Goal: Contribute content: Add original content to the website for others to see

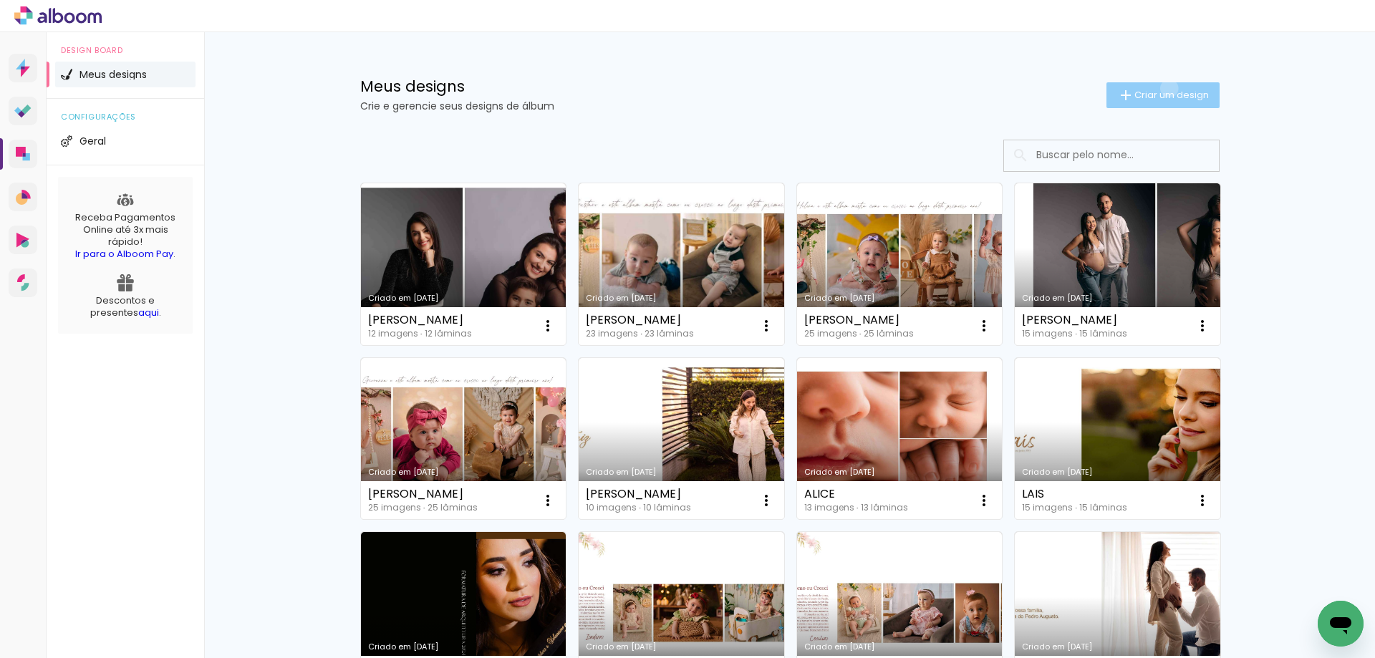
click at [1161, 90] on span "Criar um design" at bounding box center [1171, 94] width 74 height 9
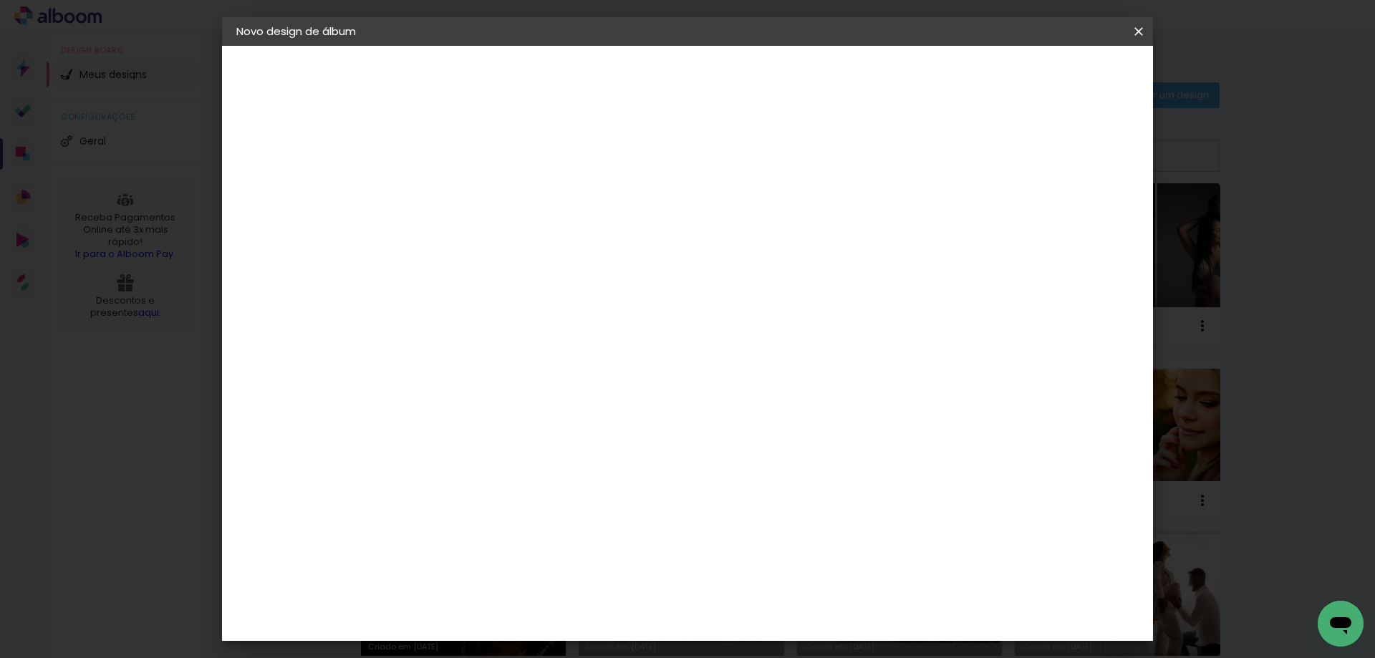
click at [470, 190] on input at bounding box center [470, 192] width 0 height 22
type input "Rafaela"
type paper-input "Rafaela"
click at [617, 67] on paper-button "Avançar" at bounding box center [582, 76] width 70 height 24
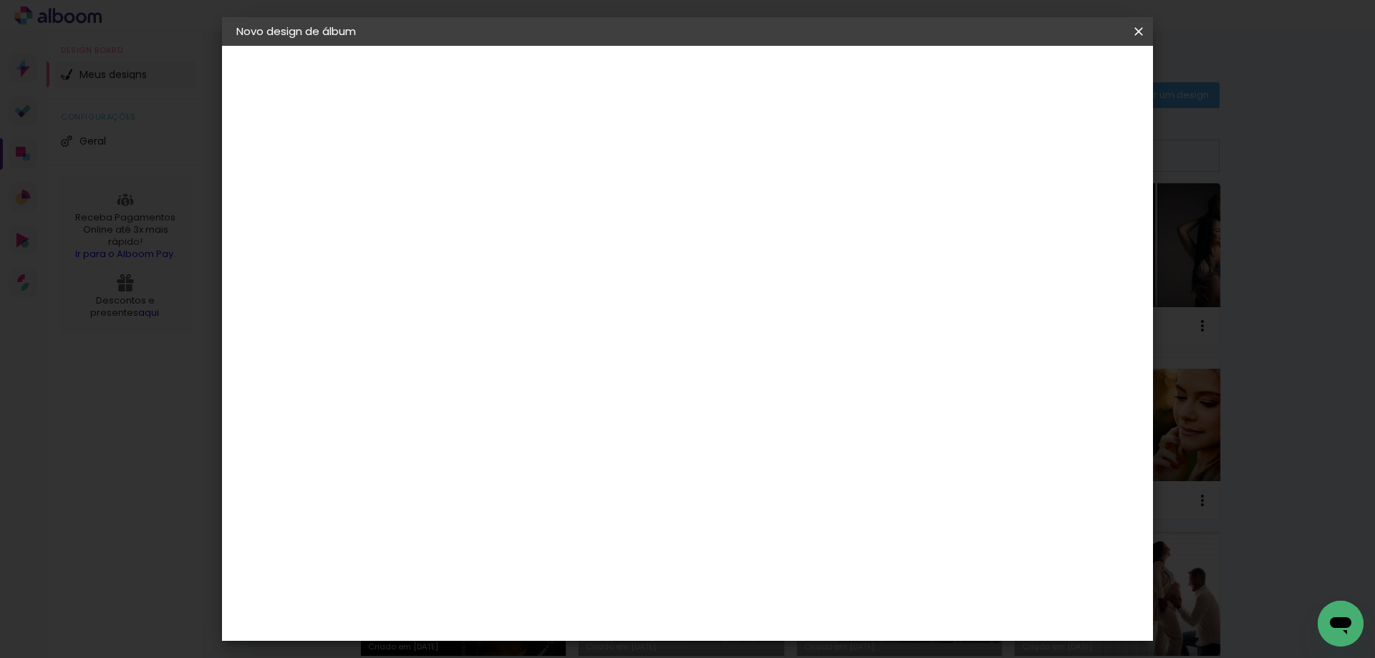
click at [0, 0] on slot "Avançar" at bounding box center [0, 0] width 0 height 0
click at [968, 149] on div at bounding box center [961, 154] width 13 height 13
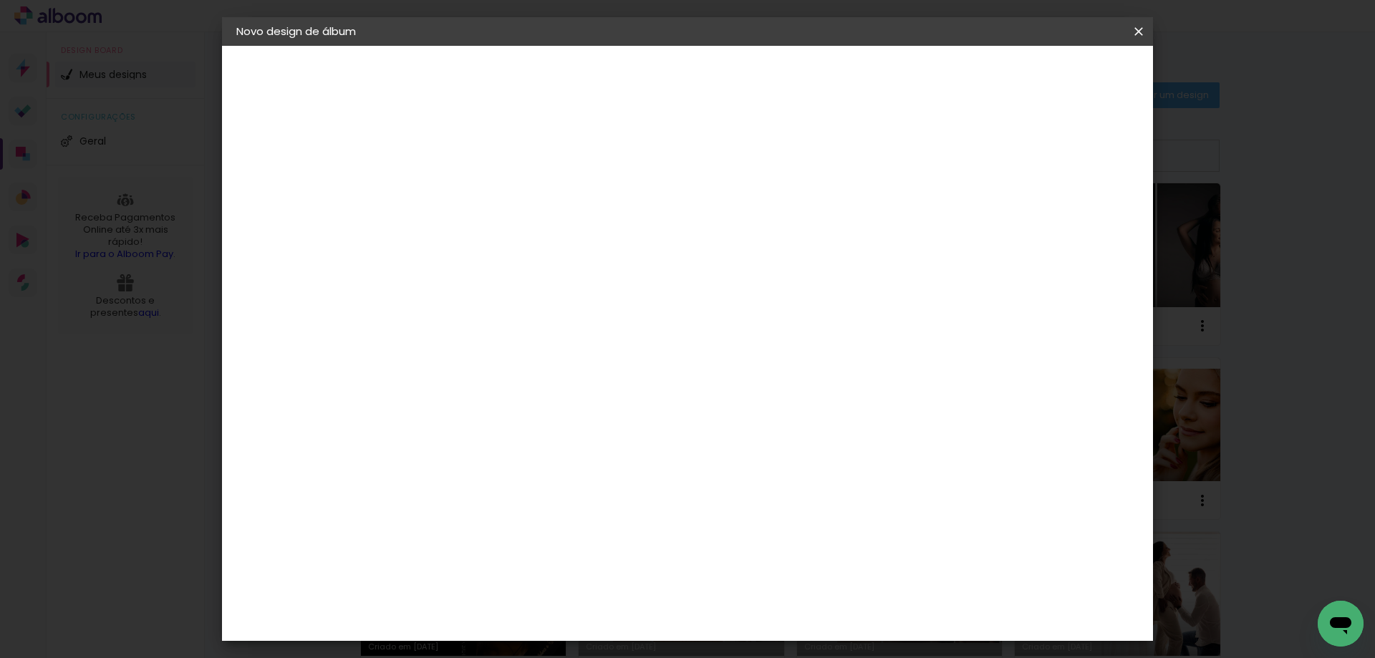
type paper-checkbox "on"
click at [1049, 79] on span "Iniciar design" at bounding box center [1016, 76] width 65 height 10
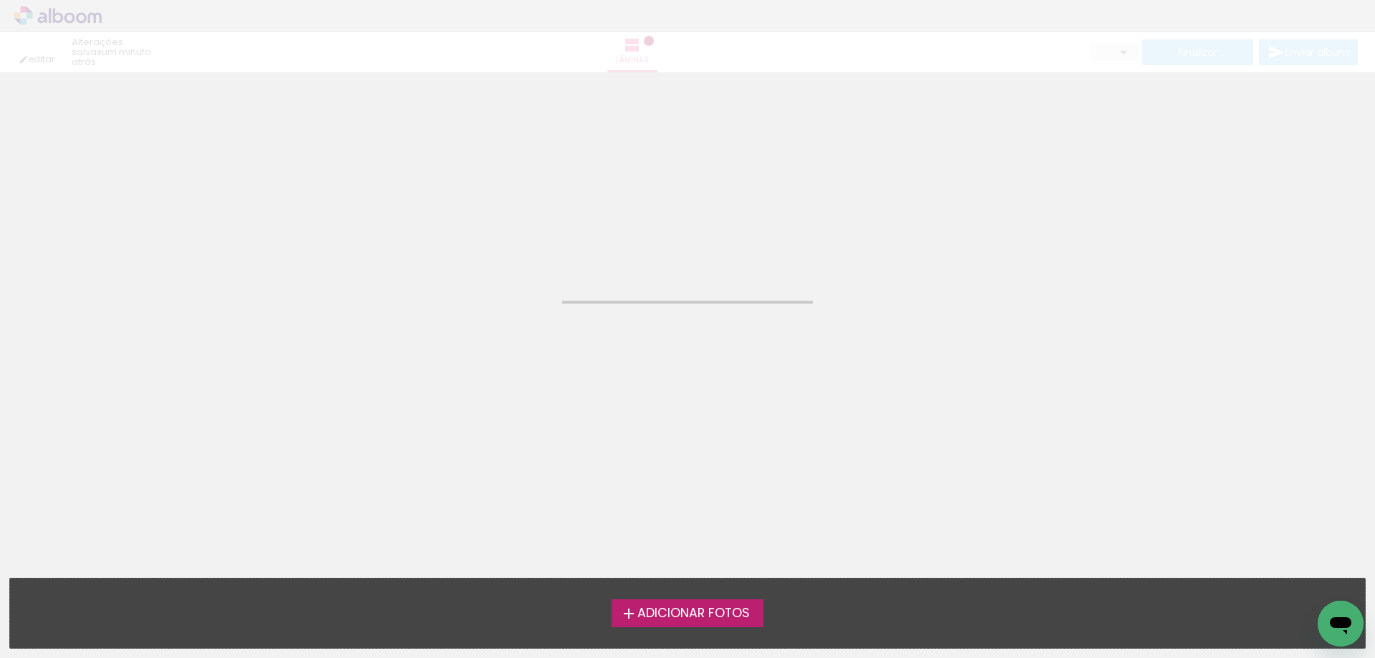
click at [709, 611] on span "Adicionar Fotos" at bounding box center [693, 613] width 112 height 13
click at [0, 0] on input "file" at bounding box center [0, 0] width 0 height 0
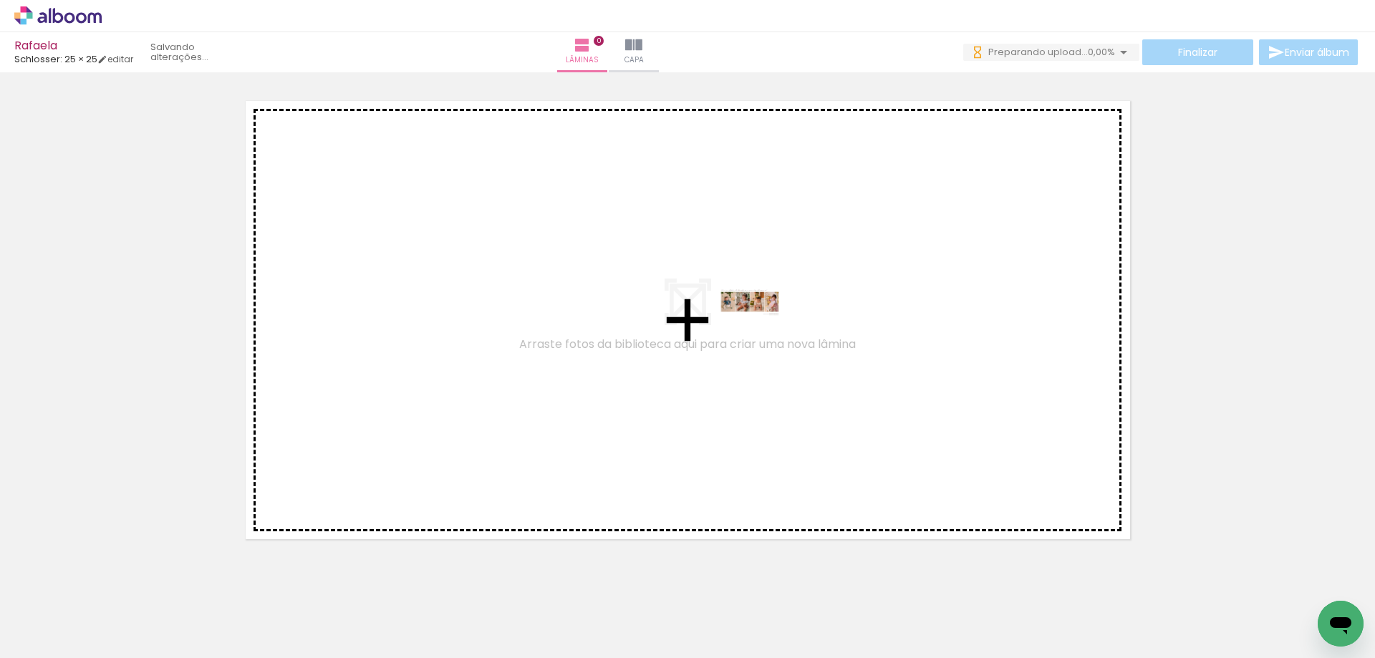
drag, startPoint x: 158, startPoint y: 616, endPoint x: 760, endPoint y: 329, distance: 667.0
click at [760, 329] on quentale-workspace at bounding box center [687, 329] width 1375 height 658
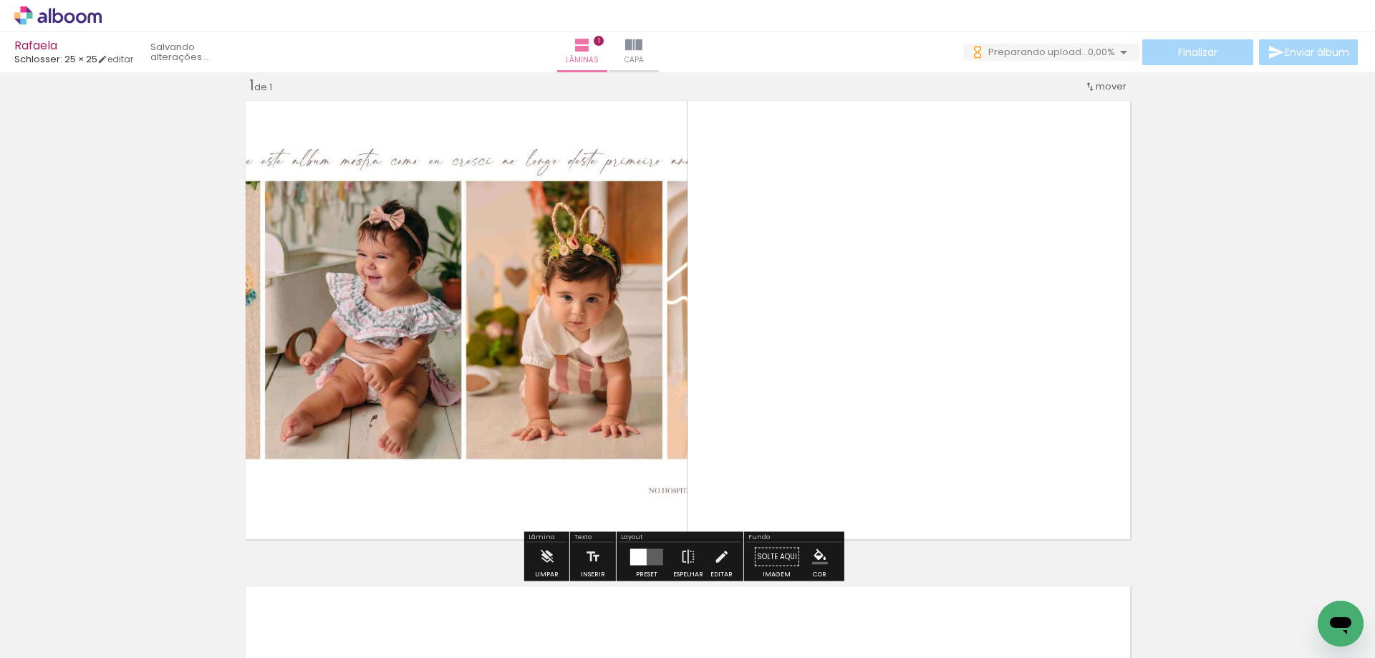
scroll to position [19, 0]
click at [636, 557] on div at bounding box center [638, 556] width 16 height 16
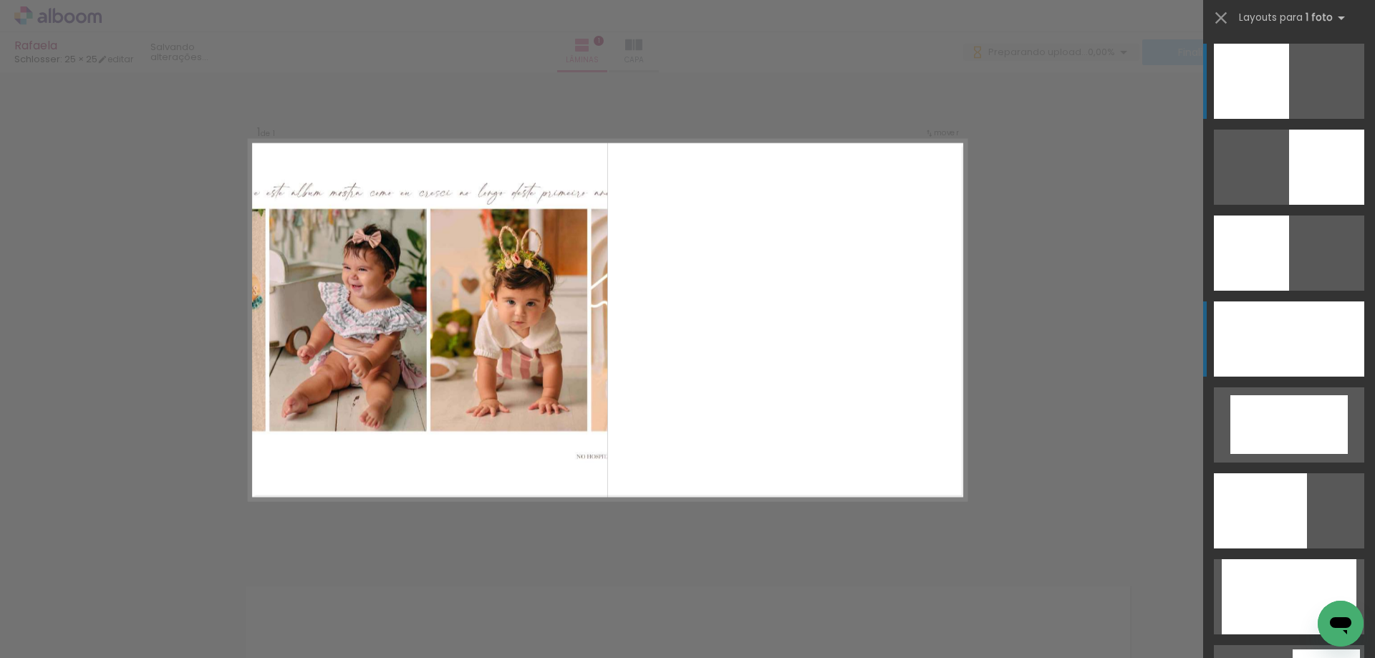
scroll to position [0, 0]
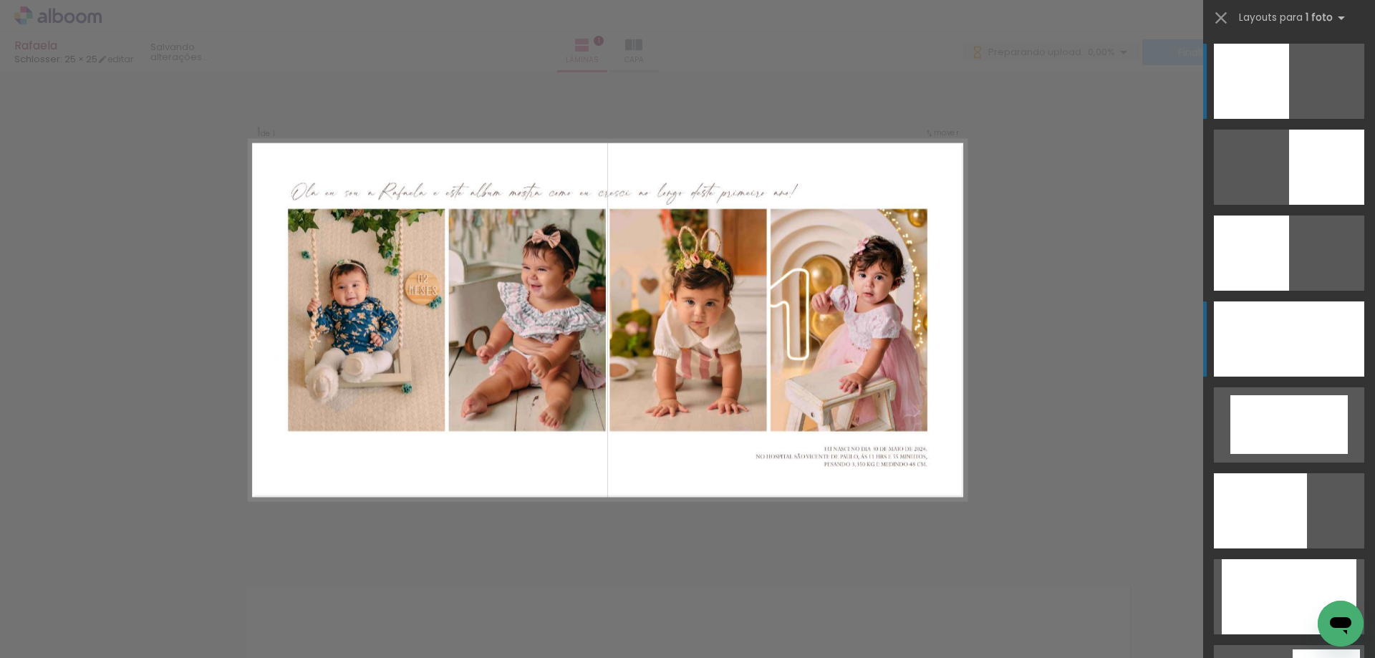
click at [1287, 359] on div at bounding box center [1288, 338] width 150 height 75
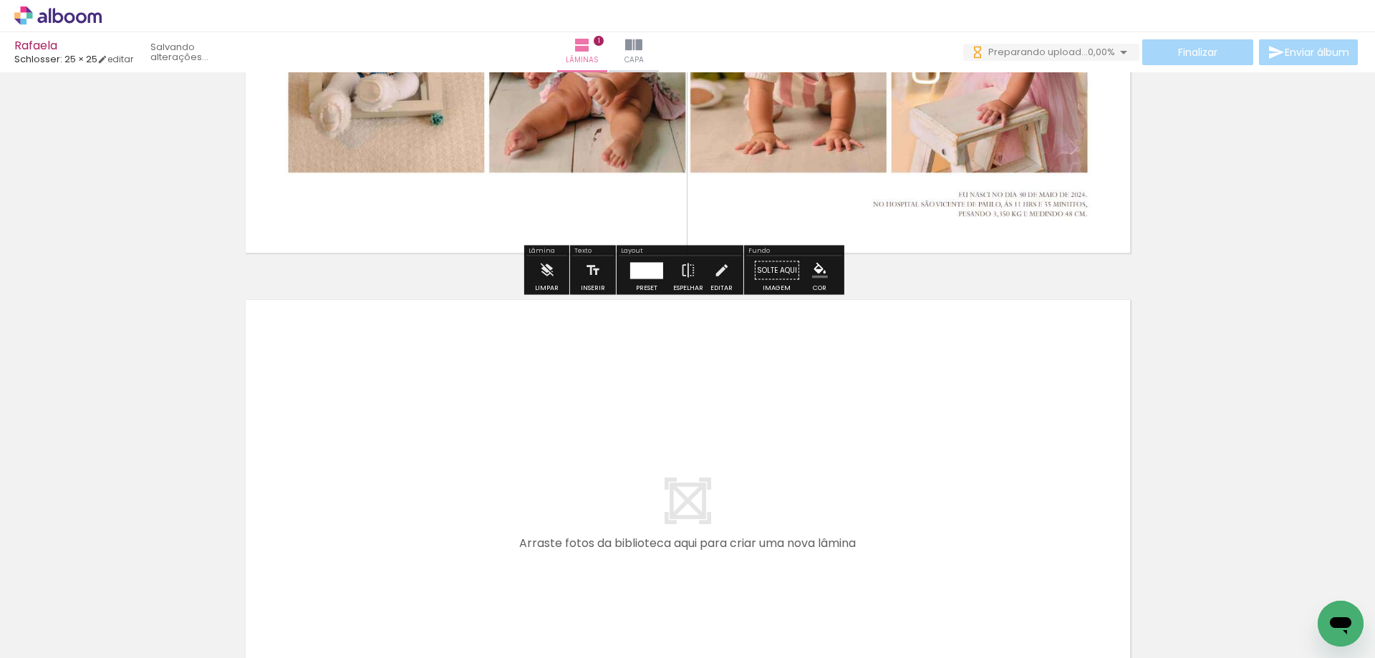
scroll to position [520, 0]
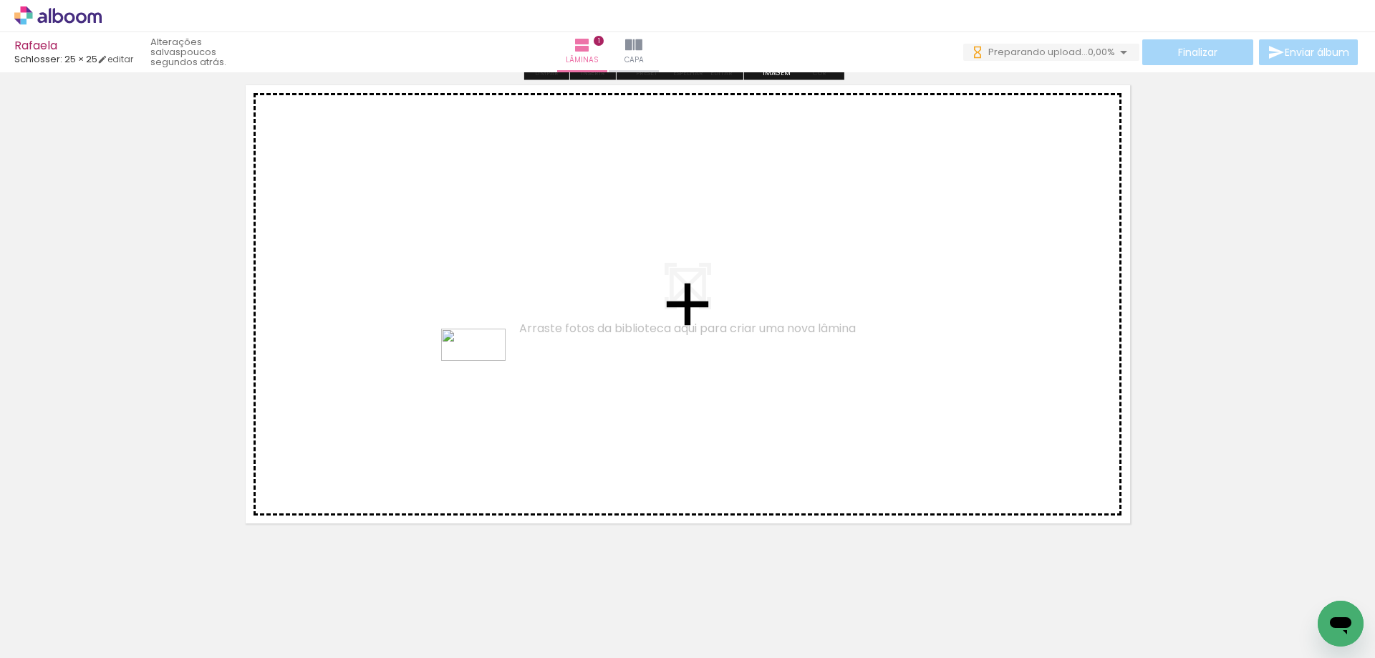
drag, startPoint x: 226, startPoint y: 621, endPoint x: 484, endPoint y: 372, distance: 359.0
click at [484, 372] on quentale-workspace at bounding box center [687, 329] width 1375 height 658
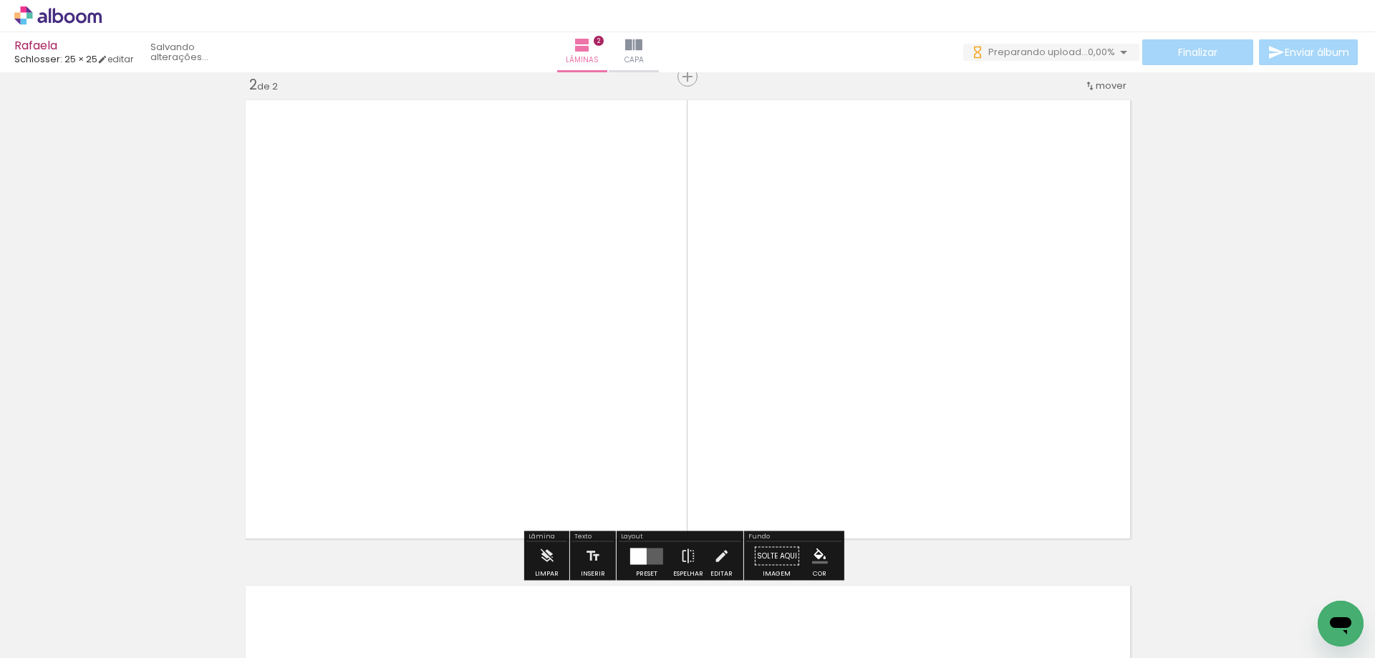
scroll to position [504, 0]
click at [638, 548] on div at bounding box center [638, 556] width 16 height 16
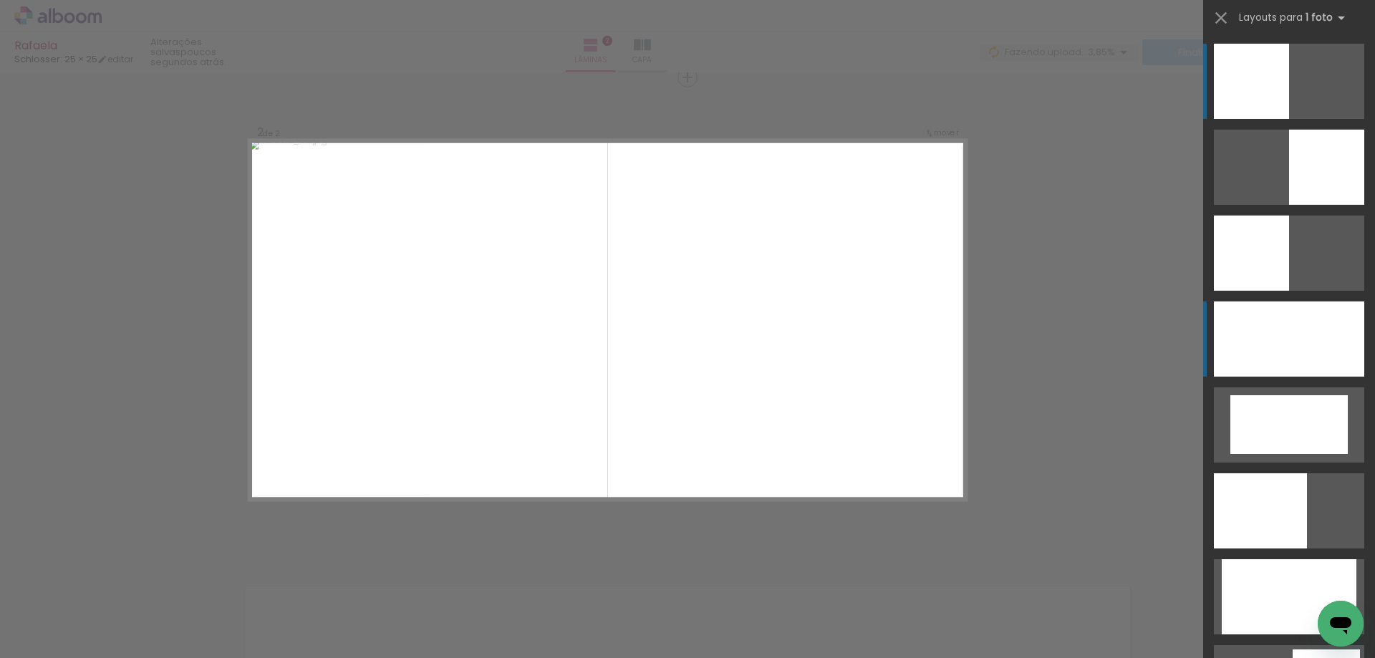
click at [1254, 352] on div at bounding box center [1288, 338] width 150 height 75
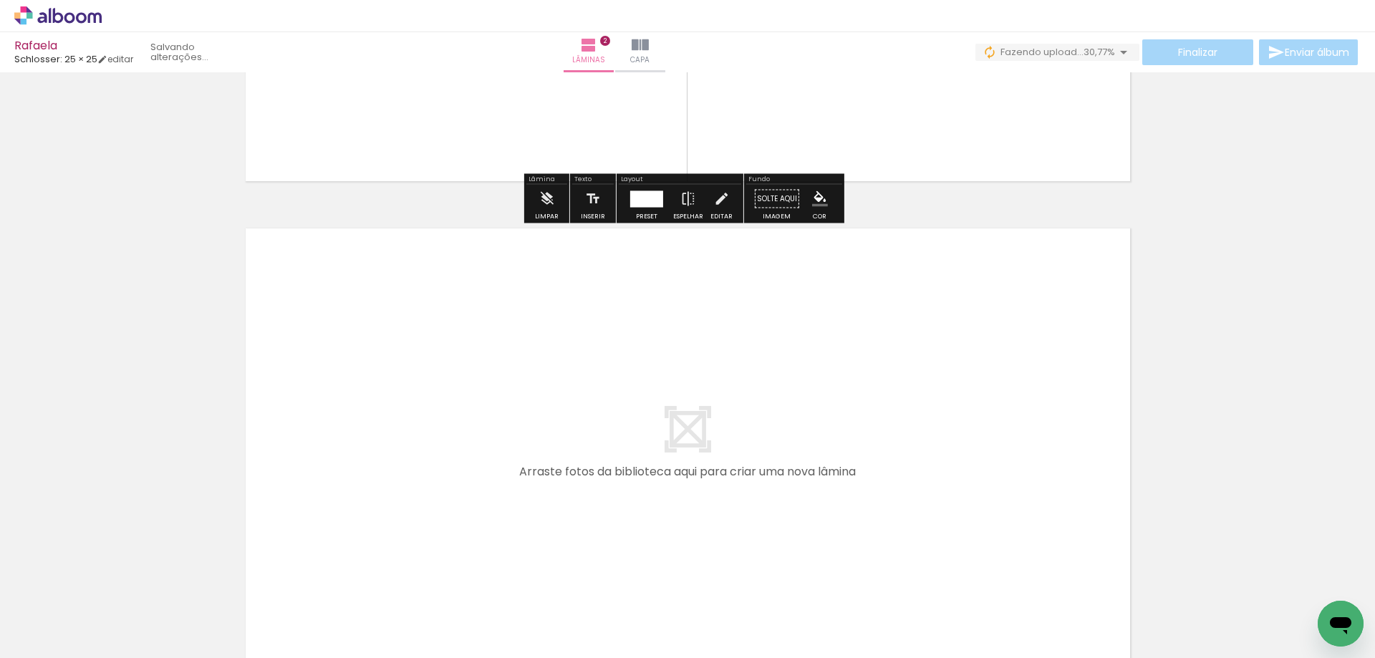
scroll to position [1016, 0]
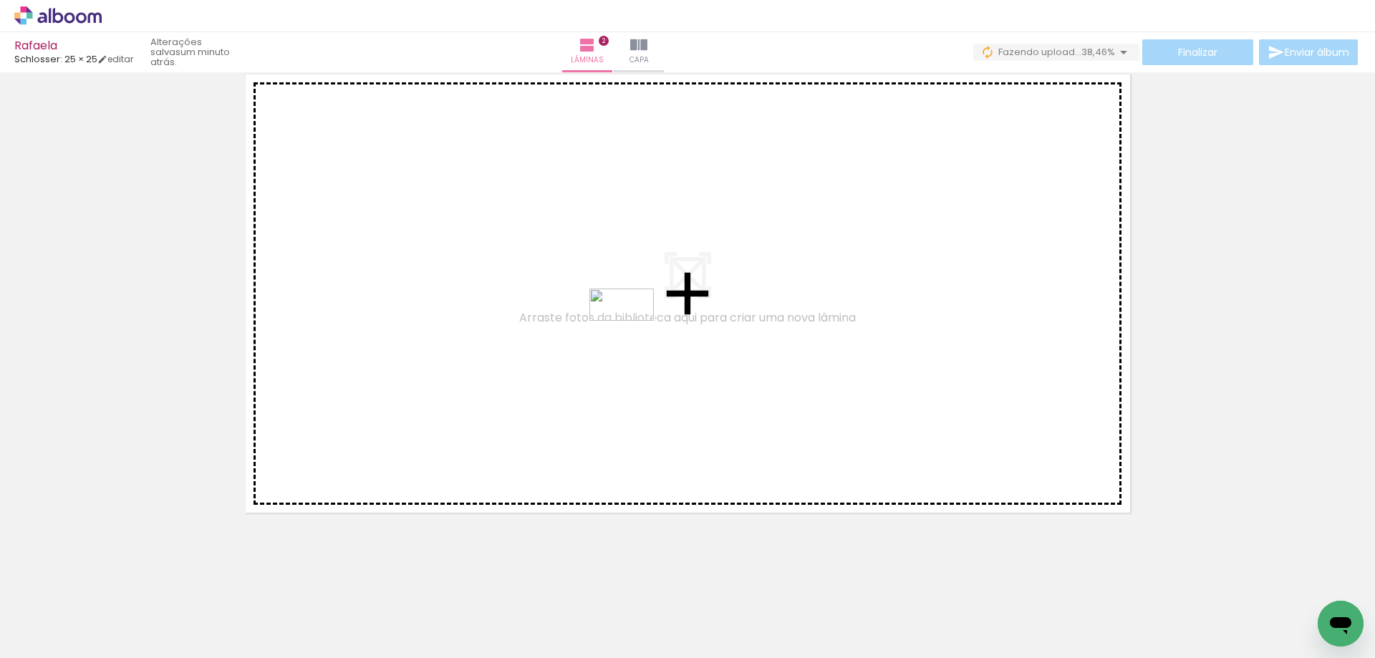
drag, startPoint x: 313, startPoint y: 624, endPoint x: 632, endPoint y: 331, distance: 432.8
click at [632, 331] on quentale-workspace at bounding box center [687, 329] width 1375 height 658
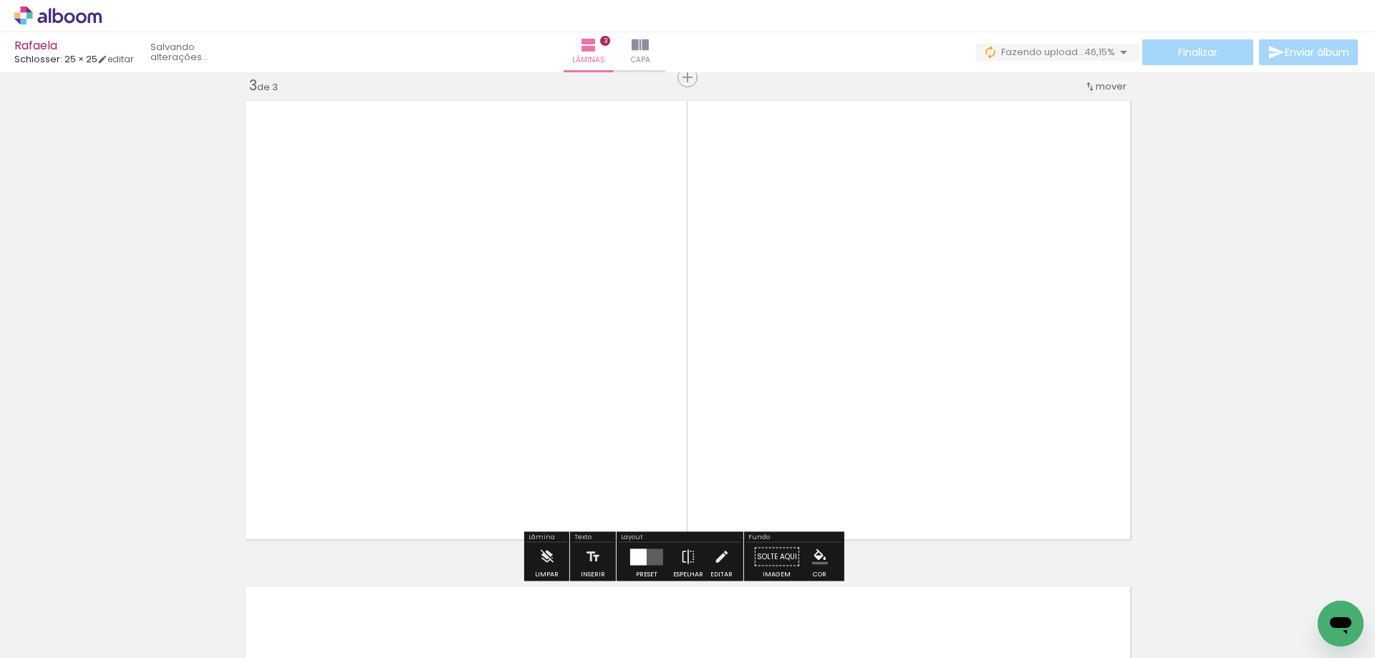
scroll to position [989, 0]
click at [641, 554] on div at bounding box center [638, 556] width 16 height 16
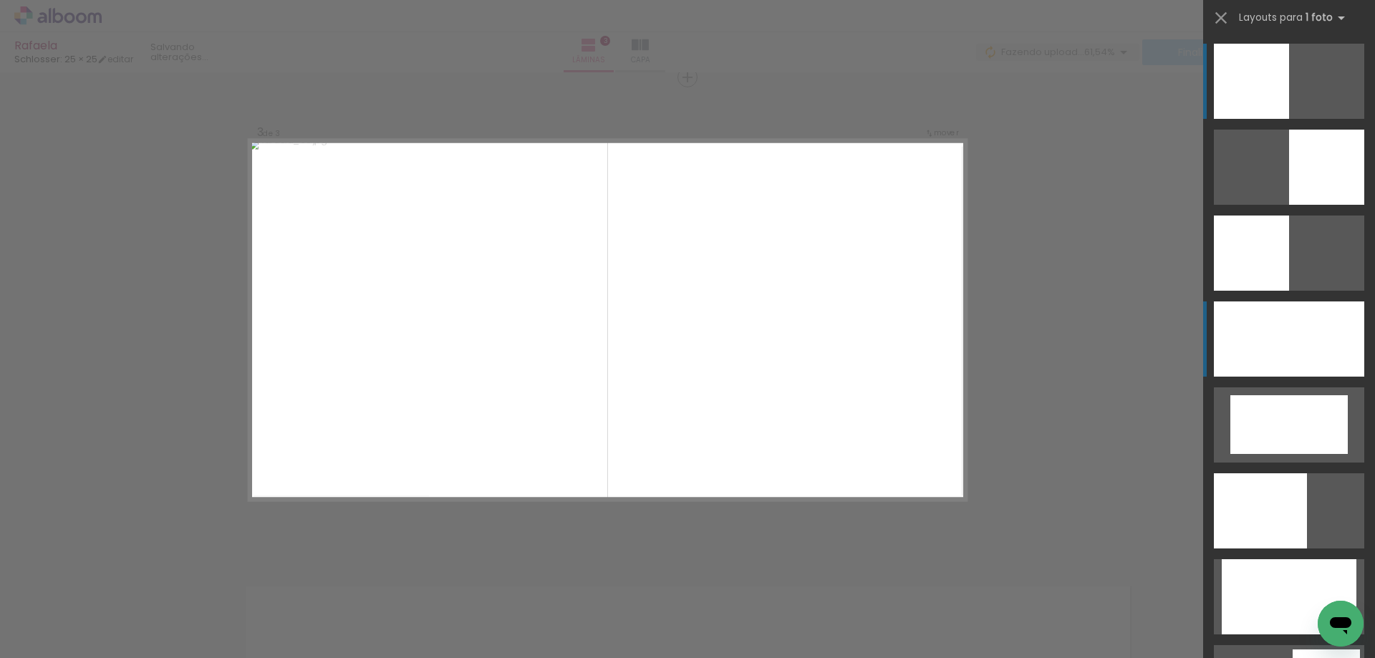
click at [1307, 341] on div at bounding box center [1288, 338] width 150 height 75
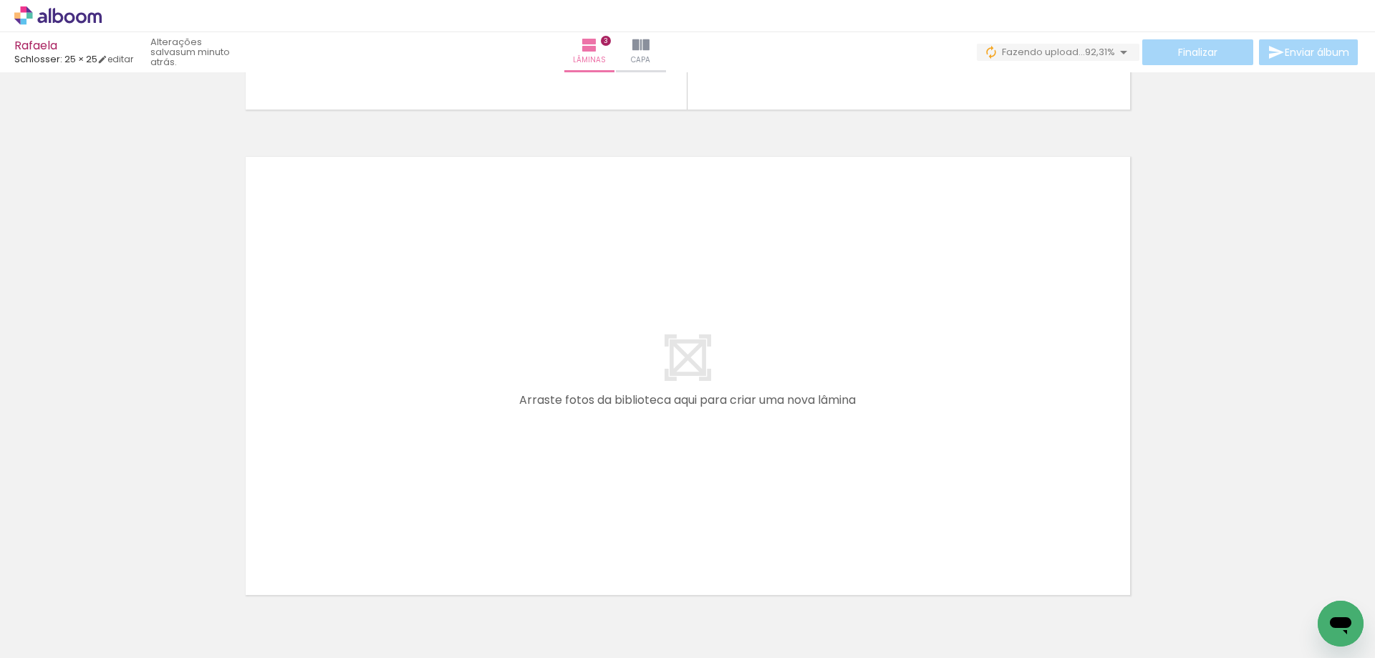
scroll to position [1501, 0]
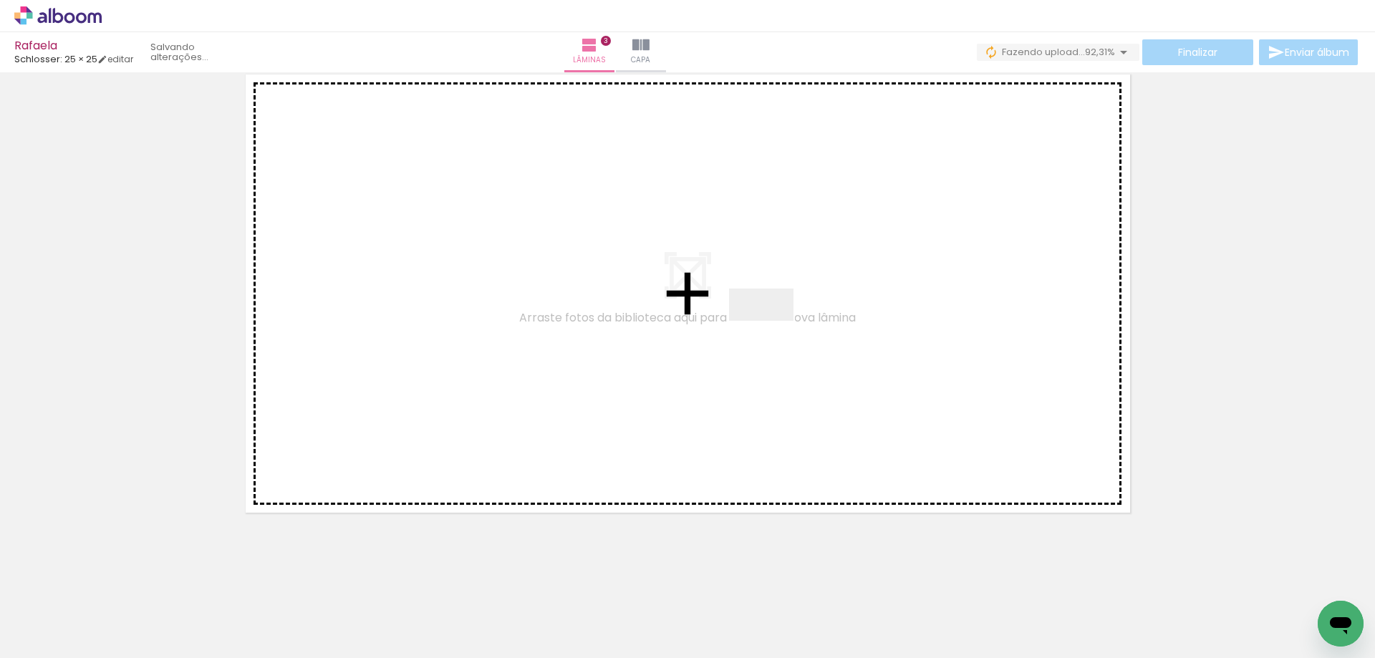
drag, startPoint x: 546, startPoint y: 470, endPoint x: 795, endPoint y: 322, distance: 289.5
click at [795, 322] on quentale-workspace at bounding box center [687, 329] width 1375 height 658
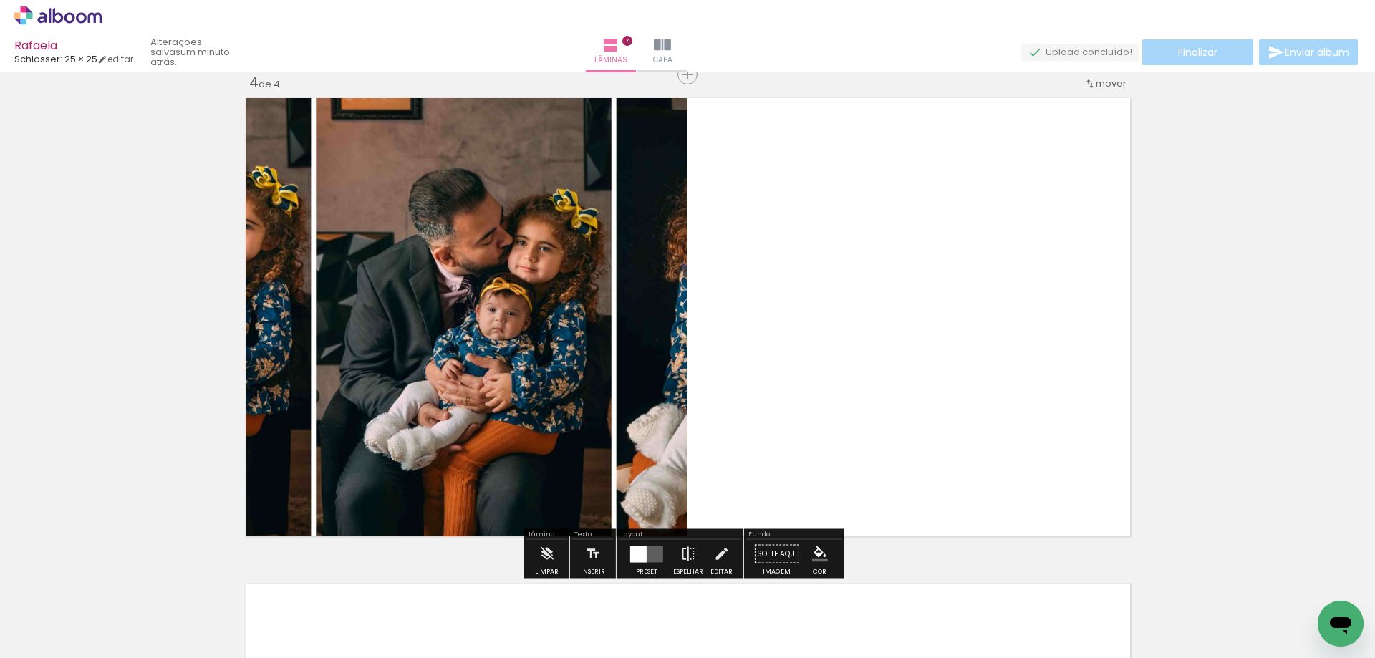
scroll to position [1475, 0]
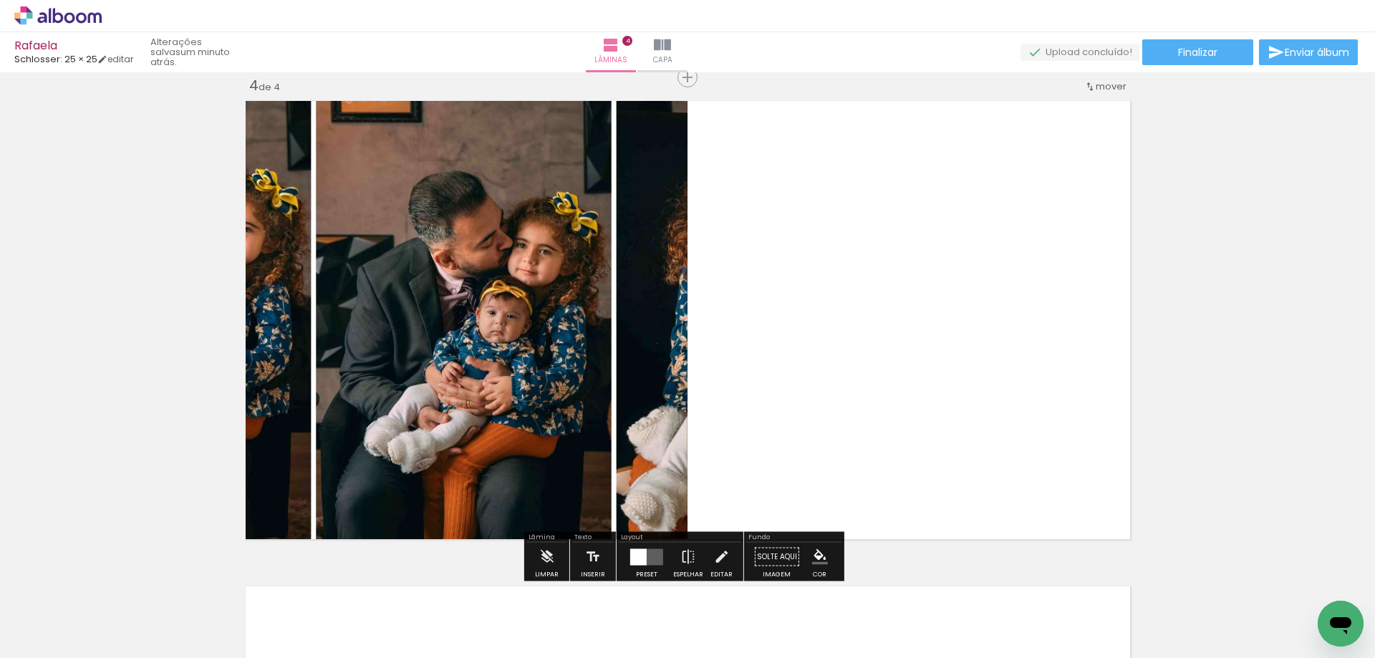
click at [639, 557] on div at bounding box center [638, 556] width 16 height 16
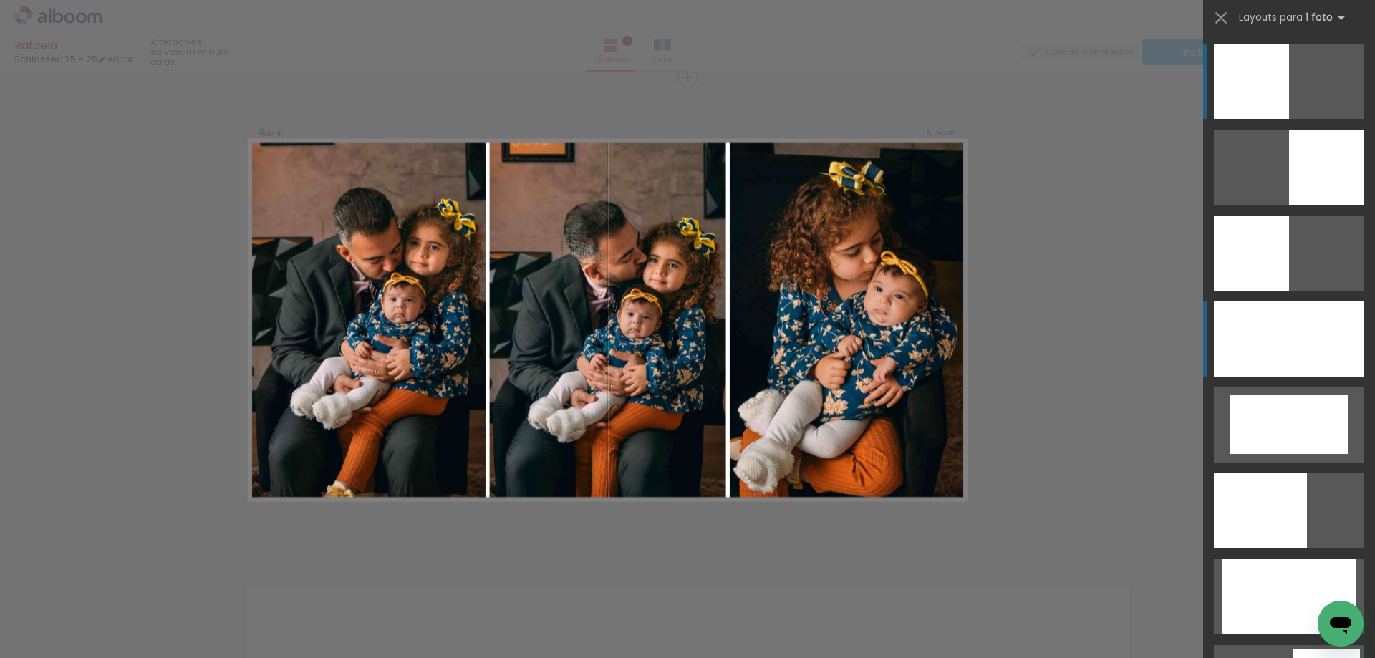
click at [1241, 345] on div at bounding box center [1288, 338] width 150 height 75
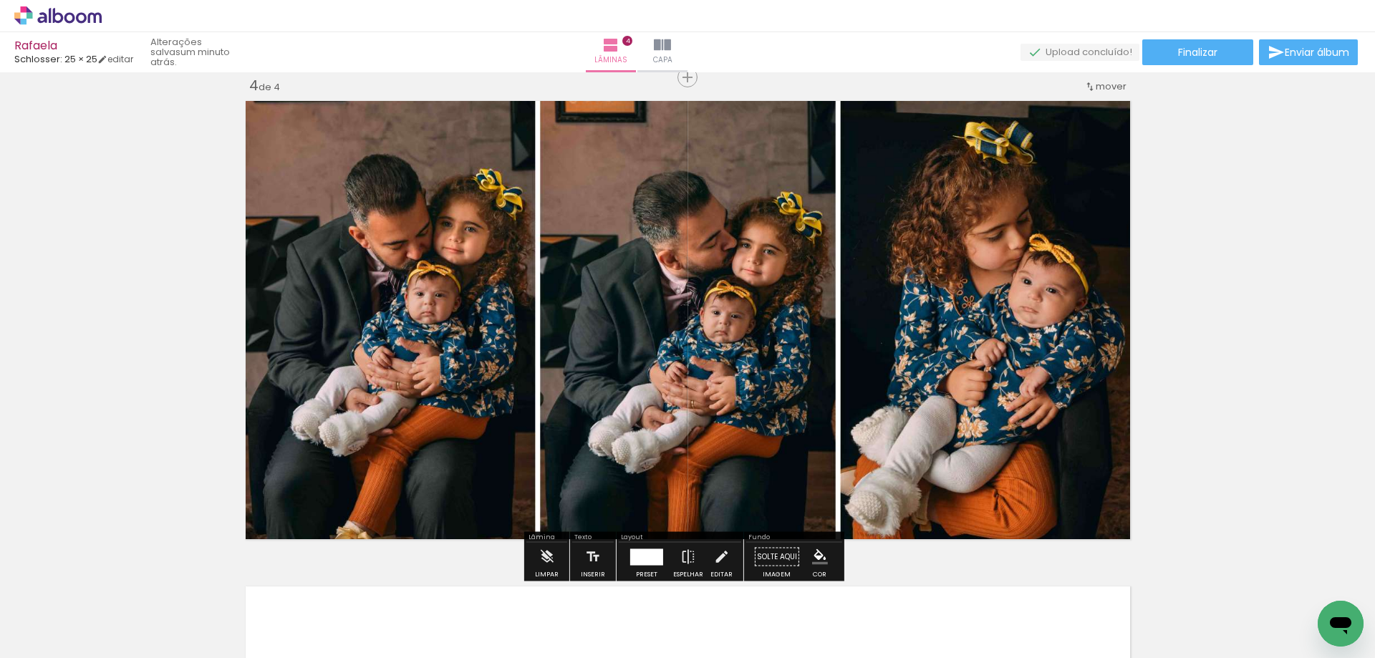
scroll to position [1546, 0]
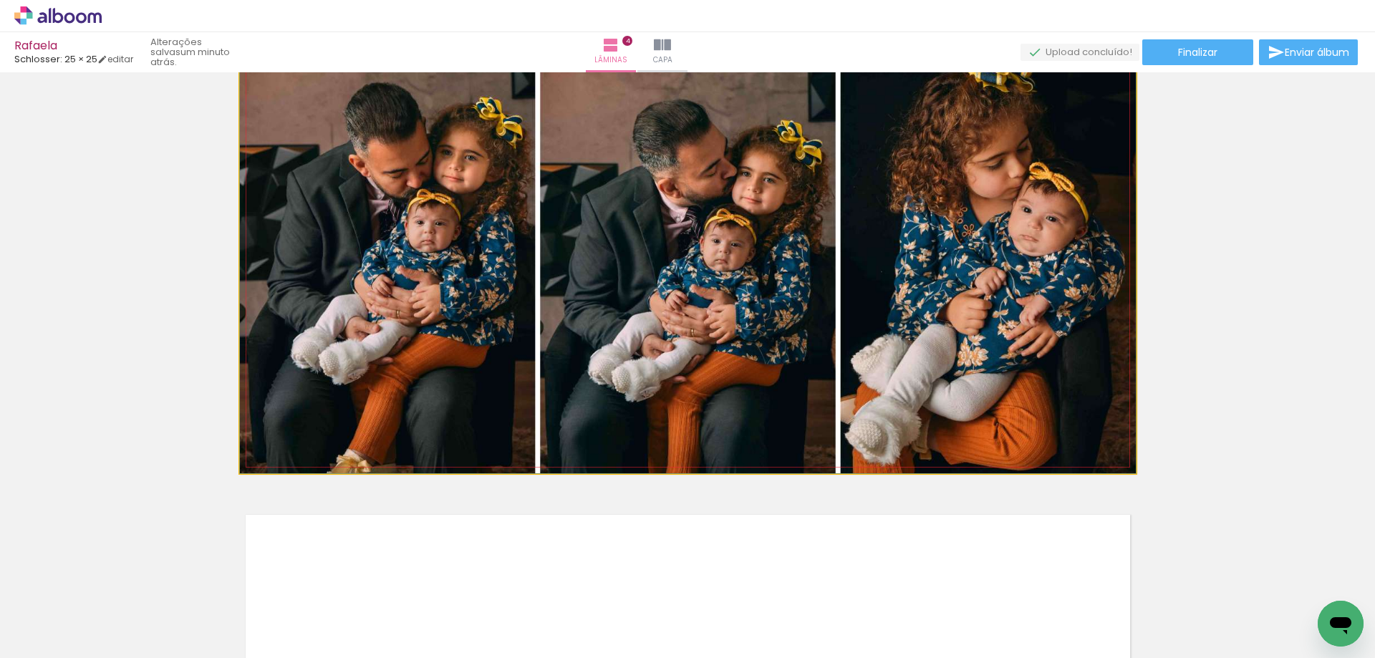
click at [1014, 422] on quentale-photo at bounding box center [688, 249] width 896 height 450
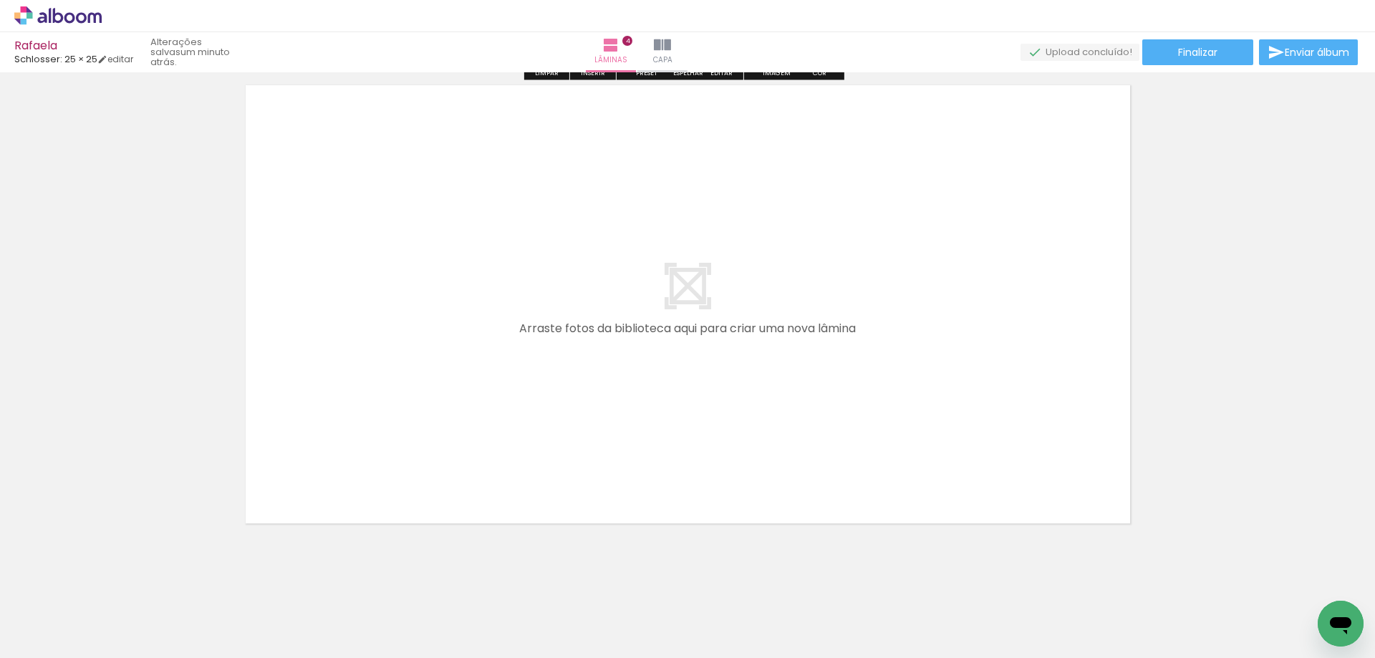
scroll to position [1987, 0]
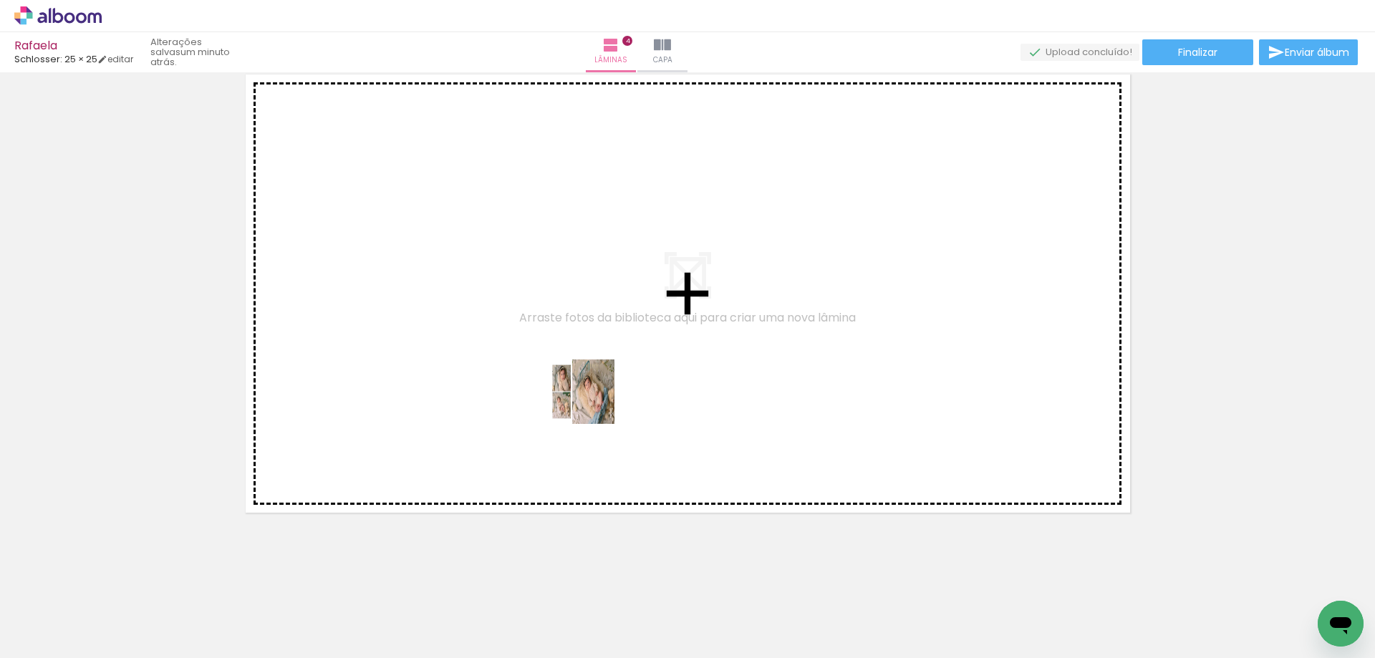
drag, startPoint x: 478, startPoint y: 606, endPoint x: 606, endPoint y: 387, distance: 254.2
click at [606, 387] on quentale-workspace at bounding box center [687, 329] width 1375 height 658
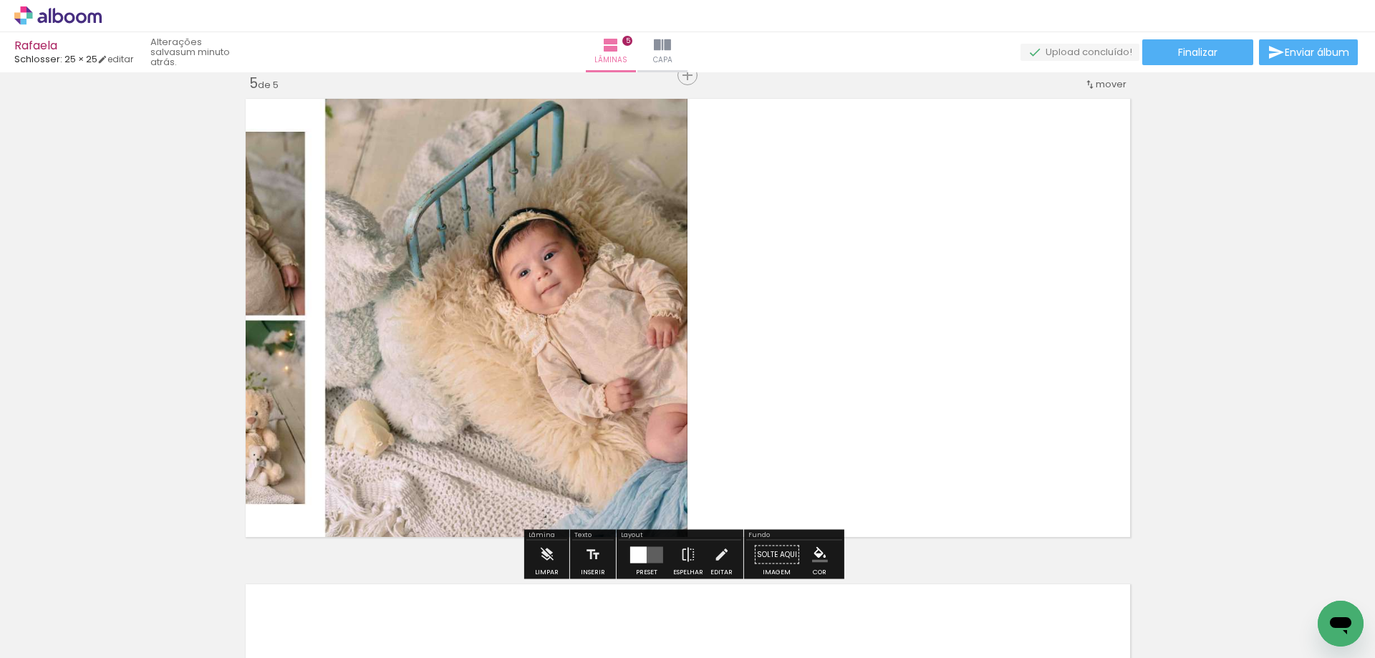
scroll to position [1960, 0]
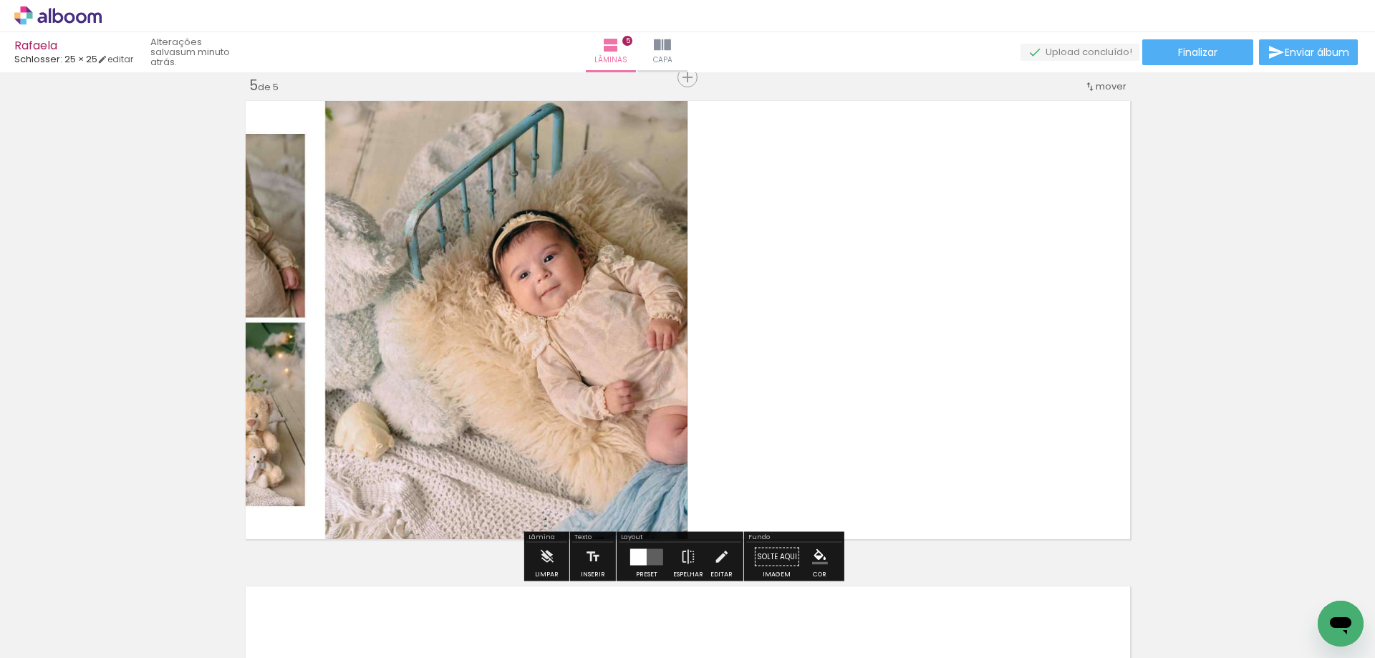
click at [651, 556] on quentale-layouter at bounding box center [646, 556] width 33 height 16
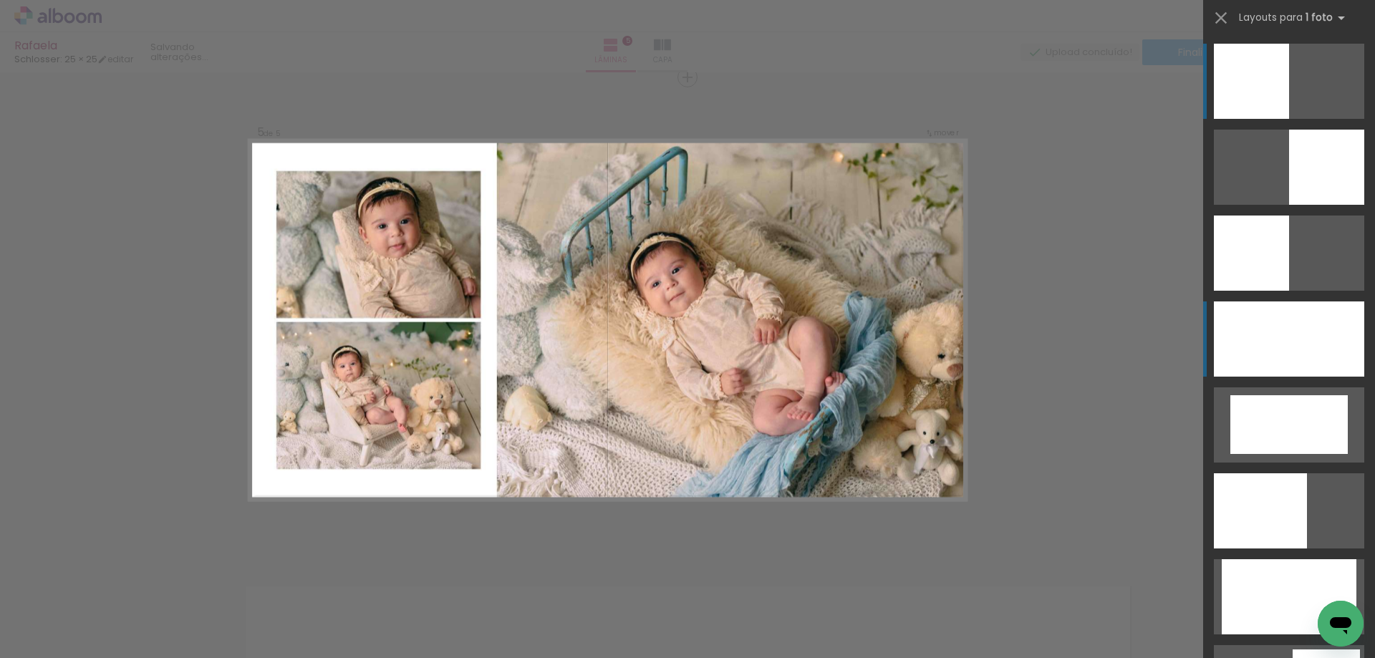
click at [1295, 344] on div at bounding box center [1288, 338] width 150 height 75
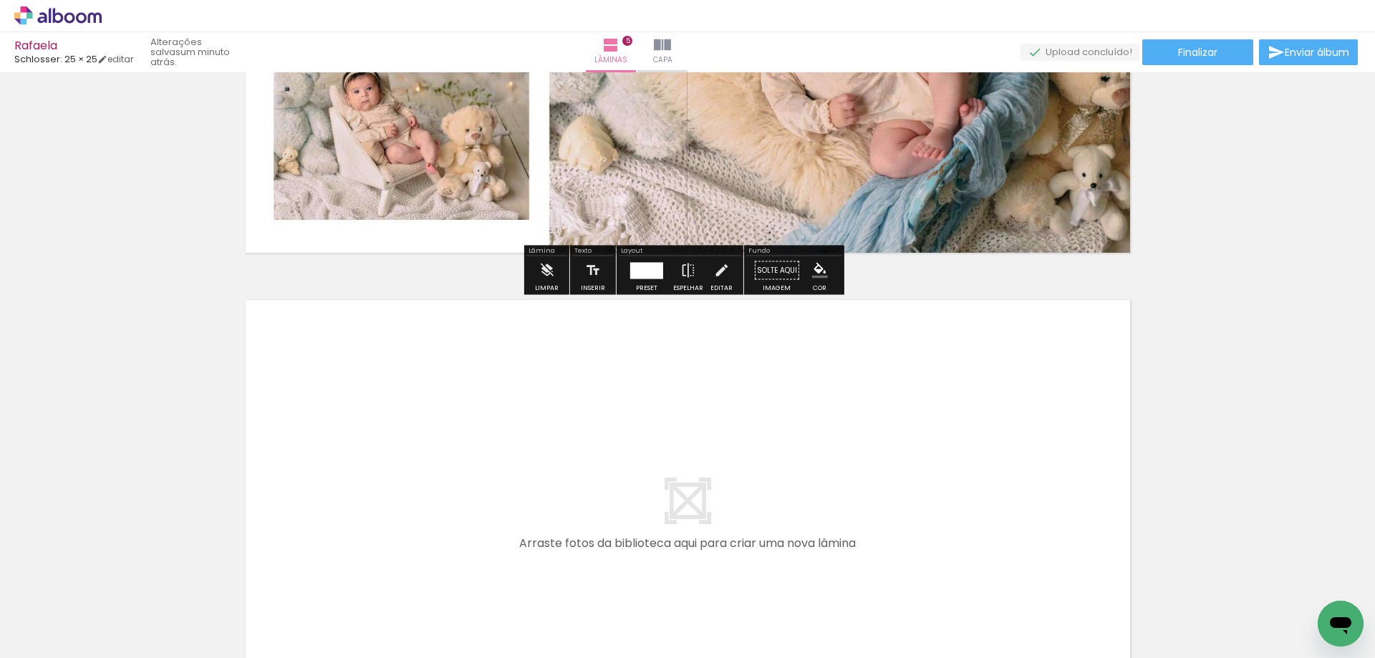
scroll to position [2461, 0]
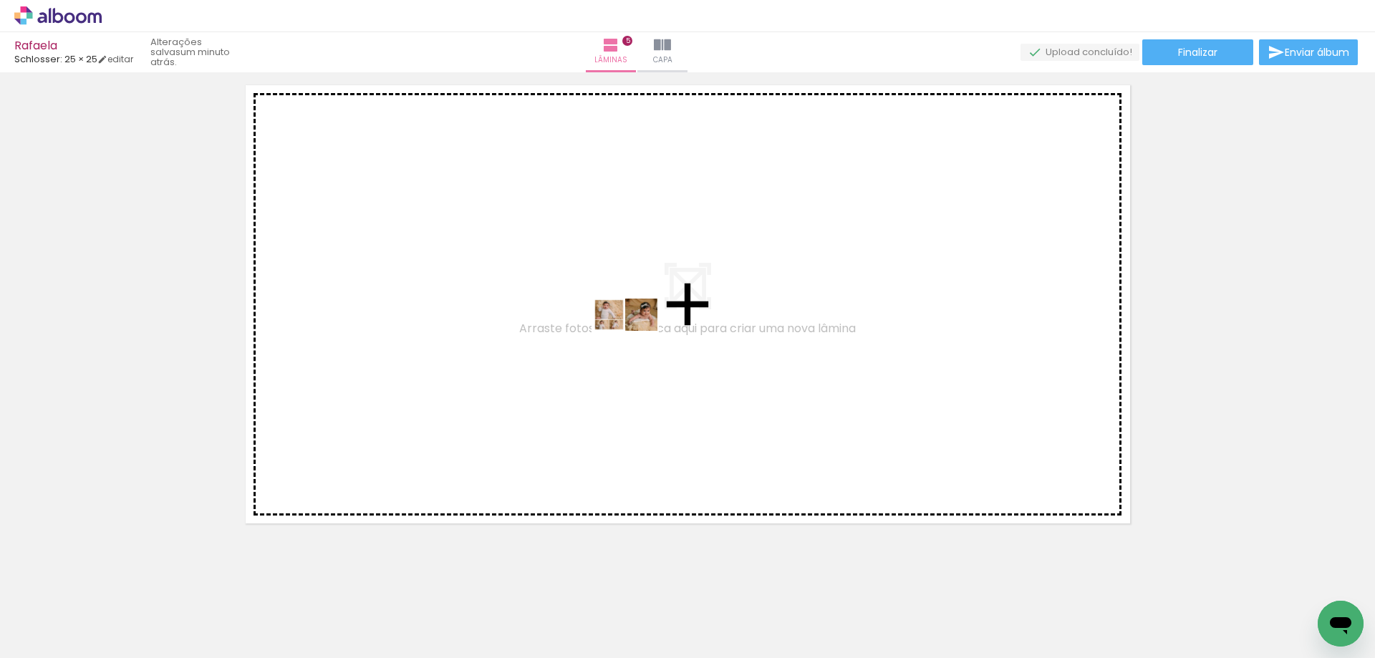
drag, startPoint x: 549, startPoint y: 606, endPoint x: 636, endPoint y: 341, distance: 278.7
click at [636, 341] on quentale-workspace at bounding box center [687, 329] width 1375 height 658
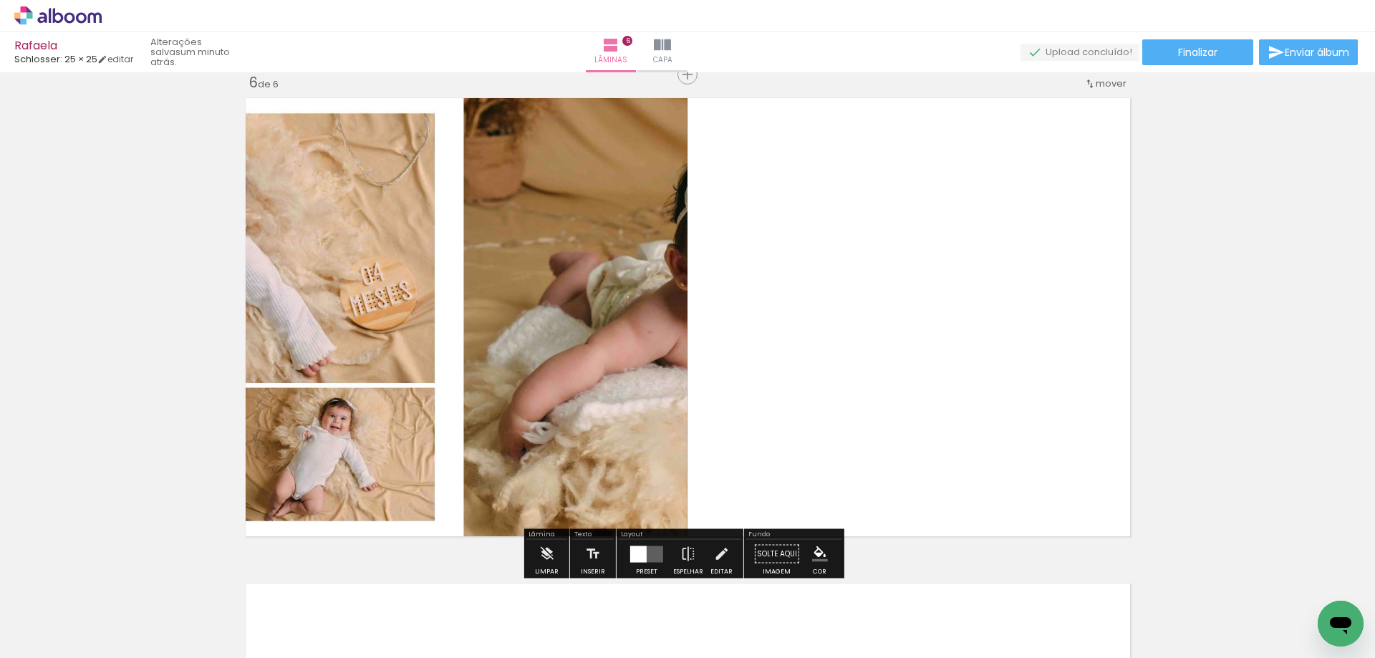
scroll to position [2446, 0]
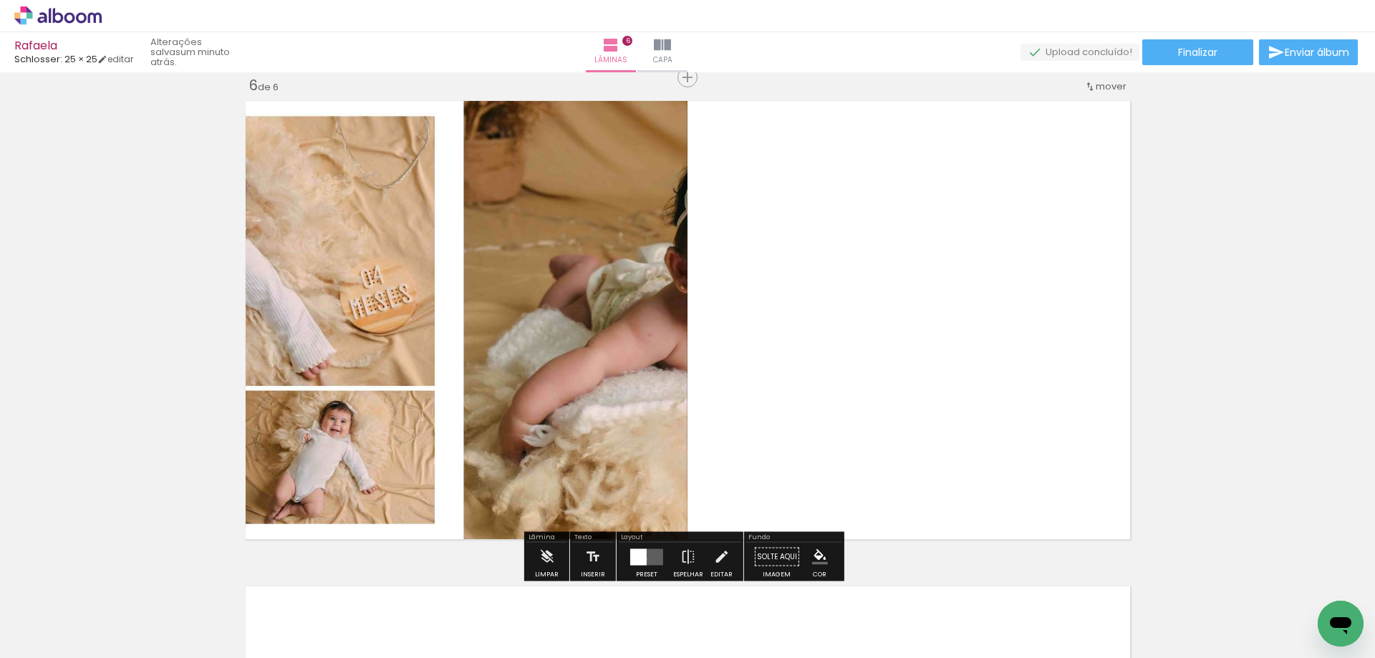
click at [643, 559] on div at bounding box center [638, 556] width 16 height 16
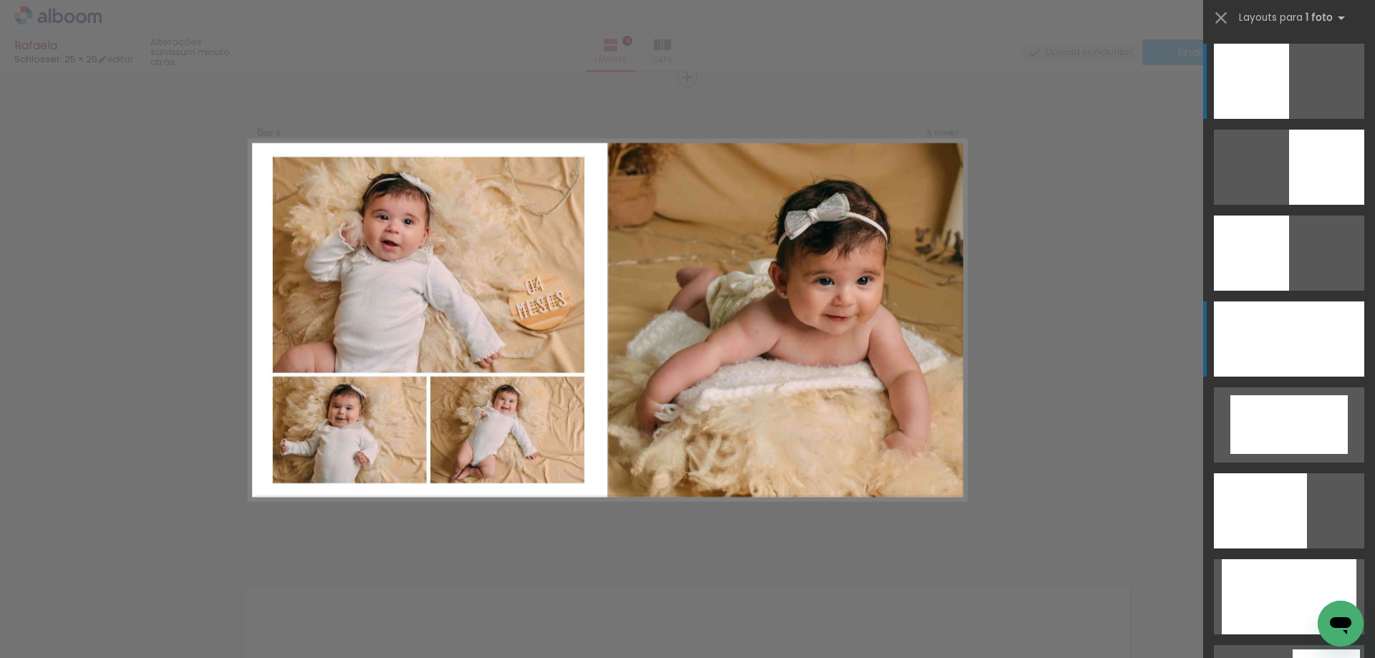
click at [1299, 325] on div at bounding box center [1288, 338] width 150 height 75
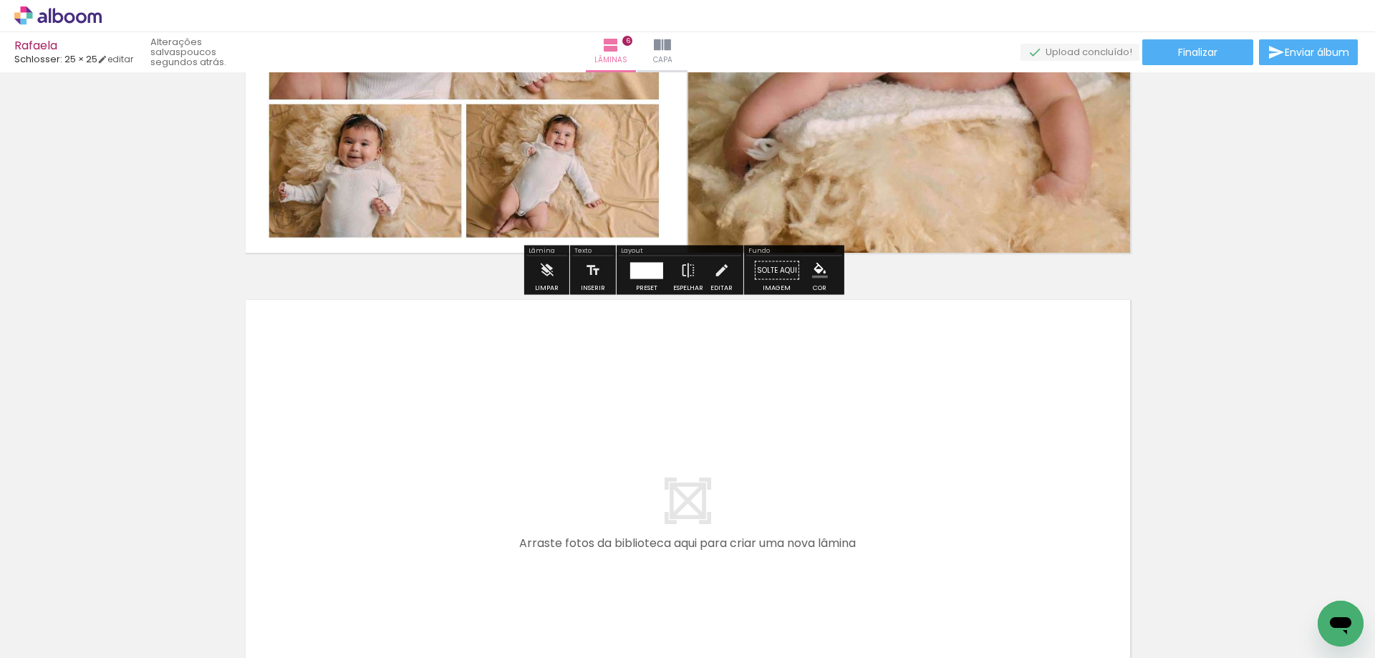
scroll to position [2947, 0]
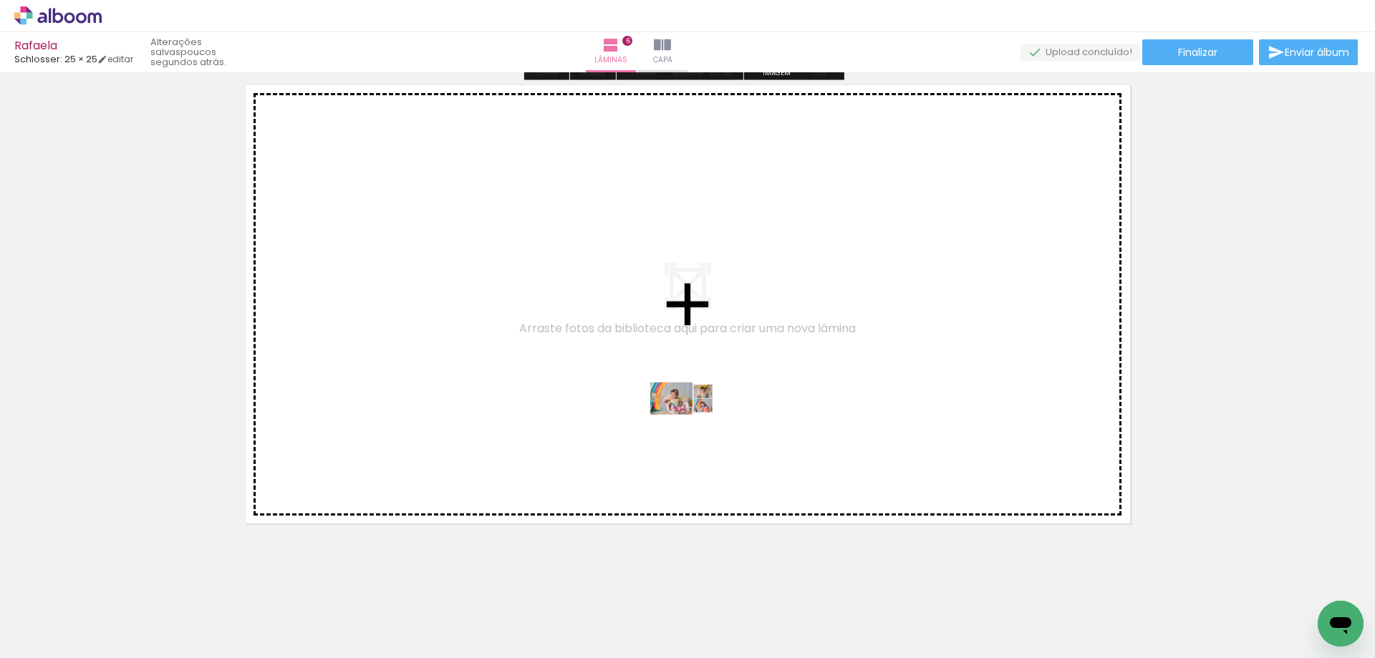
drag, startPoint x: 623, startPoint y: 599, endPoint x: 693, endPoint y: 425, distance: 186.9
click at [693, 425] on quentale-workspace at bounding box center [687, 329] width 1375 height 658
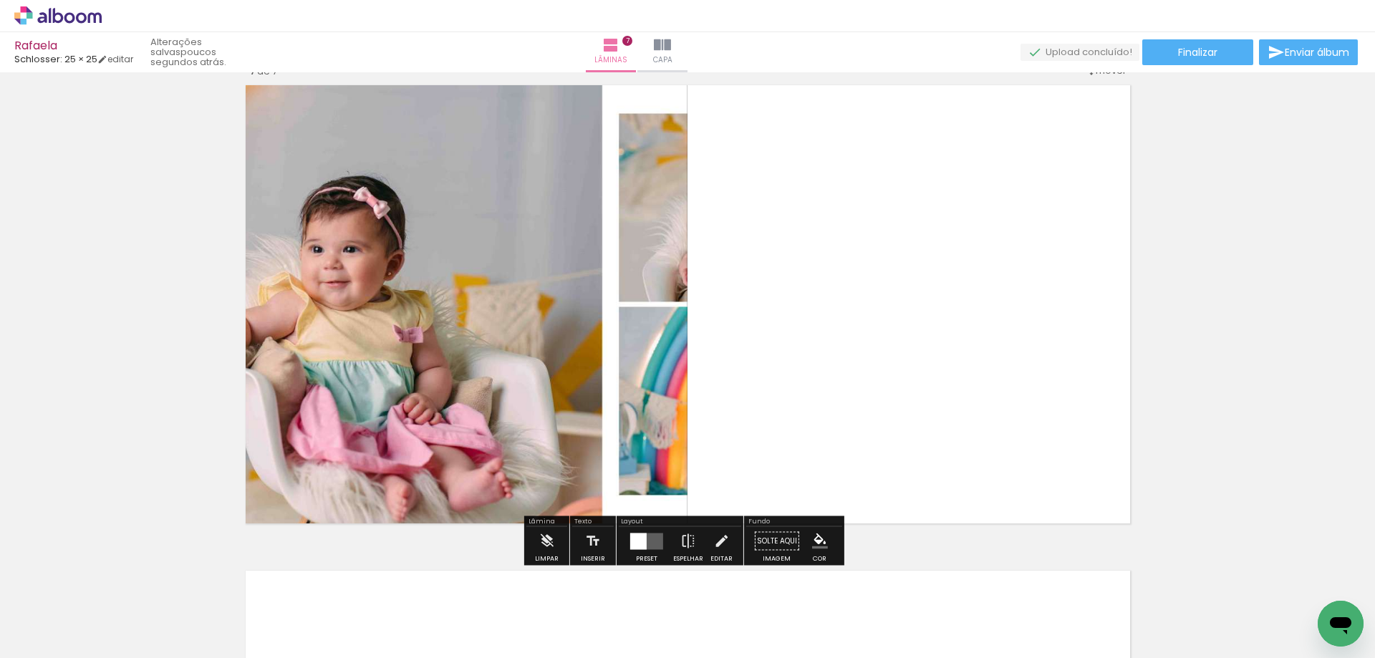
scroll to position [2931, 0]
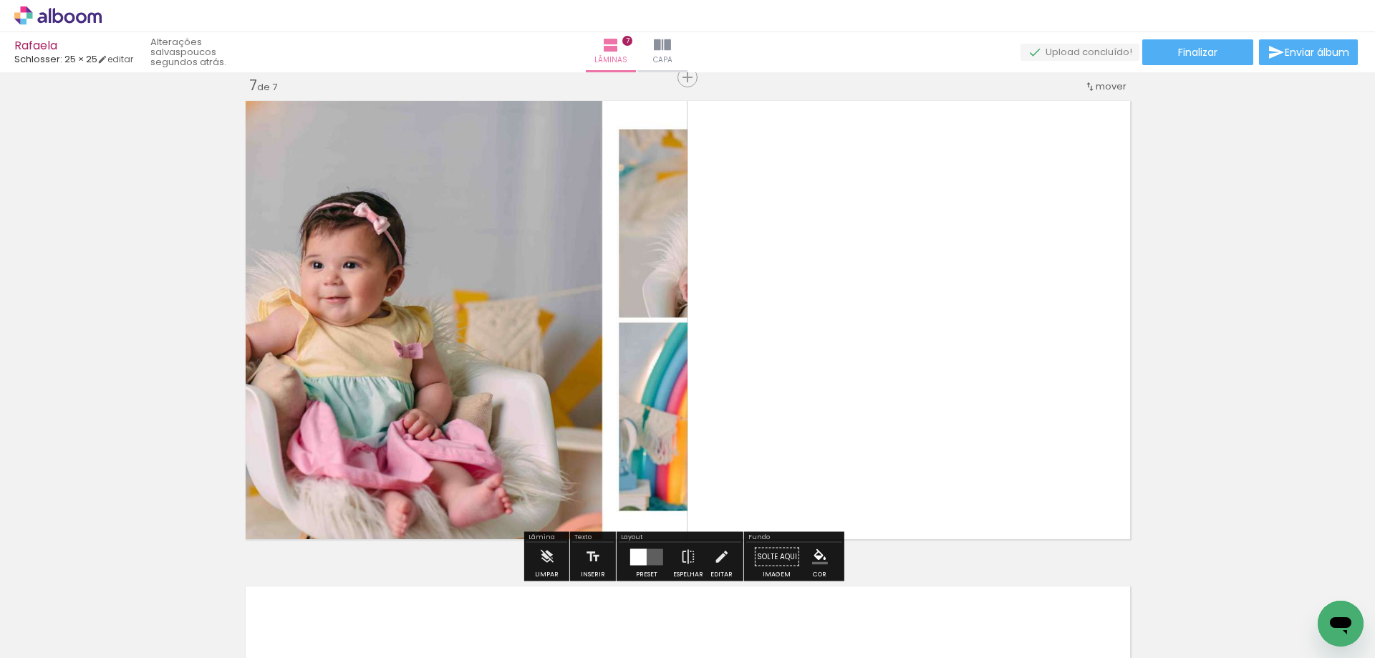
click at [649, 552] on quentale-layouter at bounding box center [646, 556] width 33 height 16
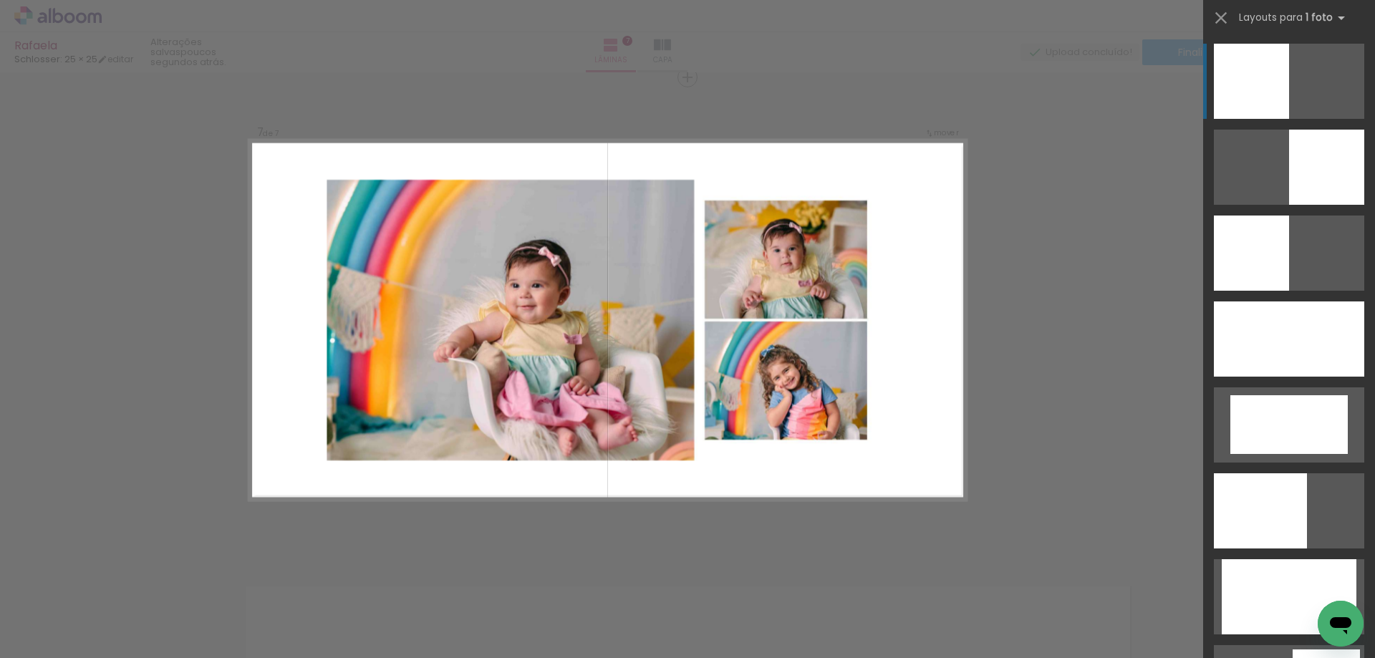
scroll to position [2930, 0]
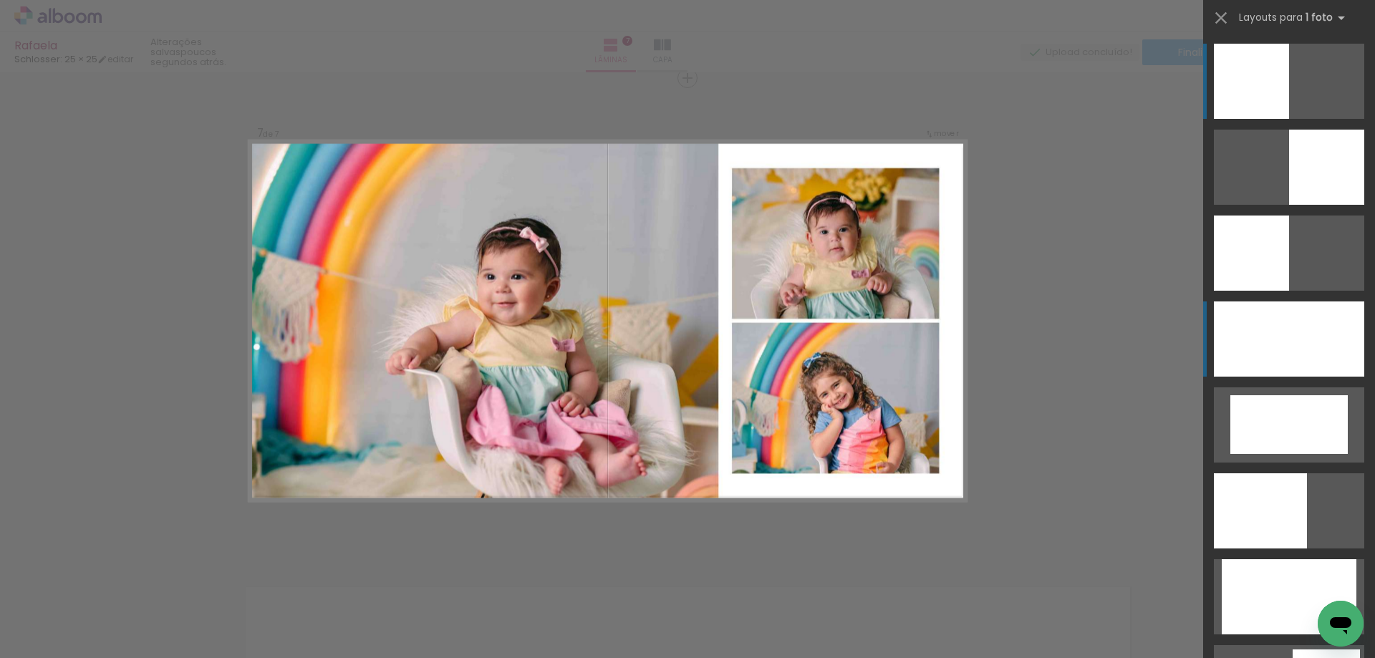
click at [1271, 339] on div at bounding box center [1288, 338] width 150 height 75
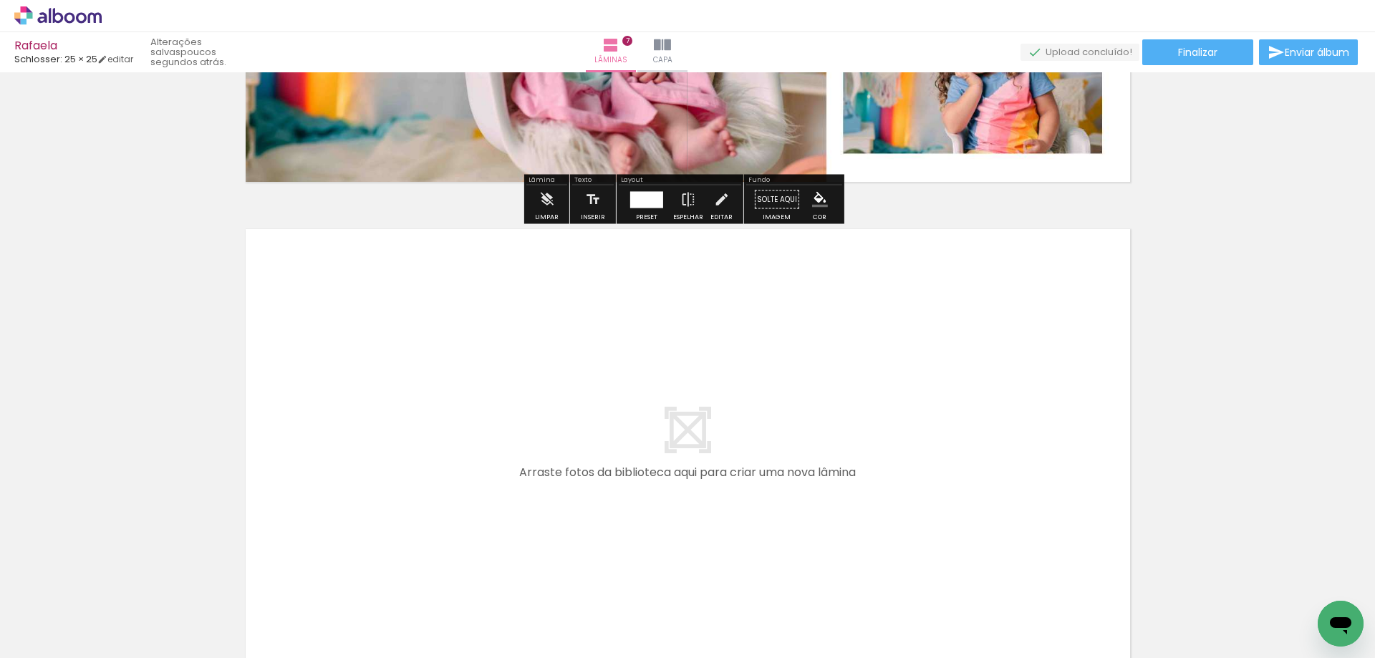
scroll to position [3360, 0]
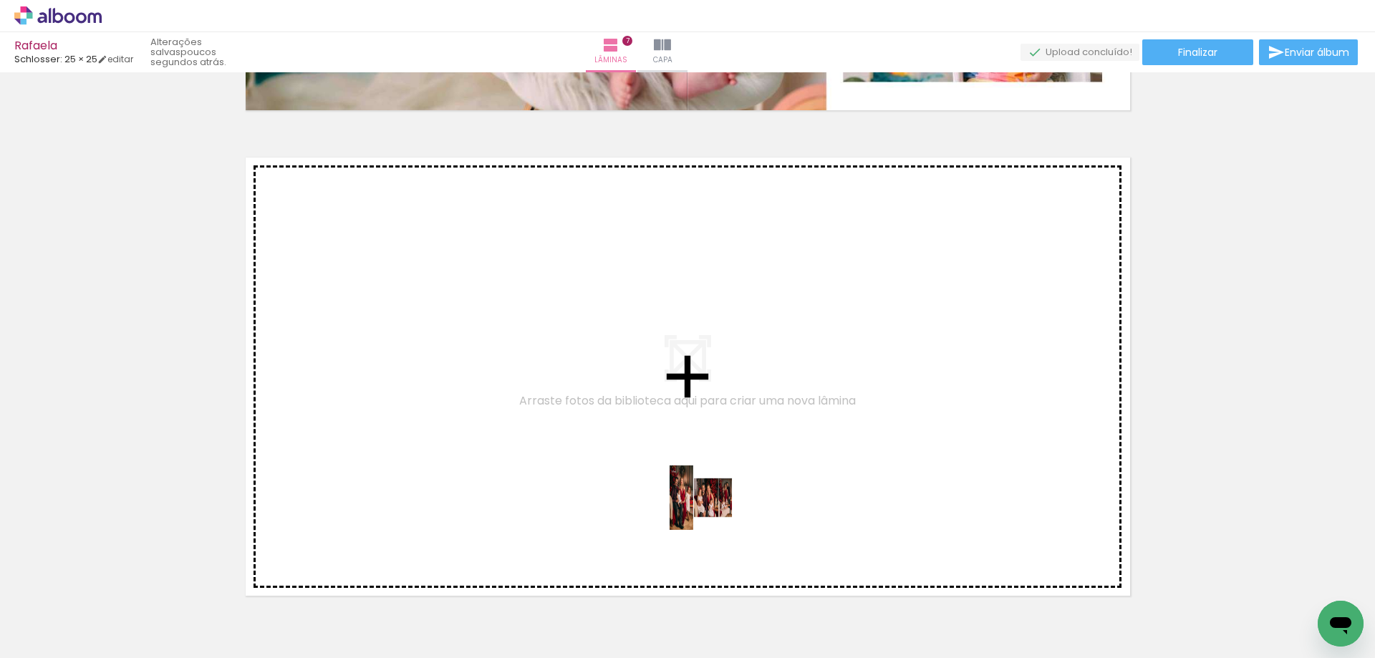
drag, startPoint x: 717, startPoint y: 528, endPoint x: 711, endPoint y: 459, distance: 69.7
click at [711, 459] on quentale-workspace at bounding box center [687, 329] width 1375 height 658
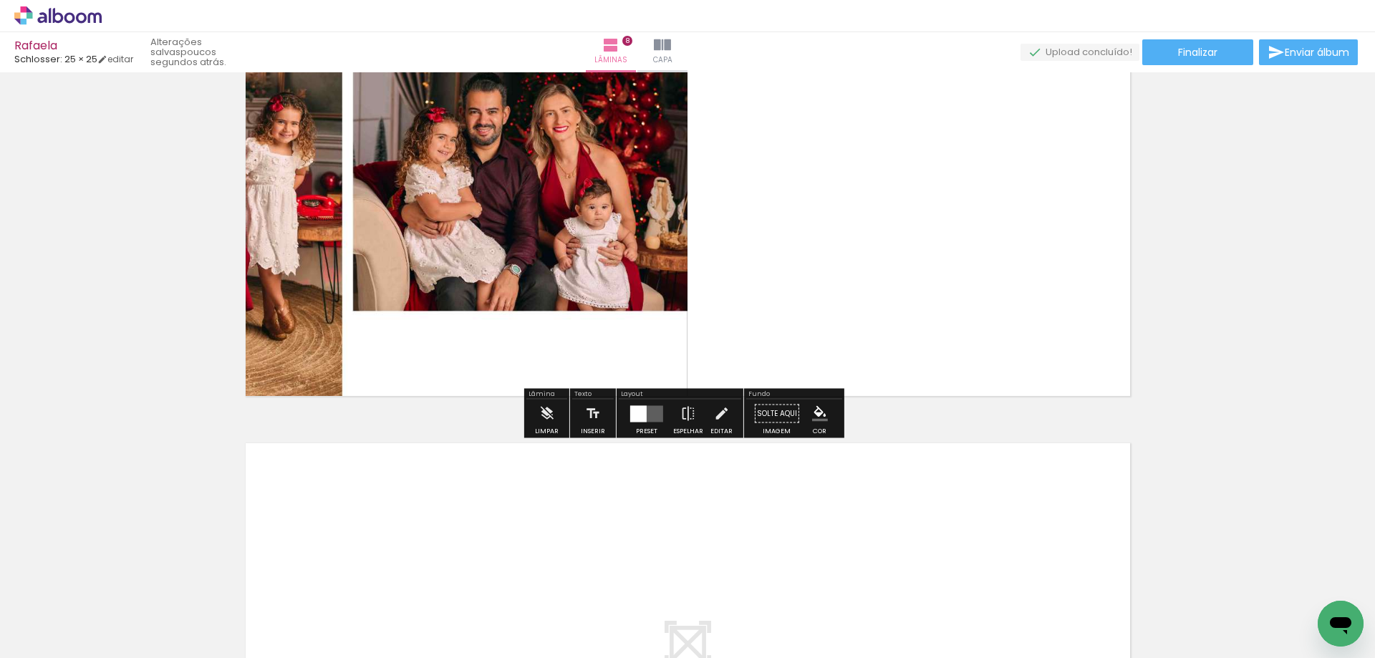
scroll to position [3631, 0]
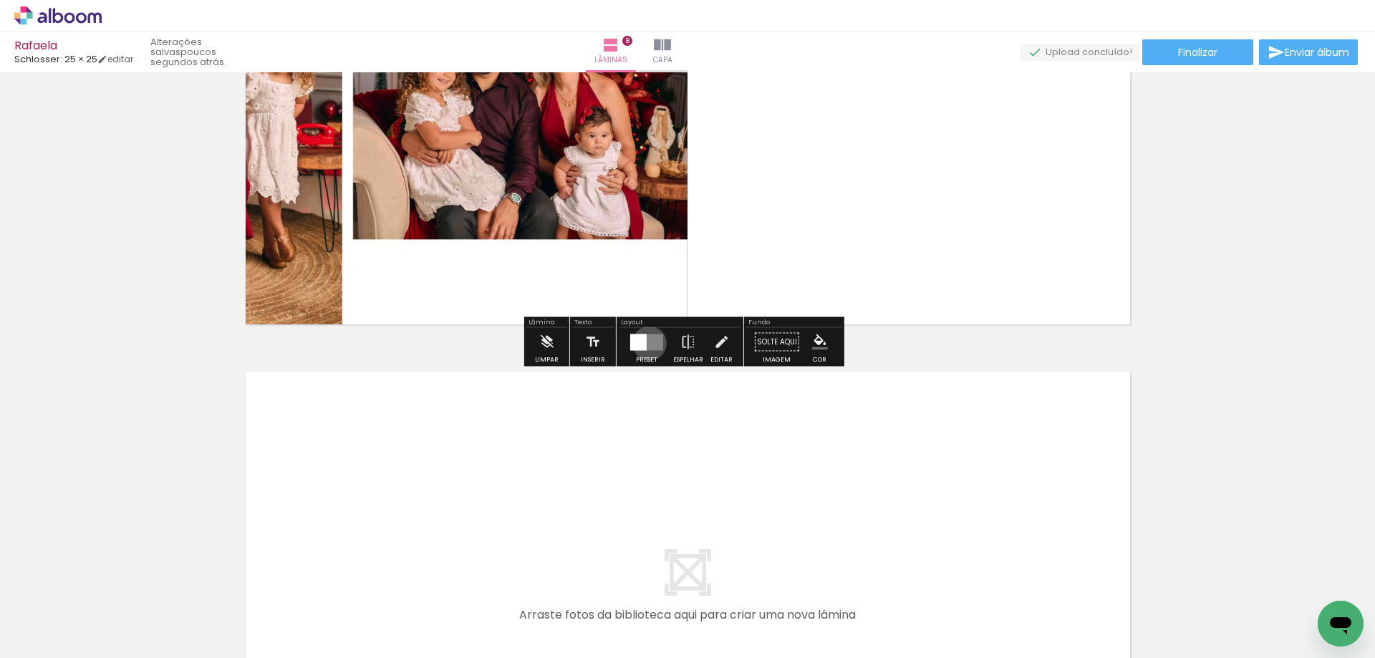
click at [646, 343] on quentale-layouter at bounding box center [646, 342] width 33 height 16
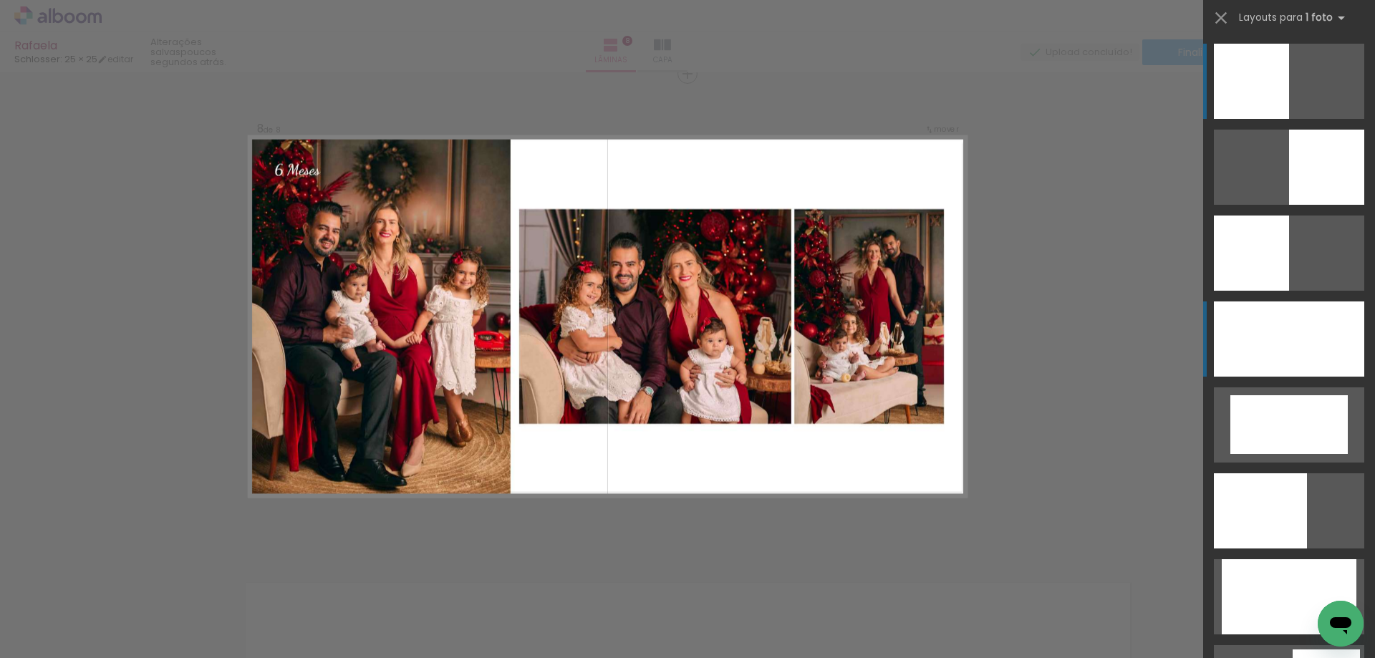
scroll to position [3416, 0]
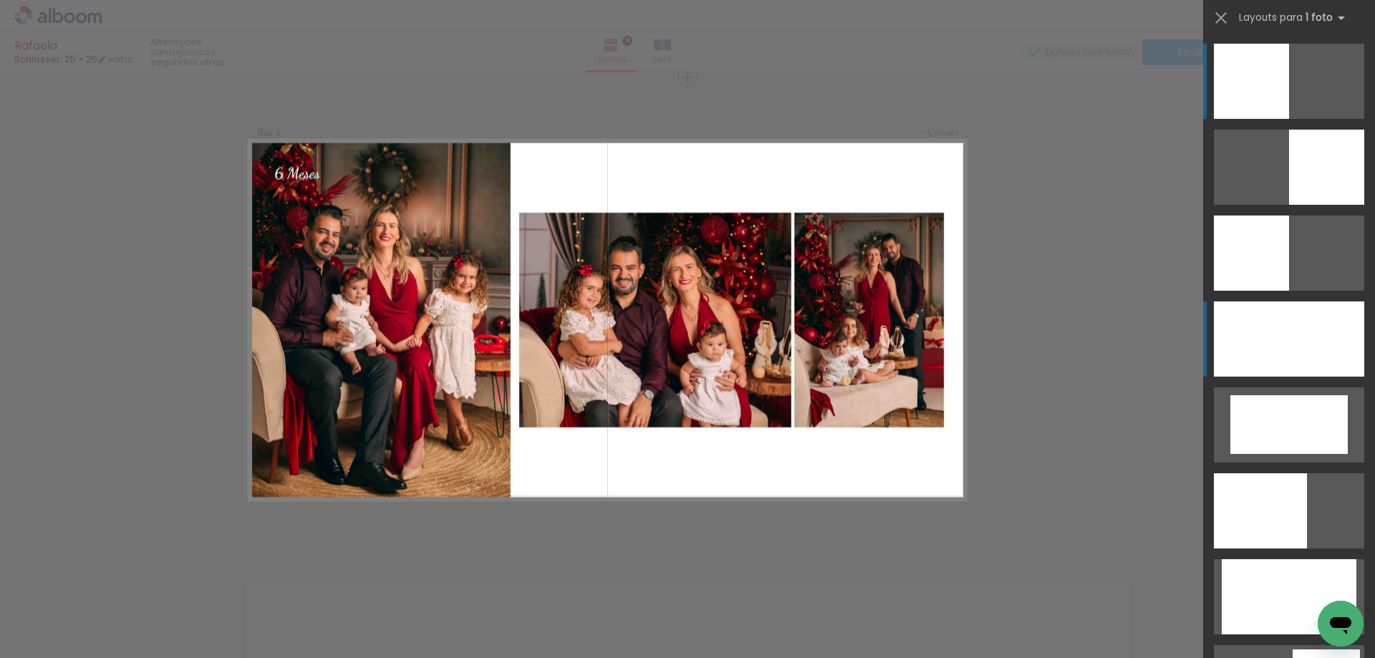
click at [1313, 331] on div at bounding box center [1288, 338] width 150 height 75
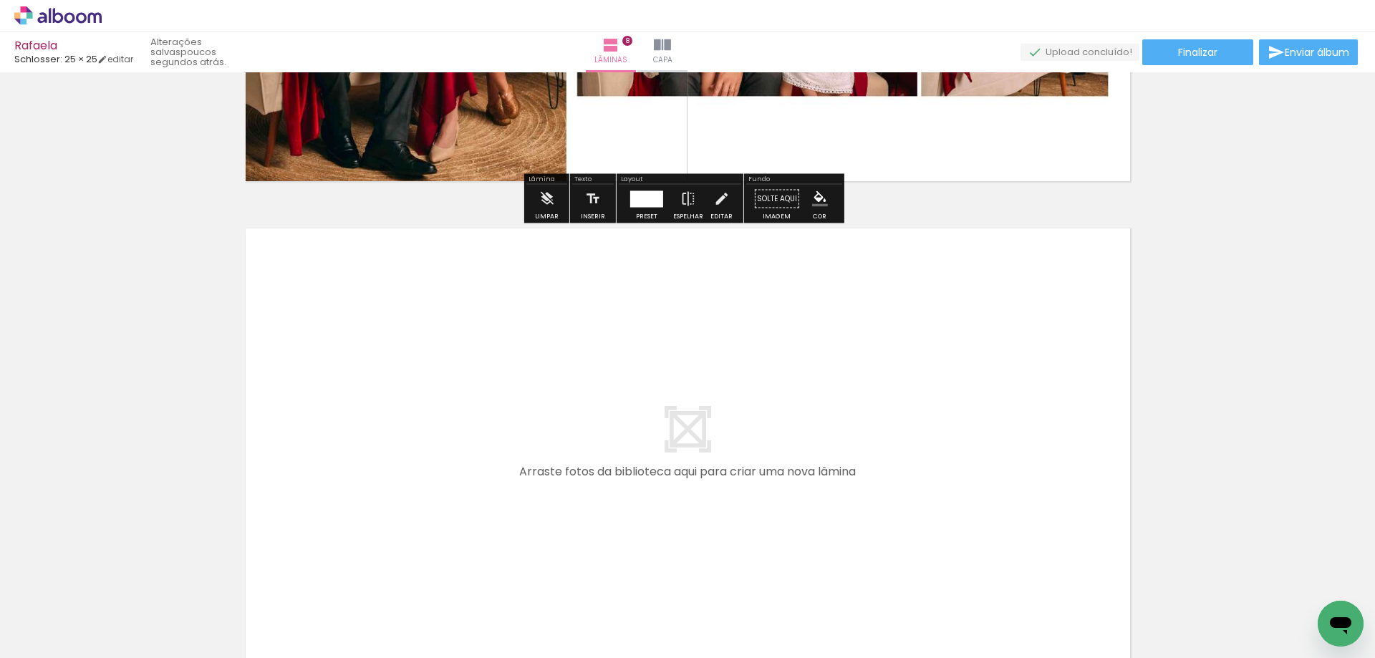
scroll to position [3846, 0]
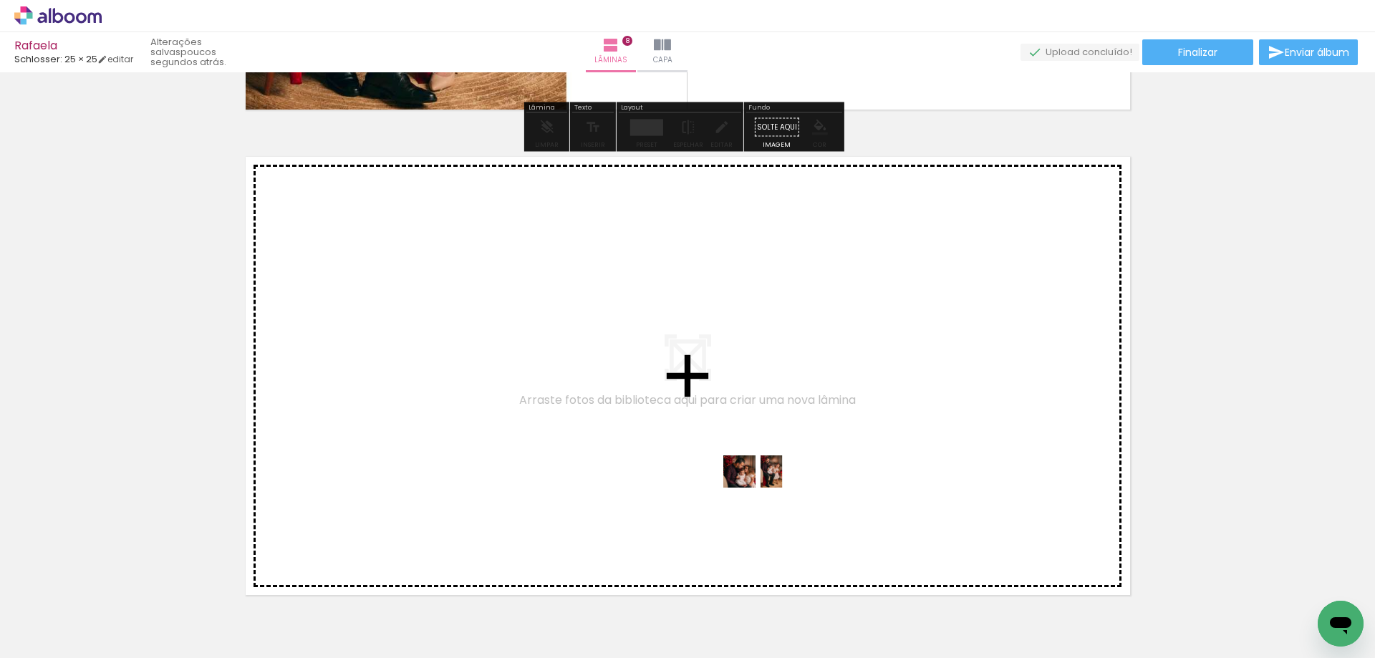
drag, startPoint x: 798, startPoint y: 621, endPoint x: 766, endPoint y: 498, distance: 127.1
click at [766, 498] on quentale-workspace at bounding box center [687, 329] width 1375 height 658
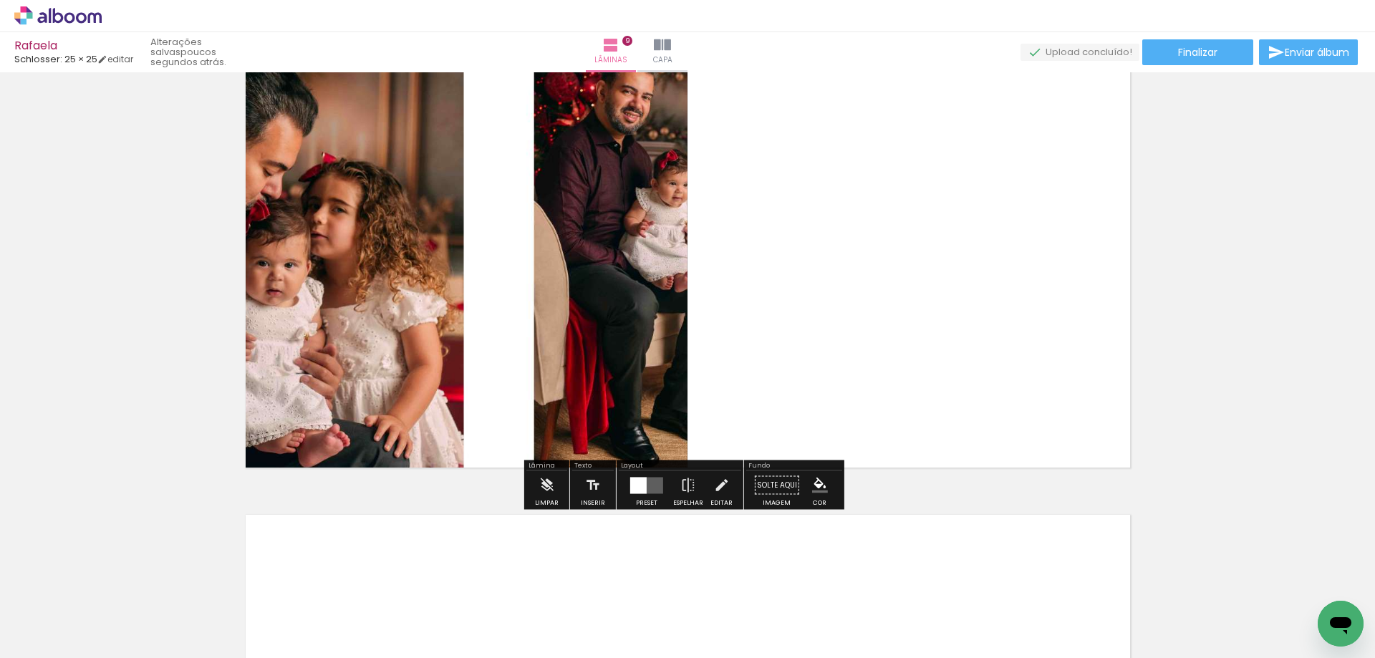
scroll to position [4117, 0]
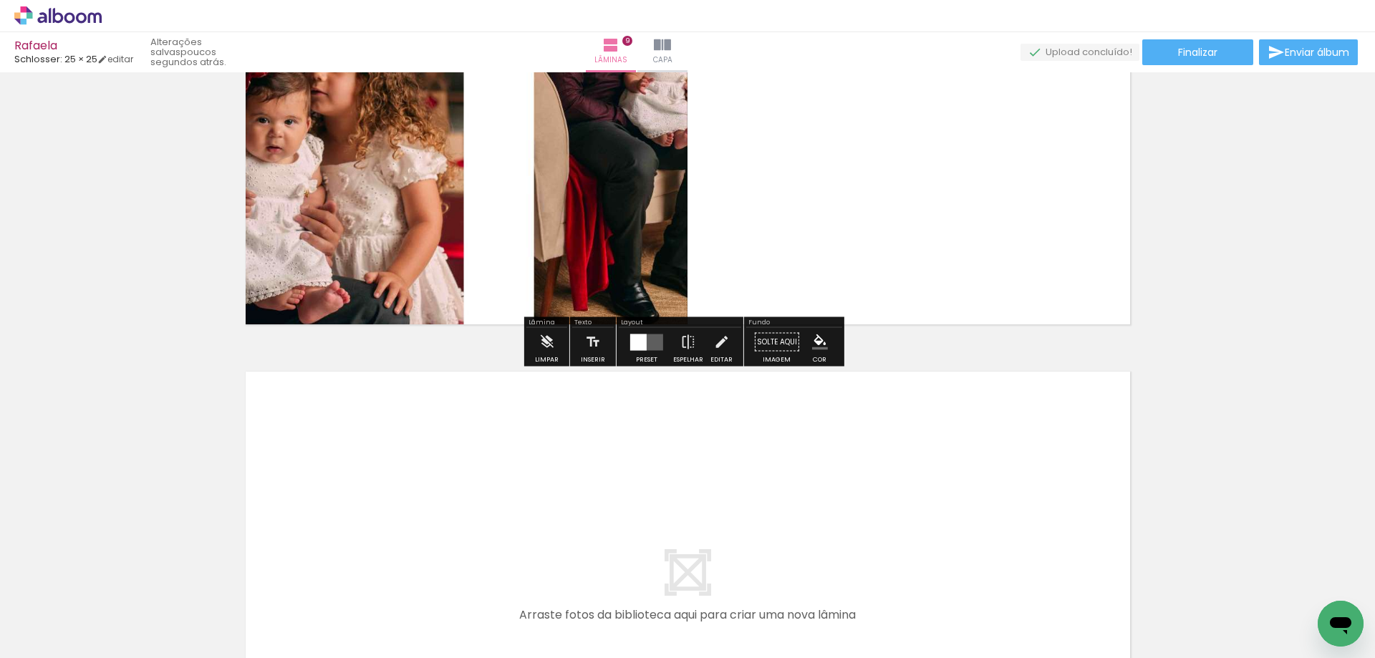
click at [635, 344] on div at bounding box center [638, 342] width 16 height 16
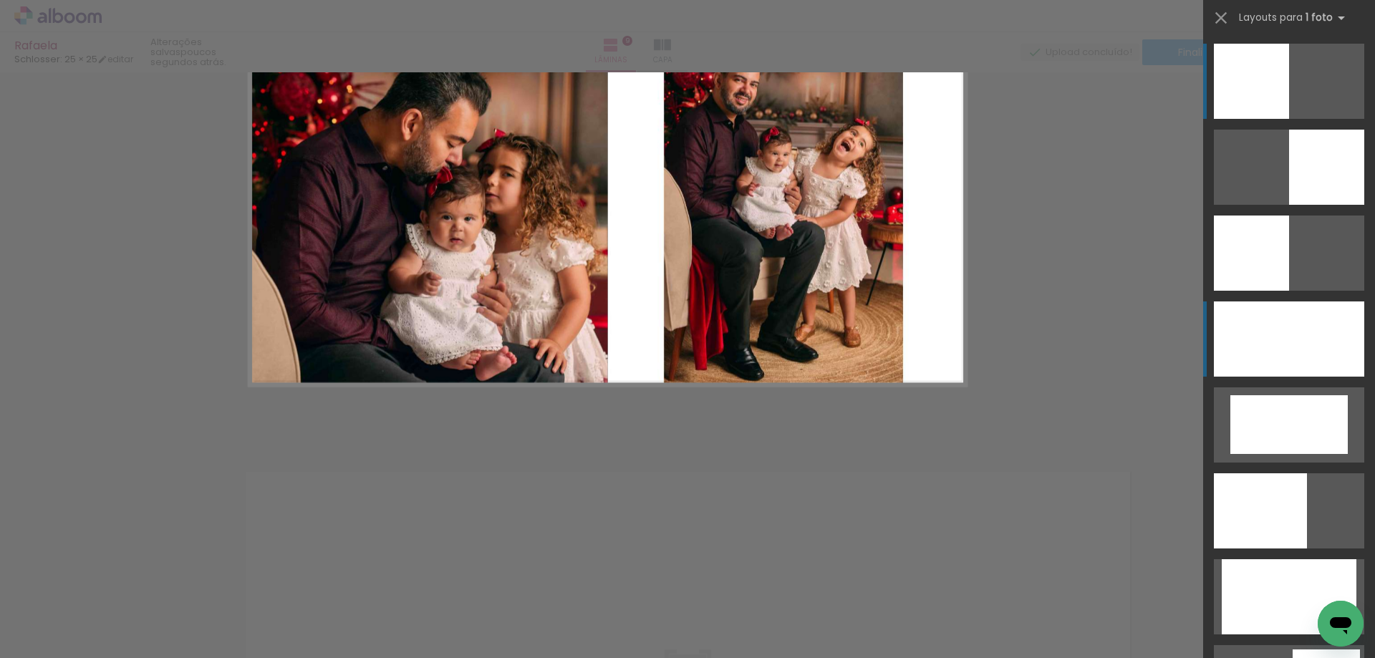
click at [1284, 346] on div at bounding box center [1288, 338] width 150 height 75
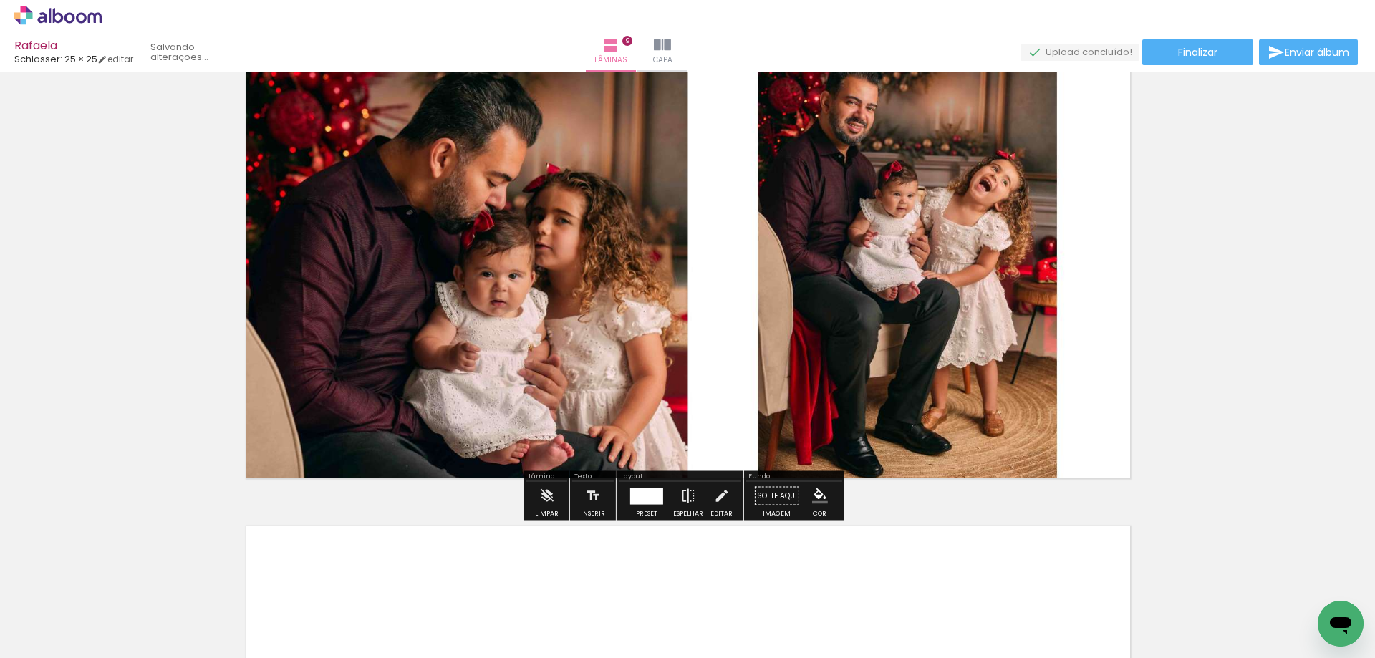
scroll to position [3902, 0]
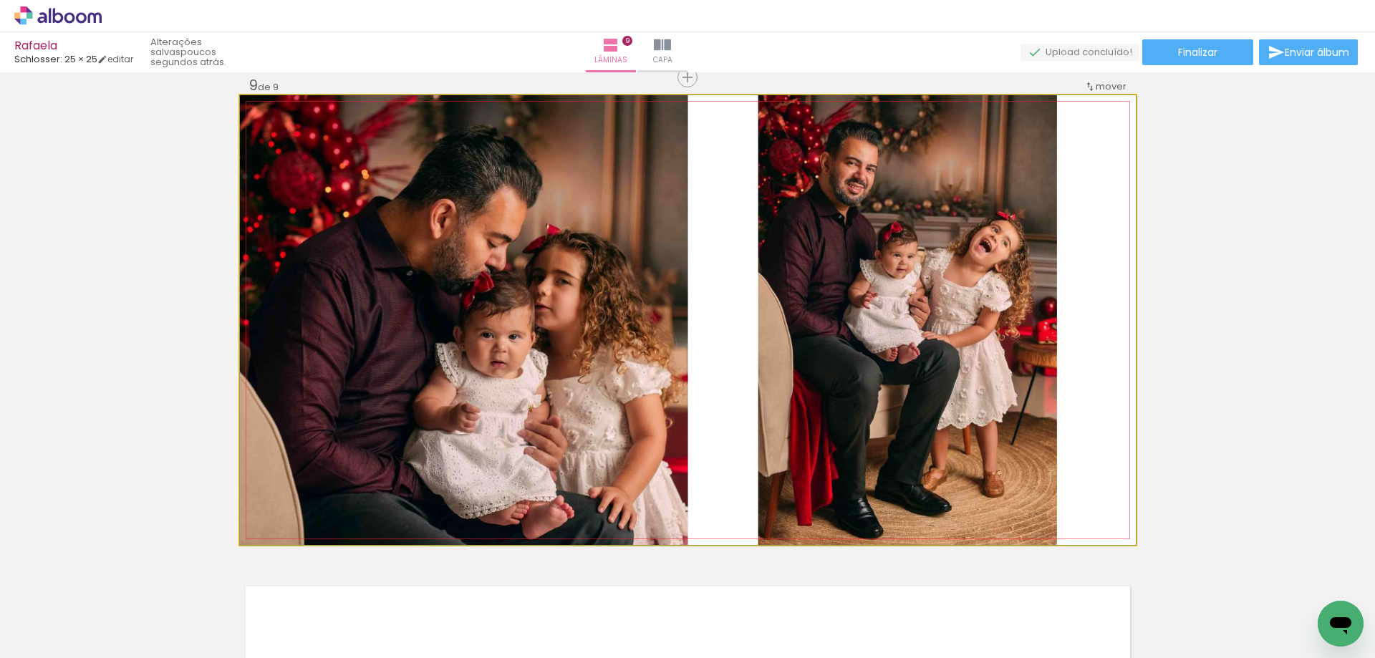
click at [1061, 461] on quentale-photo at bounding box center [688, 320] width 896 height 450
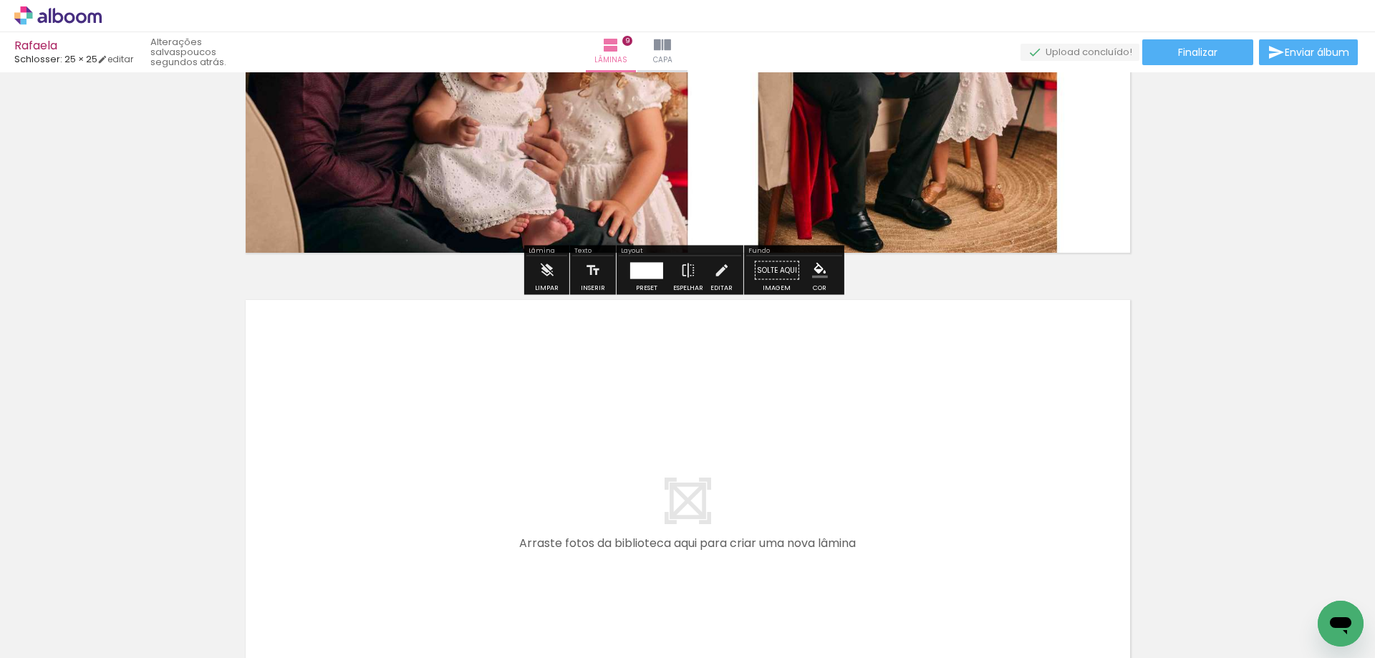
scroll to position [4403, 0]
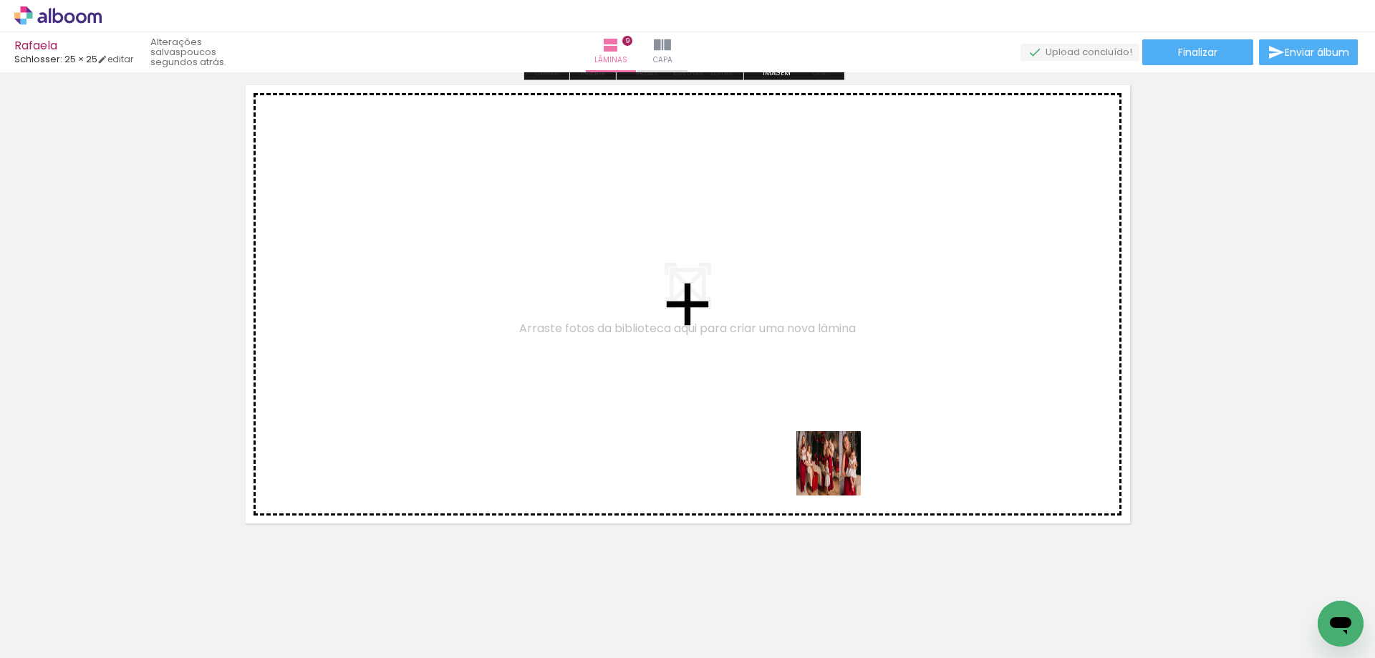
drag, startPoint x: 890, startPoint y: 611, endPoint x: 838, endPoint y: 470, distance: 150.8
click at [838, 470] on quentale-workspace at bounding box center [687, 329] width 1375 height 658
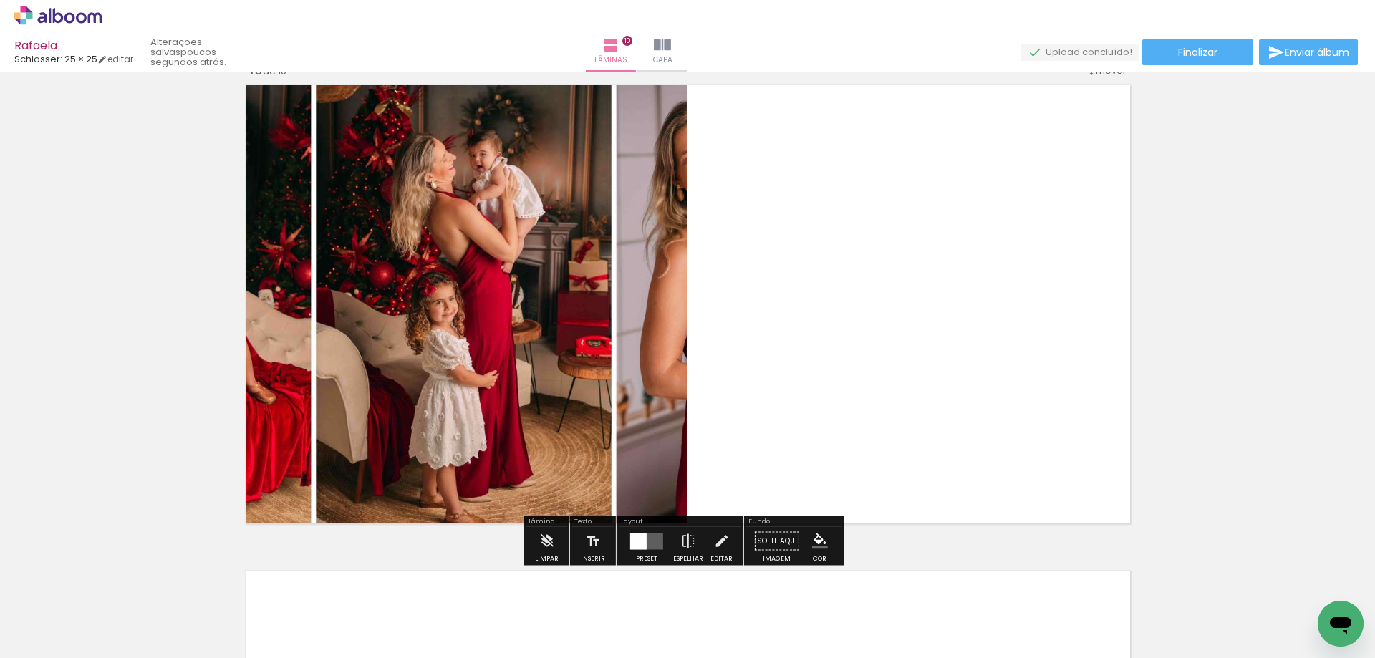
scroll to position [4387, 0]
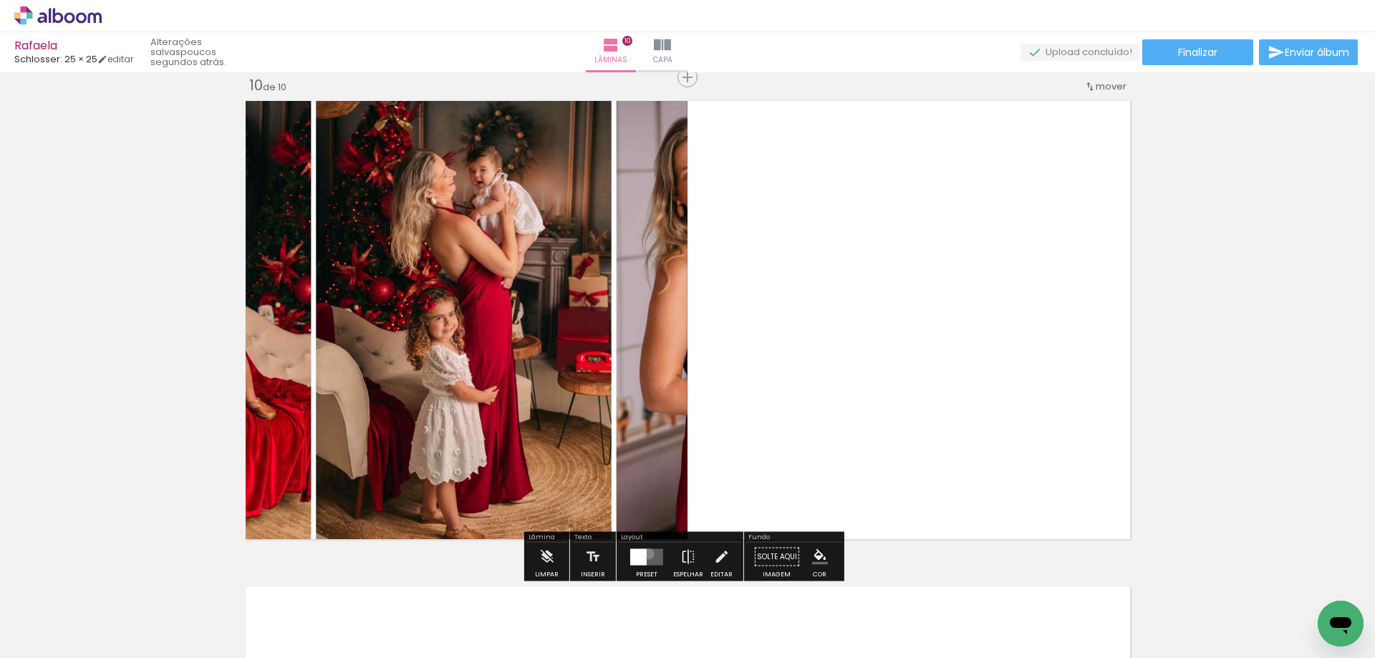
click at [645, 553] on quentale-layouter at bounding box center [646, 556] width 33 height 16
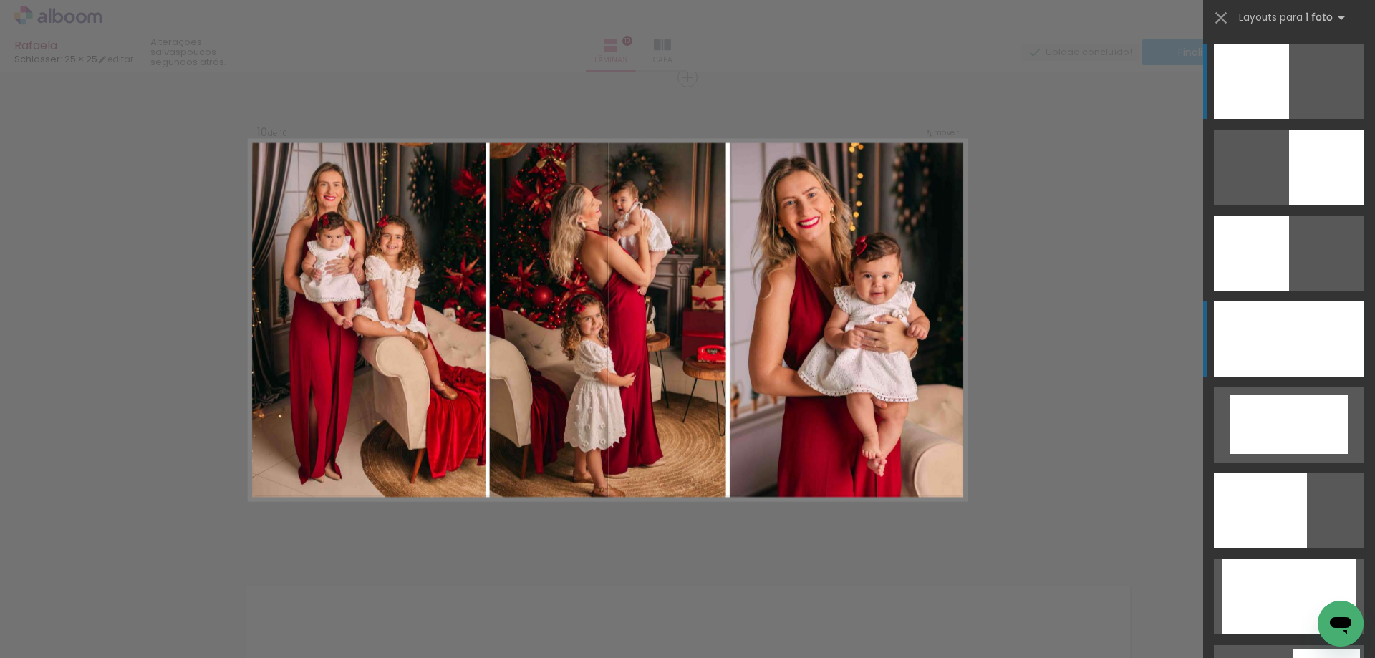
click at [1299, 355] on div at bounding box center [1288, 338] width 150 height 75
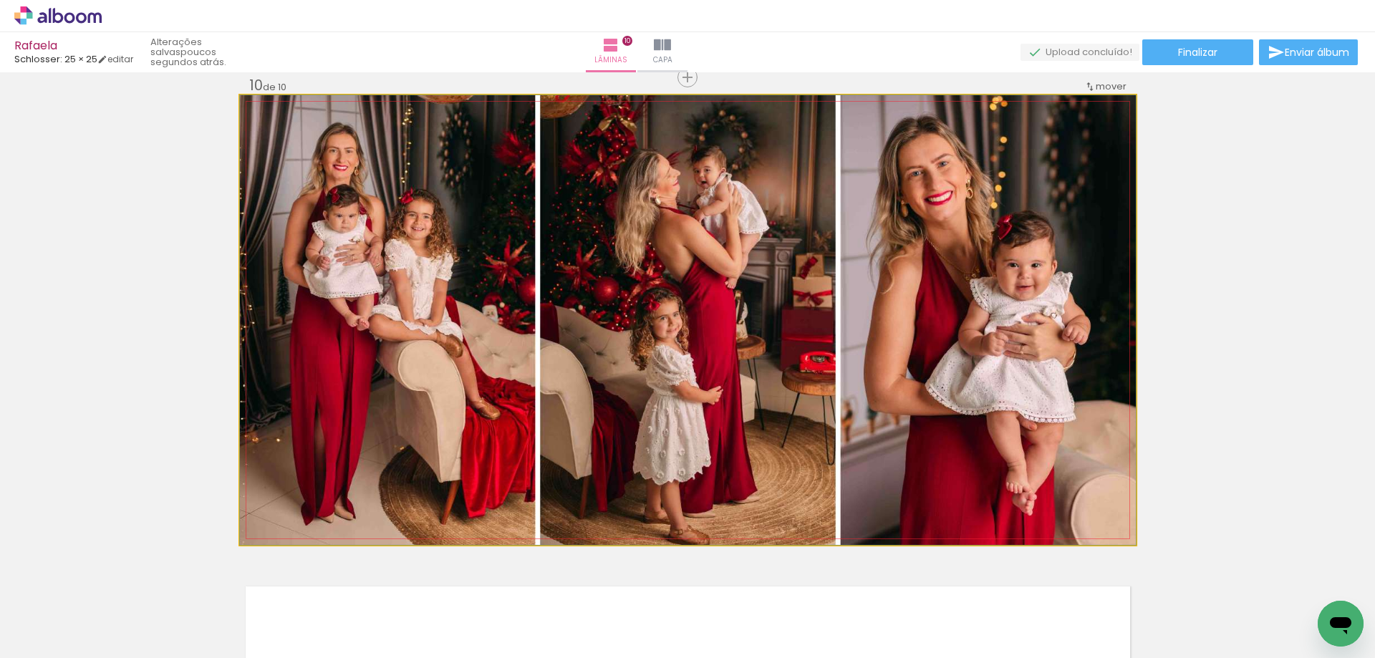
click at [936, 410] on quentale-photo at bounding box center [688, 320] width 896 height 450
click at [1010, 446] on quentale-photo at bounding box center [688, 320] width 896 height 450
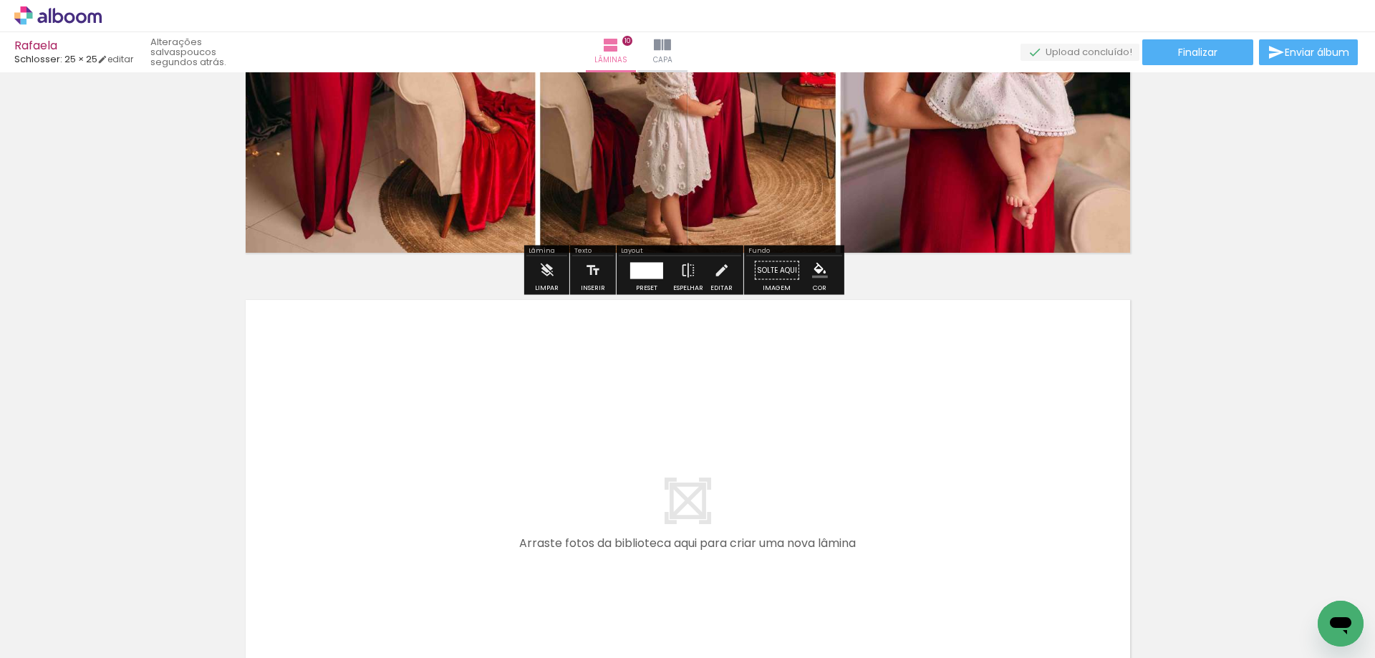
scroll to position [4888, 0]
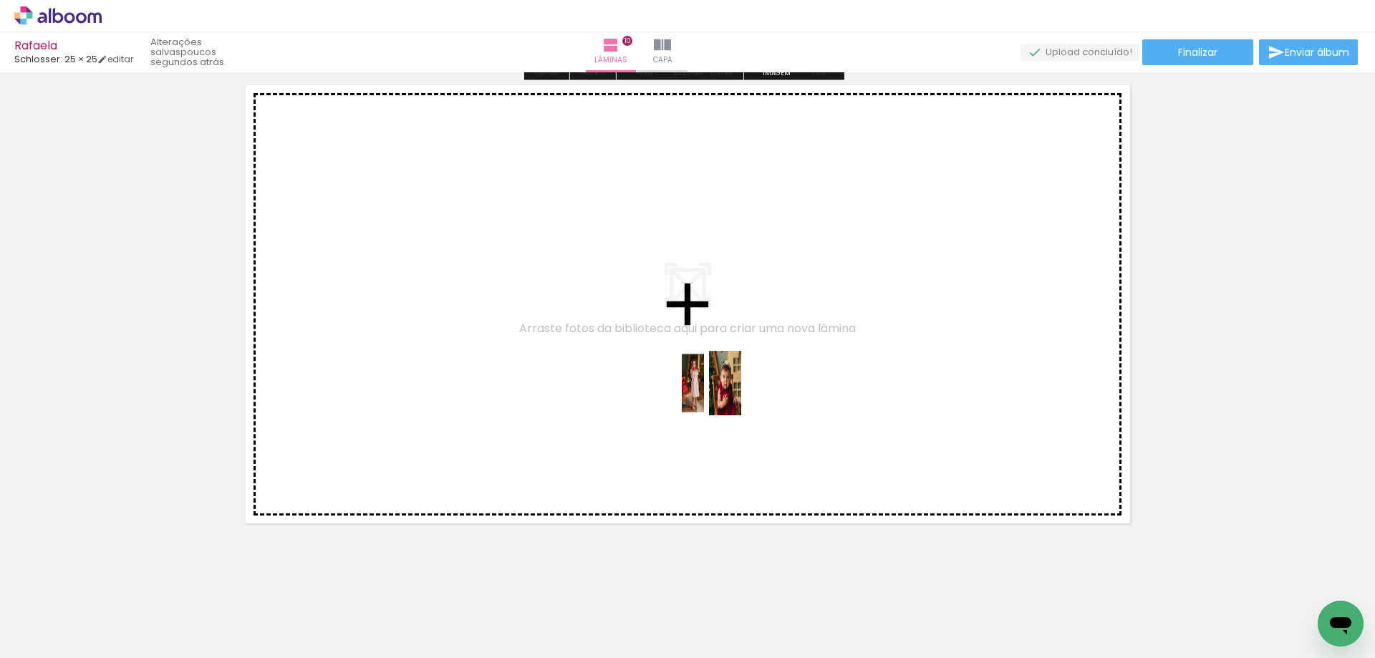
drag, startPoint x: 961, startPoint y: 614, endPoint x: 720, endPoint y: 394, distance: 326.4
click at [720, 394] on quentale-workspace at bounding box center [687, 329] width 1375 height 658
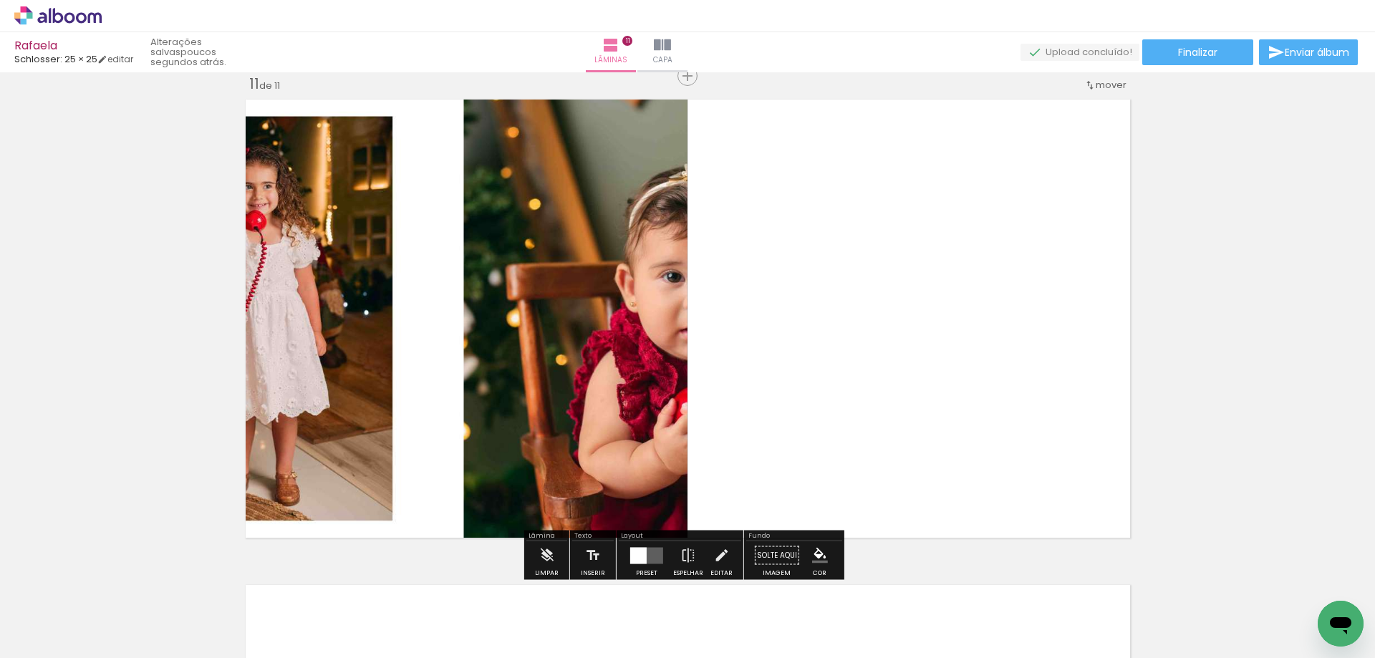
scroll to position [4873, 0]
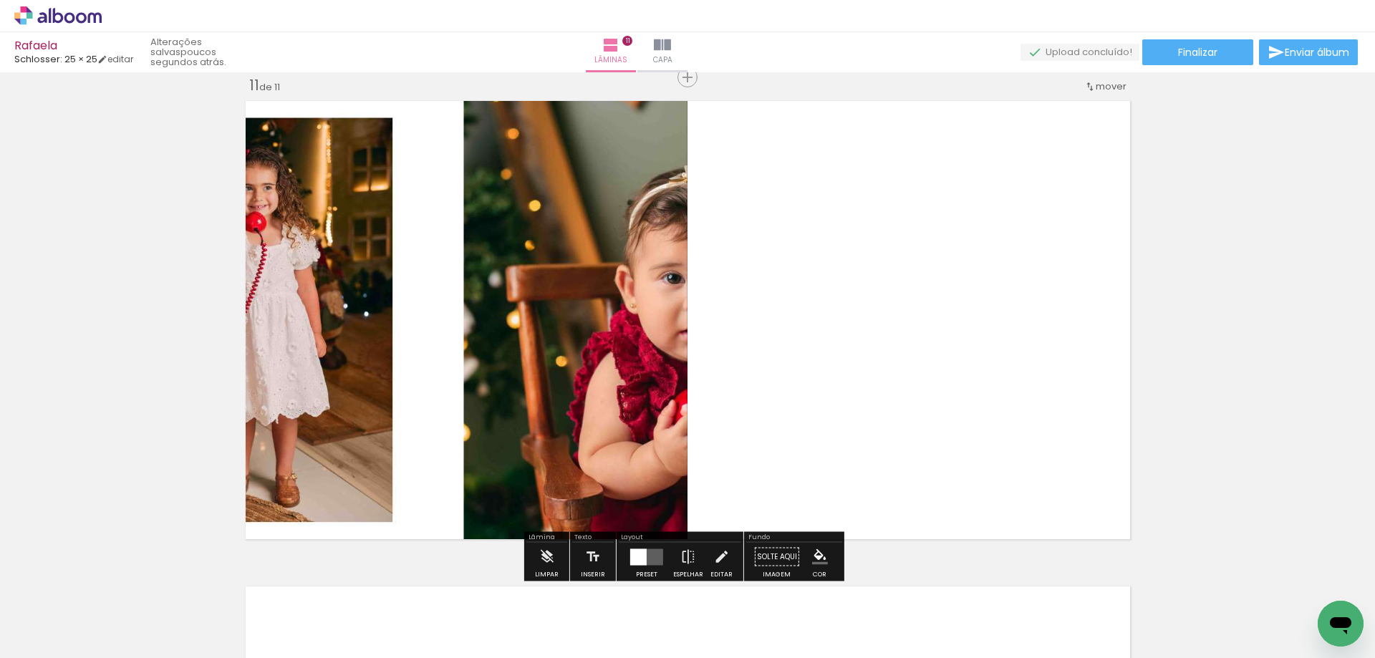
click at [649, 553] on quentale-layouter at bounding box center [646, 556] width 33 height 16
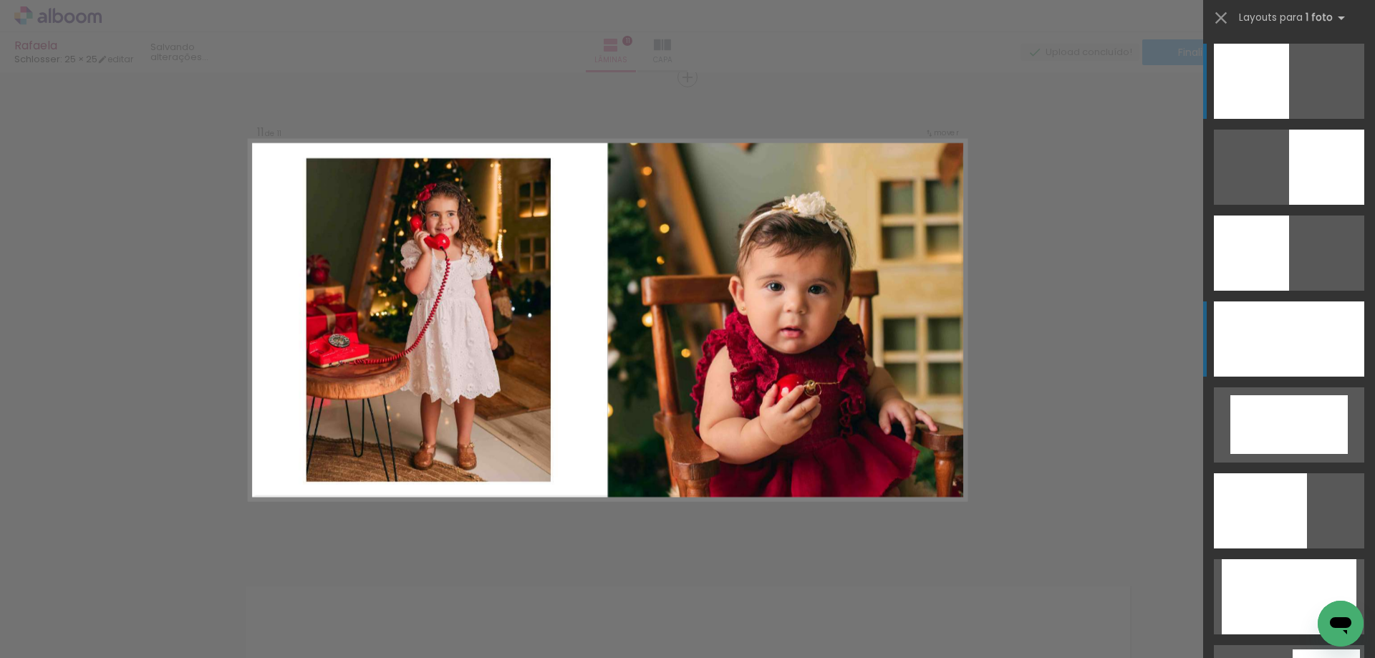
click at [1302, 349] on div at bounding box center [1288, 338] width 150 height 75
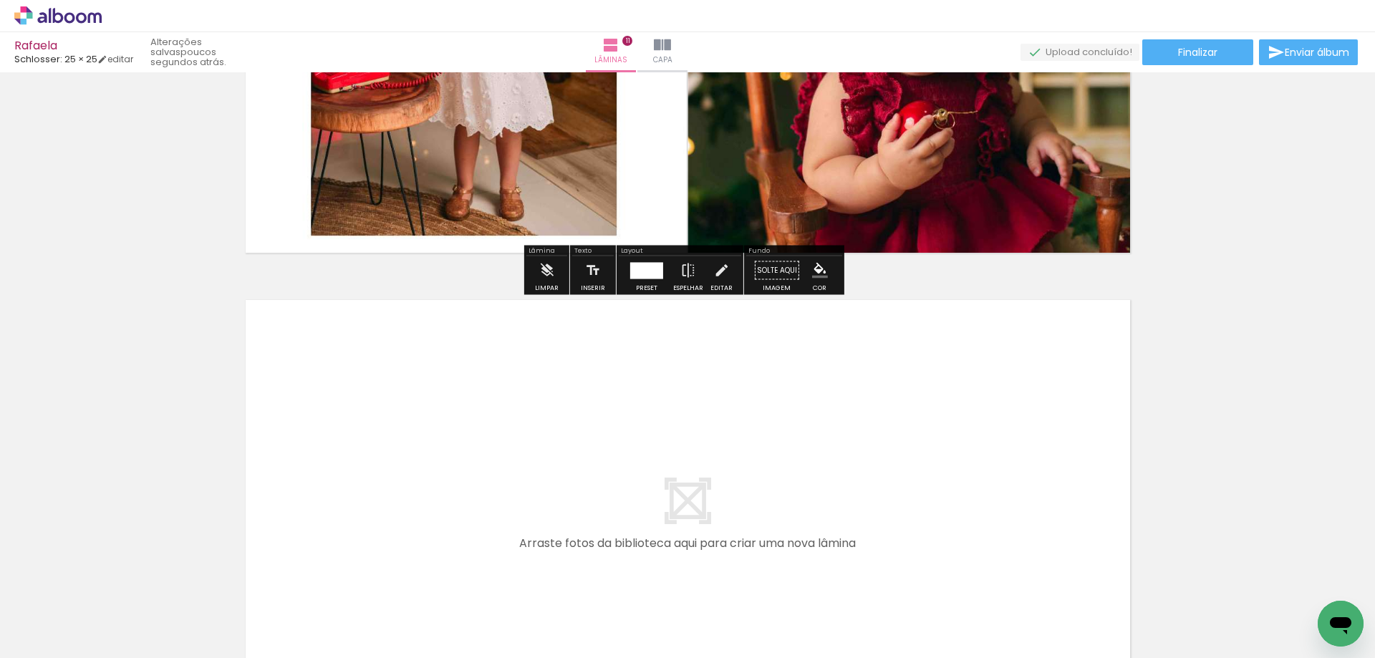
scroll to position [5384, 0]
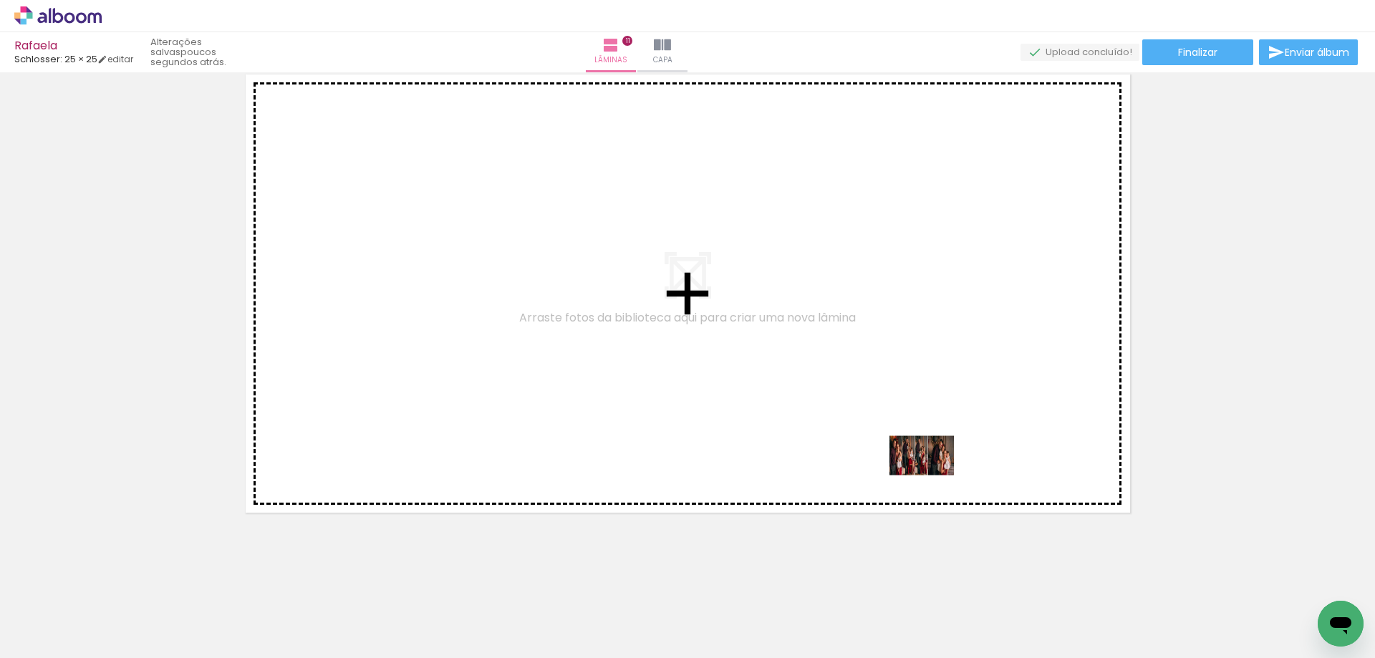
drag, startPoint x: 1045, startPoint y: 609, endPoint x: 810, endPoint y: 397, distance: 316.3
click at [810, 397] on quentale-workspace at bounding box center [687, 329] width 1375 height 658
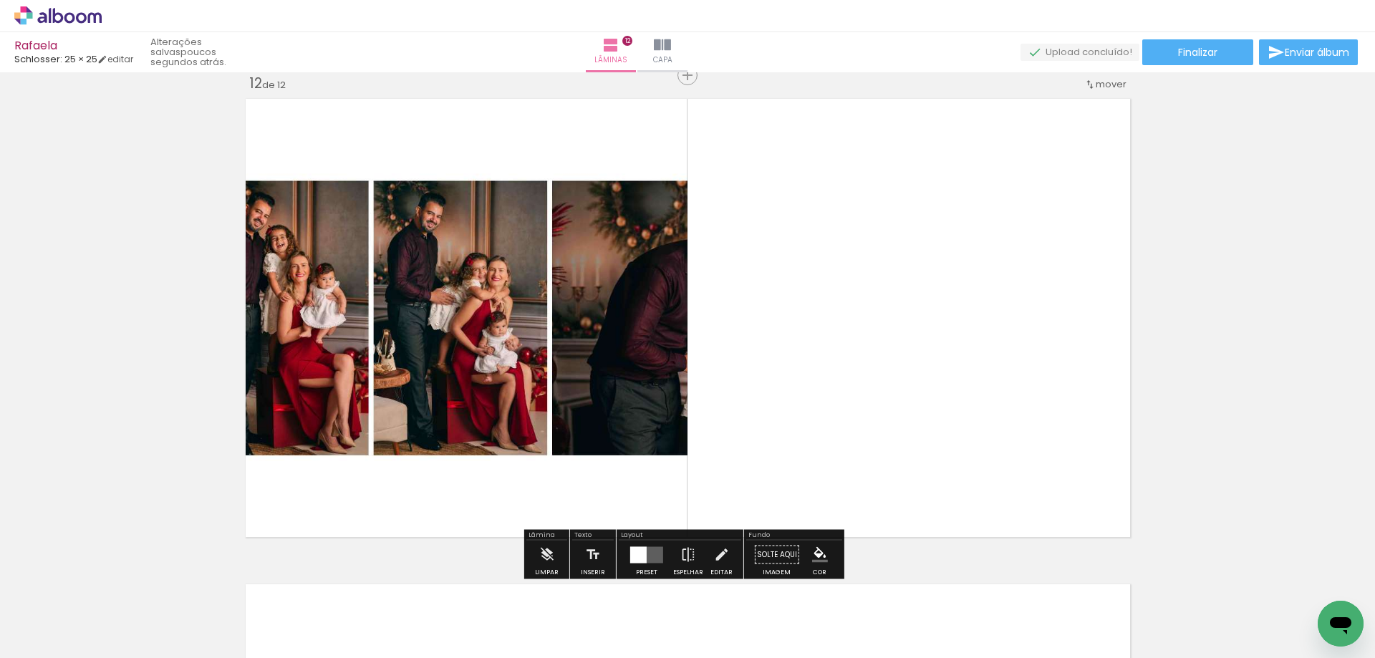
scroll to position [5358, 0]
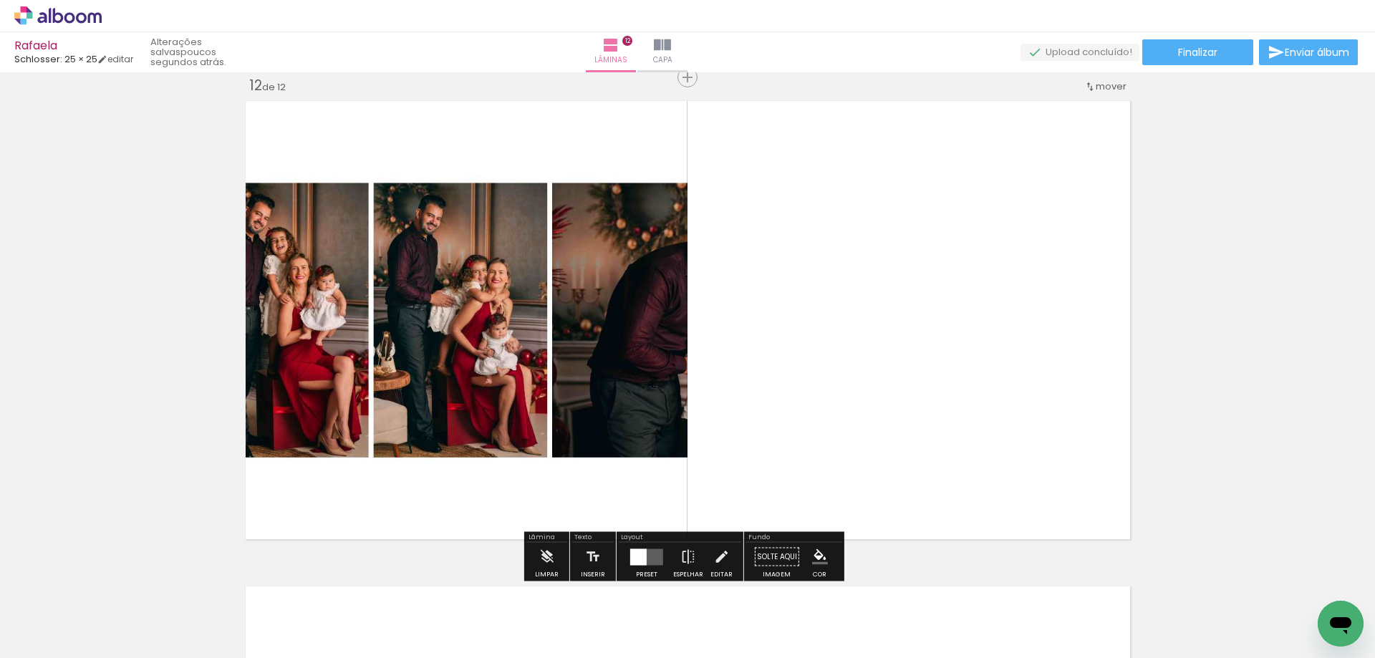
click at [640, 550] on div at bounding box center [638, 556] width 16 height 16
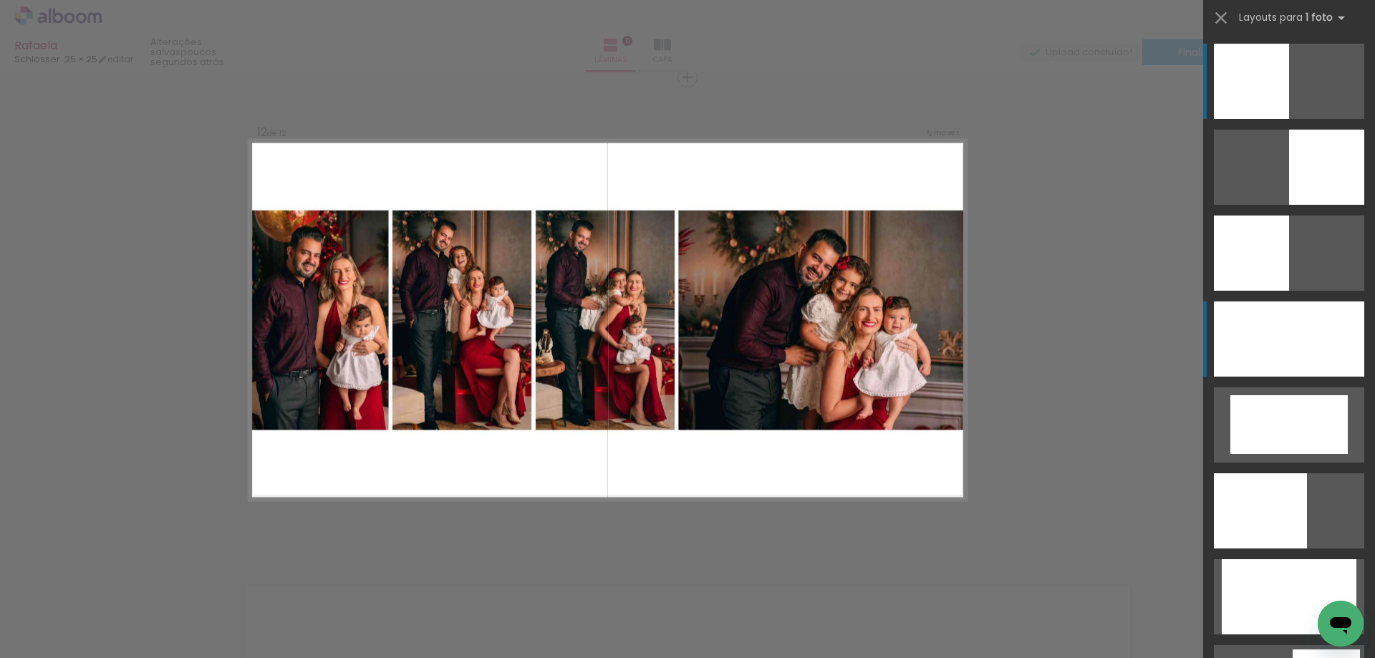
click at [1254, 367] on div at bounding box center [1288, 338] width 150 height 75
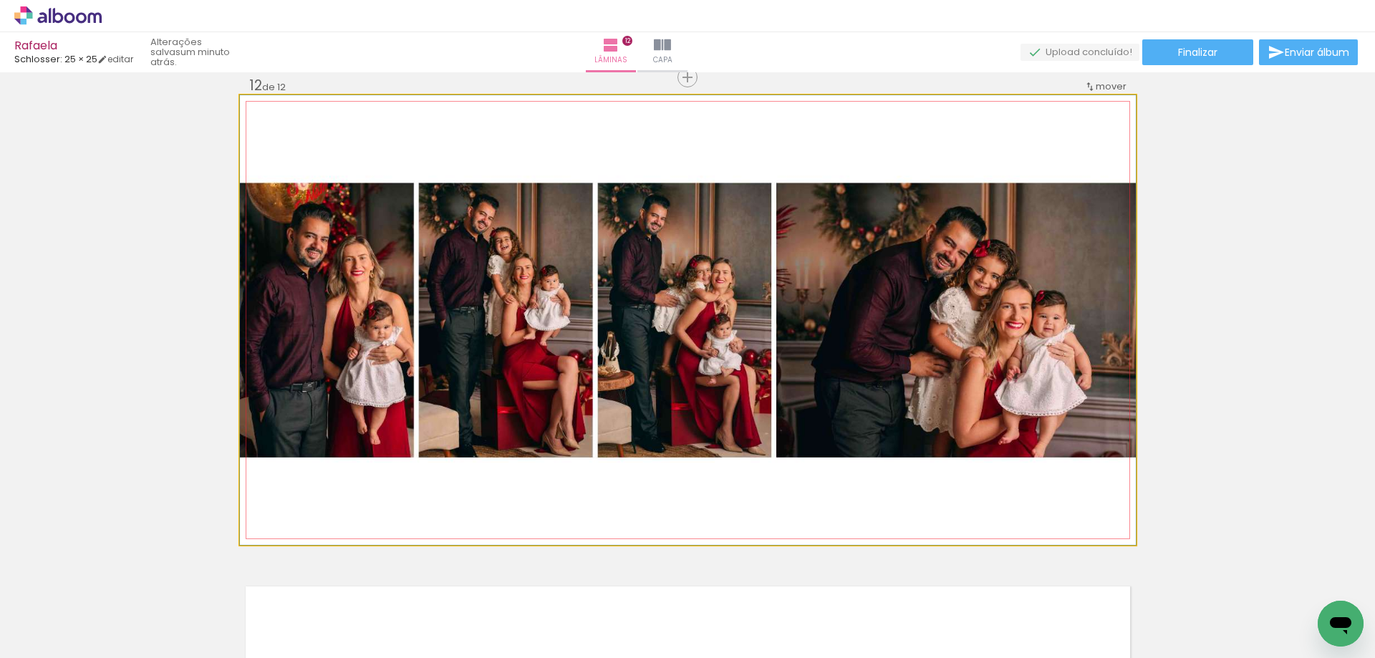
click at [1046, 467] on quentale-photo at bounding box center [688, 320] width 896 height 450
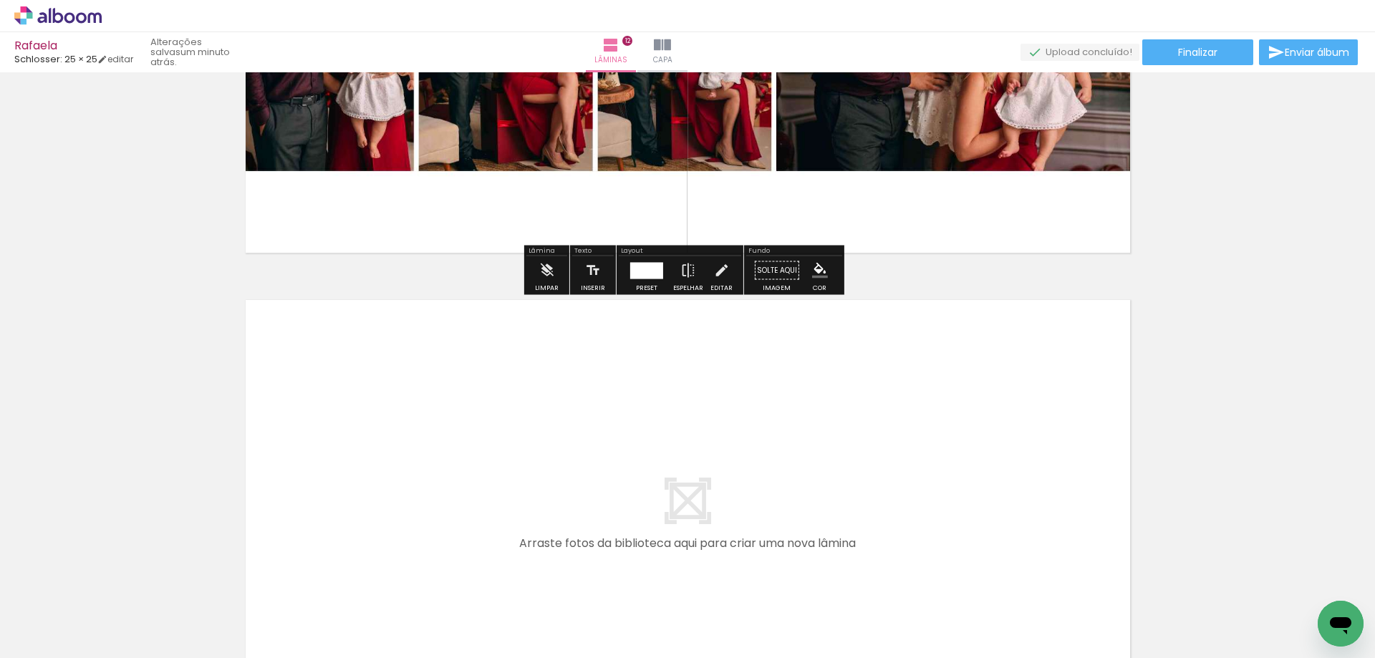
scroll to position [5788, 0]
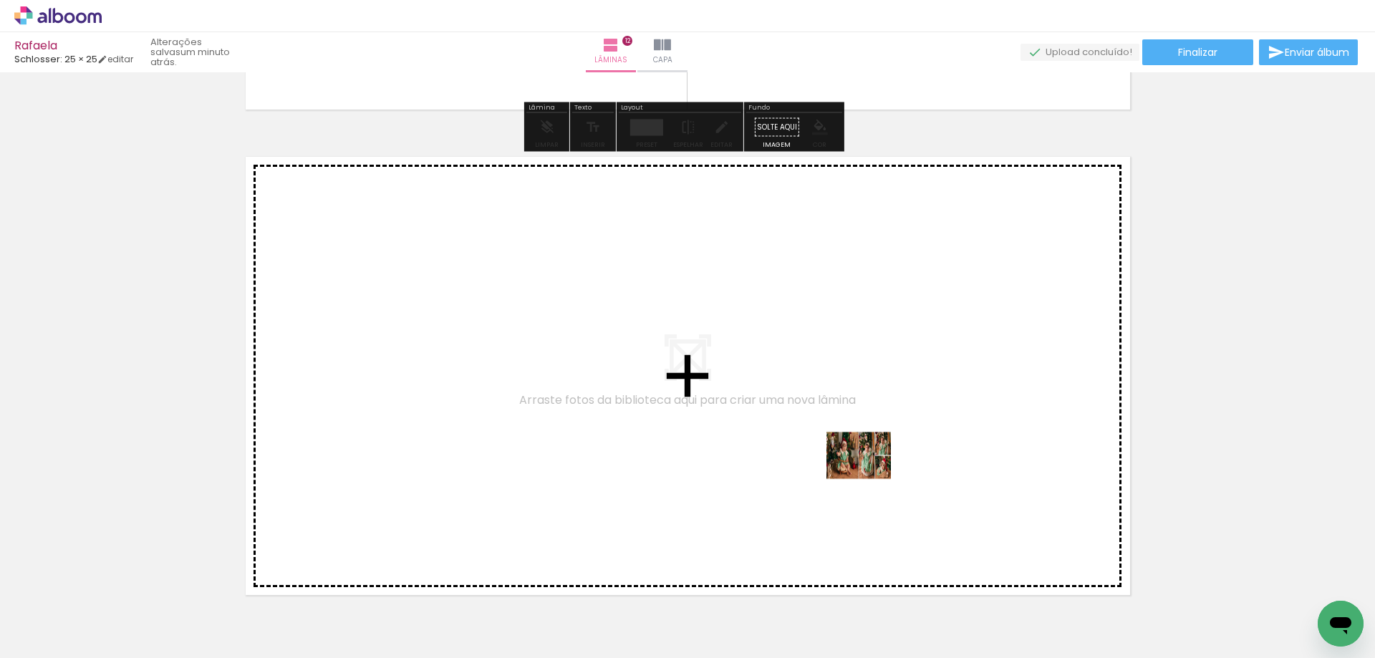
drag, startPoint x: 1111, startPoint y: 610, endPoint x: 779, endPoint y: 433, distance: 376.3
click at [779, 433] on quentale-workspace at bounding box center [687, 329] width 1375 height 658
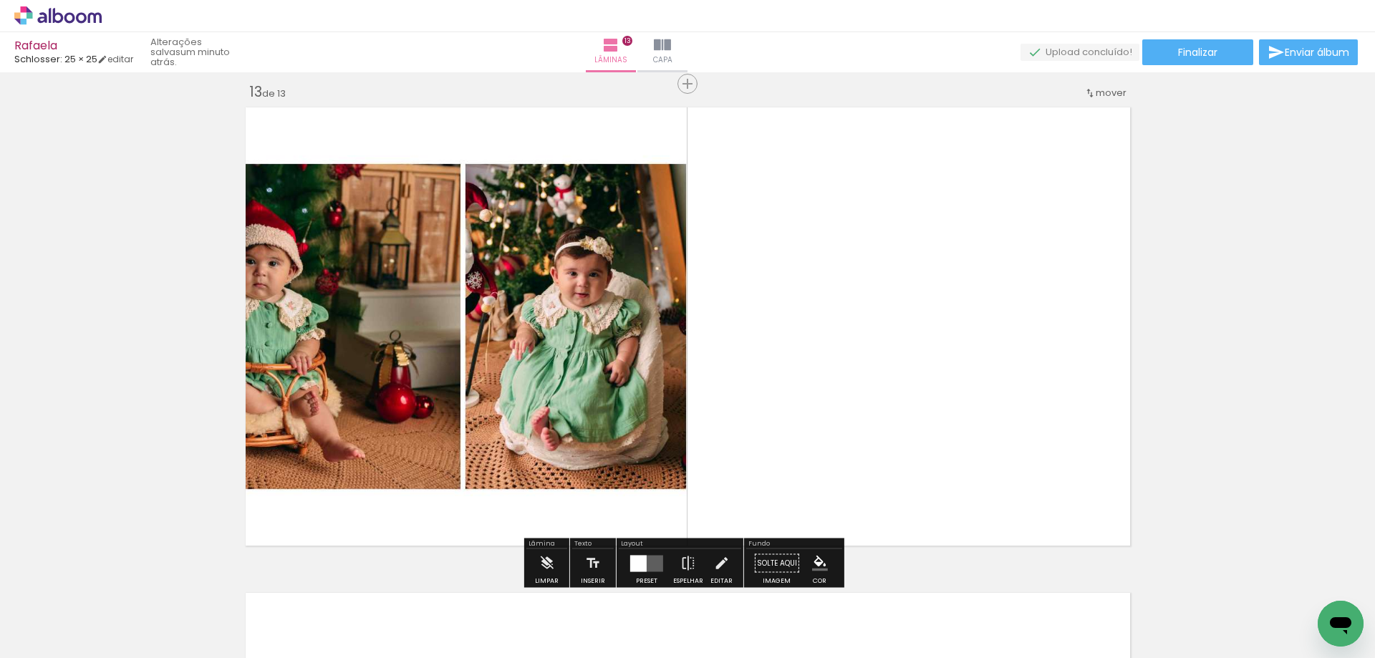
scroll to position [5843, 0]
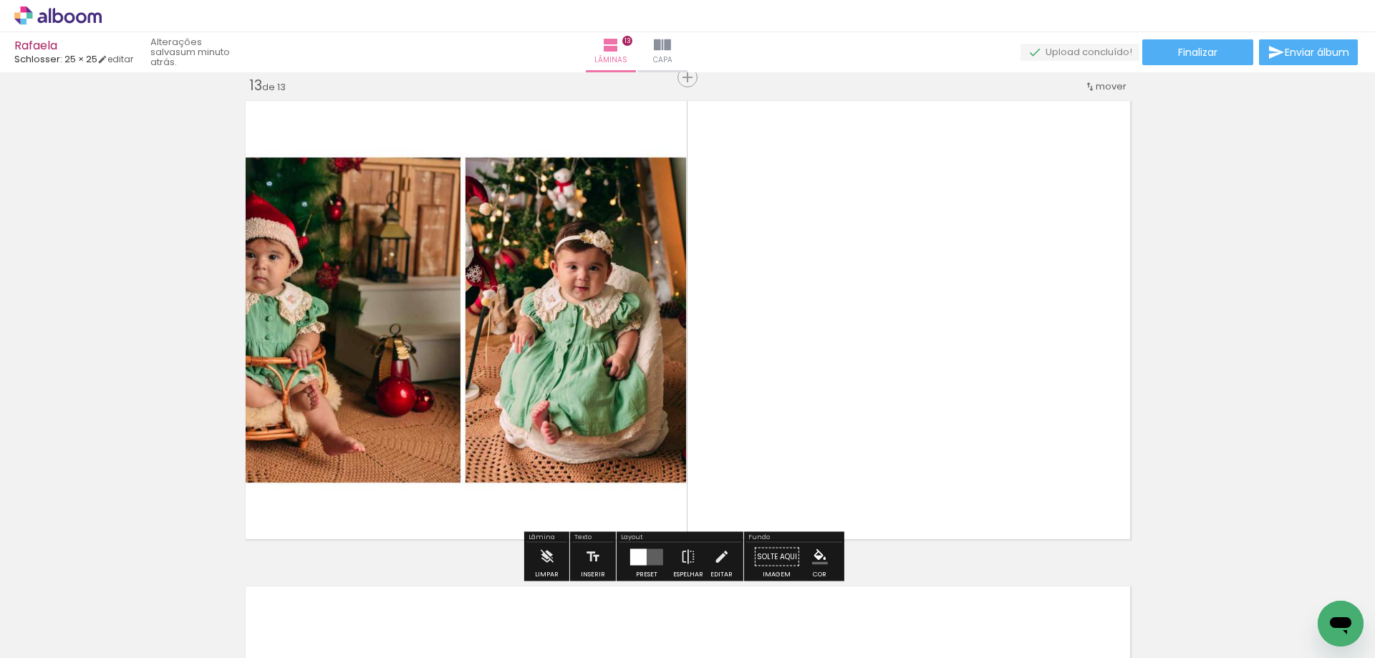
click at [636, 551] on div at bounding box center [638, 556] width 16 height 16
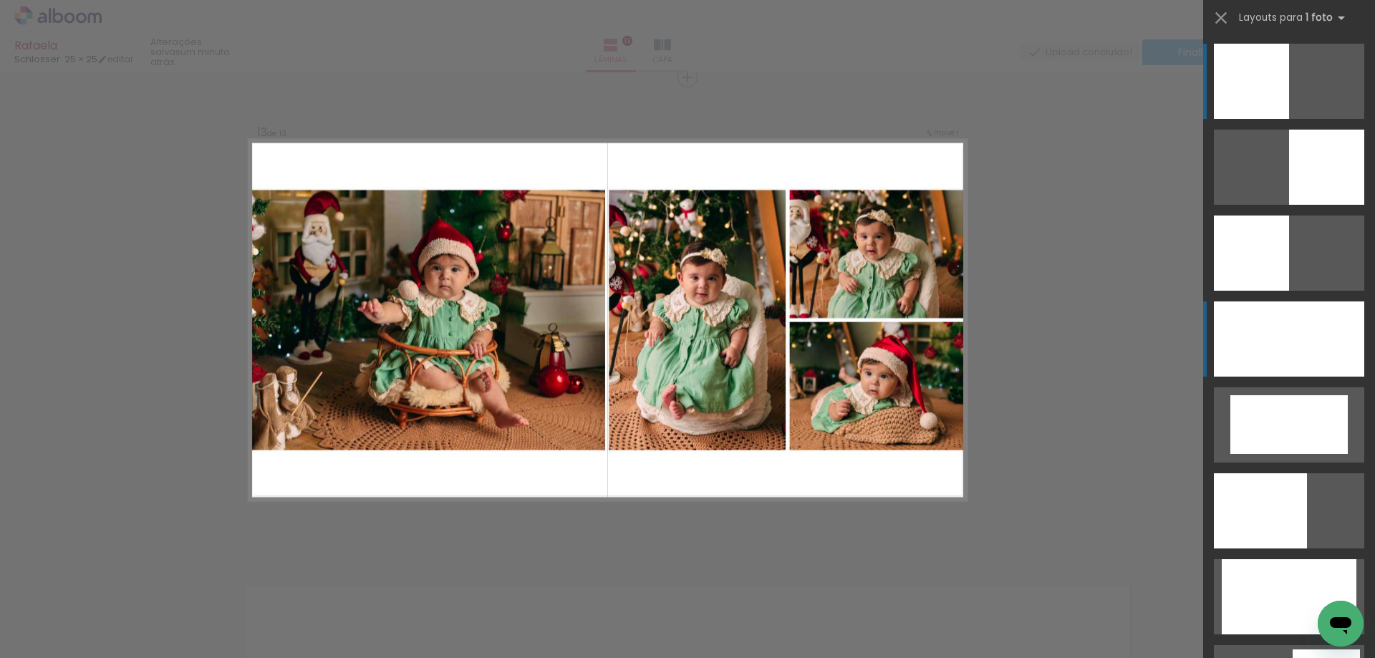
click at [1260, 364] on div at bounding box center [1288, 338] width 150 height 75
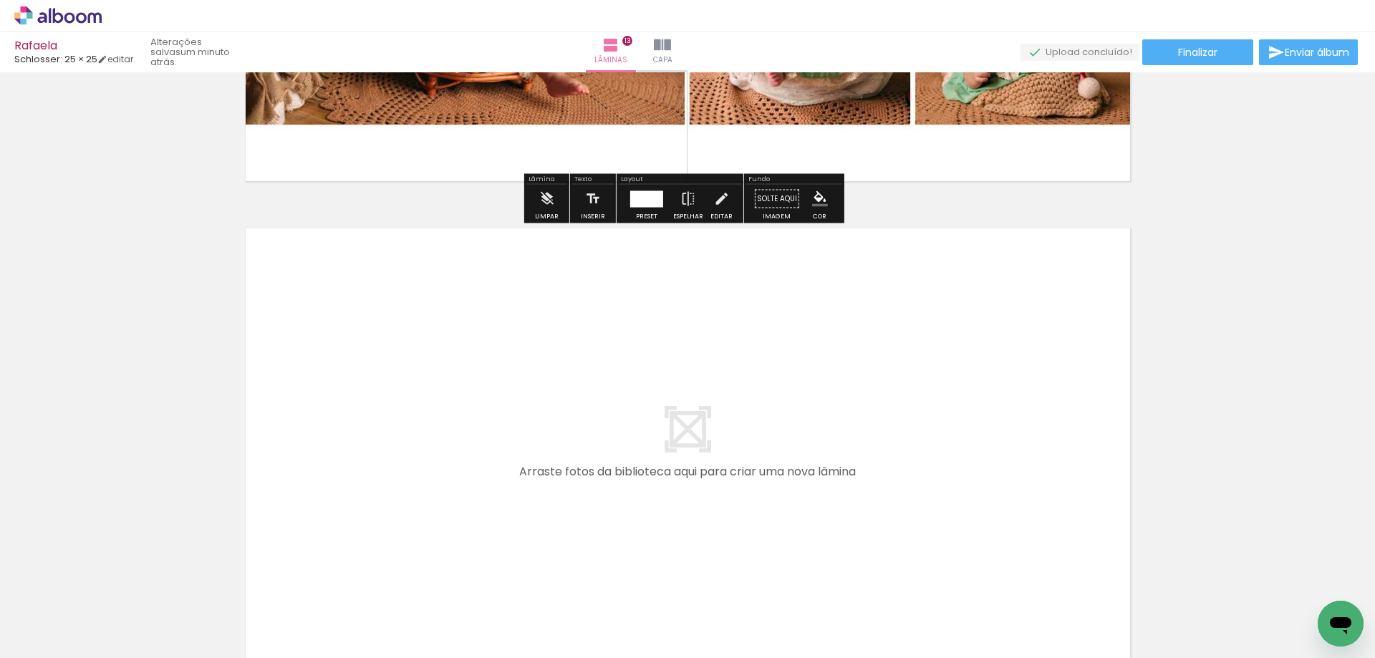
scroll to position [6355, 0]
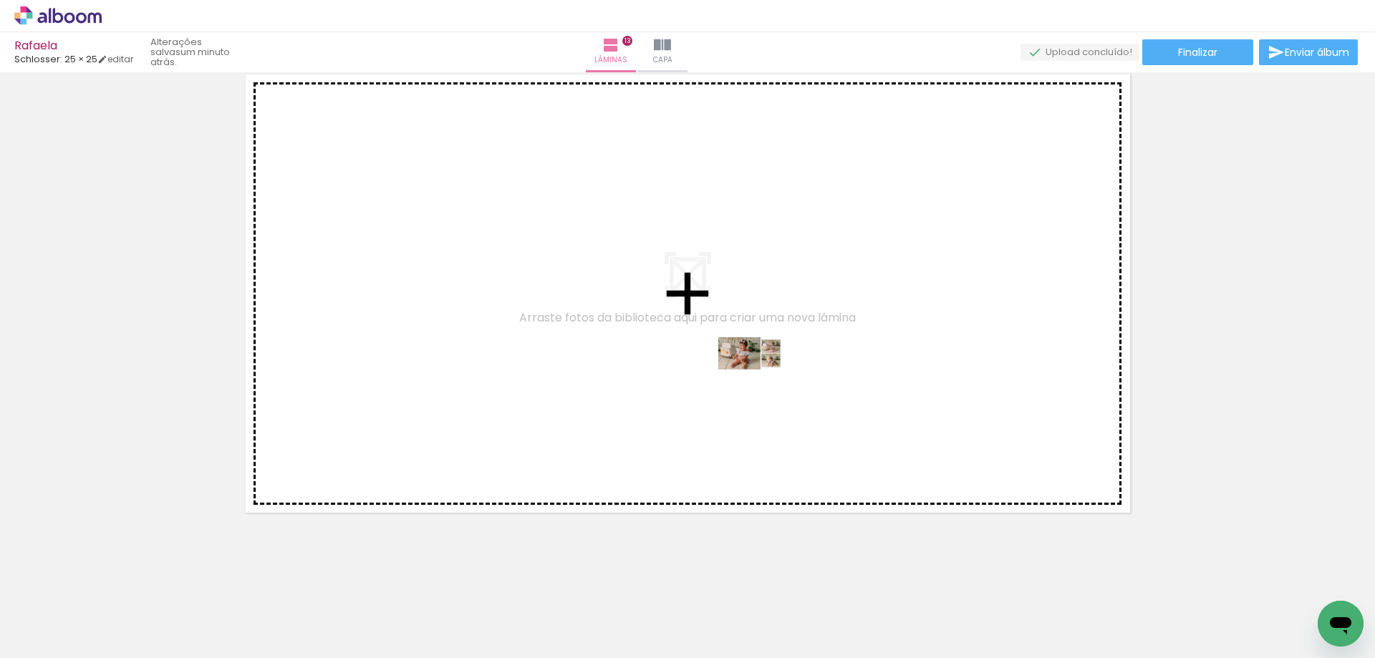
drag, startPoint x: 1188, startPoint y: 622, endPoint x: 761, endPoint y: 380, distance: 491.2
click at [761, 380] on quentale-workspace at bounding box center [687, 329] width 1375 height 658
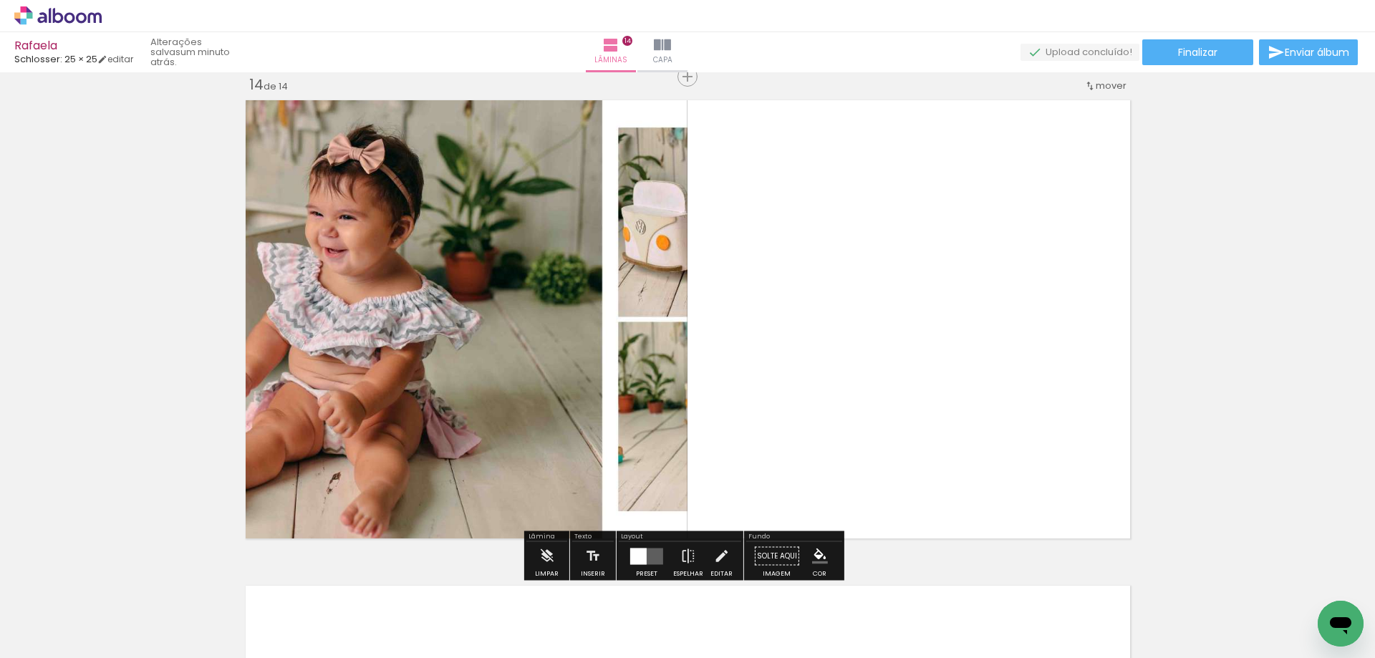
scroll to position [6329, 0]
click at [649, 556] on quentale-layouter at bounding box center [646, 556] width 33 height 16
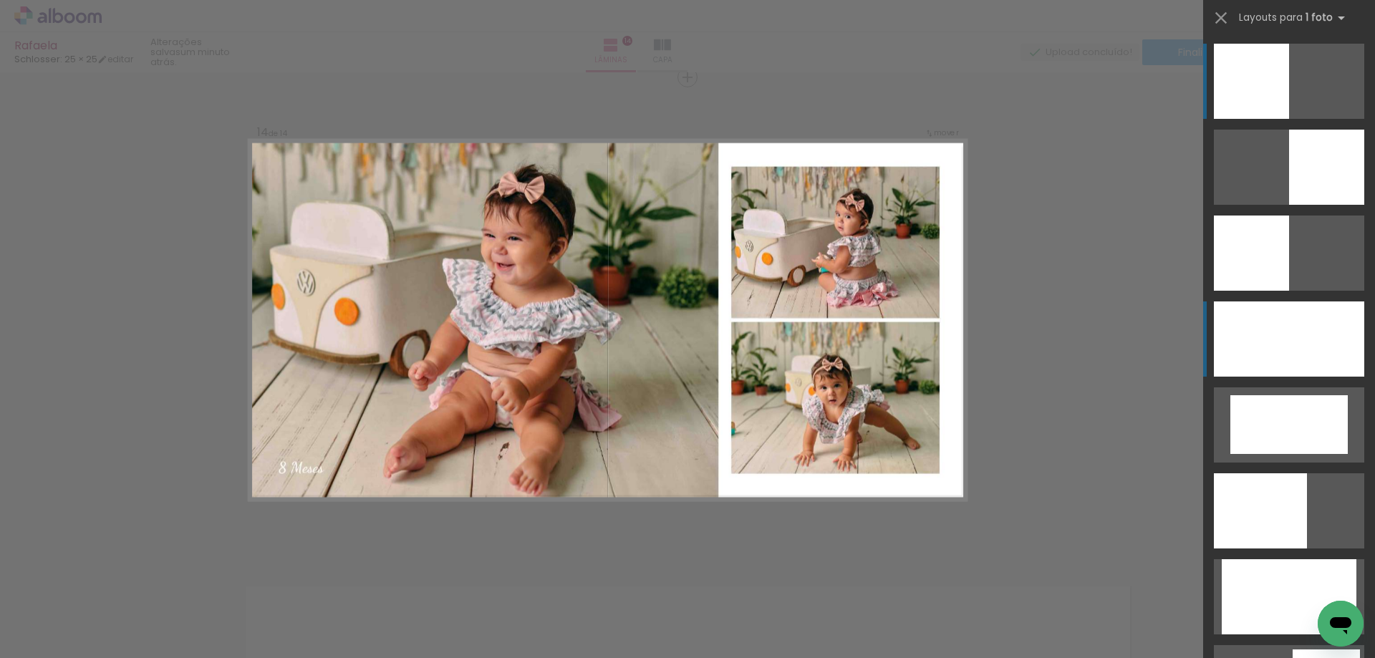
click at [1298, 331] on div at bounding box center [1288, 338] width 150 height 75
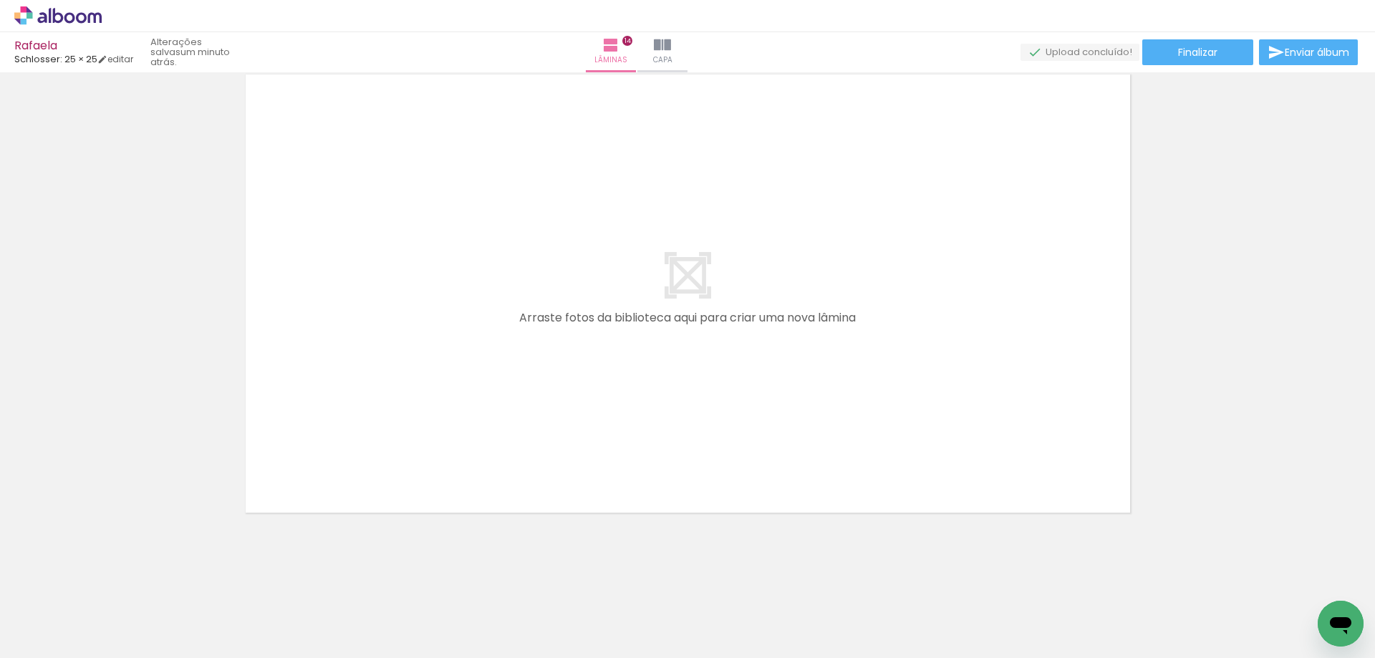
scroll to position [0, 522]
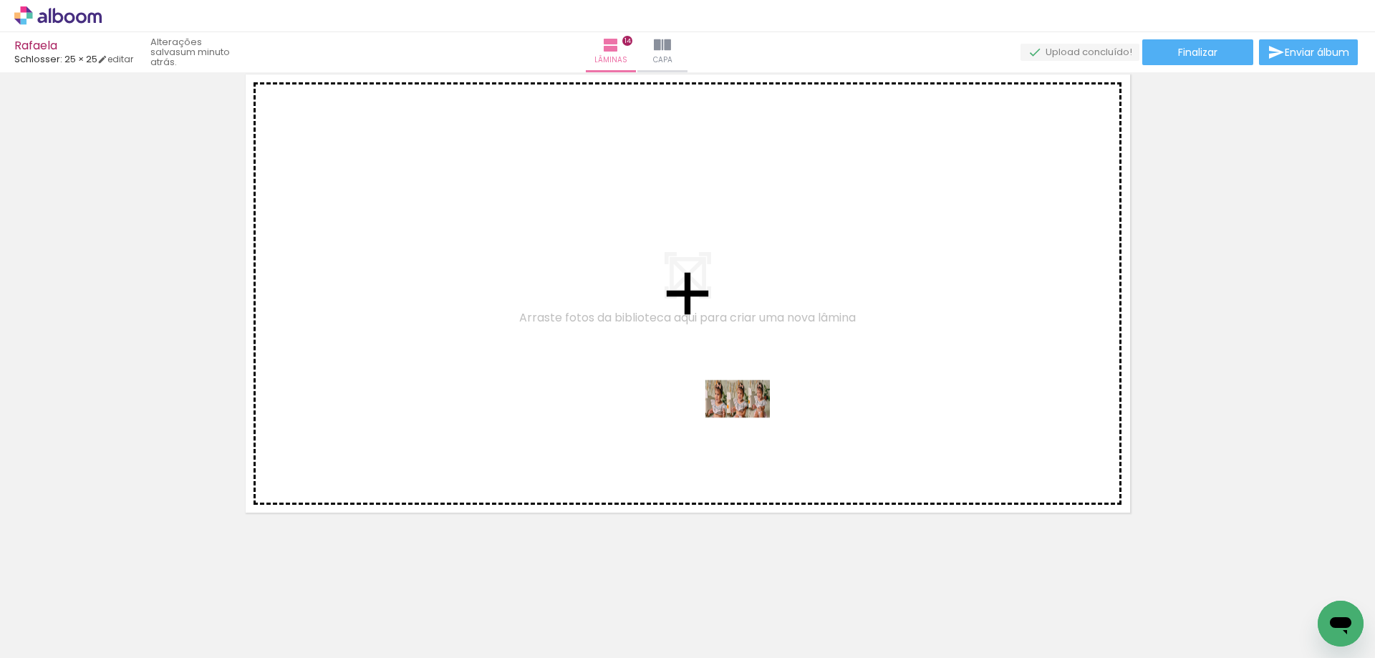
drag, startPoint x: 754, startPoint y: 624, endPoint x: 747, endPoint y: 400, distance: 224.2
click at [747, 400] on quentale-workspace at bounding box center [687, 329] width 1375 height 658
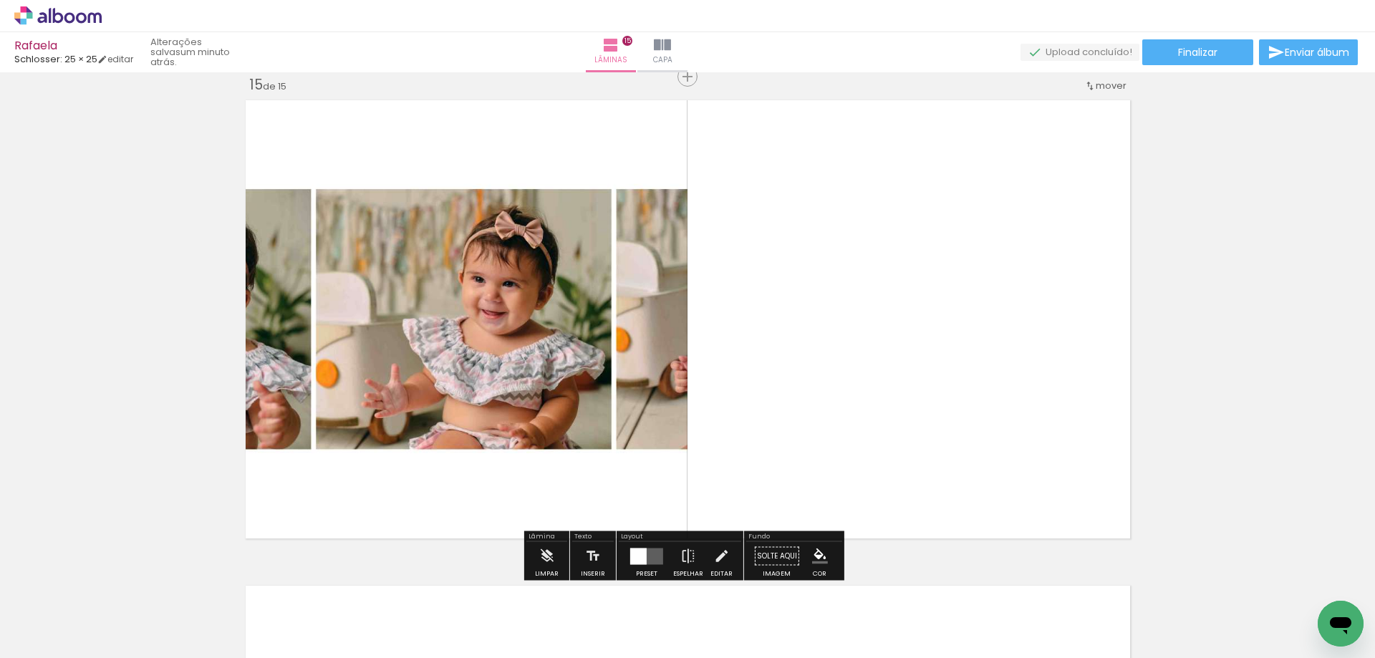
scroll to position [6814, 0]
click at [654, 556] on quentale-layouter at bounding box center [646, 556] width 33 height 16
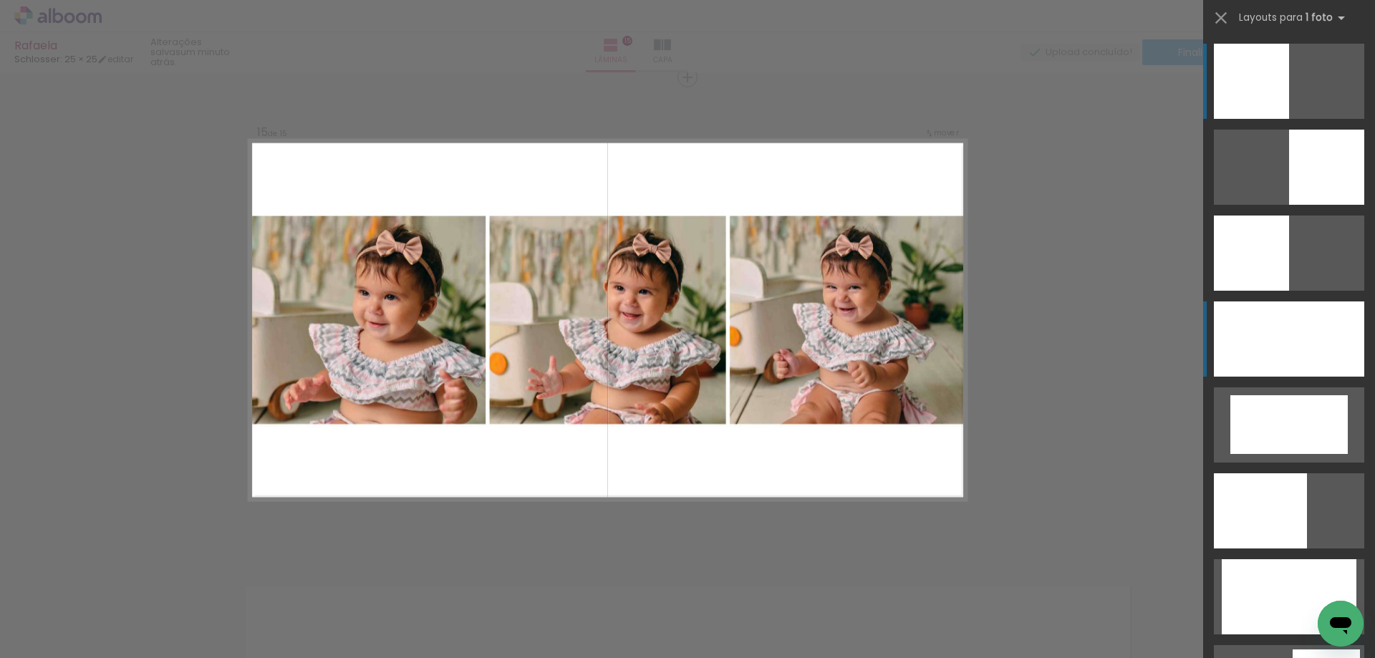
click at [1322, 349] on div at bounding box center [1288, 338] width 150 height 75
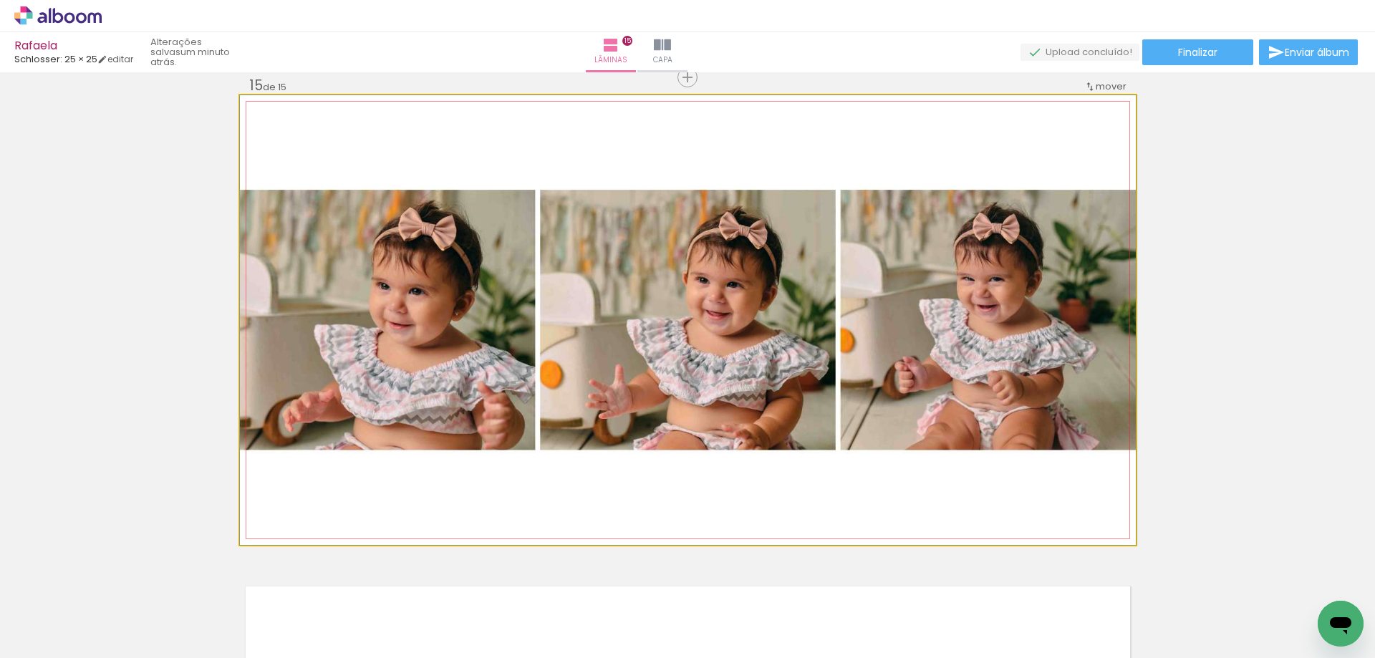
click at [935, 466] on quentale-photo at bounding box center [688, 320] width 896 height 450
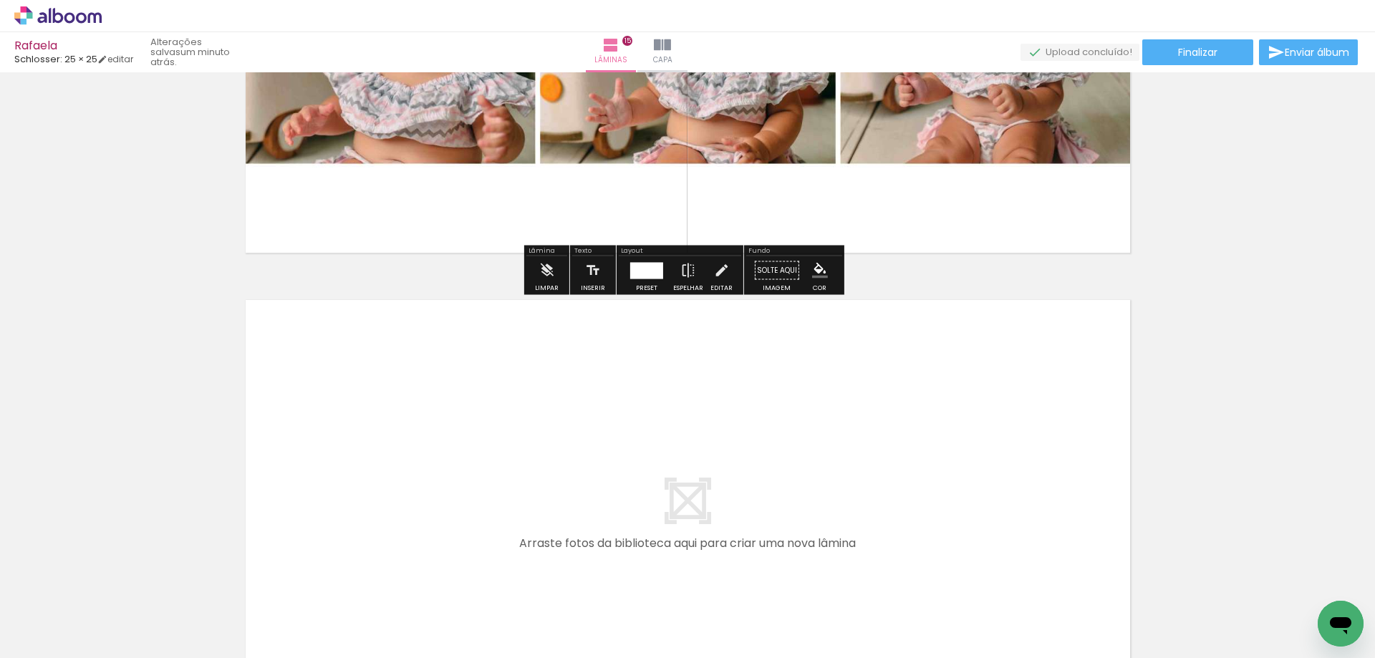
scroll to position [7315, 0]
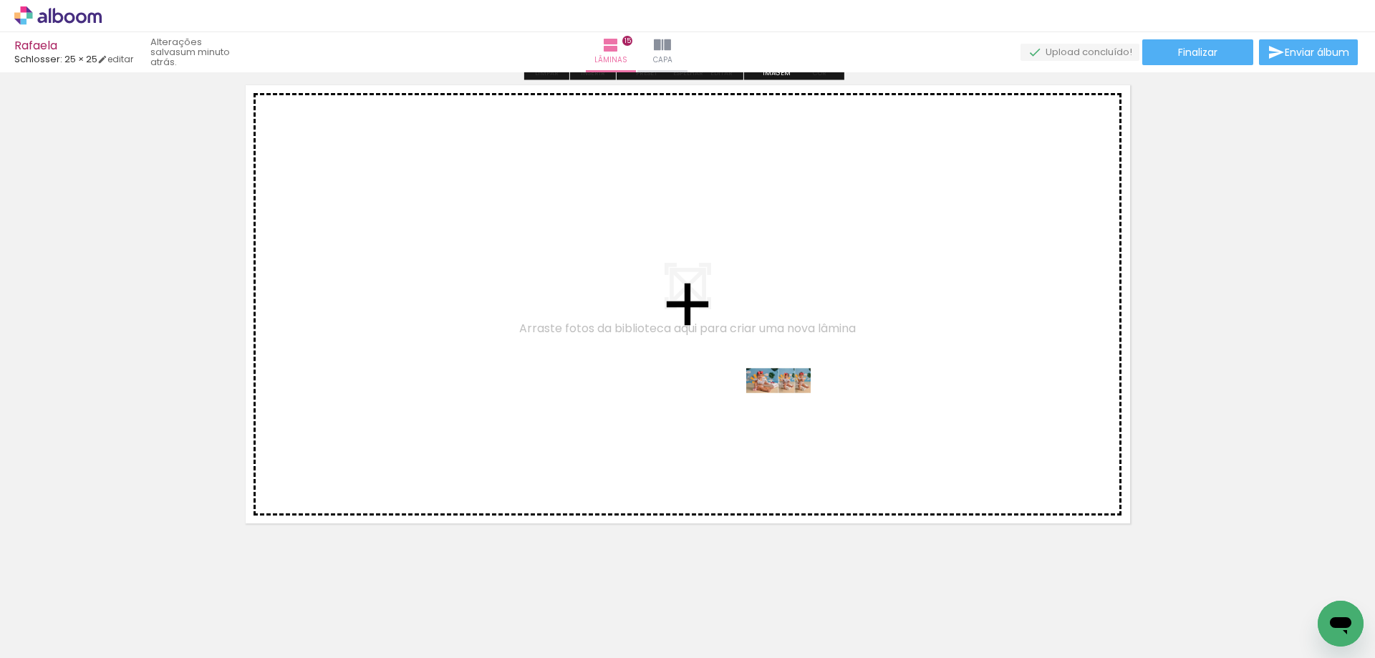
drag, startPoint x: 840, startPoint y: 614, endPoint x: 789, endPoint y: 407, distance: 213.1
click at [789, 407] on quentale-workspace at bounding box center [687, 329] width 1375 height 658
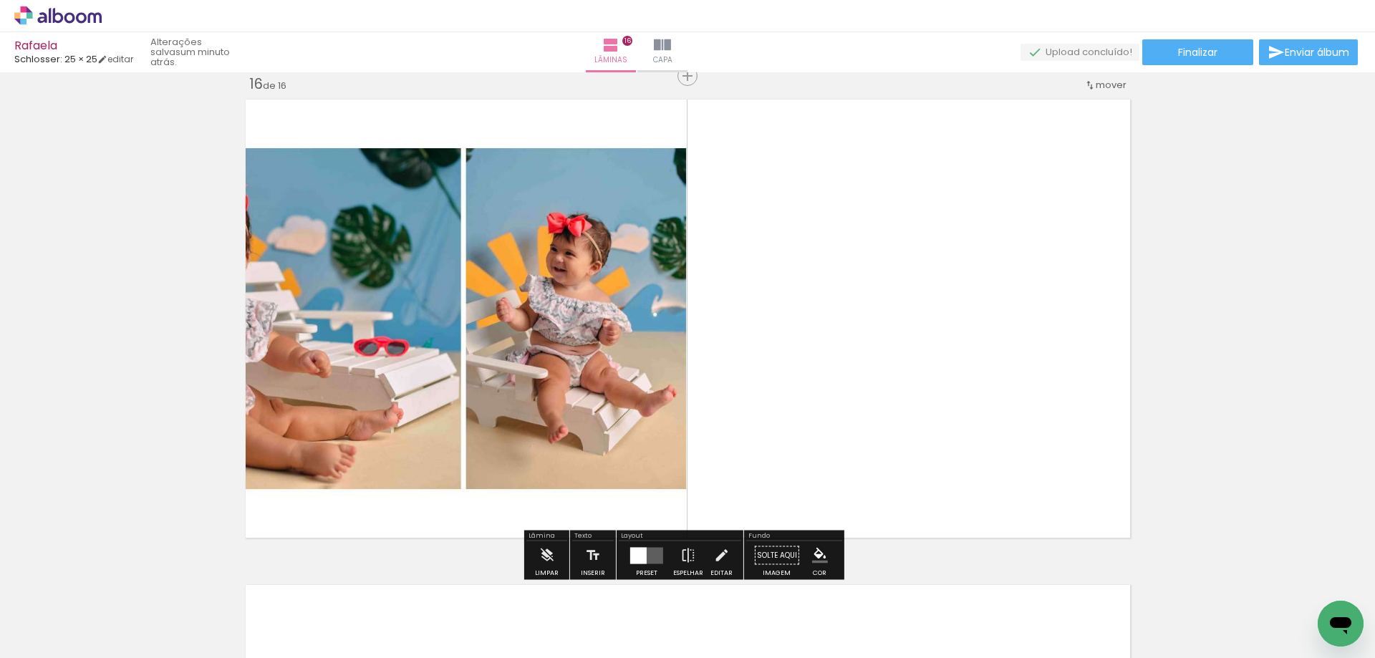
scroll to position [7300, 0]
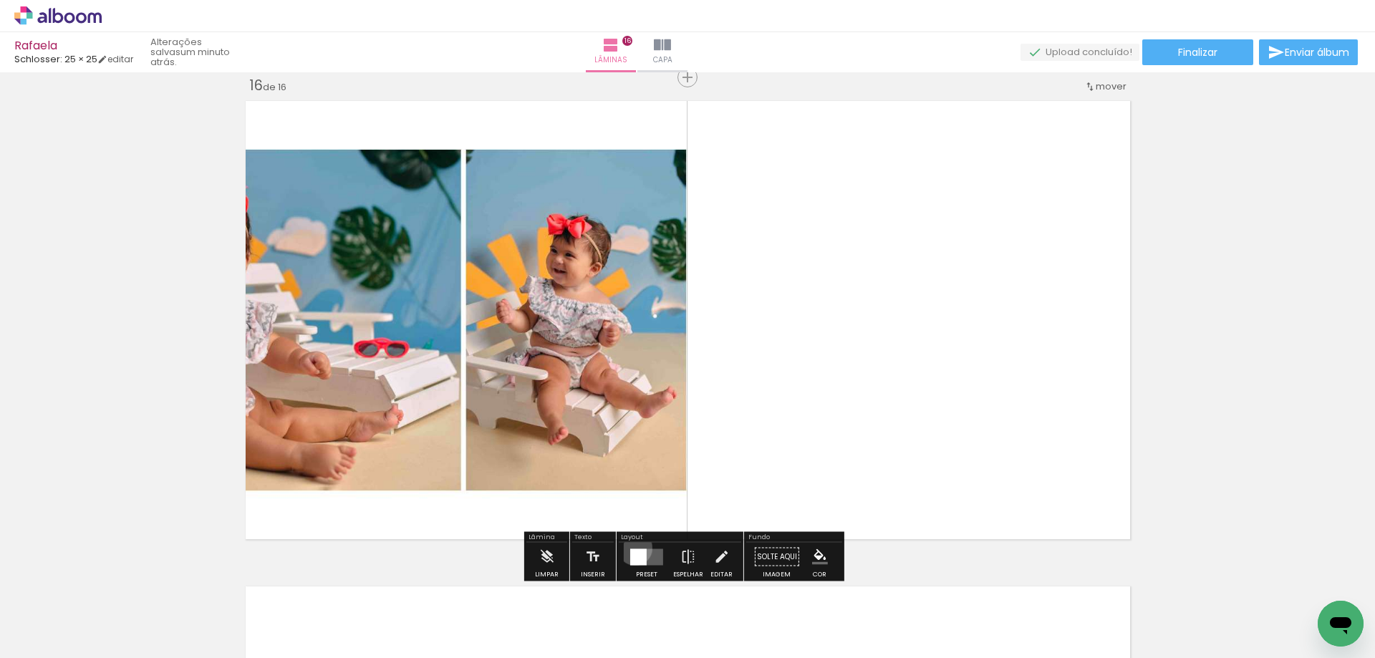
click at [631, 548] on div at bounding box center [646, 557] width 39 height 29
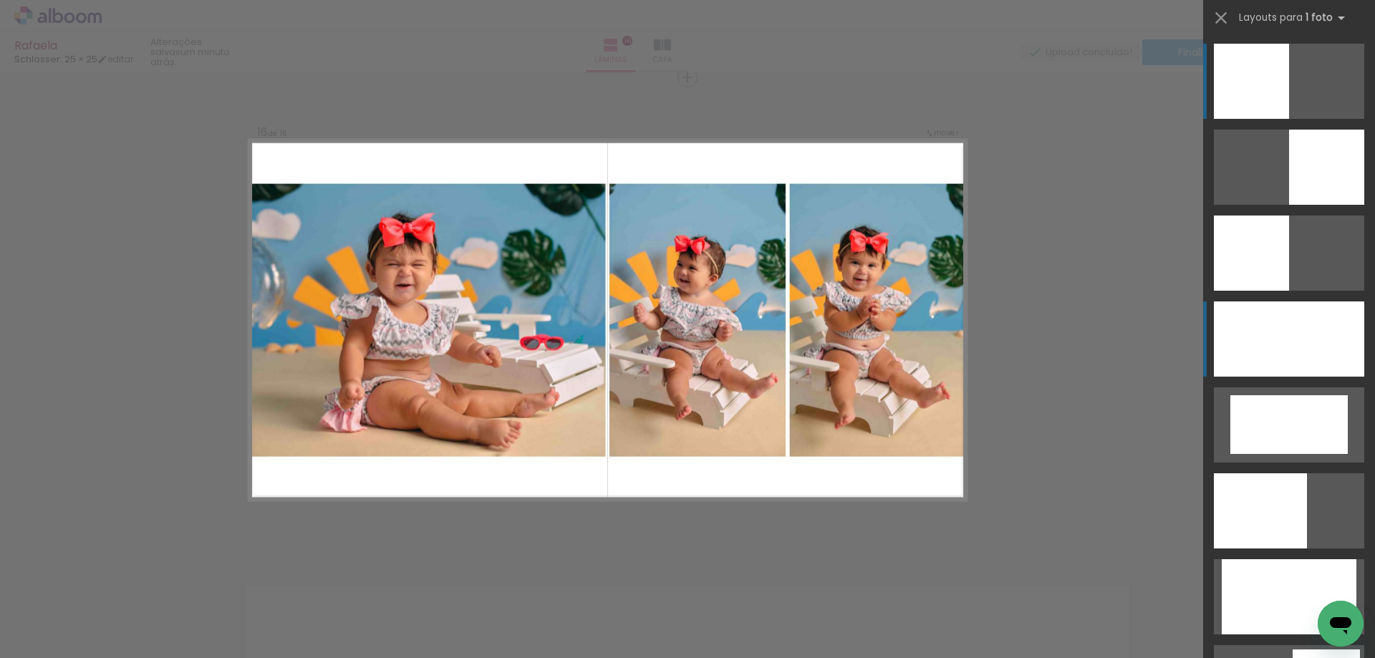
click at [1221, 349] on div at bounding box center [1288, 338] width 150 height 75
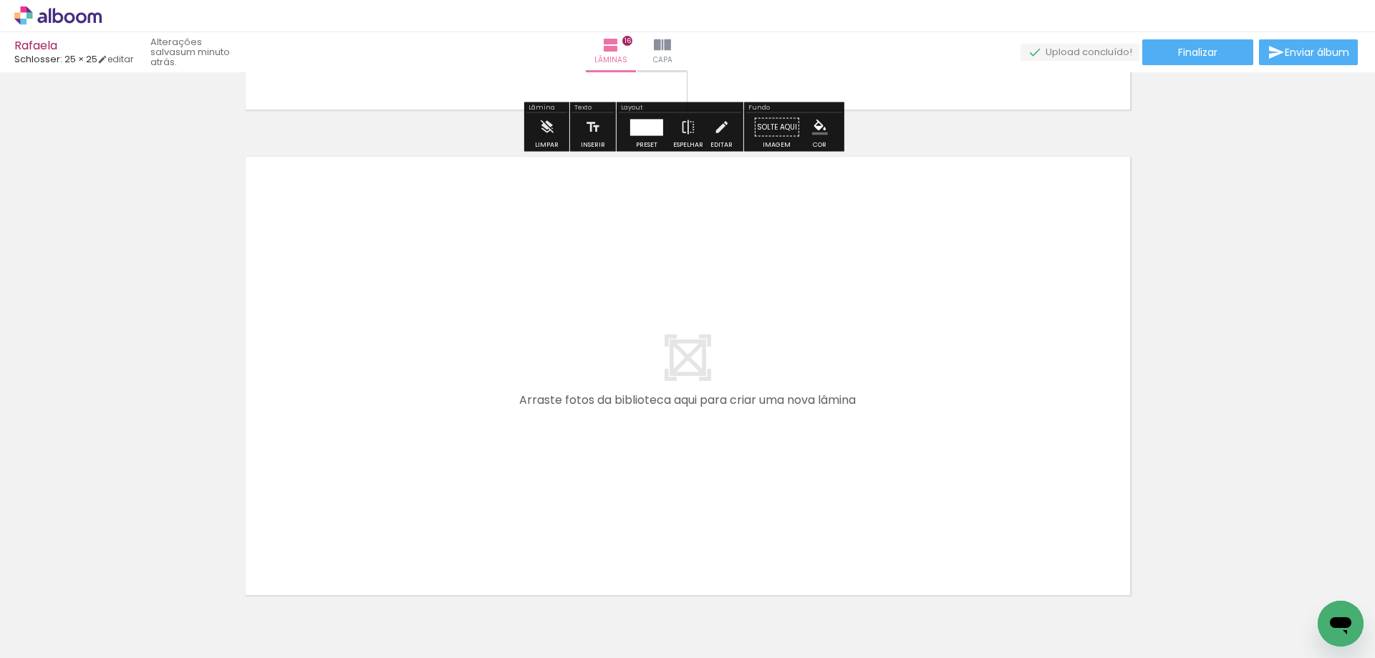
scroll to position [7811, 0]
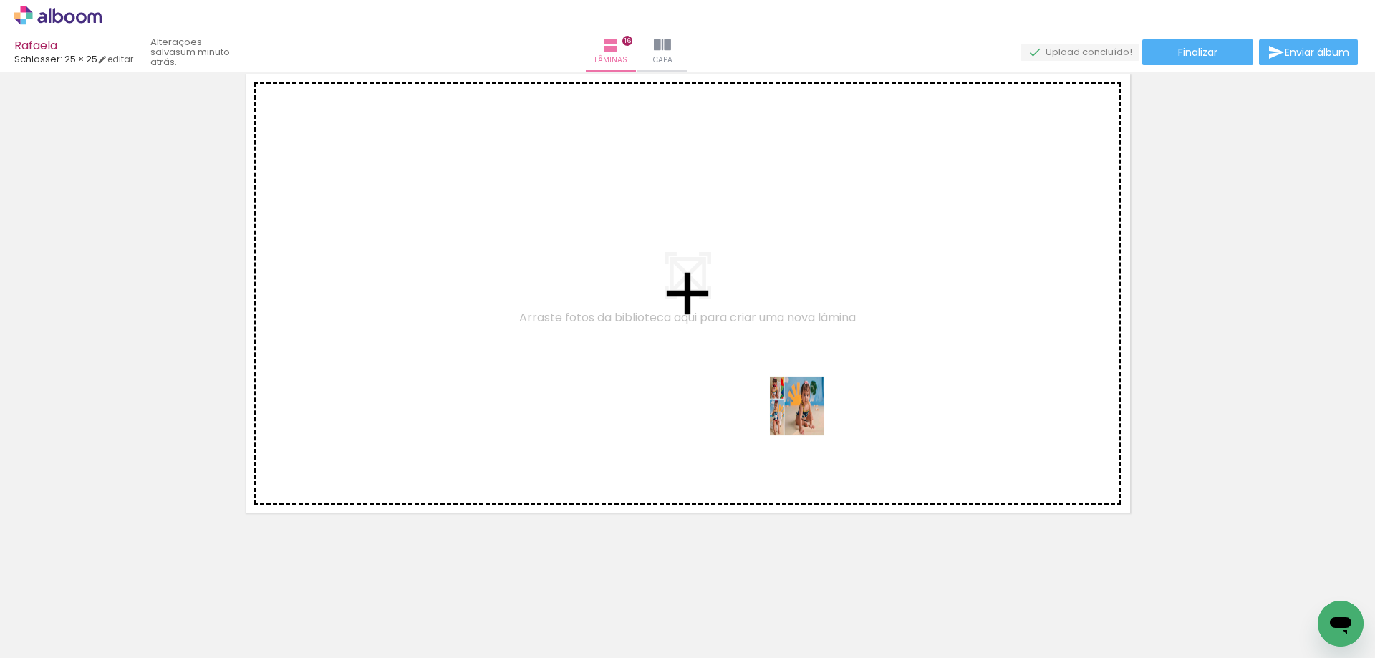
drag, startPoint x: 867, startPoint y: 513, endPoint x: 793, endPoint y: 388, distance: 145.7
click at [793, 388] on quentale-workspace at bounding box center [687, 329] width 1375 height 658
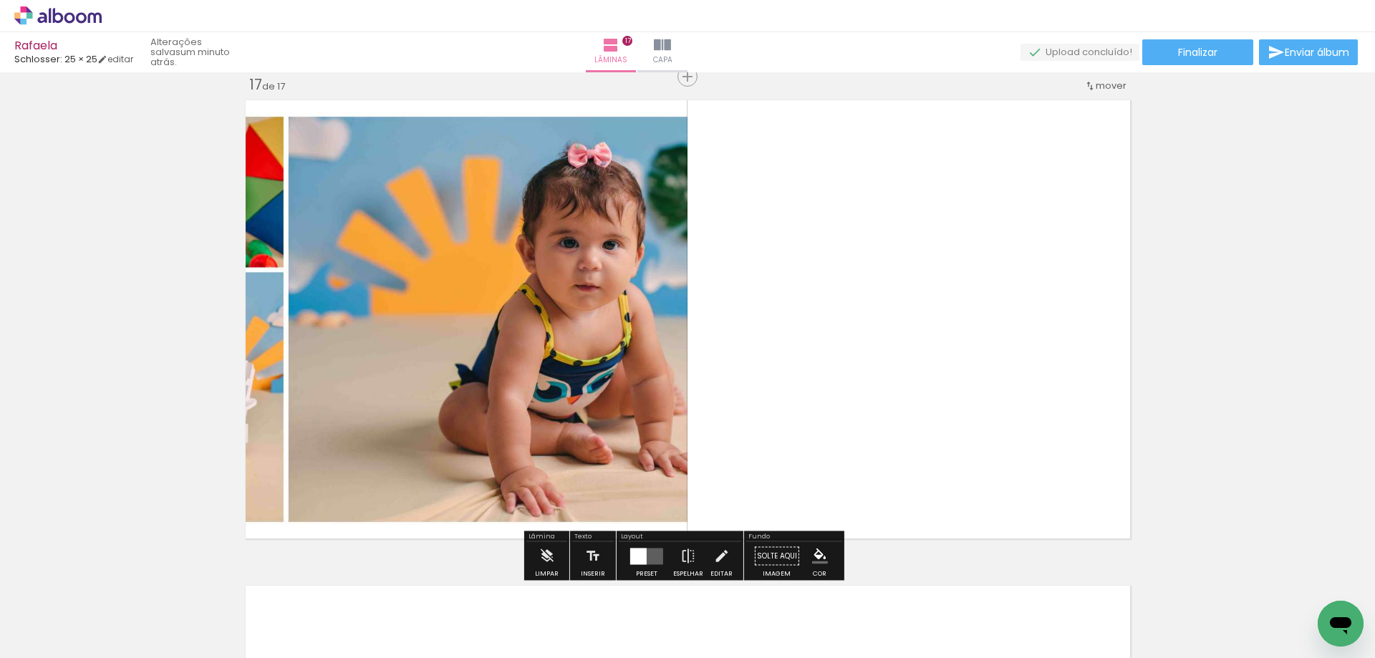
scroll to position [7785, 0]
click at [648, 554] on quentale-layouter at bounding box center [646, 556] width 33 height 16
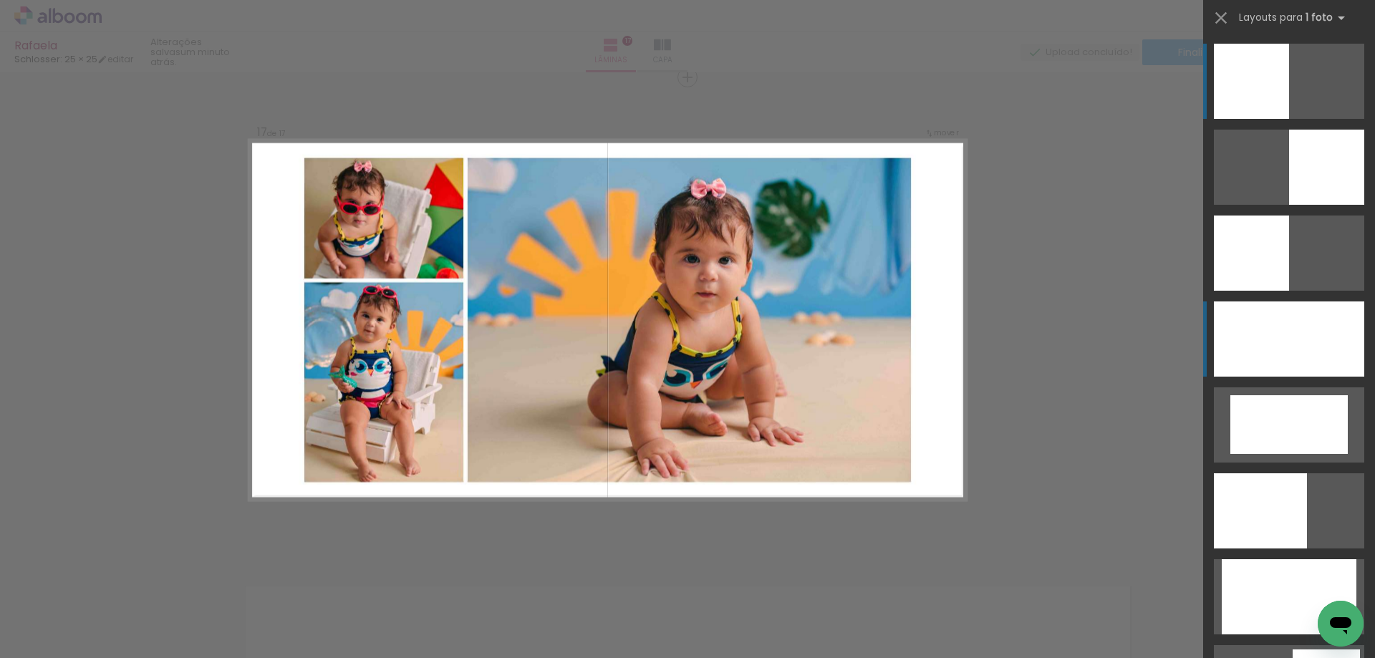
click at [1317, 306] on div at bounding box center [1288, 338] width 150 height 75
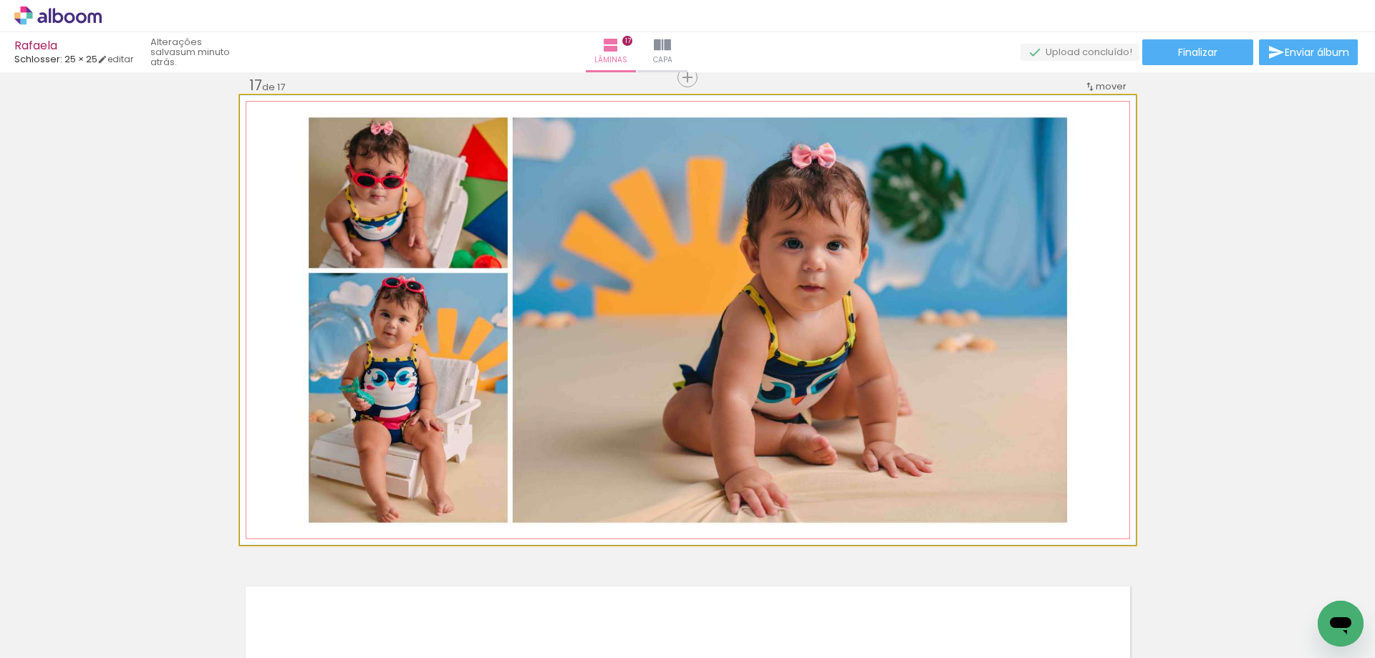
click at [922, 422] on quentale-photo at bounding box center [688, 320] width 896 height 450
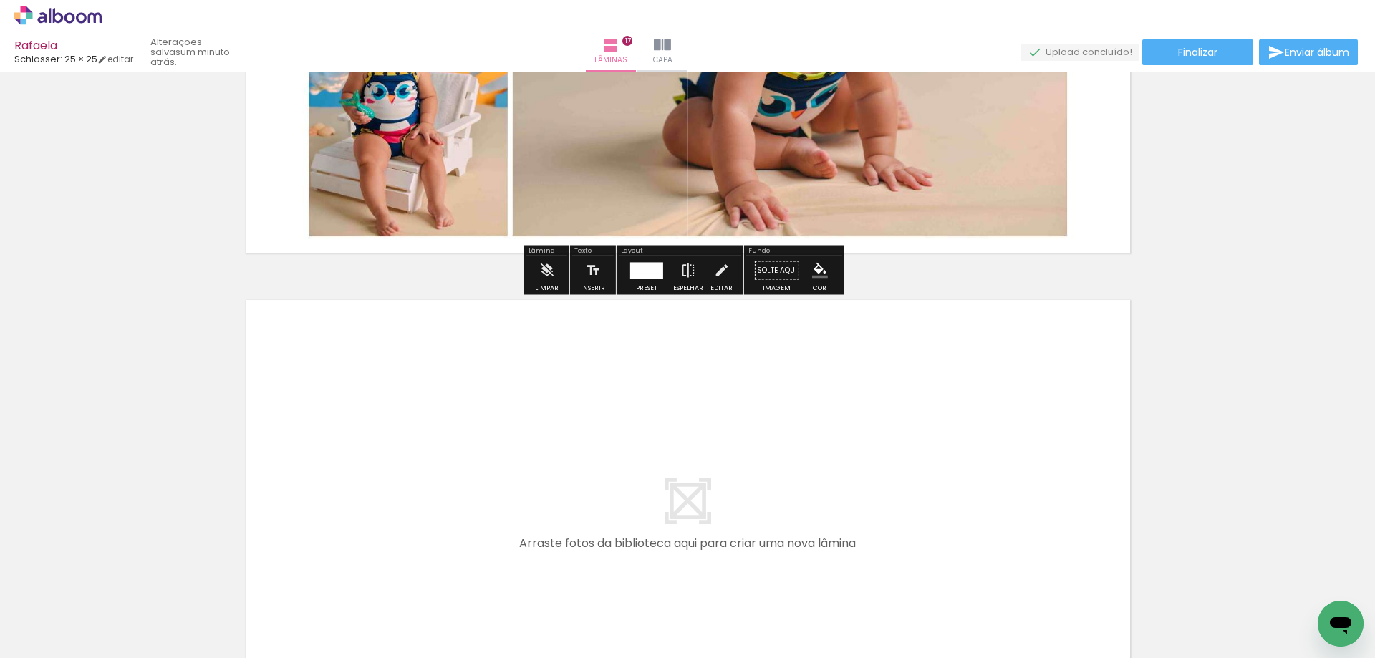
scroll to position [8286, 0]
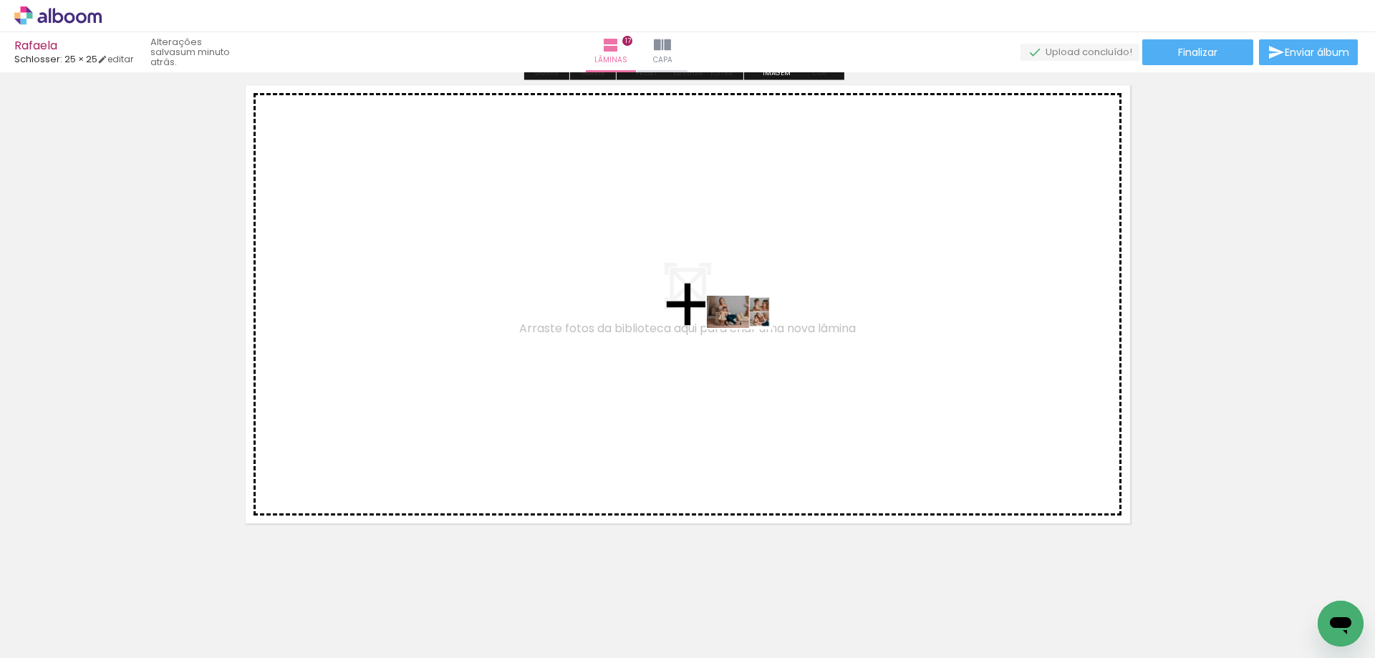
drag, startPoint x: 1009, startPoint y: 613, endPoint x: 750, endPoint y: 339, distance: 377.8
click at [750, 339] on quentale-workspace at bounding box center [687, 329] width 1375 height 658
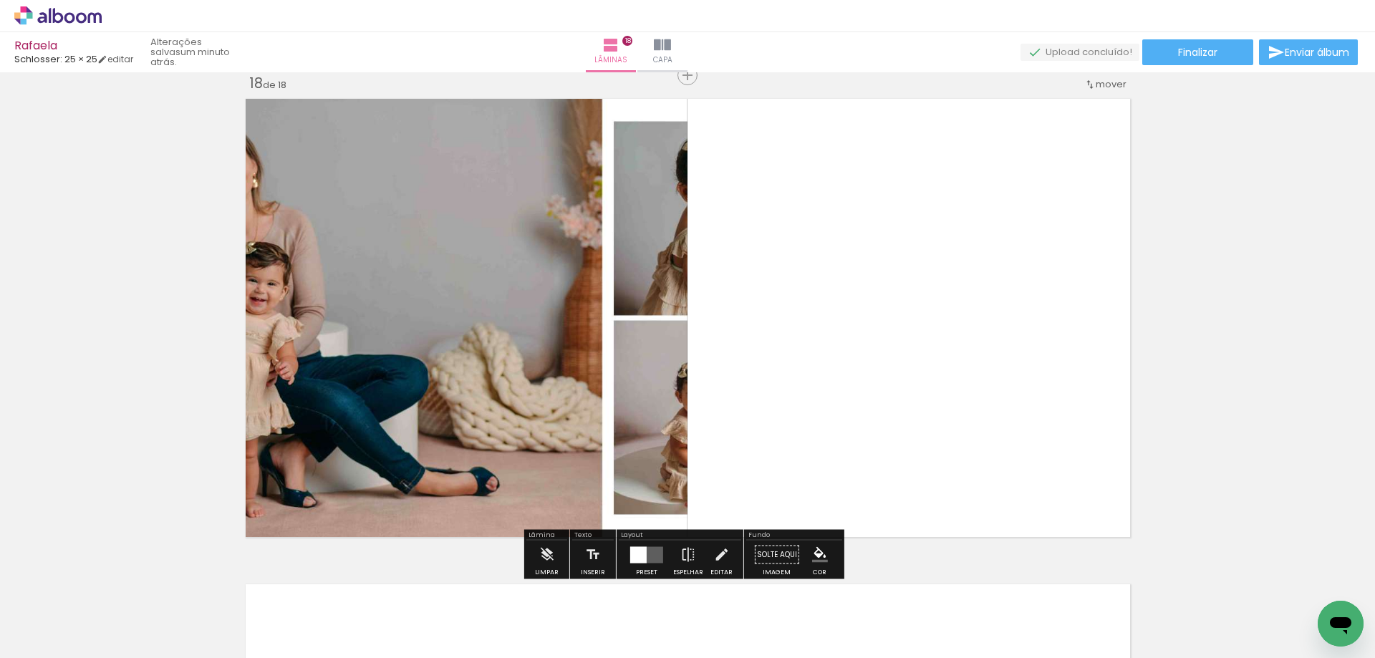
scroll to position [8270, 0]
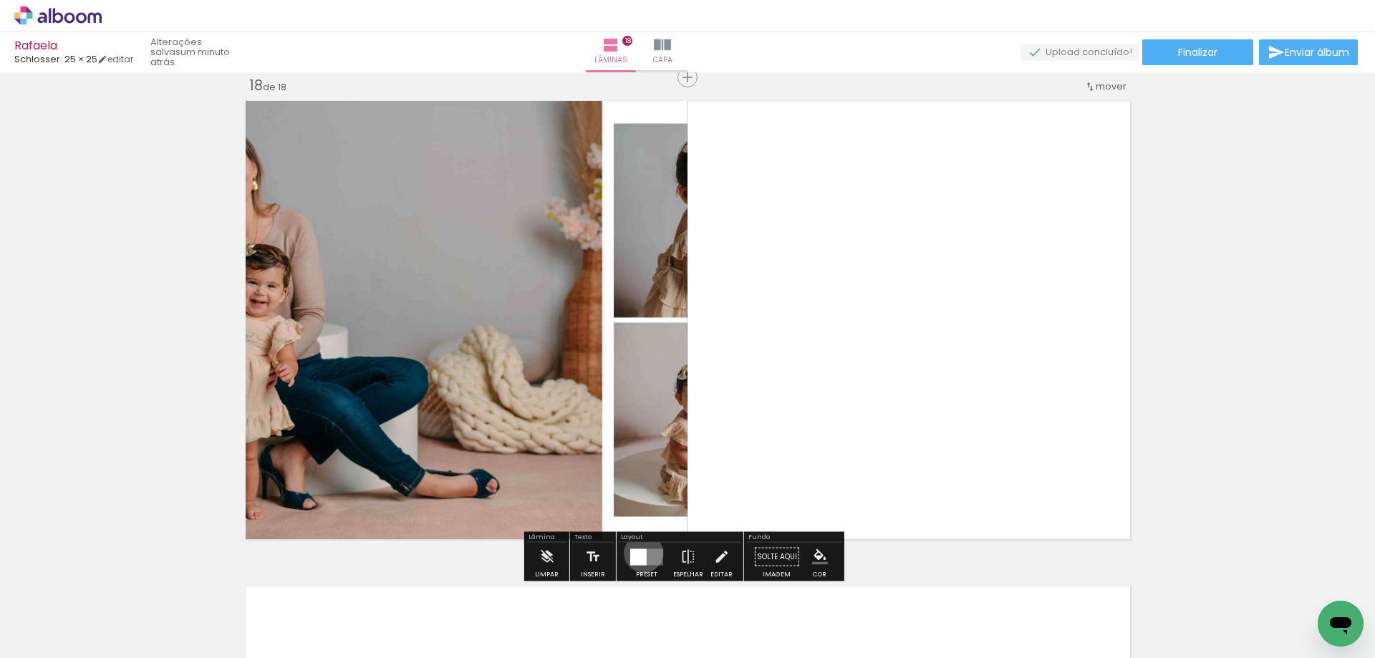
click at [640, 553] on div at bounding box center [638, 556] width 16 height 16
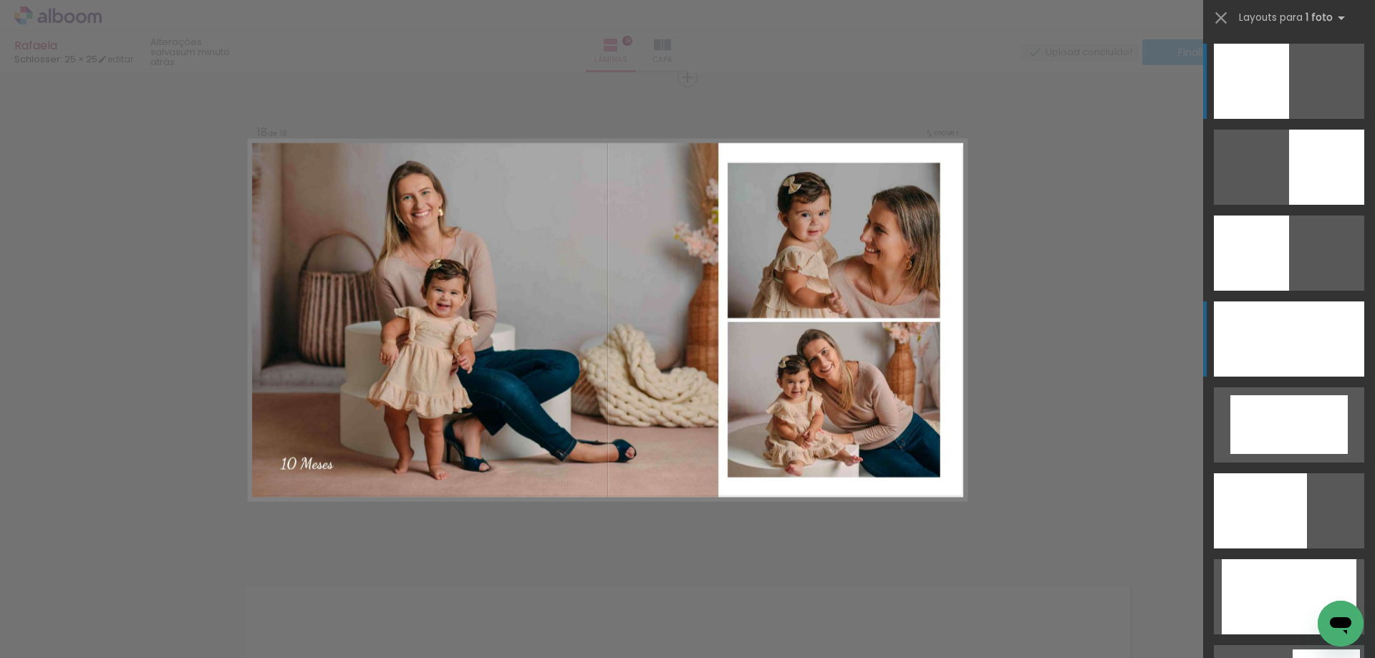
click at [1258, 346] on div at bounding box center [1288, 338] width 150 height 75
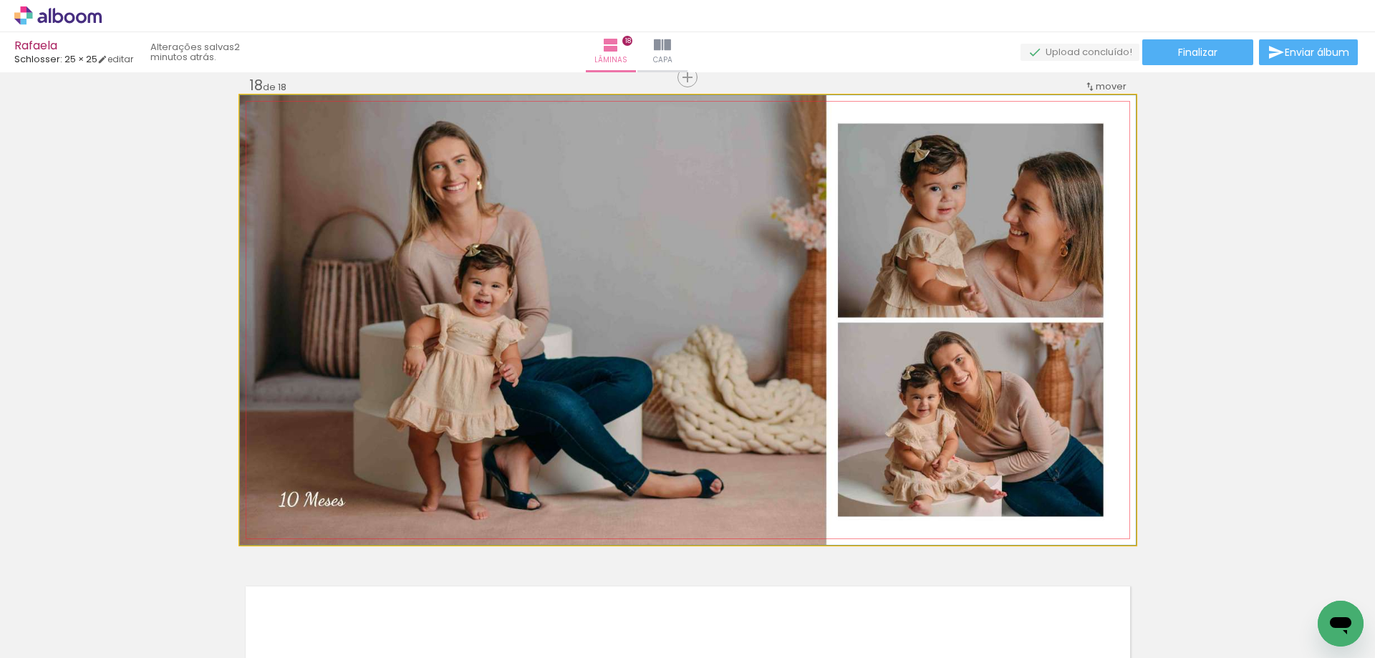
click at [1054, 488] on quentale-photo at bounding box center [688, 320] width 896 height 450
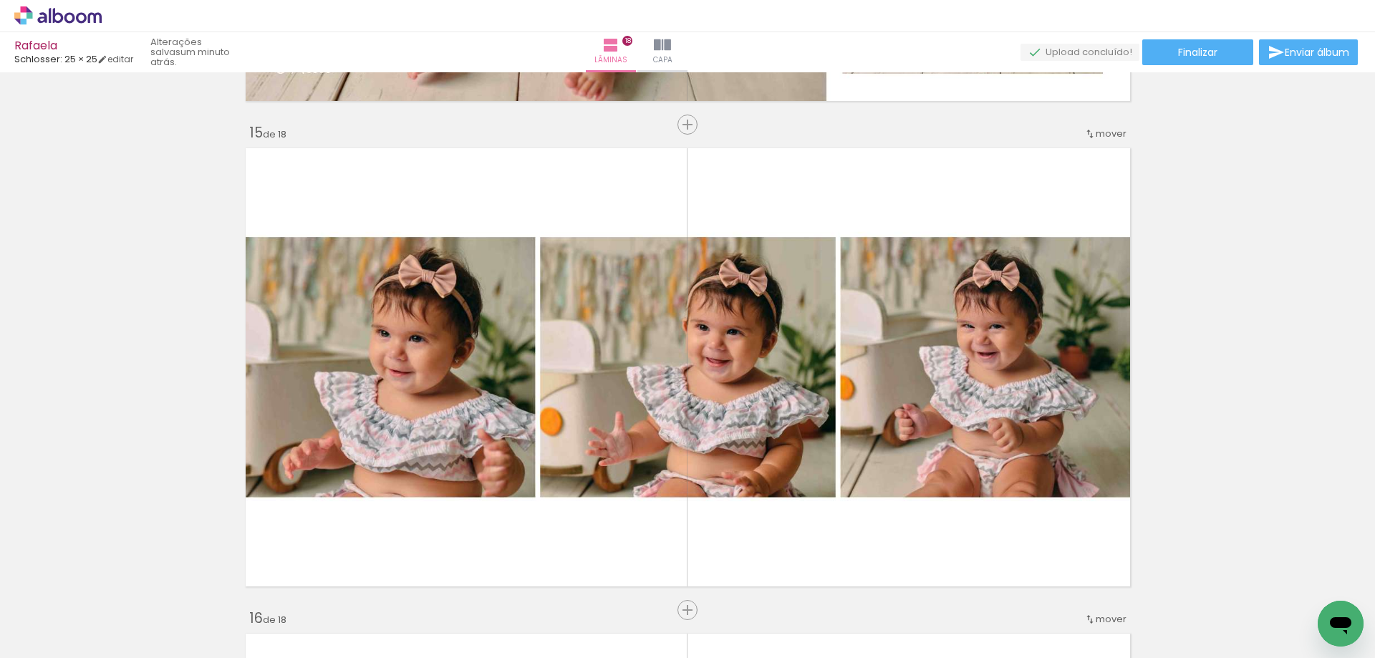
scroll to position [6337, 0]
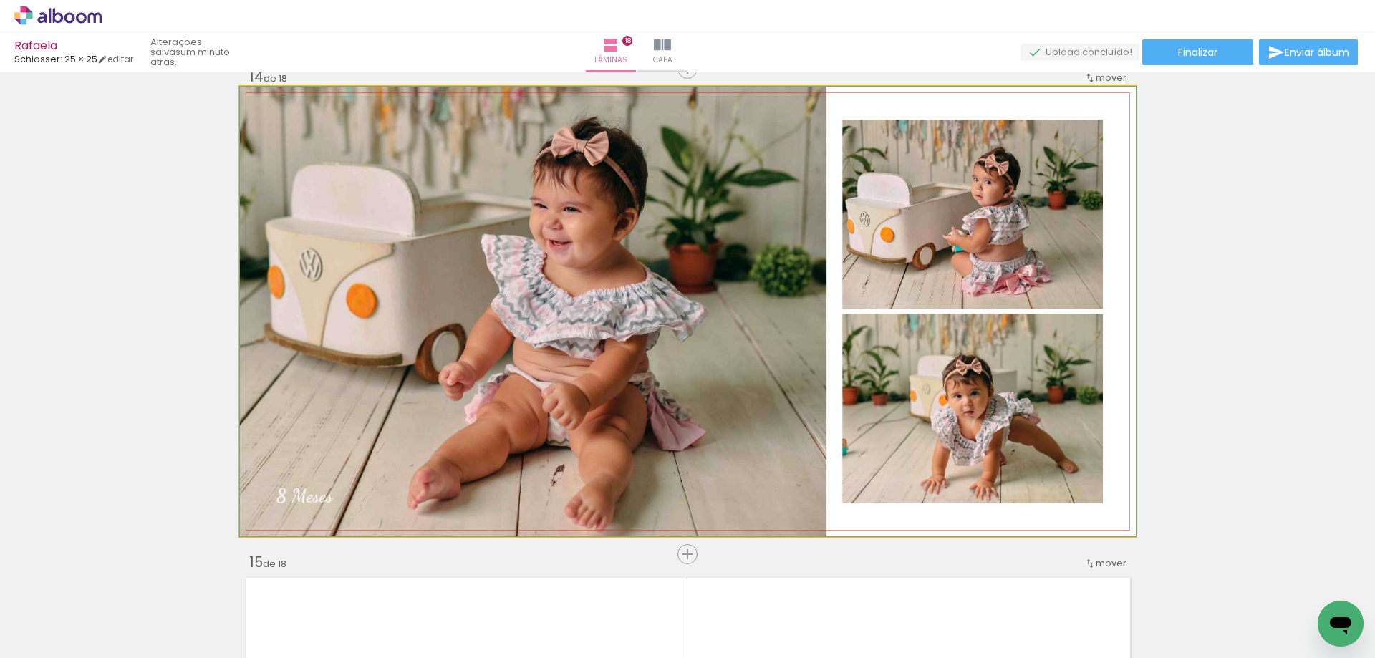
click at [1113, 384] on quentale-photo at bounding box center [688, 312] width 896 height 450
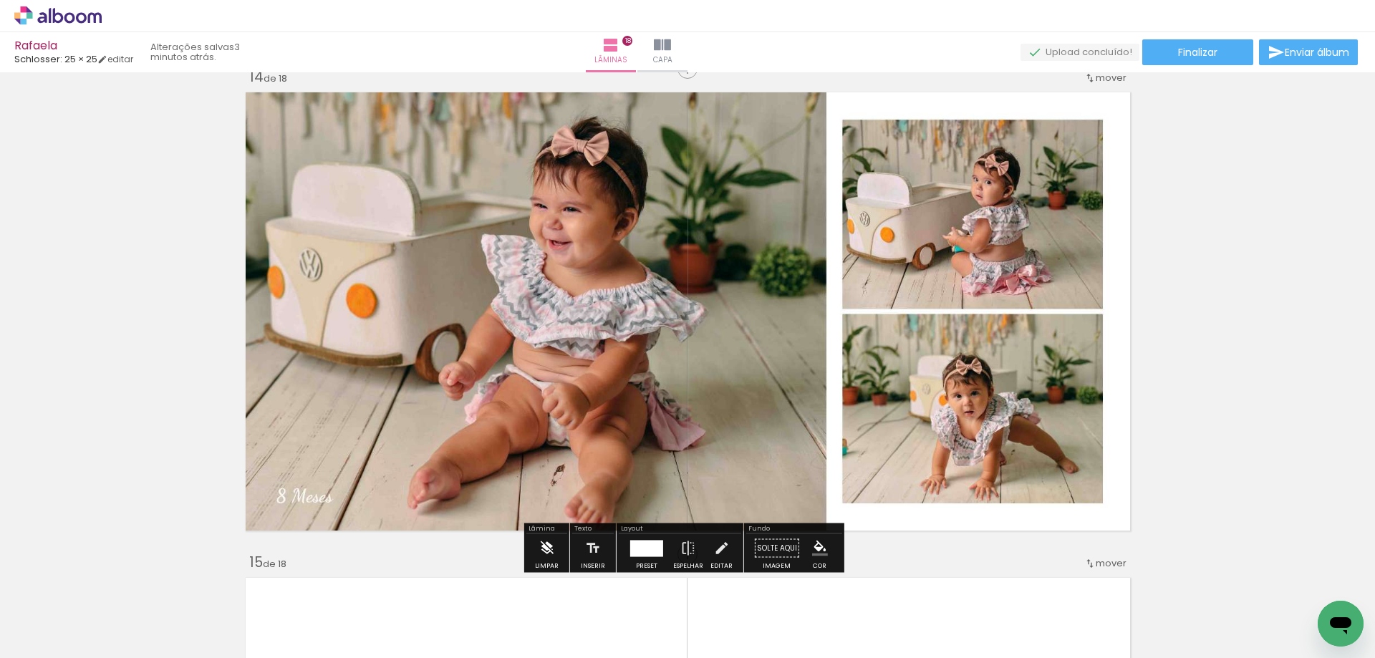
click at [543, 549] on iron-icon at bounding box center [546, 548] width 16 height 29
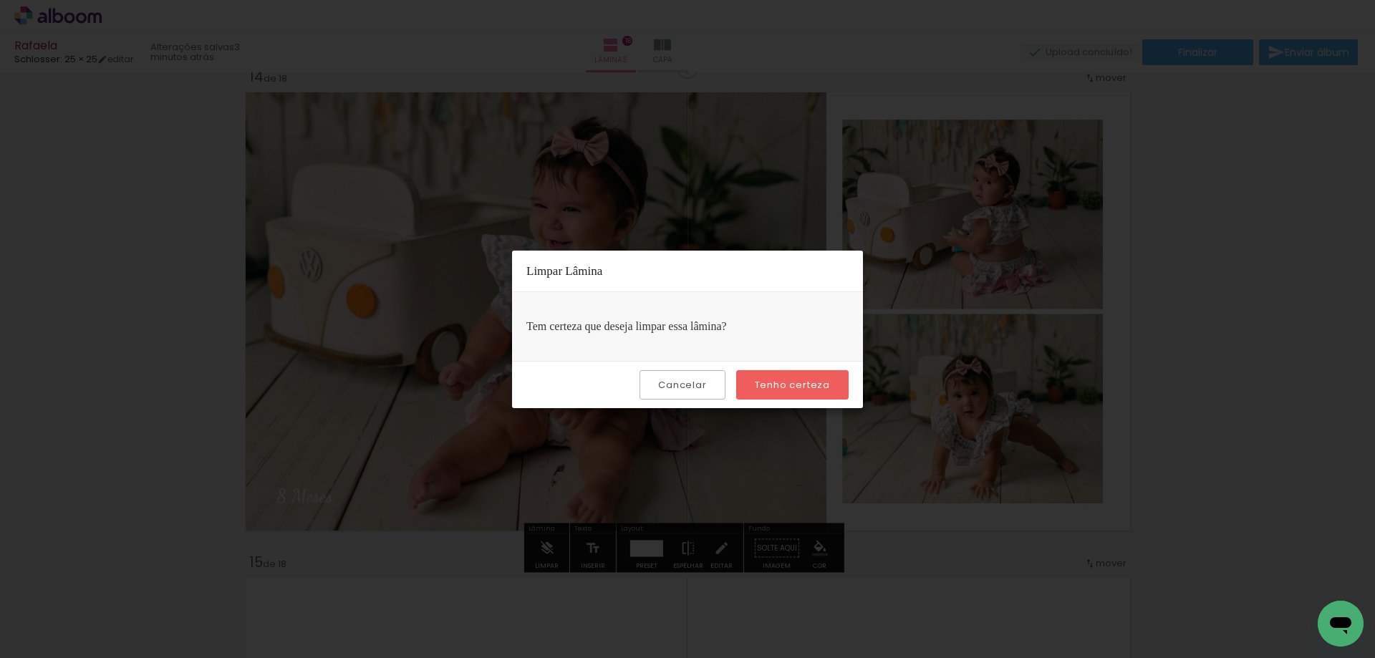
click at [0, 0] on slot "Tenho certeza" at bounding box center [0, 0] width 0 height 0
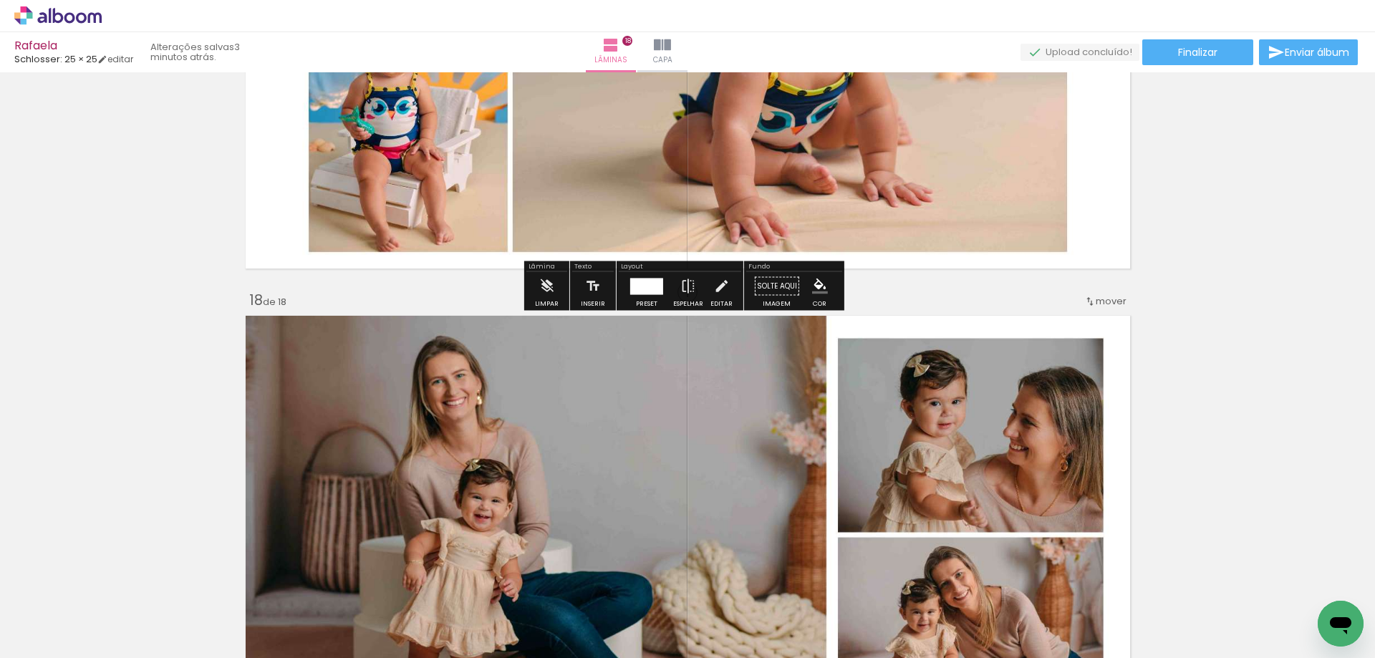
scroll to position [8414, 0]
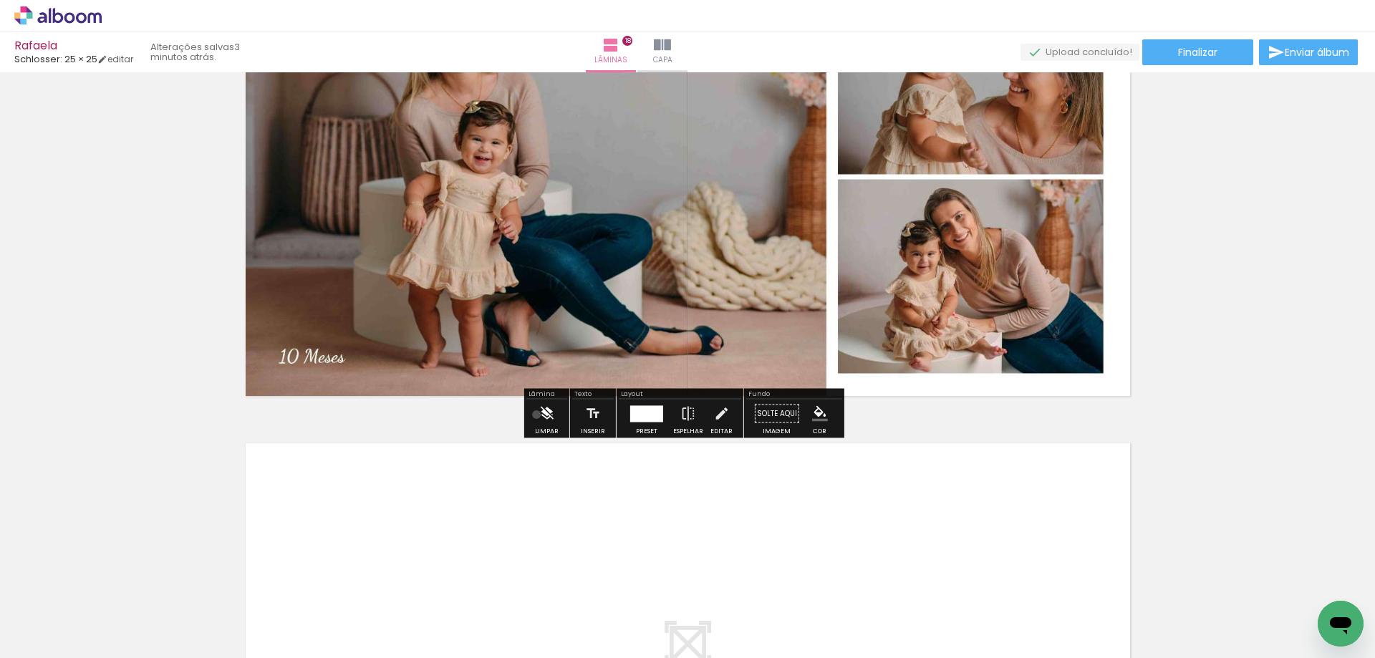
click at [536, 415] on paper-button "Limpar" at bounding box center [546, 417] width 31 height 37
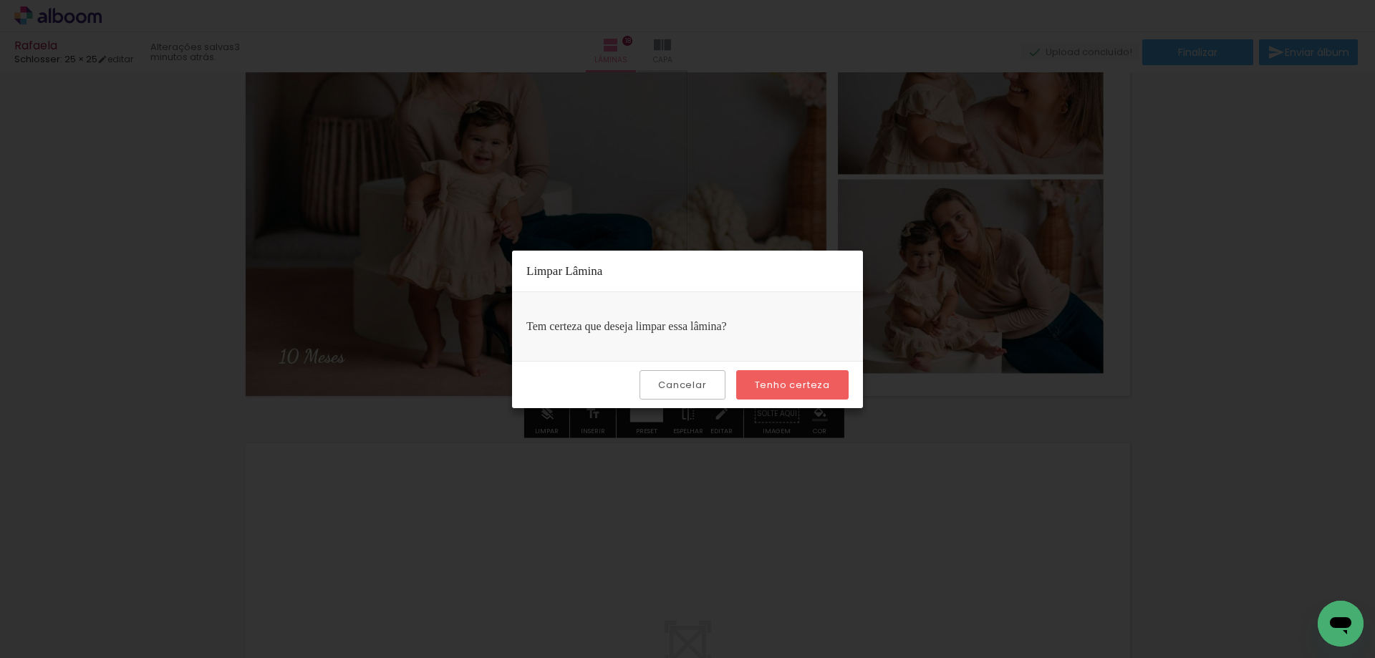
click at [0, 0] on slot "Tenho certeza" at bounding box center [0, 0] width 0 height 0
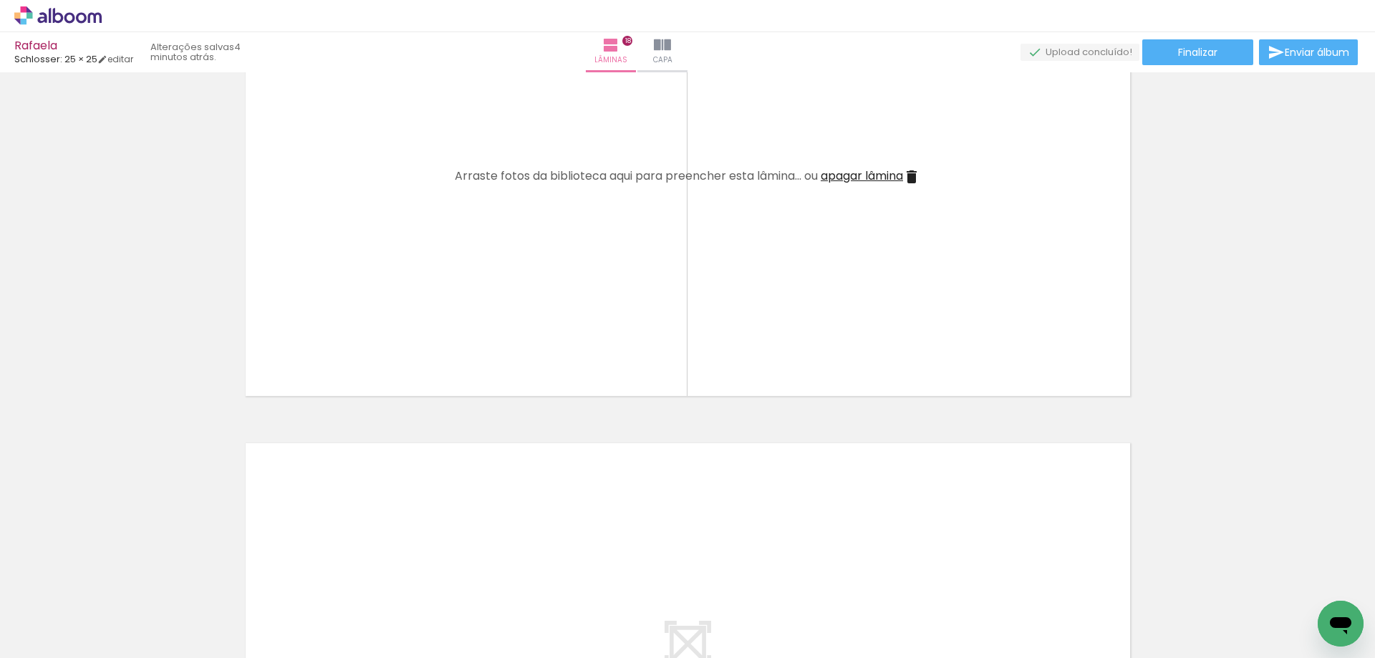
click at [52, 636] on span "Adicionar Fotos" at bounding box center [50, 639] width 43 height 16
click at [0, 0] on input "file" at bounding box center [0, 0] width 0 height 0
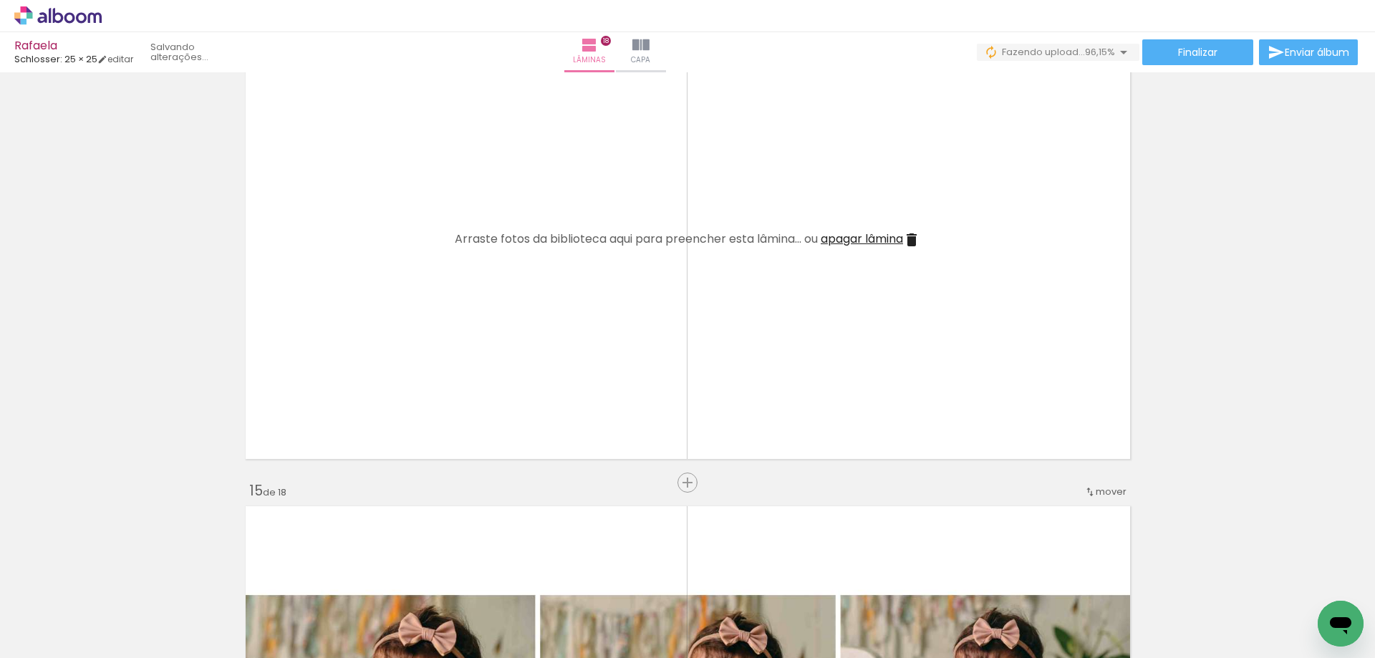
scroll to position [6194, 0]
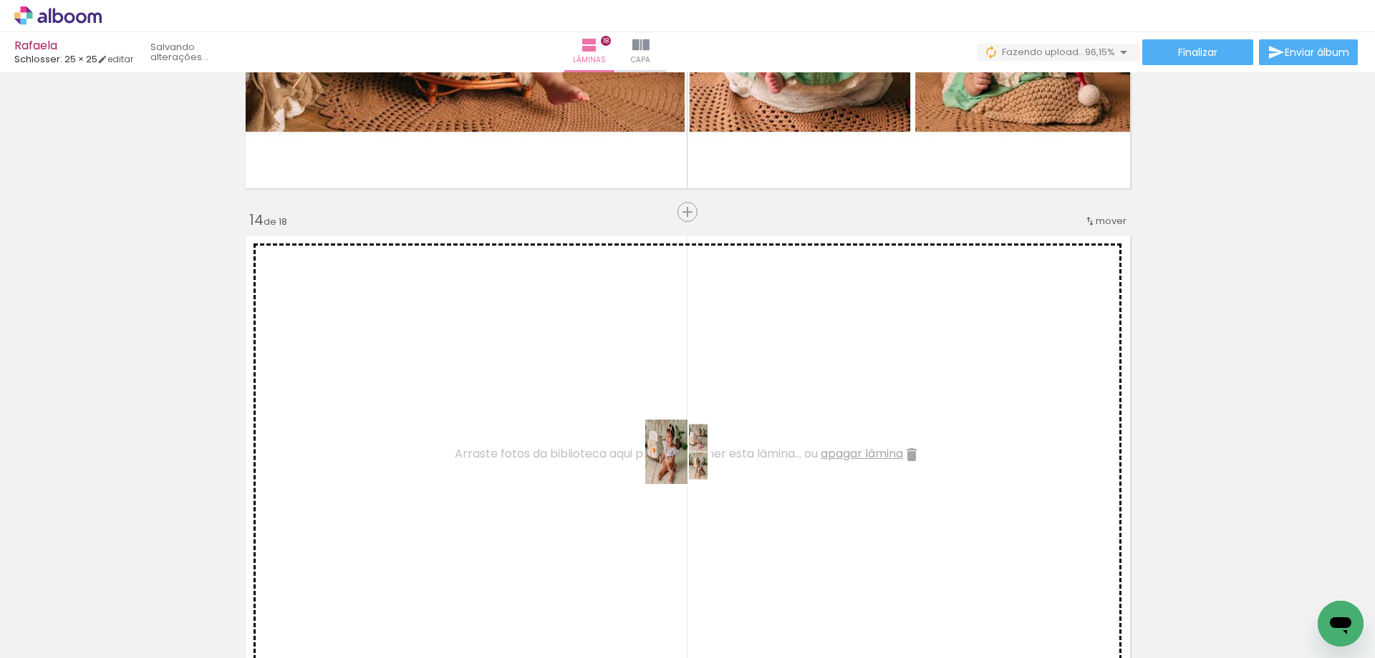
drag, startPoint x: 664, startPoint y: 621, endPoint x: 688, endPoint y: 451, distance: 172.0
click at [688, 451] on quentale-workspace at bounding box center [687, 329] width 1375 height 658
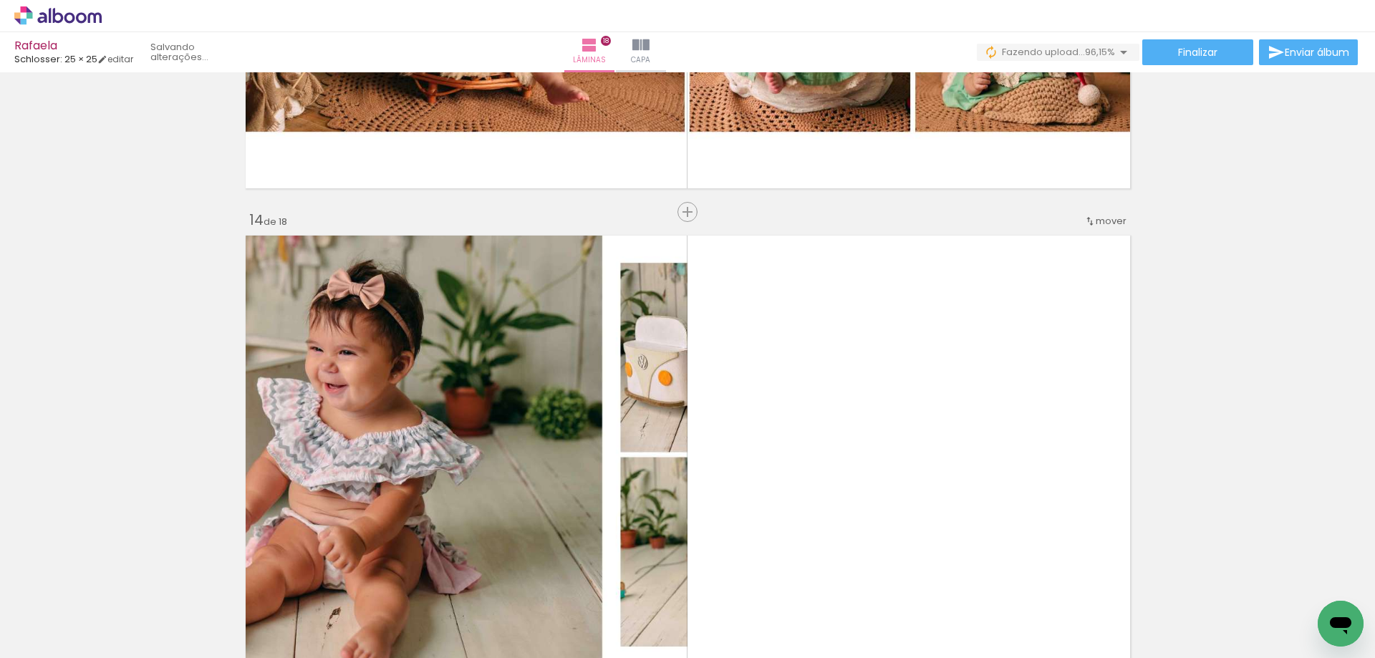
scroll to position [6409, 0]
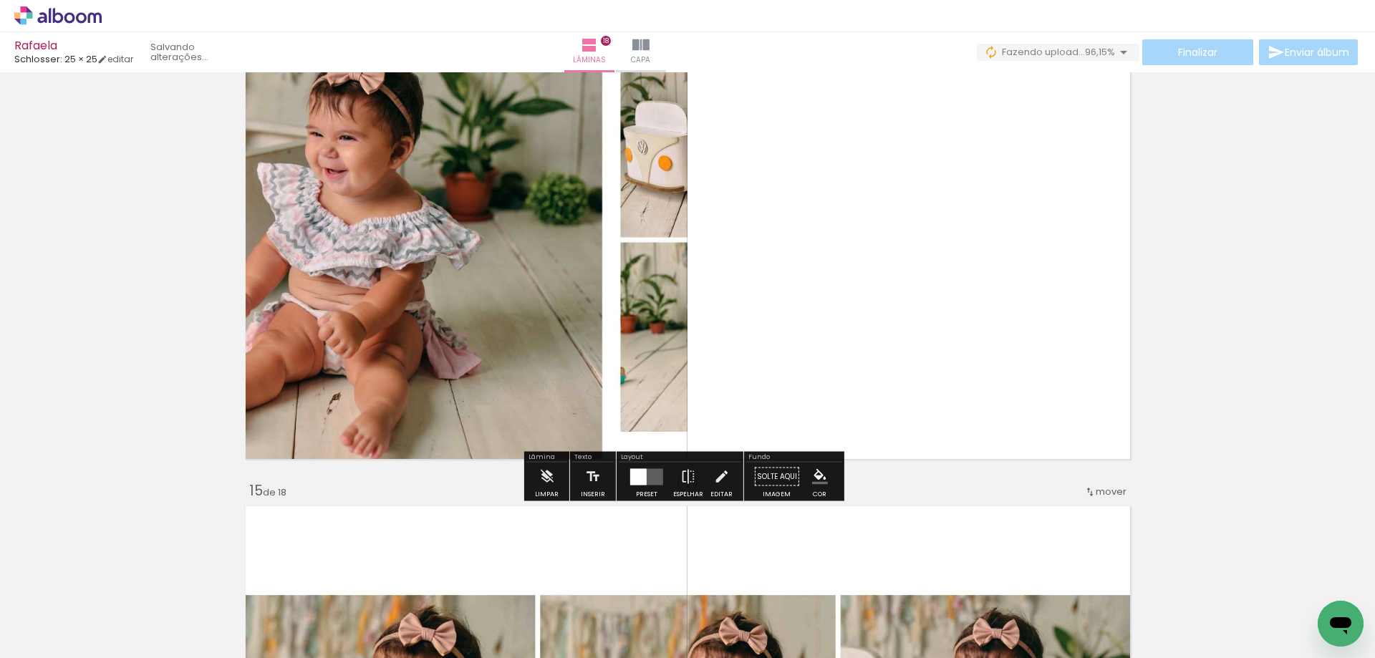
click at [632, 480] on div at bounding box center [638, 476] width 16 height 16
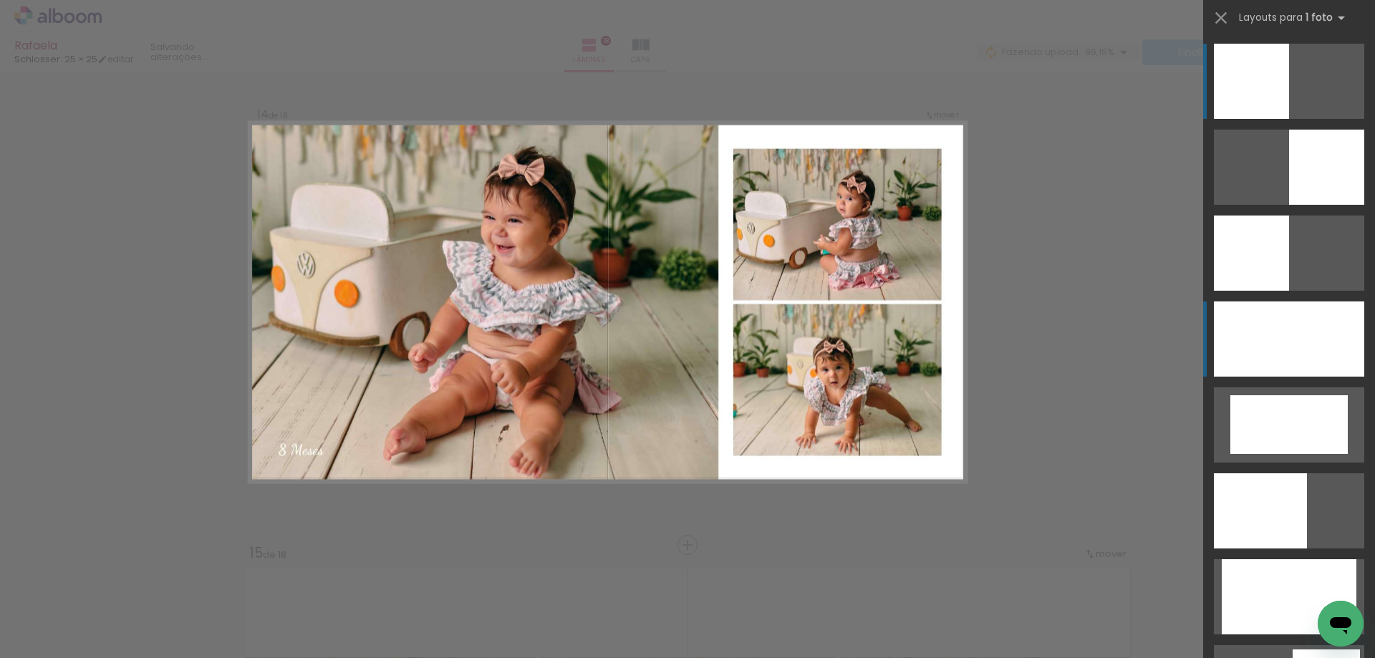
scroll to position [6329, 0]
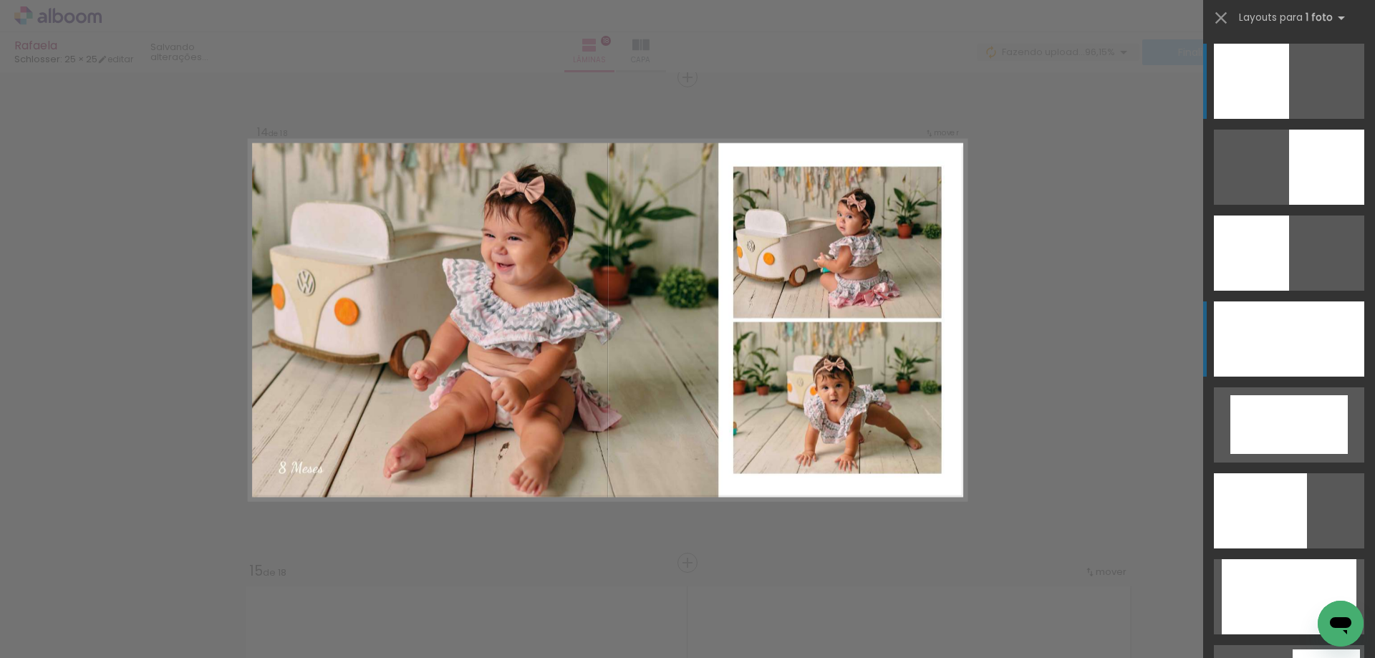
click at [1246, 347] on div at bounding box center [1288, 338] width 150 height 75
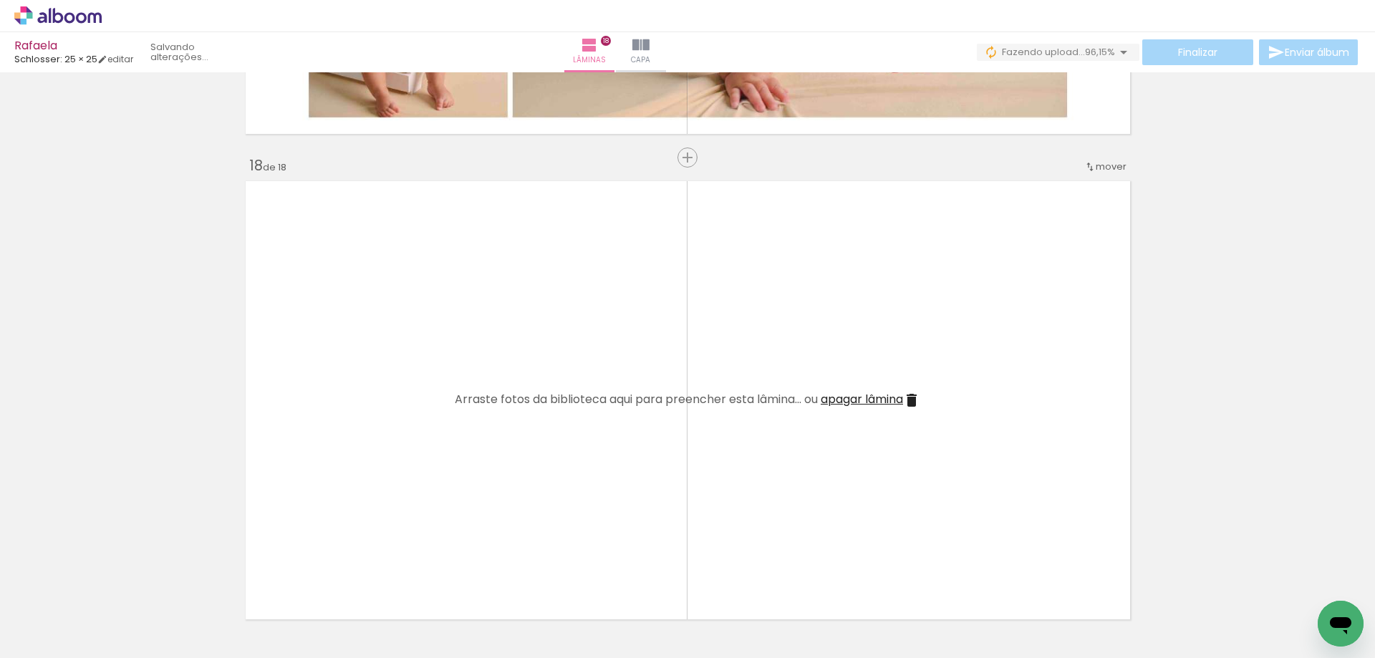
scroll to position [8477, 0]
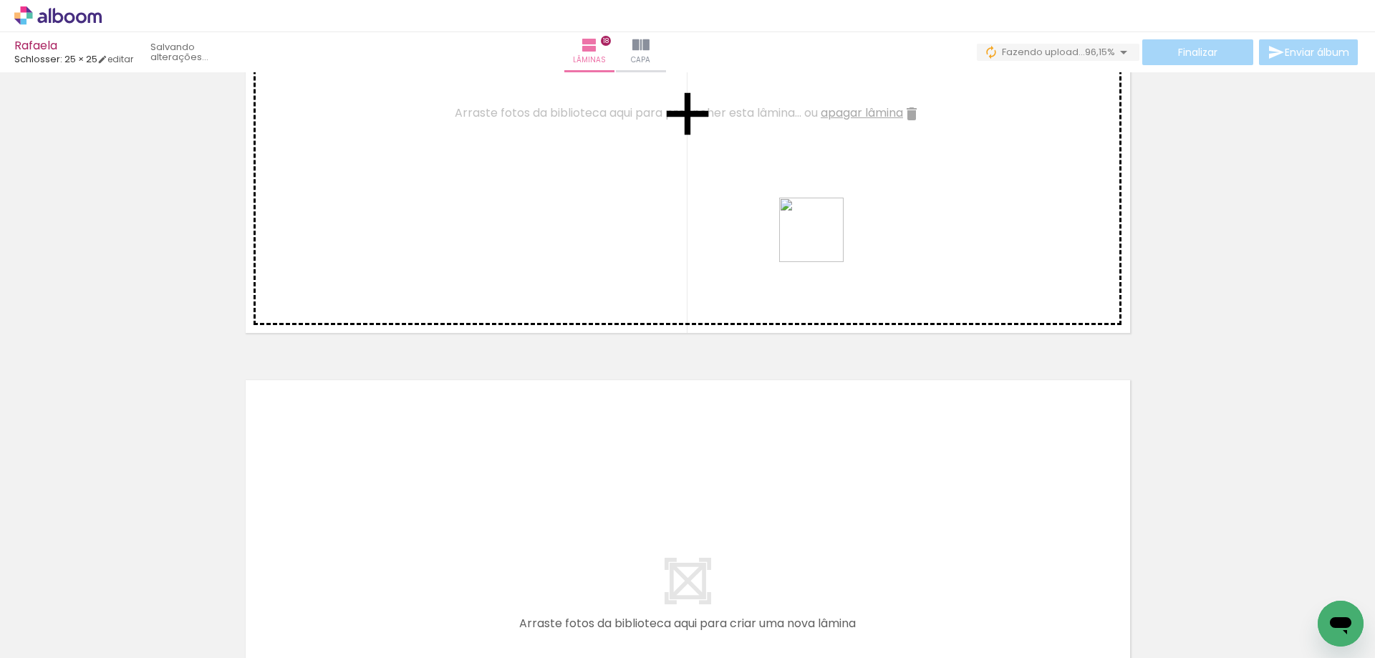
drag, startPoint x: 999, startPoint y: 619, endPoint x: 820, endPoint y: 237, distance: 422.1
click at [820, 237] on quentale-workspace at bounding box center [687, 329] width 1375 height 658
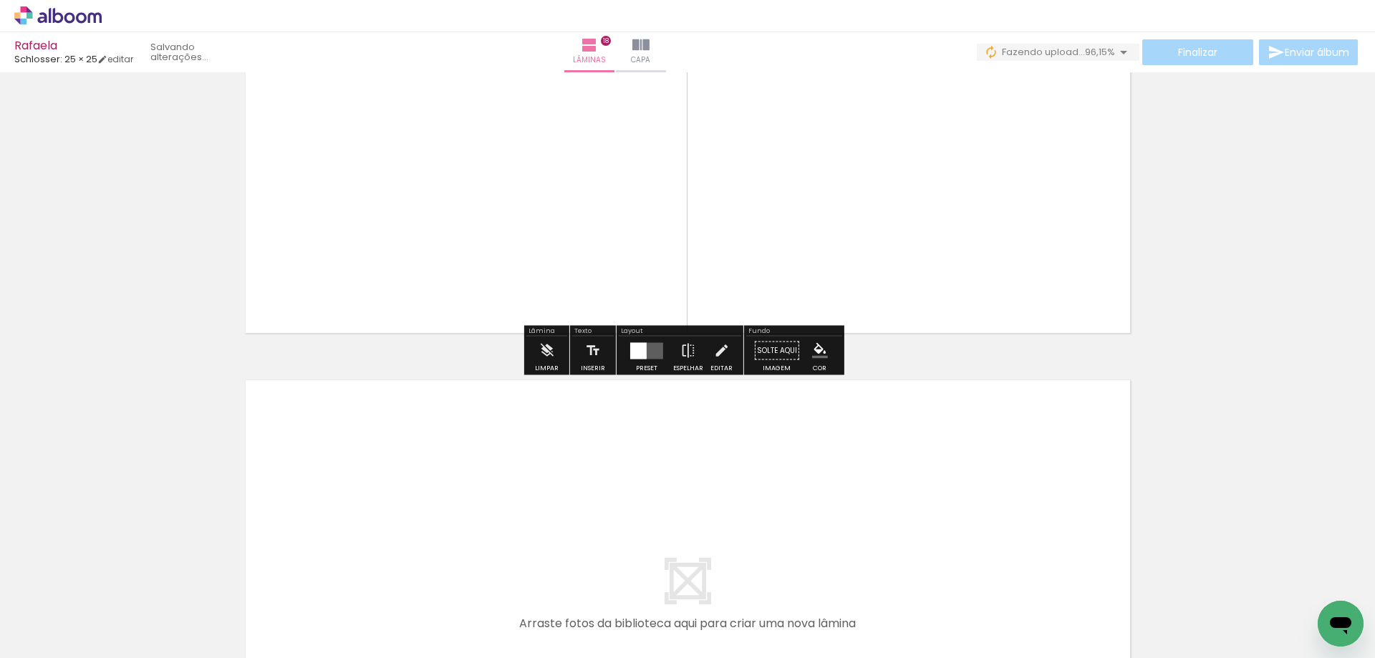
click at [632, 344] on div at bounding box center [638, 350] width 16 height 16
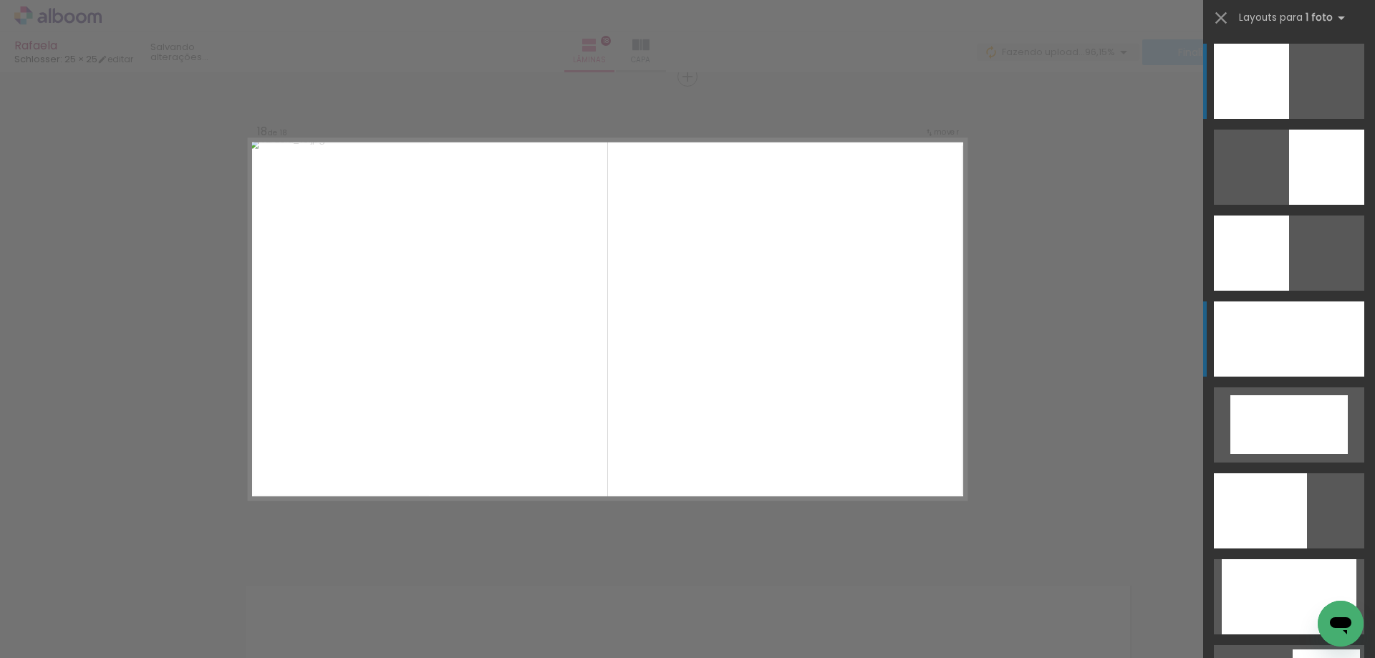
click at [1284, 332] on div at bounding box center [1288, 338] width 150 height 75
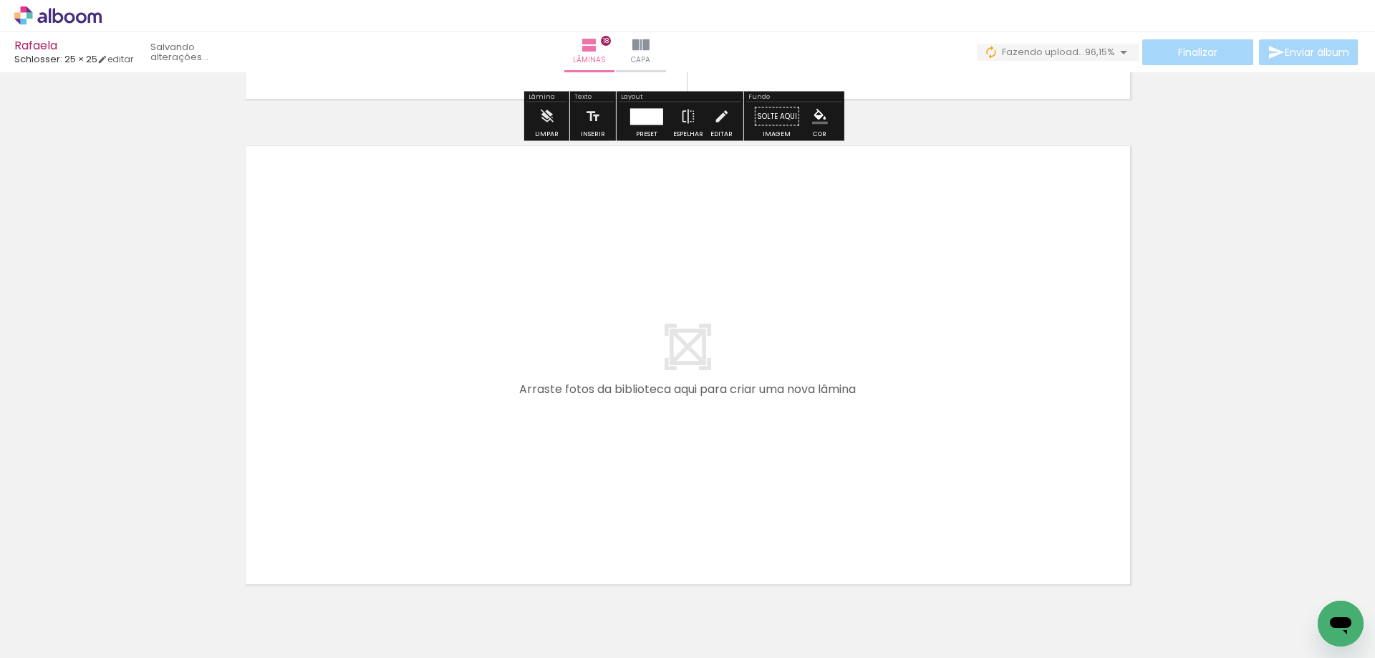
scroll to position [8782, 0]
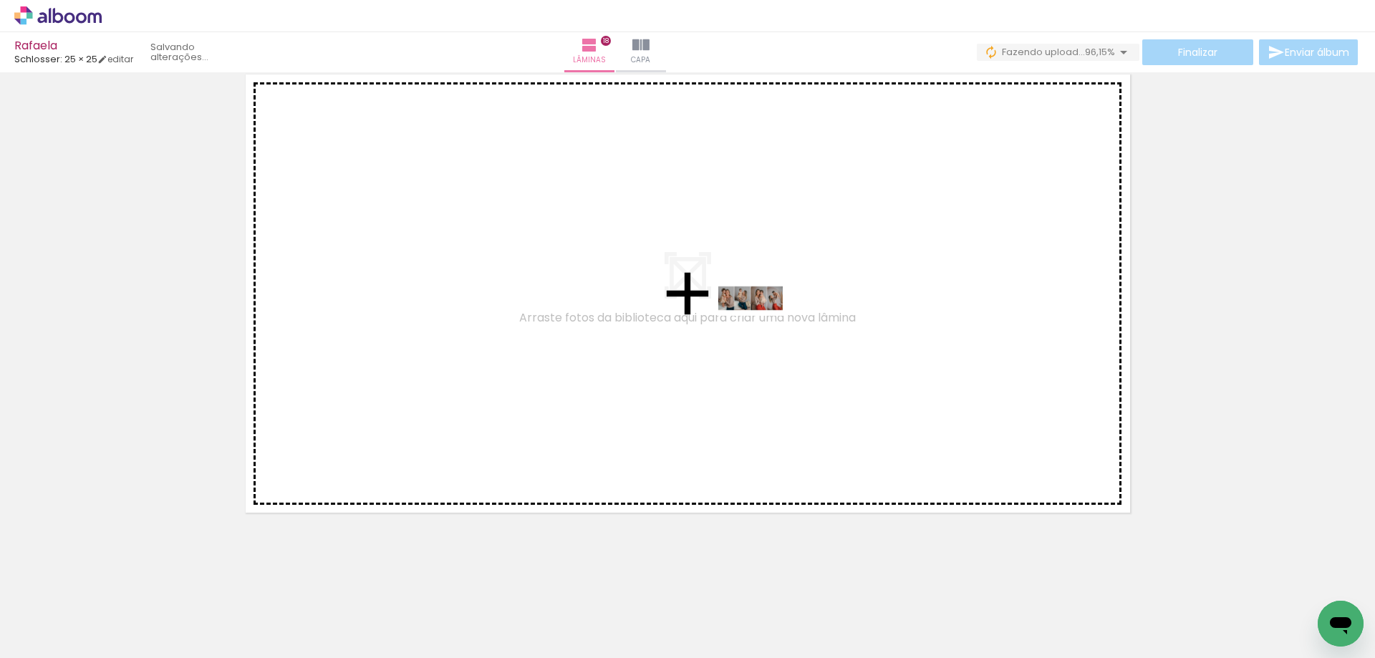
drag, startPoint x: 1075, startPoint y: 621, endPoint x: 761, endPoint y: 325, distance: 431.5
click at [761, 325] on quentale-workspace at bounding box center [687, 329] width 1375 height 658
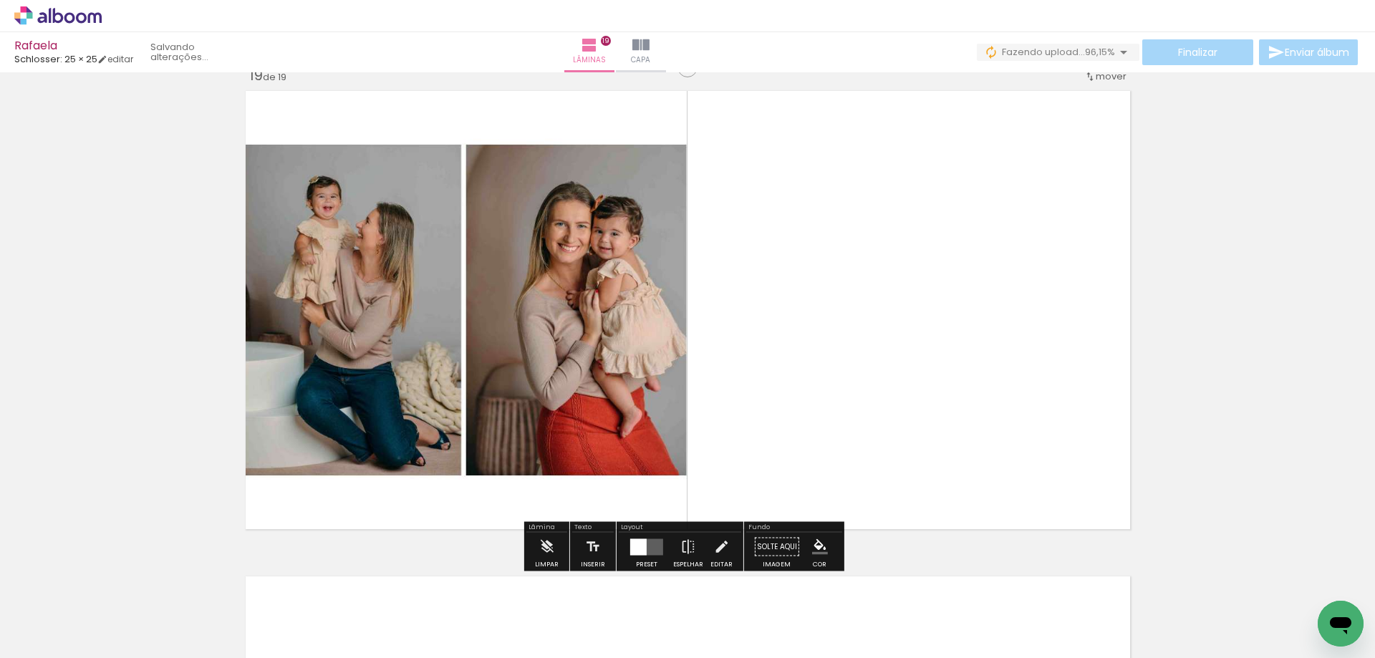
scroll to position [8756, 0]
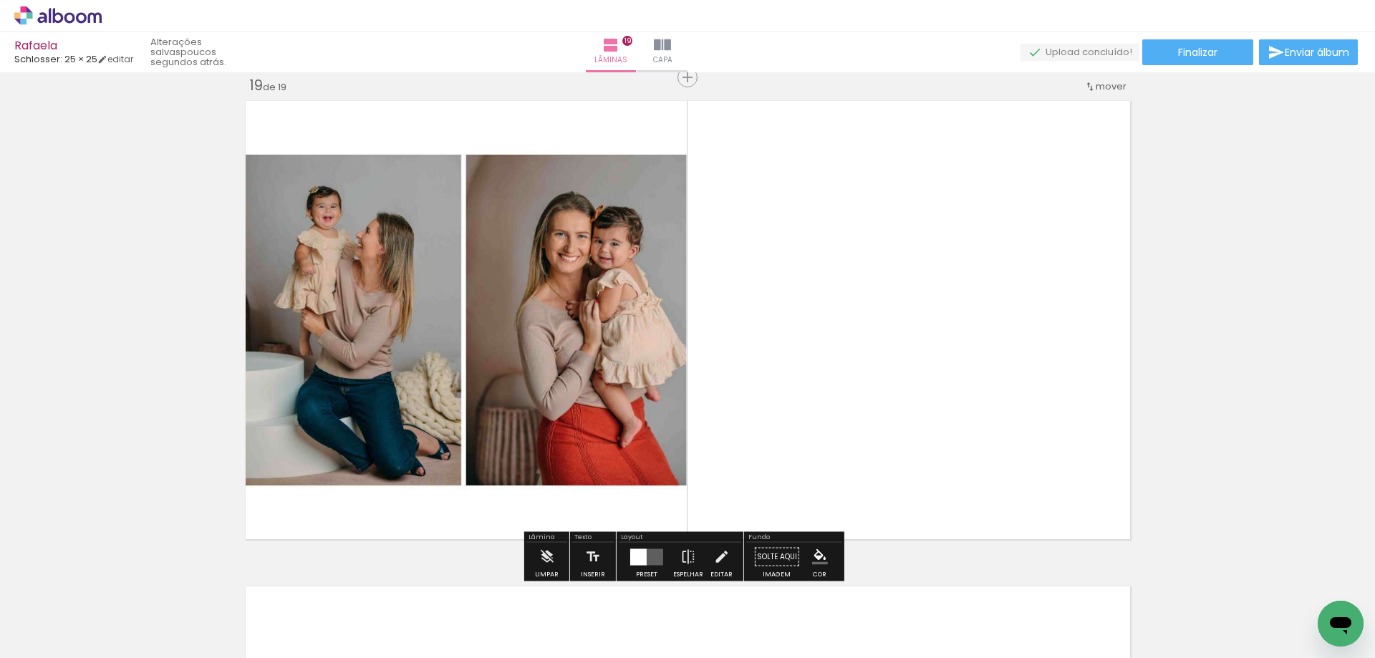
click at [634, 558] on div at bounding box center [638, 556] width 16 height 16
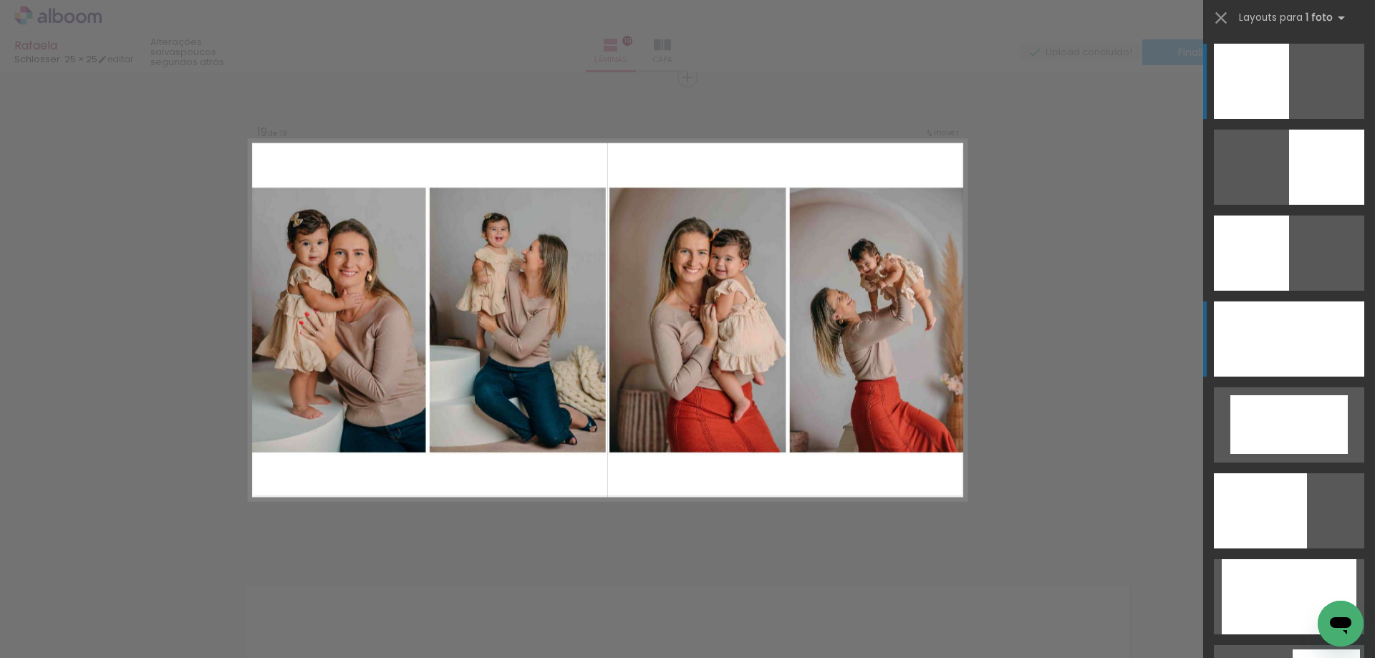
click at [1314, 342] on div at bounding box center [1288, 338] width 150 height 75
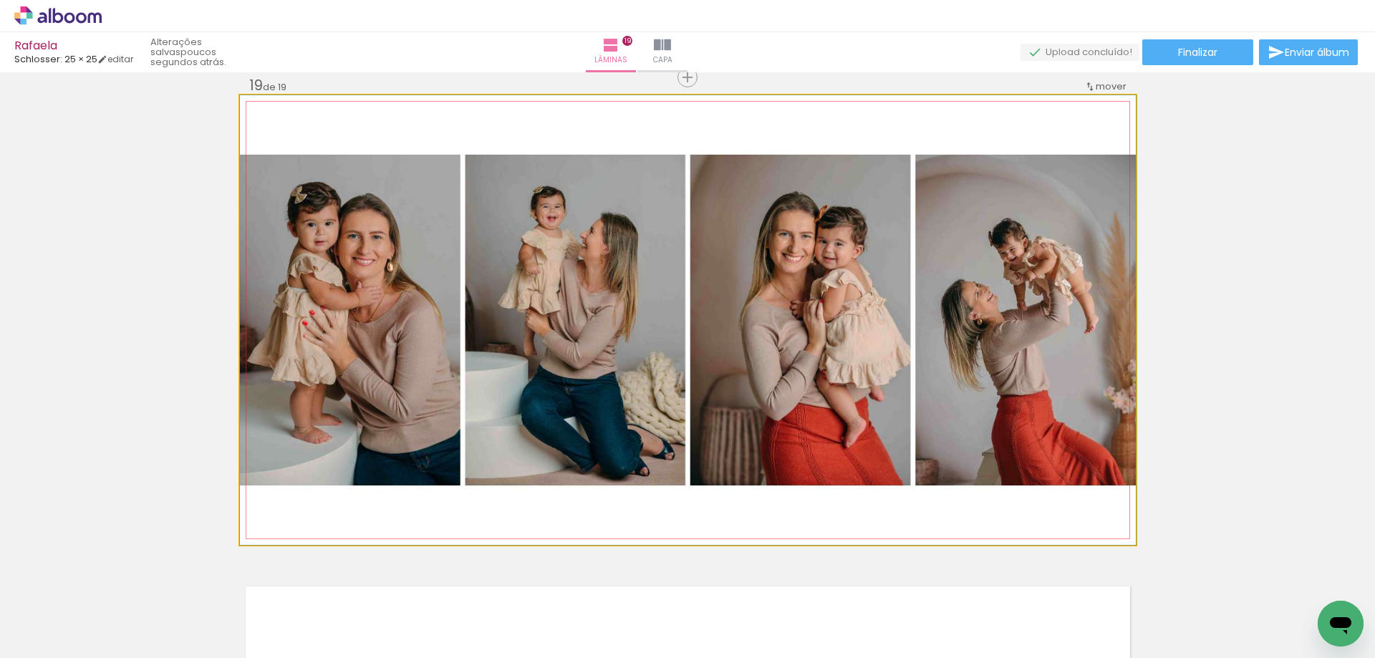
click at [1010, 463] on quentale-photo at bounding box center [688, 320] width 896 height 450
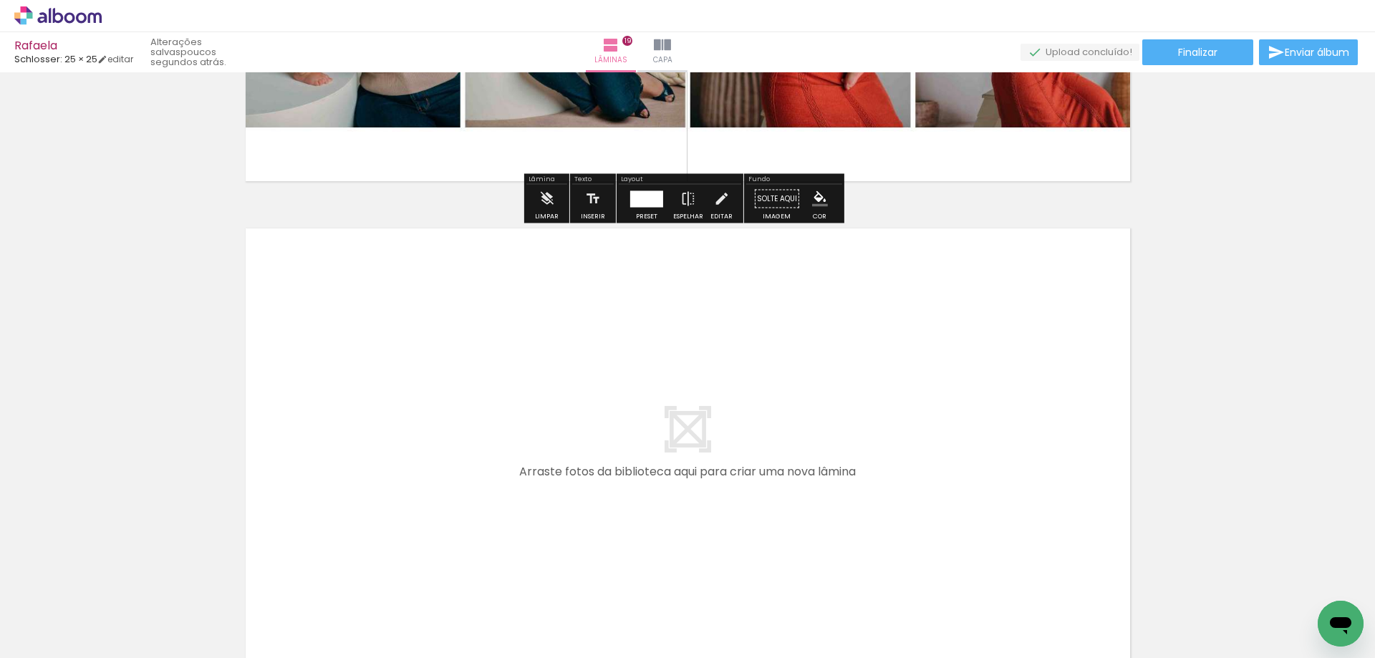
scroll to position [9185, 0]
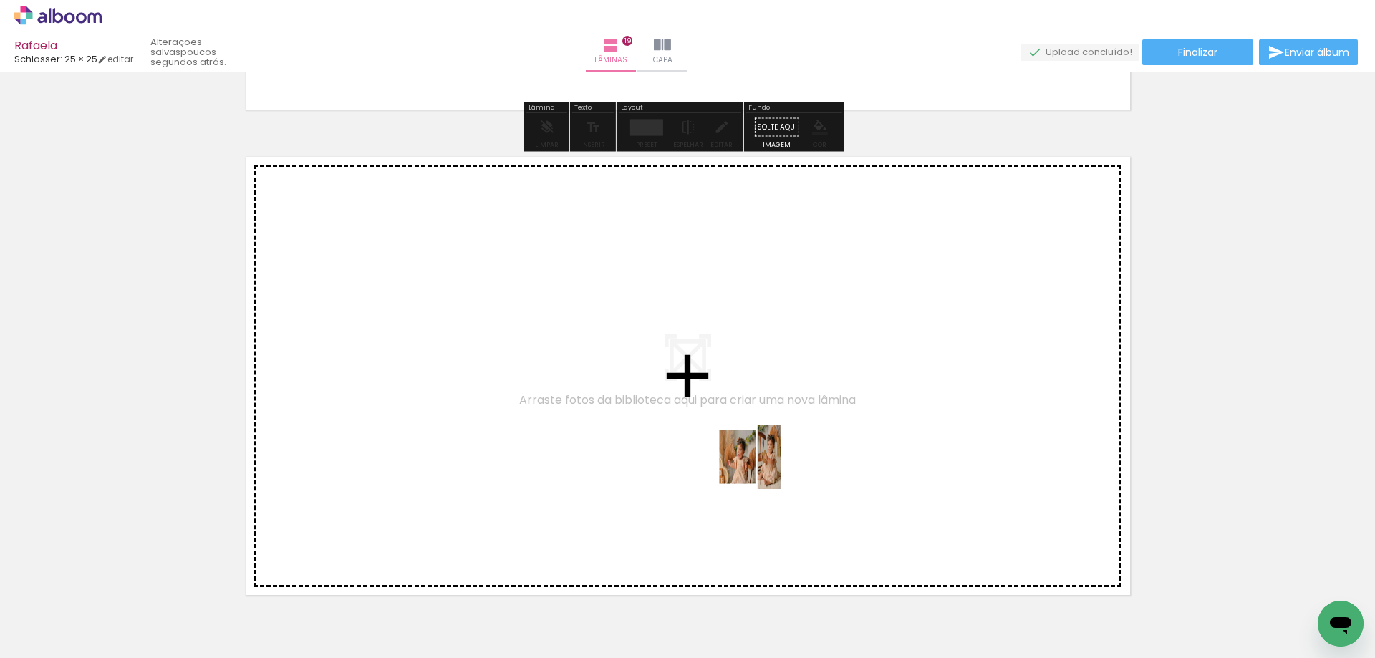
drag, startPoint x: 1105, startPoint y: 587, endPoint x: 759, endPoint y: 467, distance: 366.6
click at [759, 467] on quentale-workspace at bounding box center [687, 329] width 1375 height 658
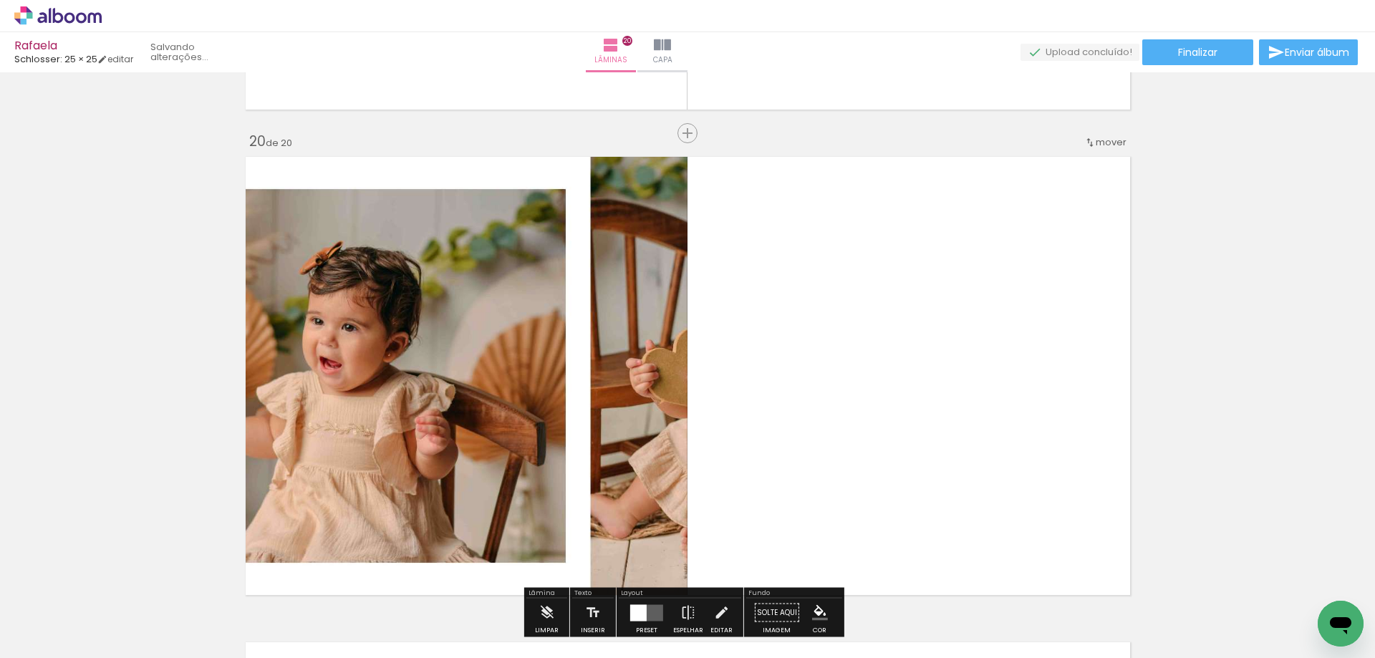
scroll to position [9241, 0]
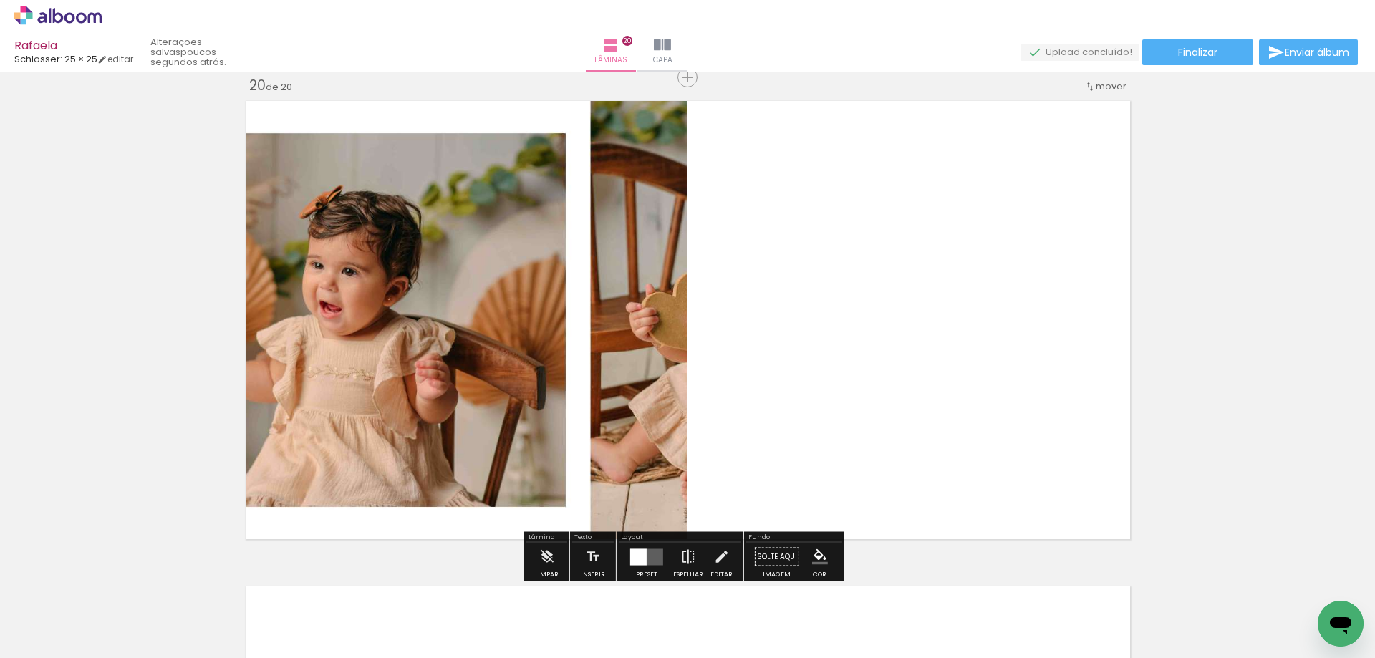
click at [652, 545] on div at bounding box center [646, 557] width 39 height 29
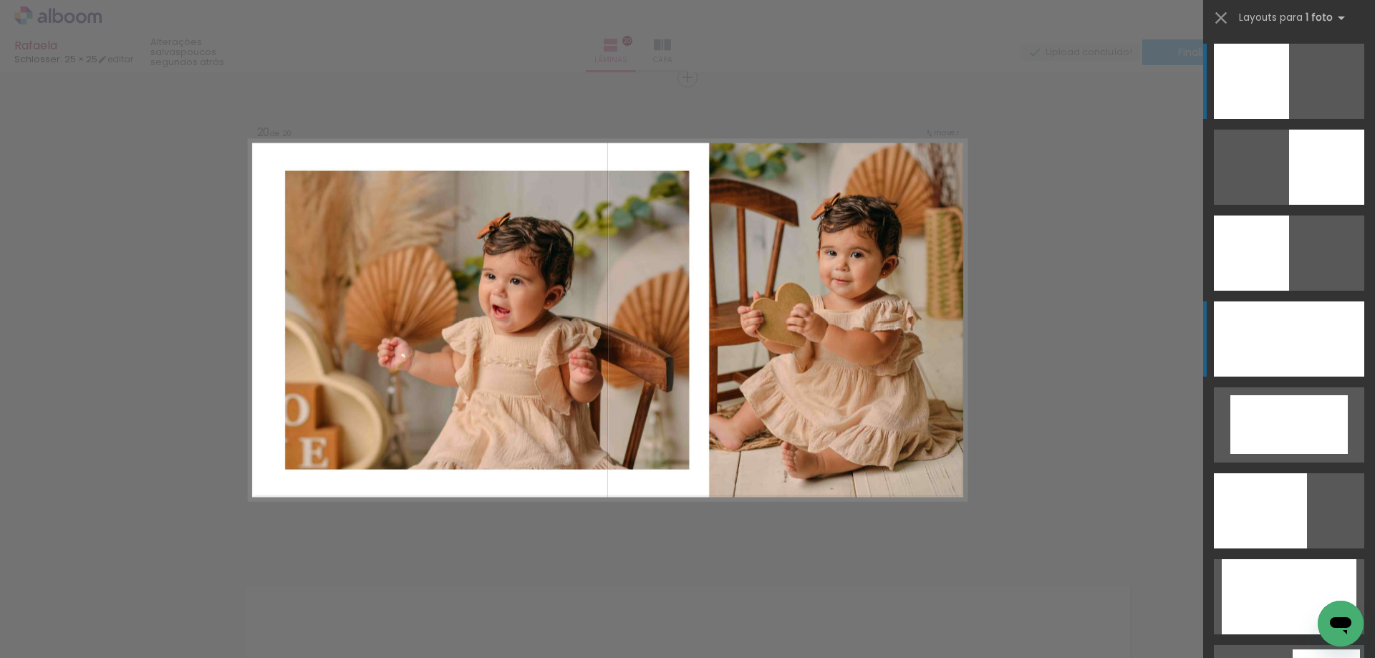
click at [1307, 346] on div at bounding box center [1288, 338] width 150 height 75
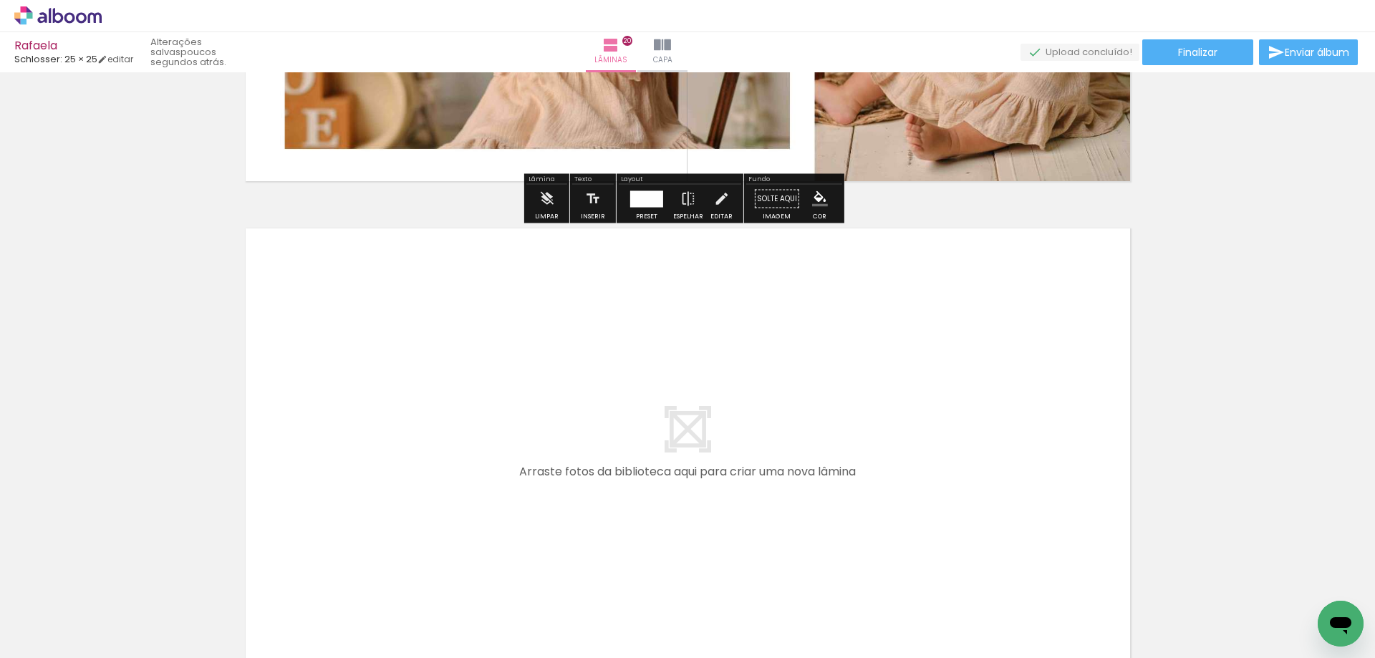
scroll to position [9753, 0]
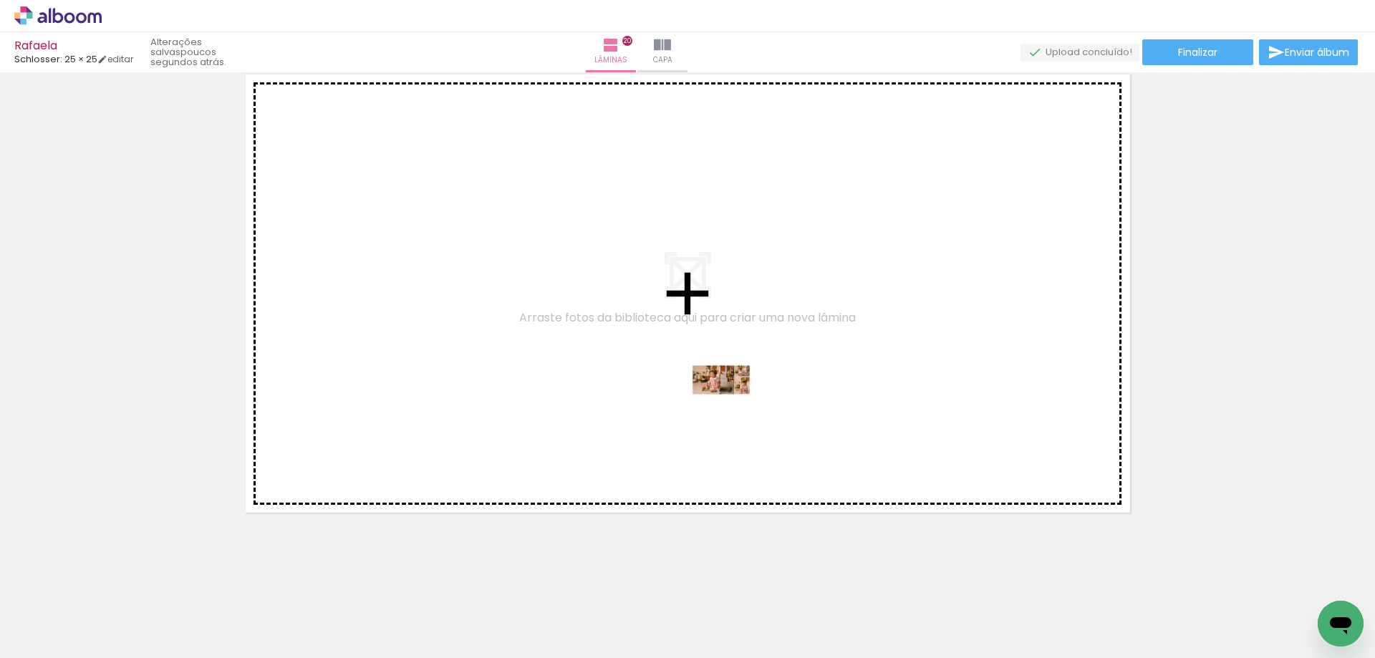
drag, startPoint x: 1236, startPoint y: 620, endPoint x: 732, endPoint y: 407, distance: 548.0
click at [732, 407] on quentale-workspace at bounding box center [687, 329] width 1375 height 658
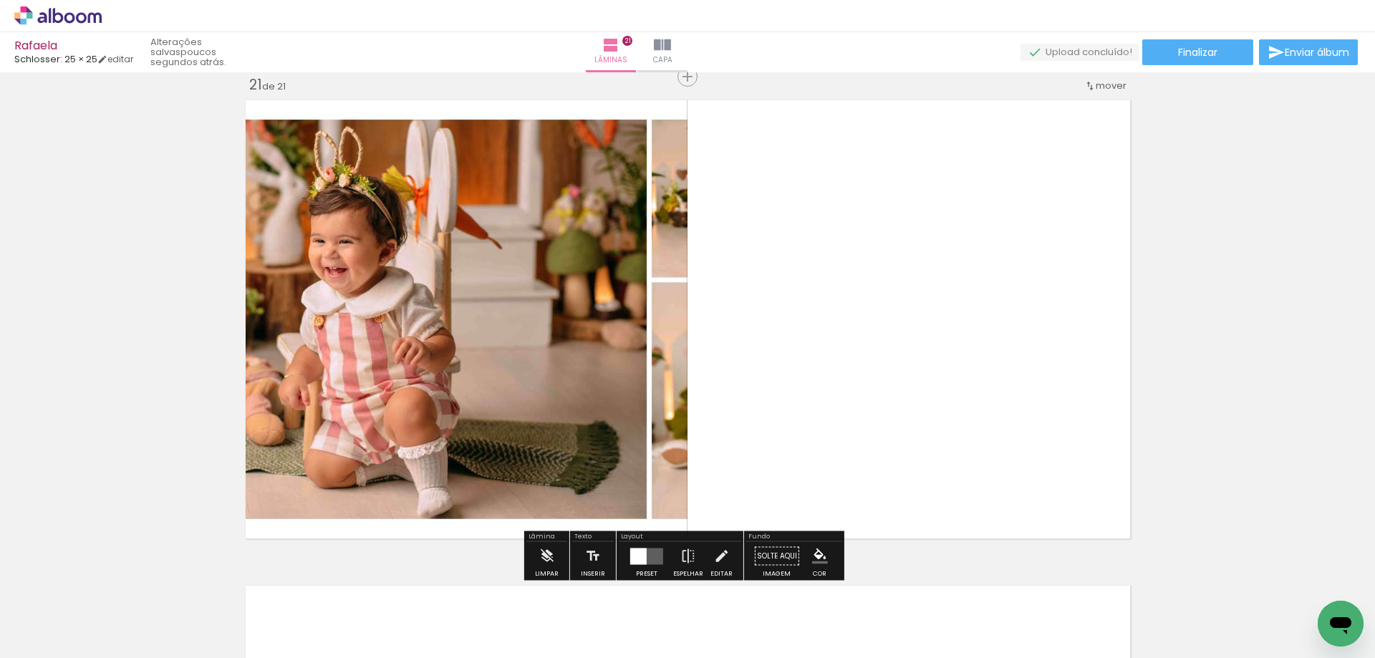
scroll to position [9727, 0]
click at [639, 557] on div at bounding box center [638, 556] width 16 height 16
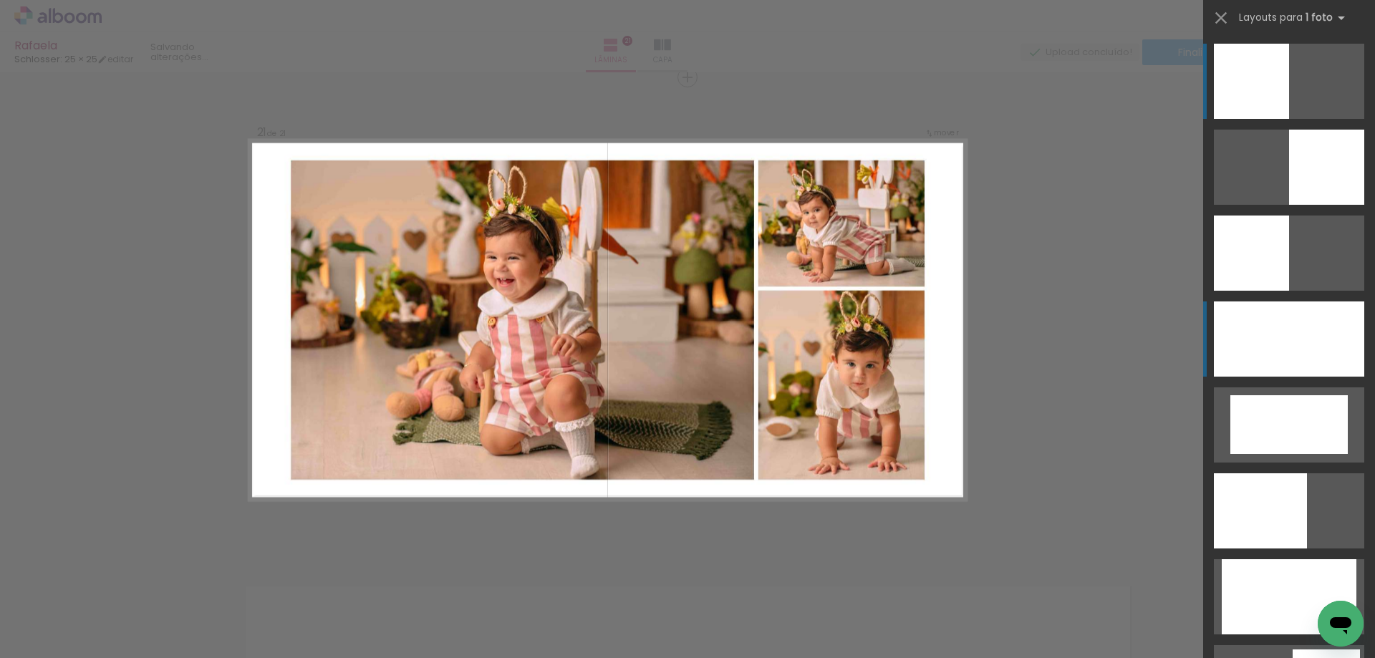
click at [1334, 343] on div at bounding box center [1288, 338] width 150 height 75
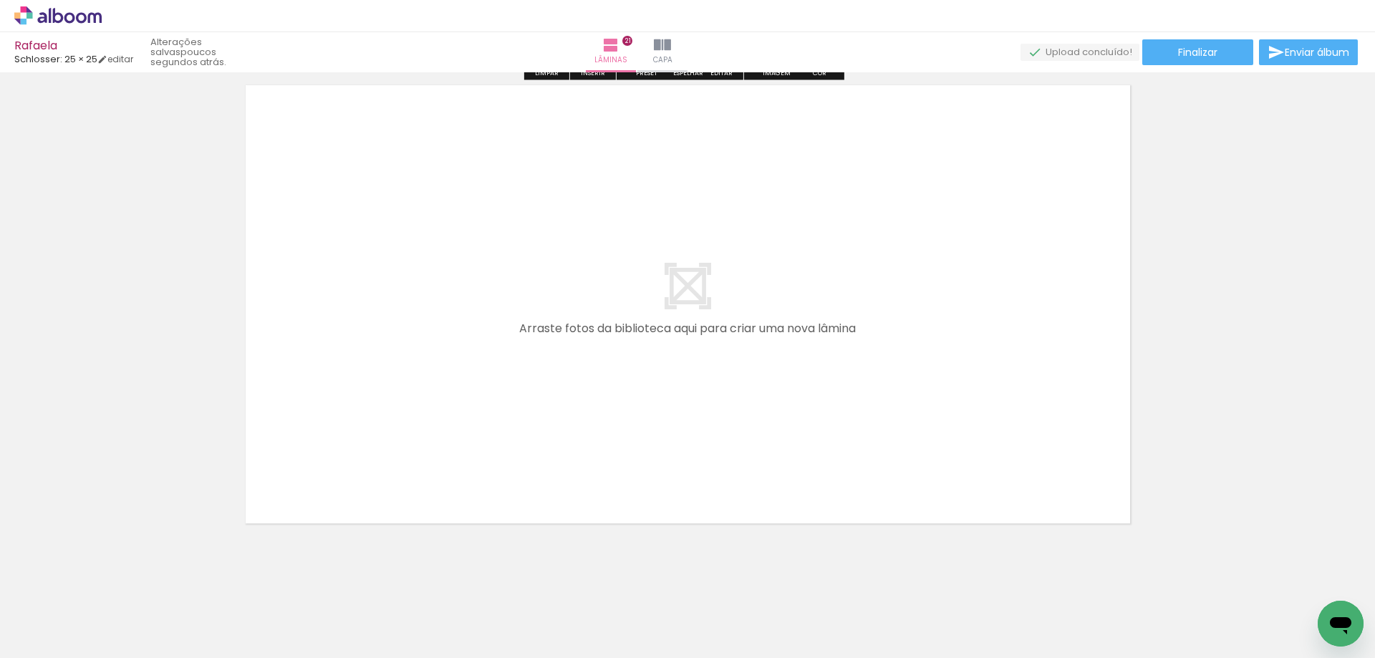
scroll to position [0, 832]
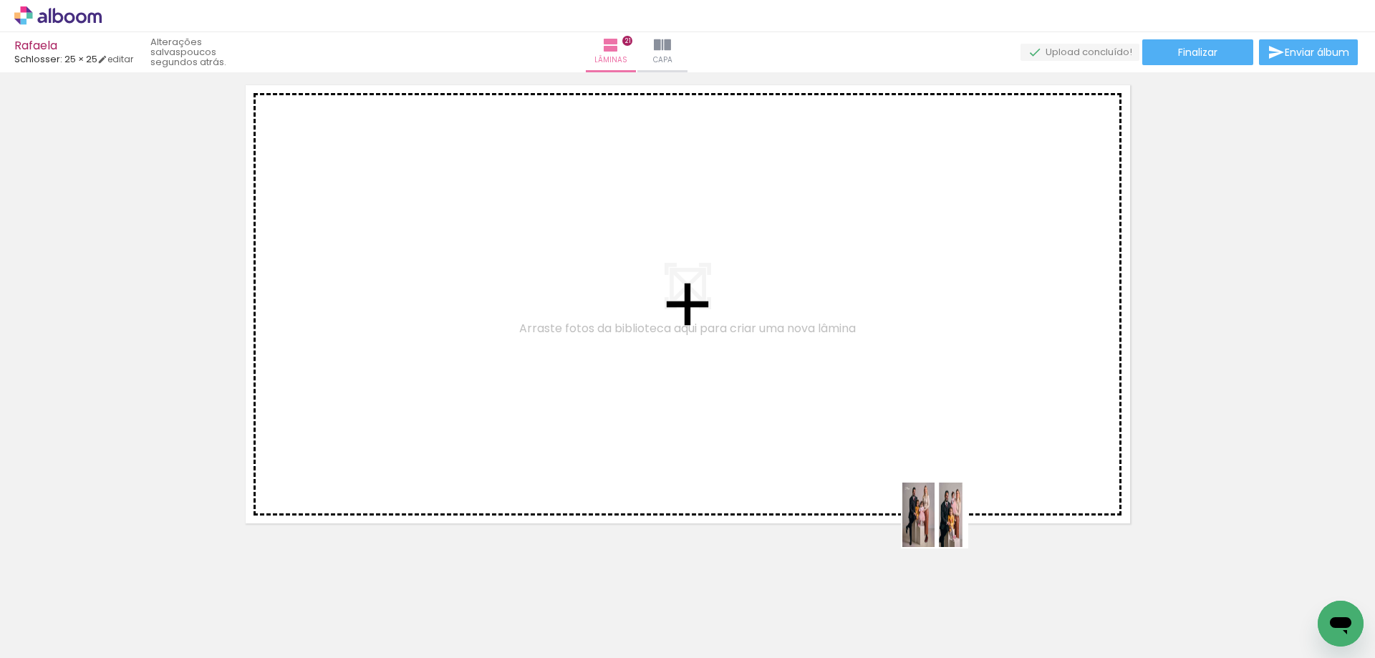
drag, startPoint x: 1008, startPoint y: 619, endPoint x: 782, endPoint y: 346, distance: 354.9
click at [782, 346] on quentale-workspace at bounding box center [687, 329] width 1375 height 658
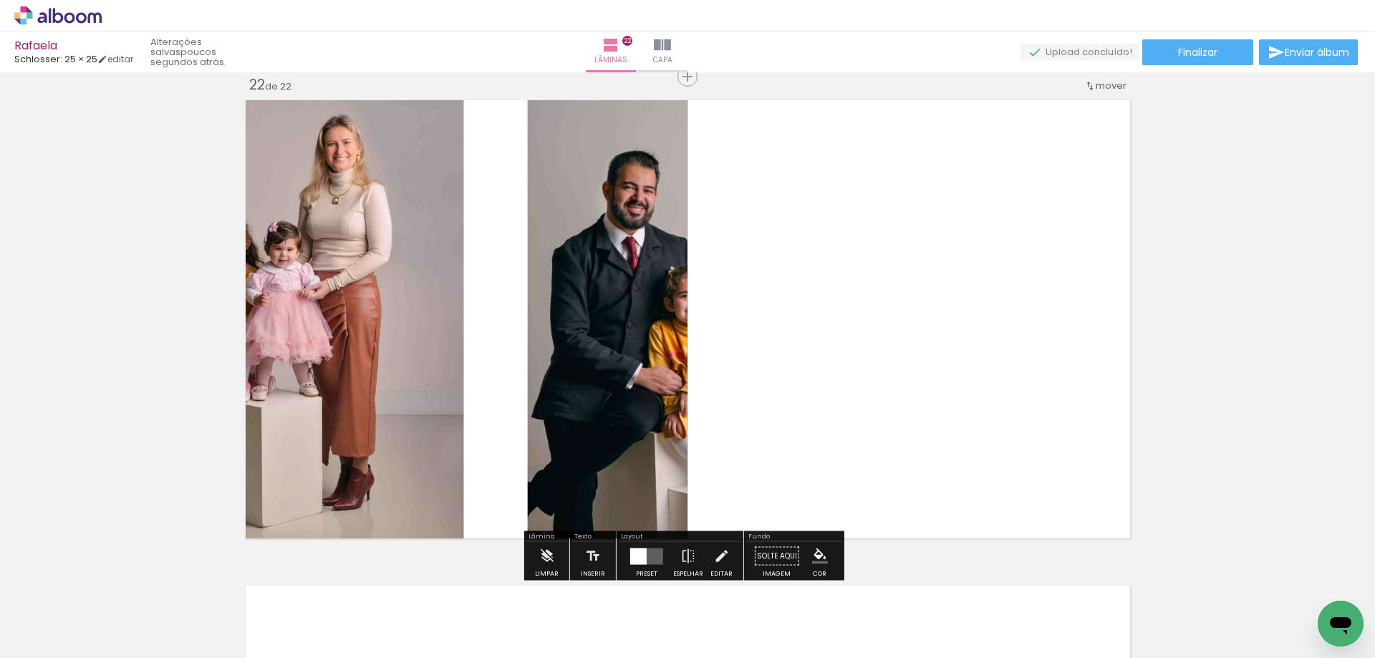
scroll to position [10212, 0]
click at [644, 560] on quentale-layouter at bounding box center [646, 556] width 33 height 16
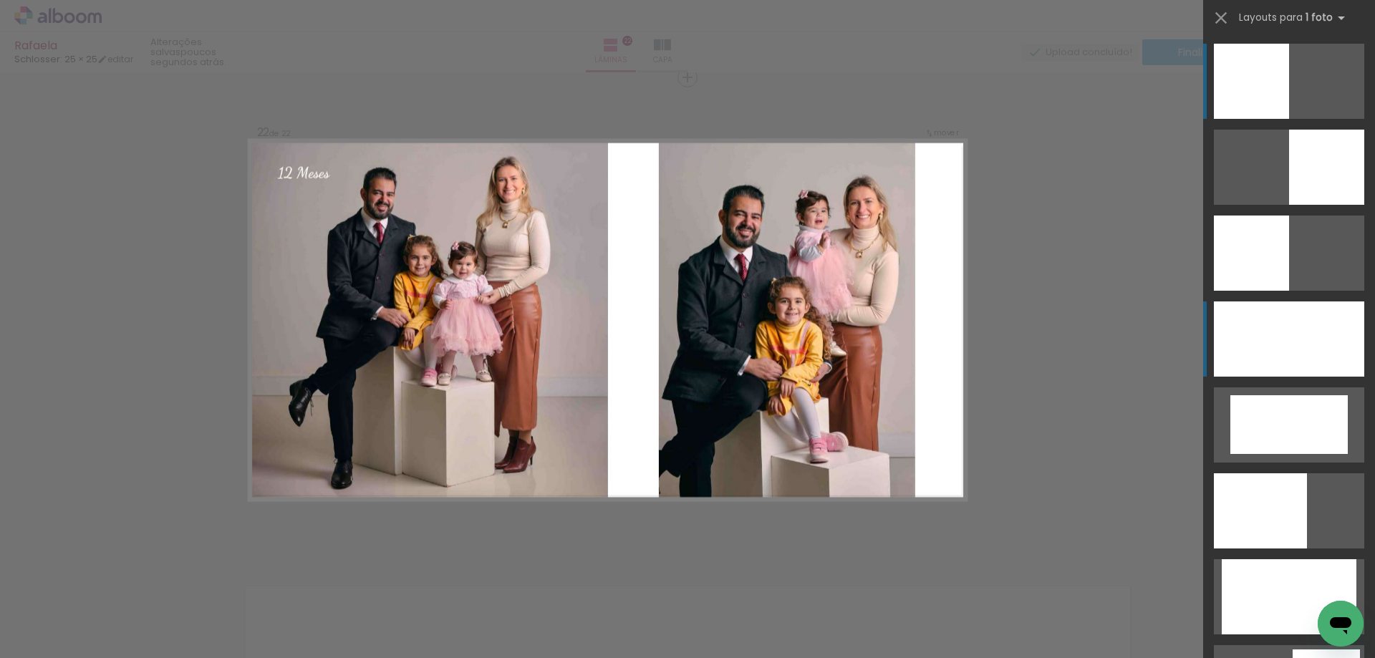
click at [1311, 357] on div at bounding box center [1288, 338] width 150 height 75
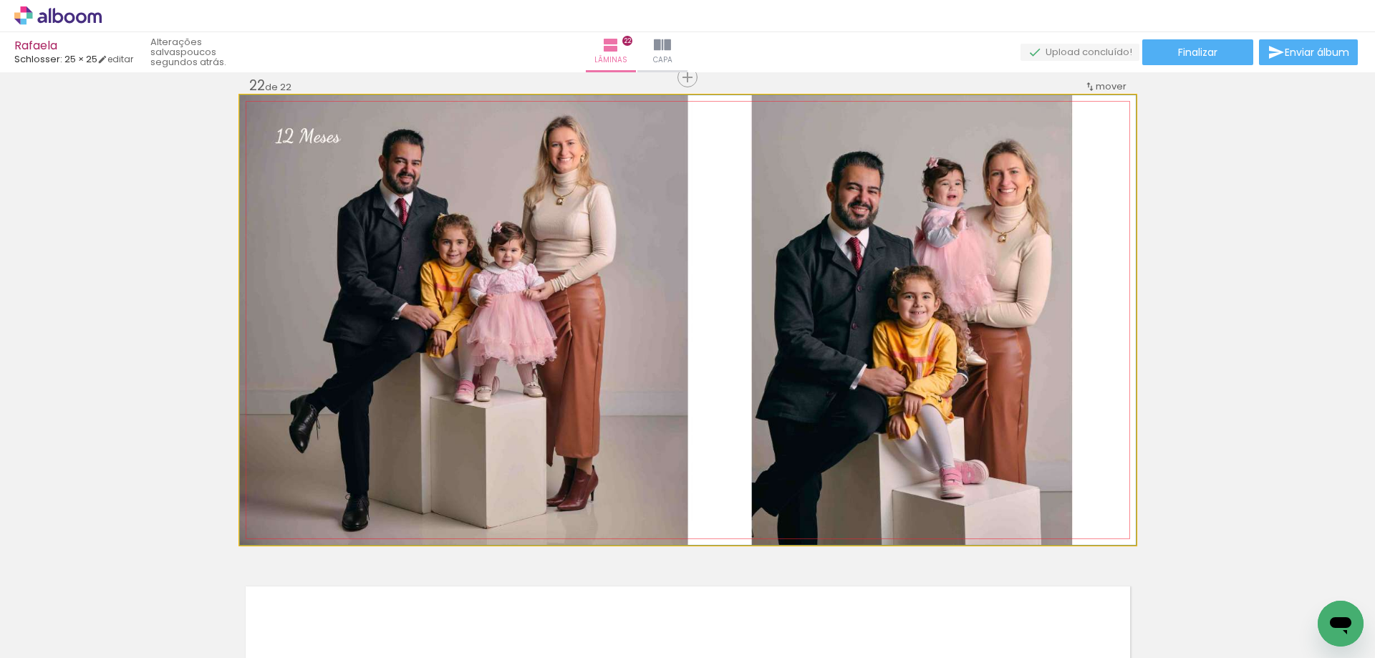
click at [988, 458] on quentale-photo at bounding box center [688, 320] width 896 height 450
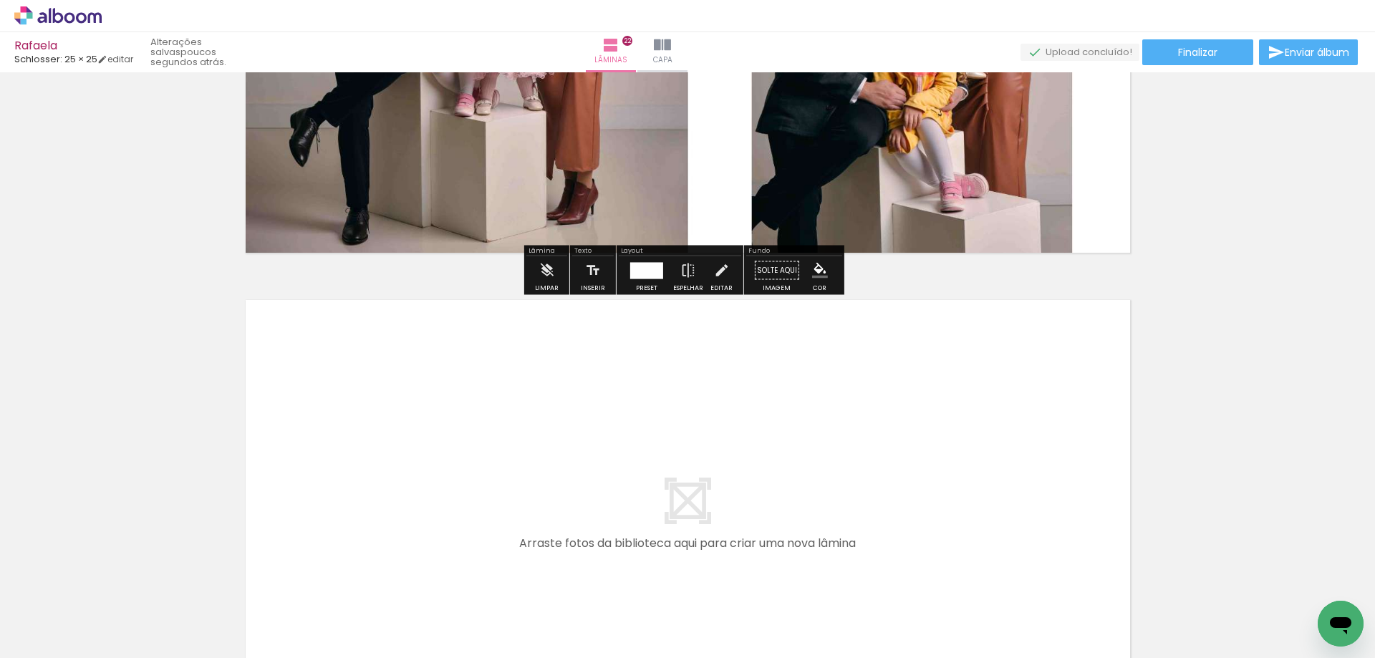
scroll to position [10570, 0]
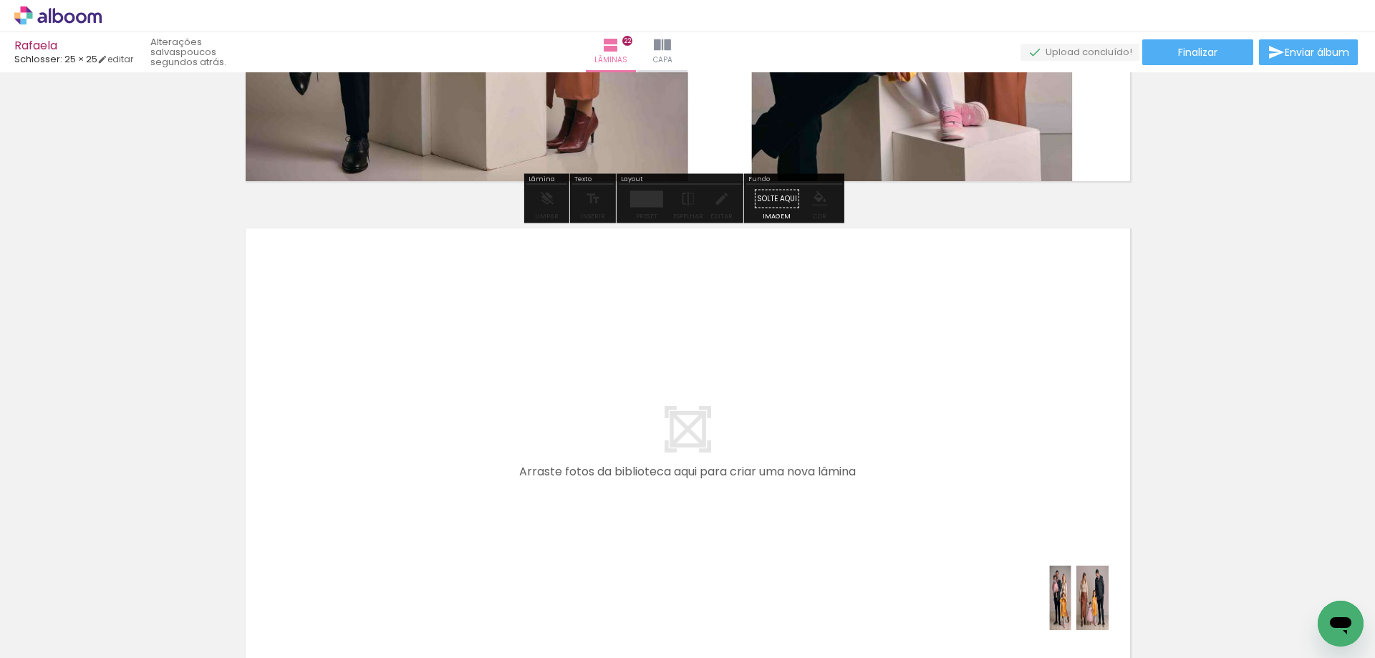
drag, startPoint x: 1091, startPoint y: 616, endPoint x: 823, endPoint y: 470, distance: 305.0
click at [823, 470] on quentale-workspace at bounding box center [687, 329] width 1375 height 658
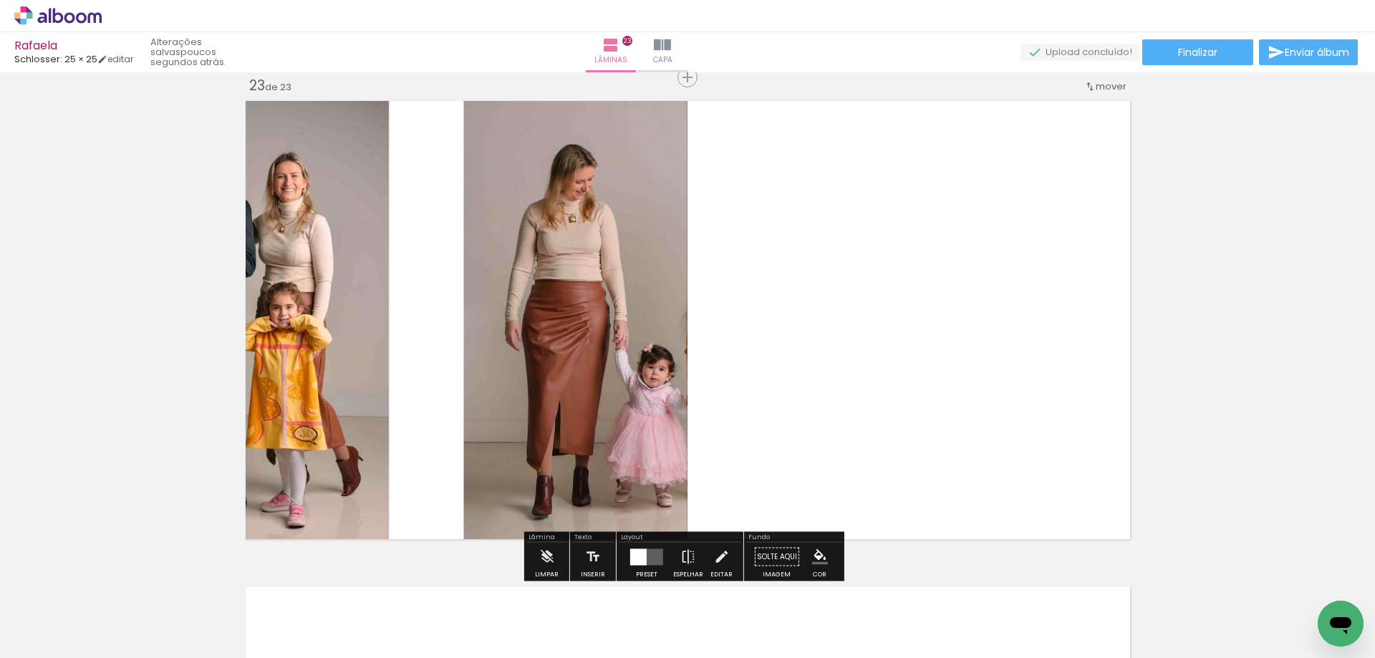
scroll to position [10841, 0]
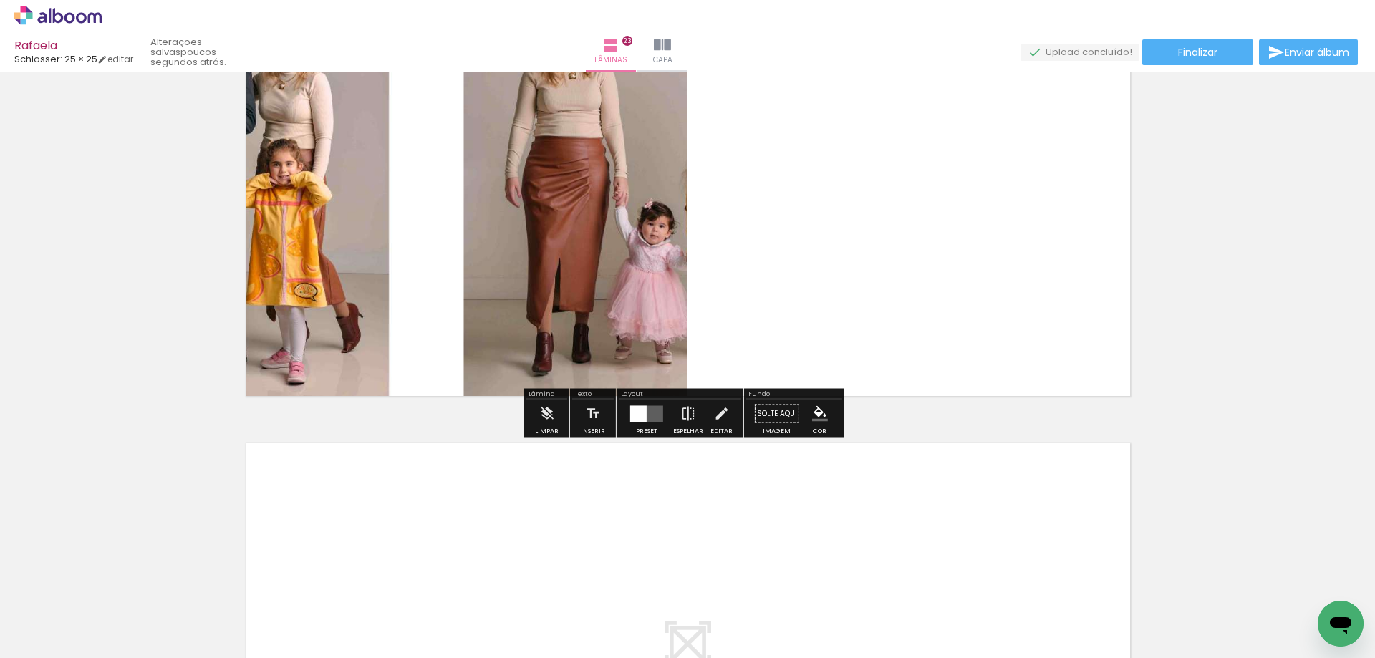
click at [633, 418] on div at bounding box center [638, 413] width 16 height 16
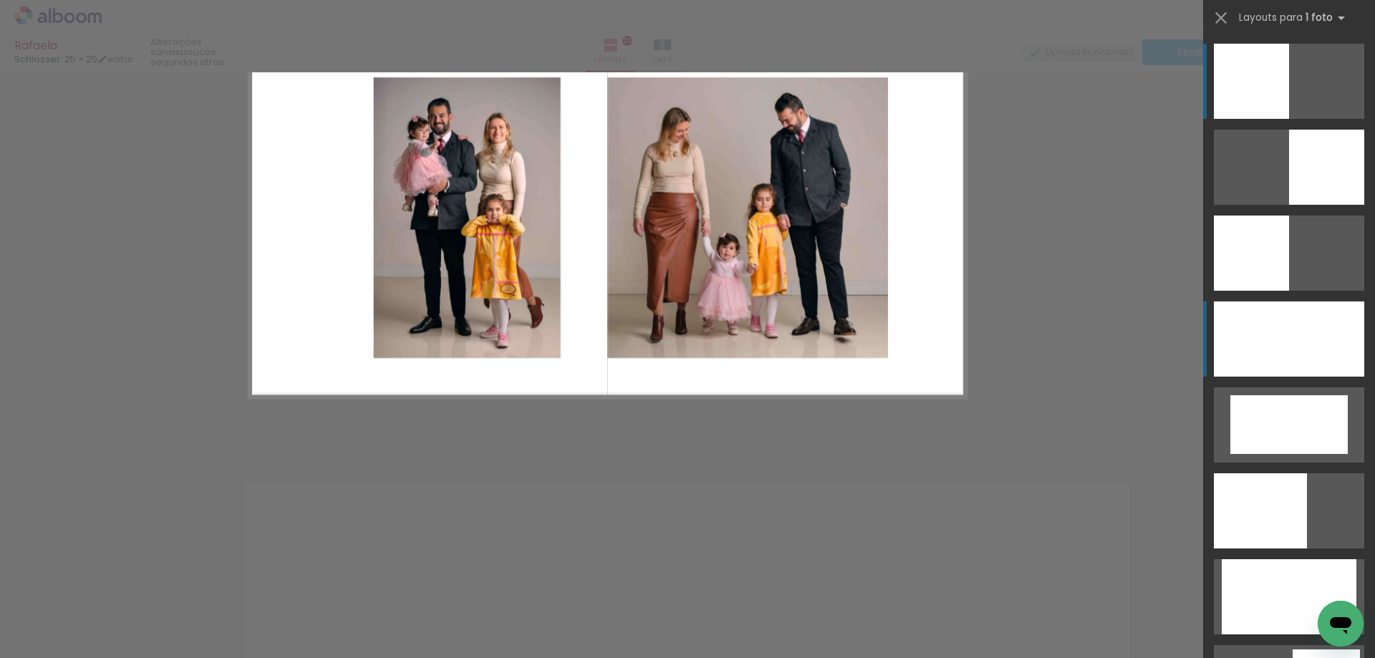
click at [1282, 364] on div at bounding box center [1288, 338] width 150 height 75
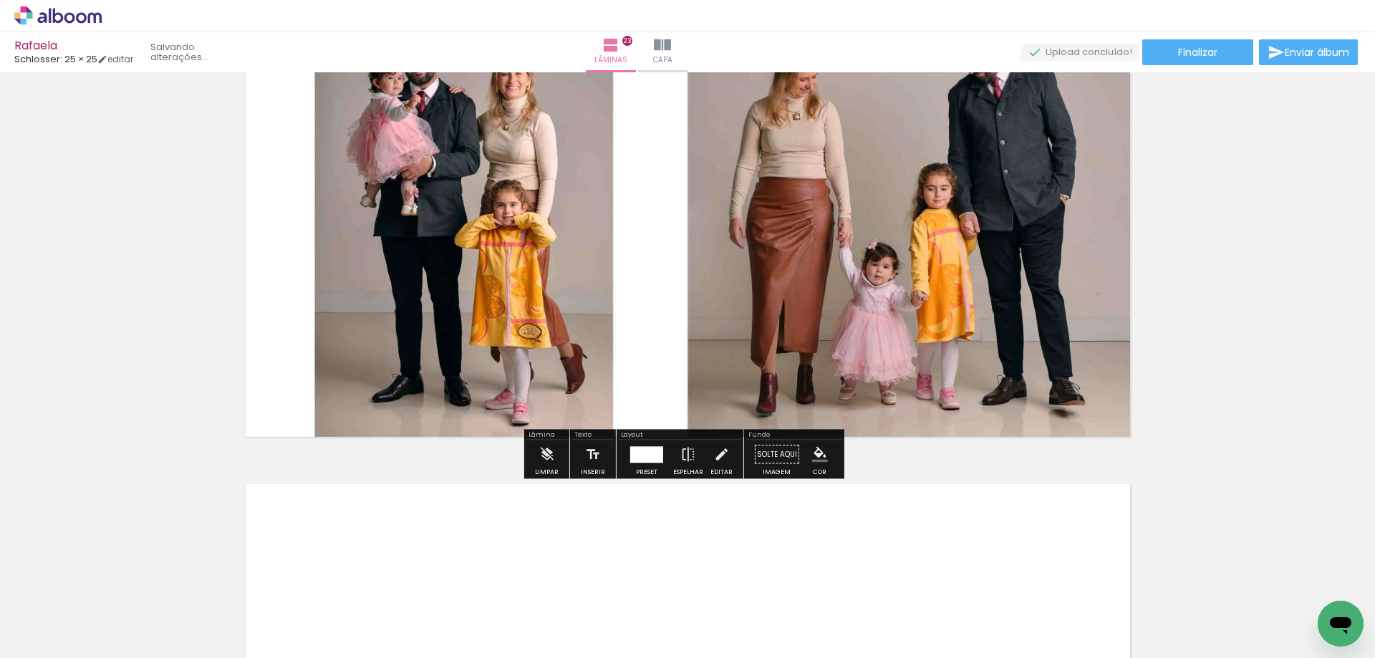
scroll to position [10697, 0]
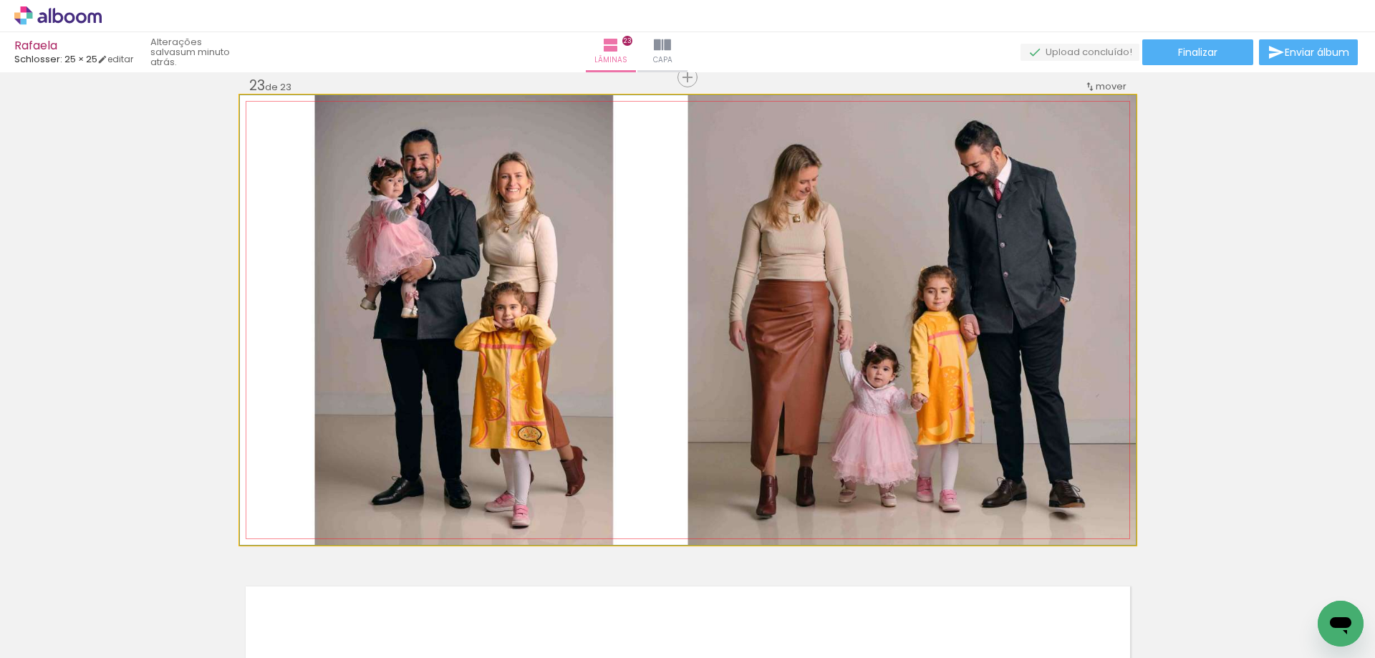
click at [1035, 399] on quentale-photo at bounding box center [688, 320] width 896 height 450
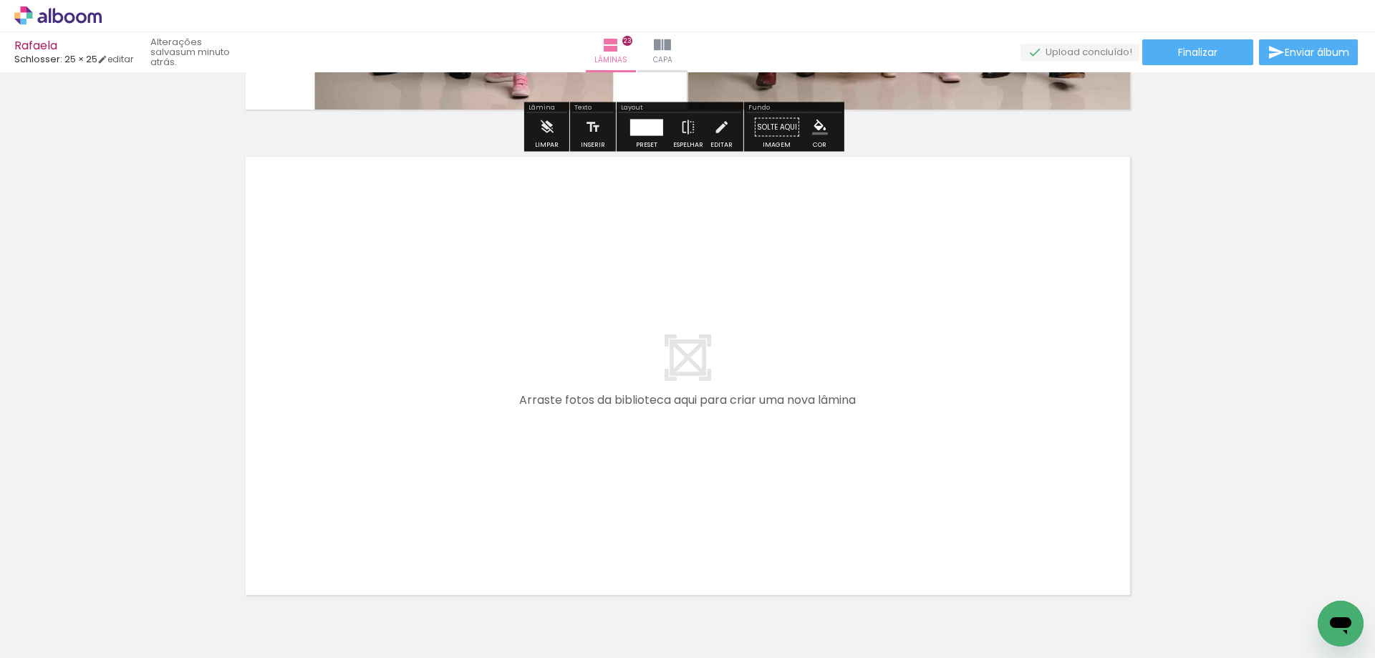
scroll to position [11209, 0]
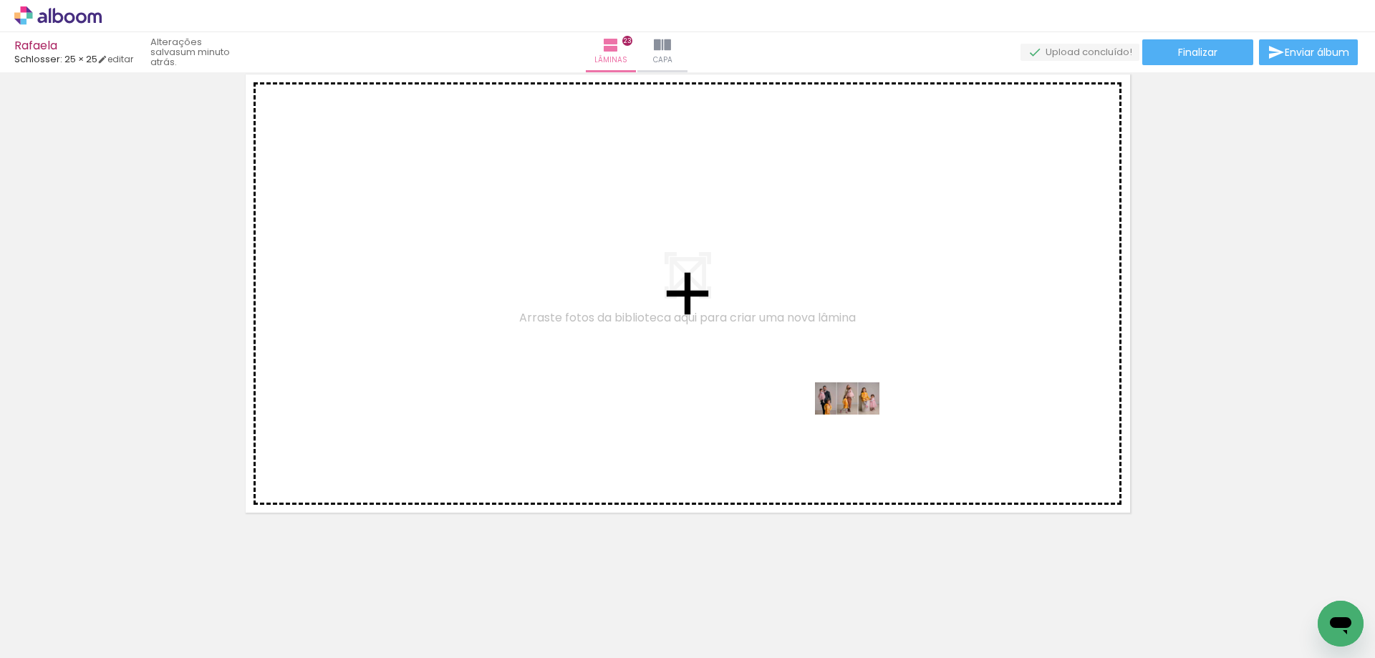
drag, startPoint x: 1178, startPoint y: 623, endPoint x: 858, endPoint y: 425, distance: 376.7
click at [858, 425] on quentale-workspace at bounding box center [687, 329] width 1375 height 658
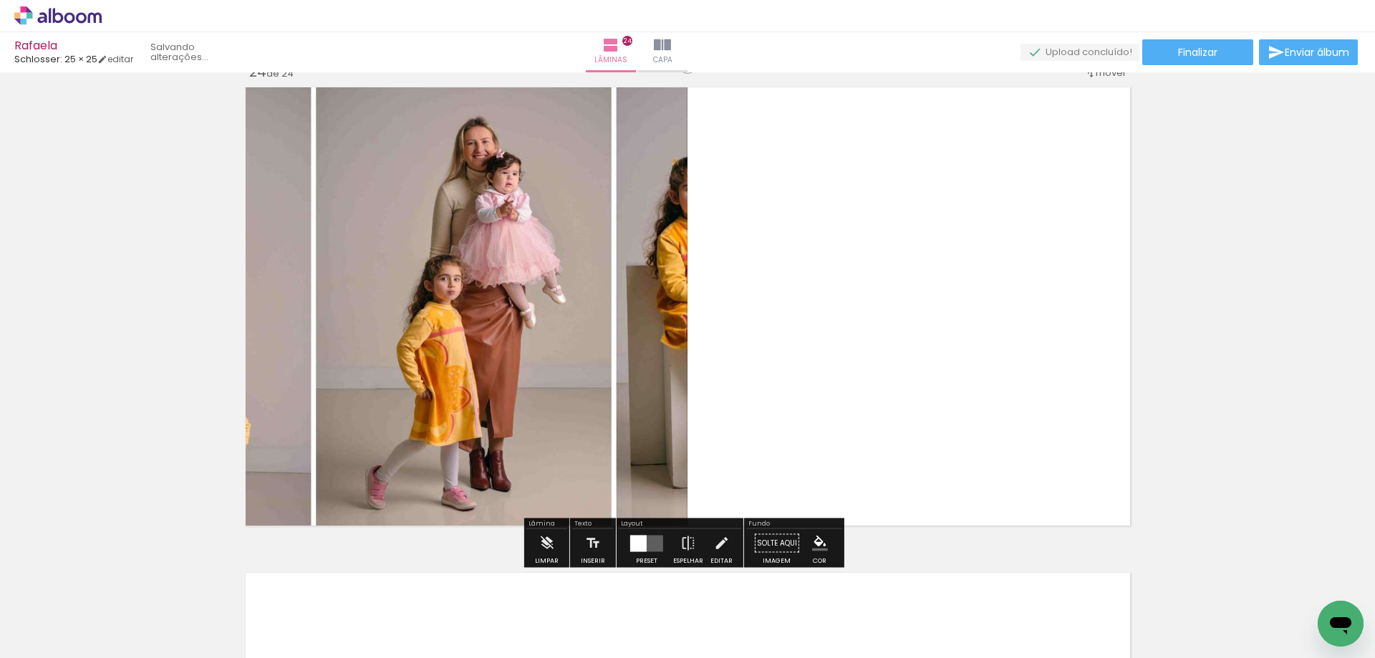
scroll to position [11183, 0]
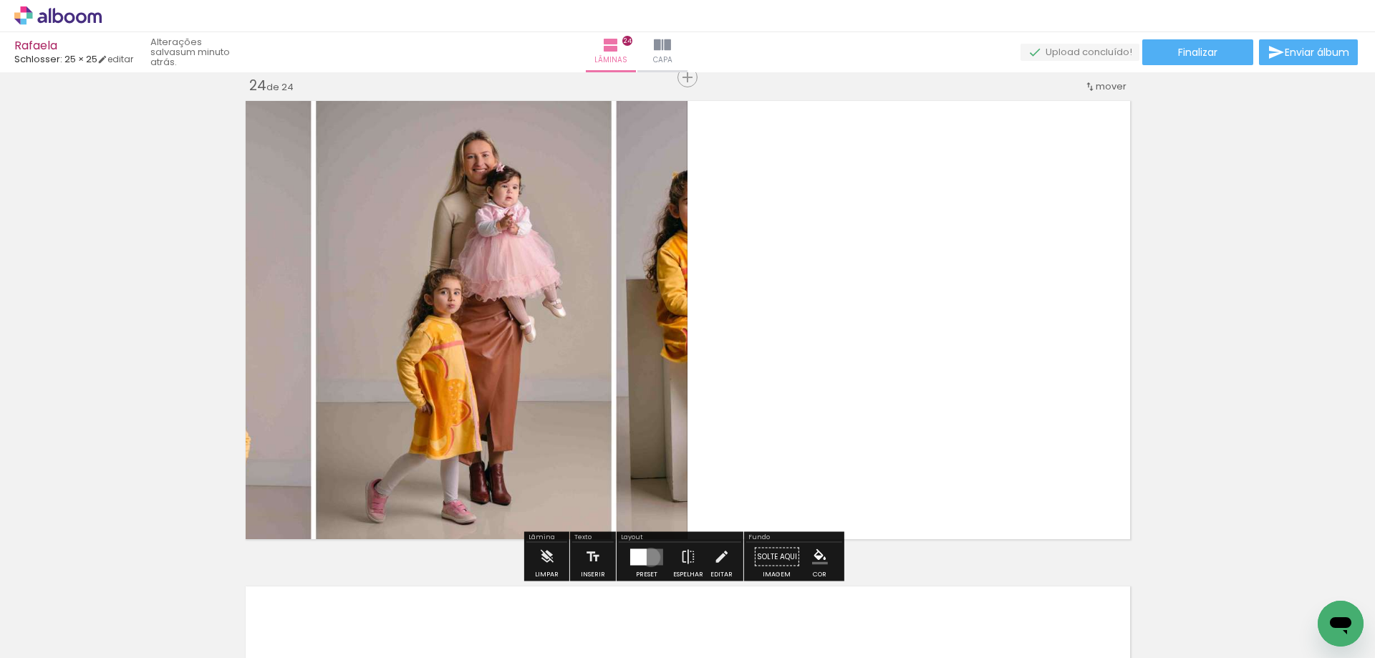
click at [647, 557] on quentale-layouter at bounding box center [646, 556] width 33 height 16
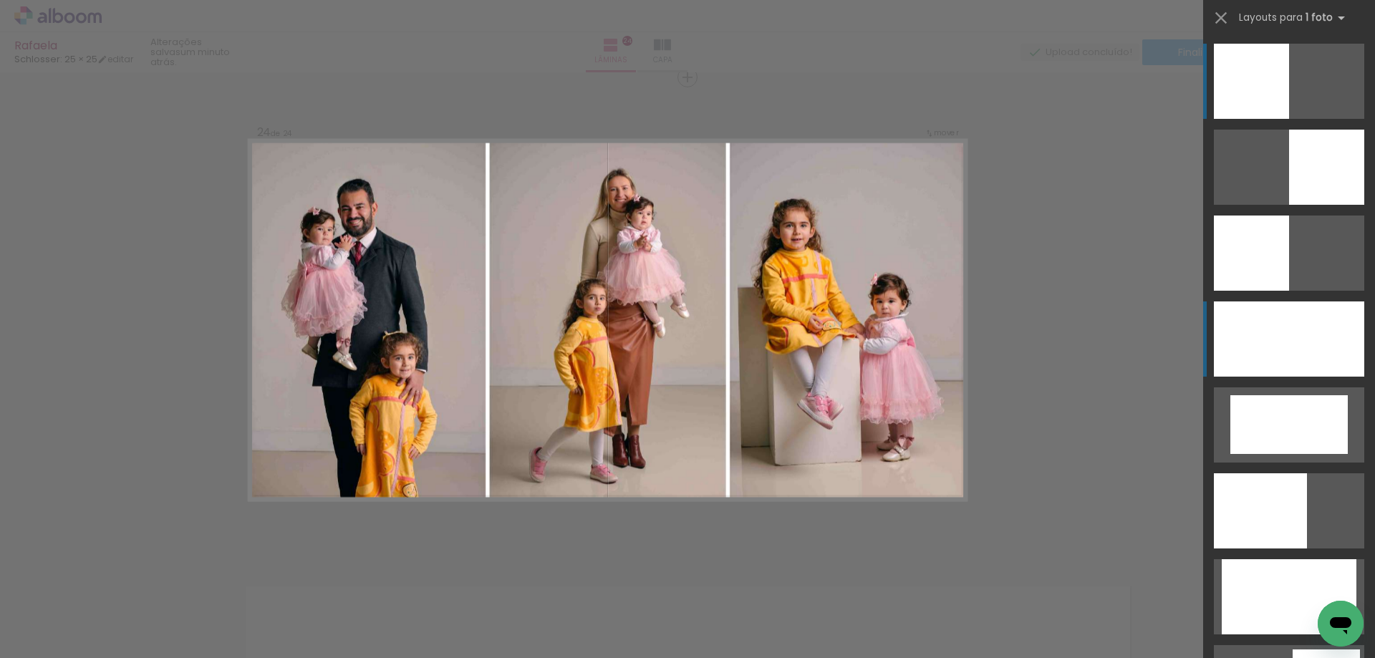
click at [1326, 334] on div at bounding box center [1288, 338] width 150 height 75
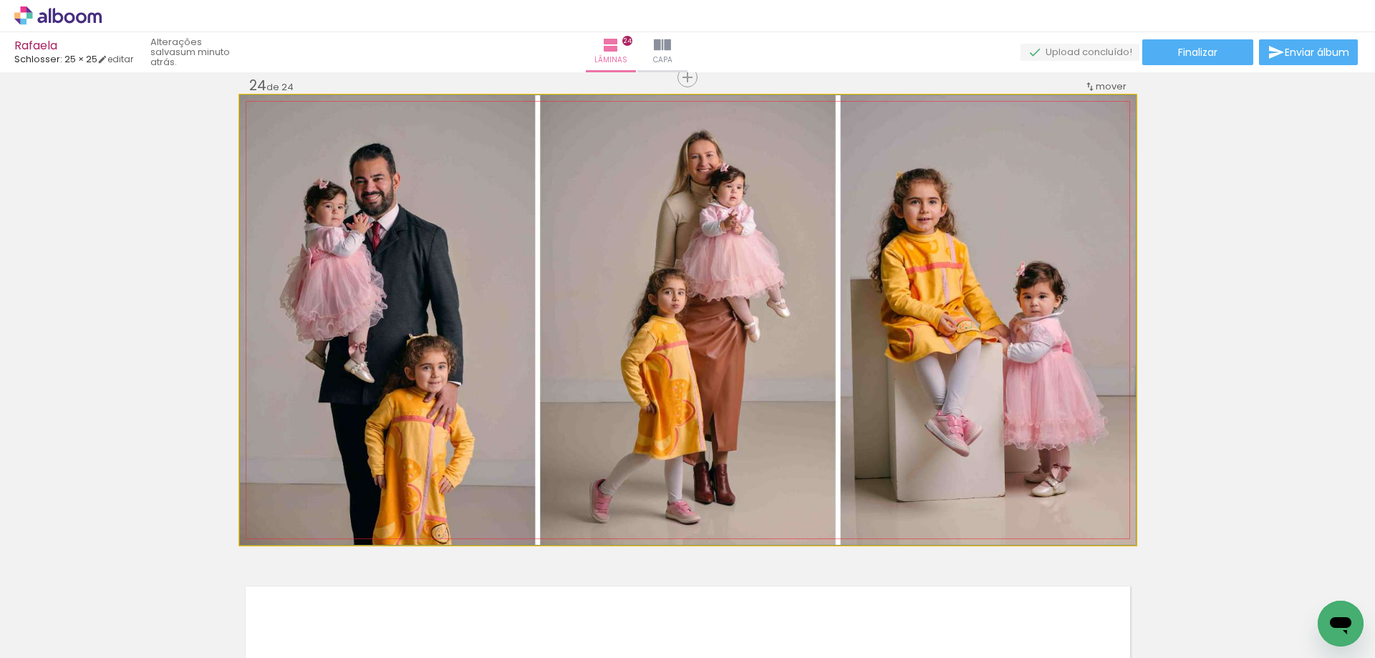
click at [1035, 388] on quentale-photo at bounding box center [688, 320] width 896 height 450
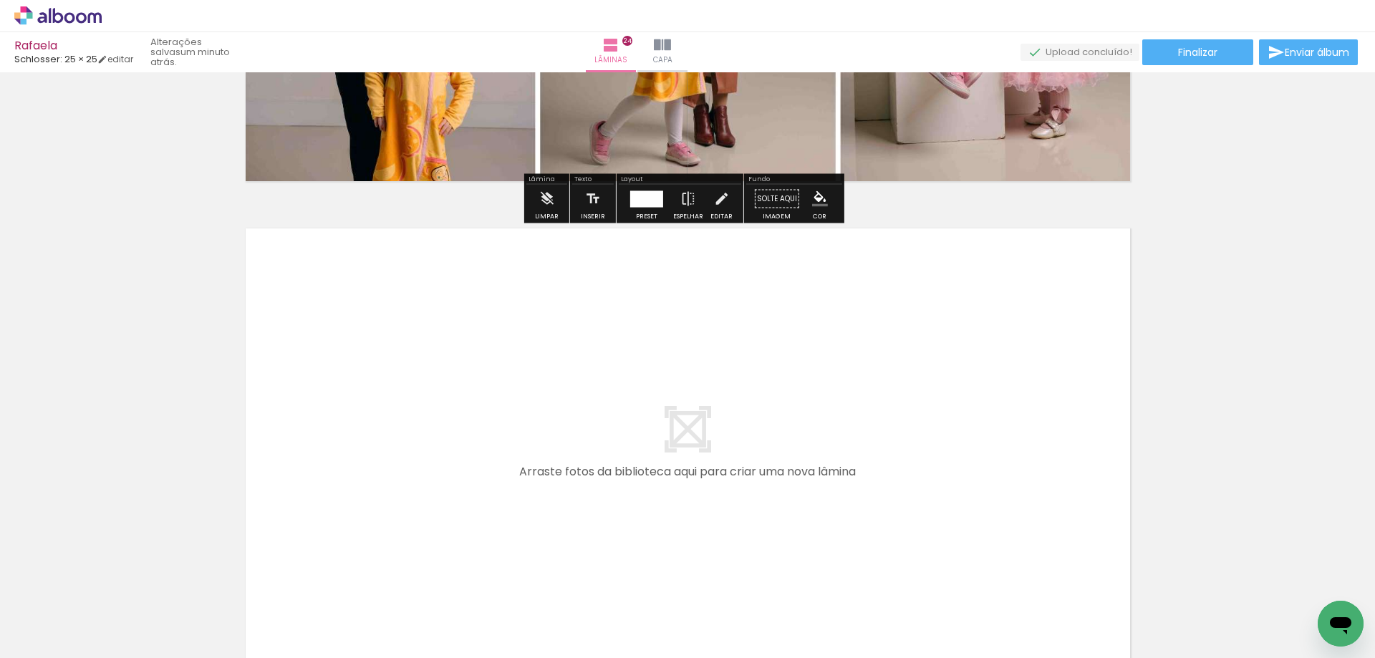
scroll to position [11684, 0]
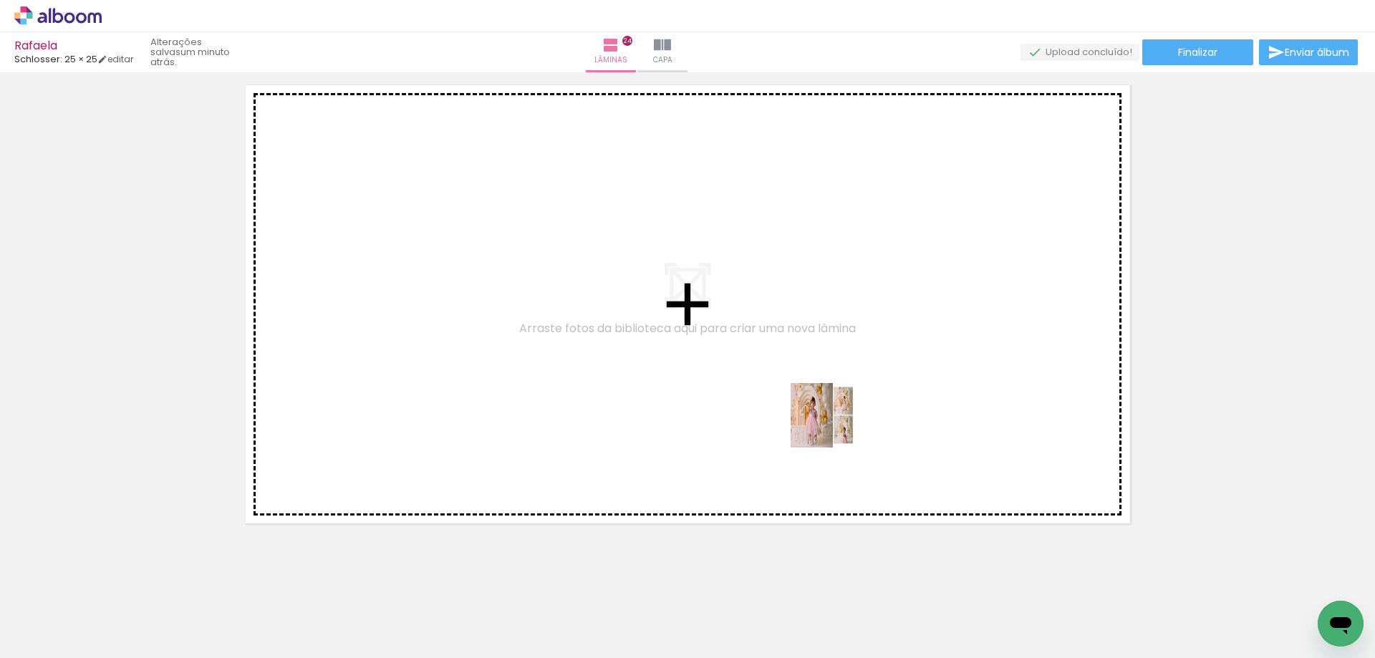
drag, startPoint x: 1258, startPoint y: 620, endPoint x: 833, endPoint y: 426, distance: 466.8
click at [833, 426] on quentale-workspace at bounding box center [687, 329] width 1375 height 658
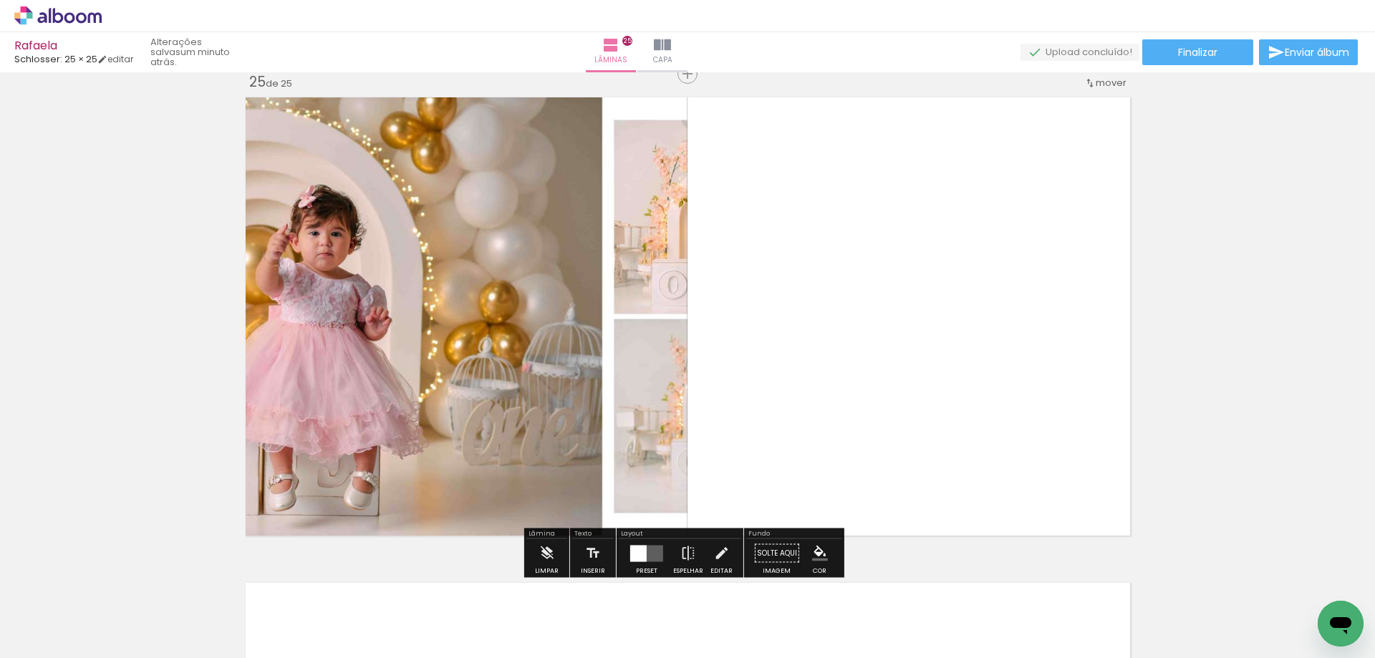
scroll to position [11668, 0]
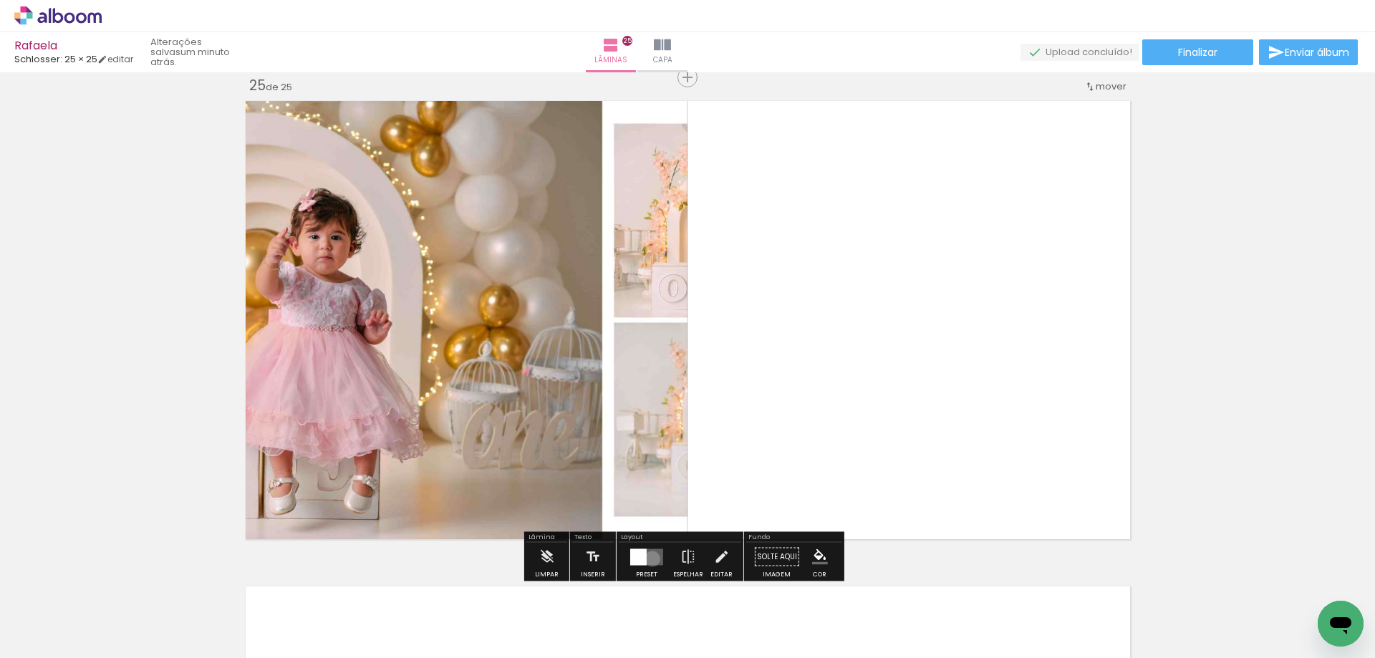
click at [649, 558] on quentale-layouter at bounding box center [646, 556] width 33 height 16
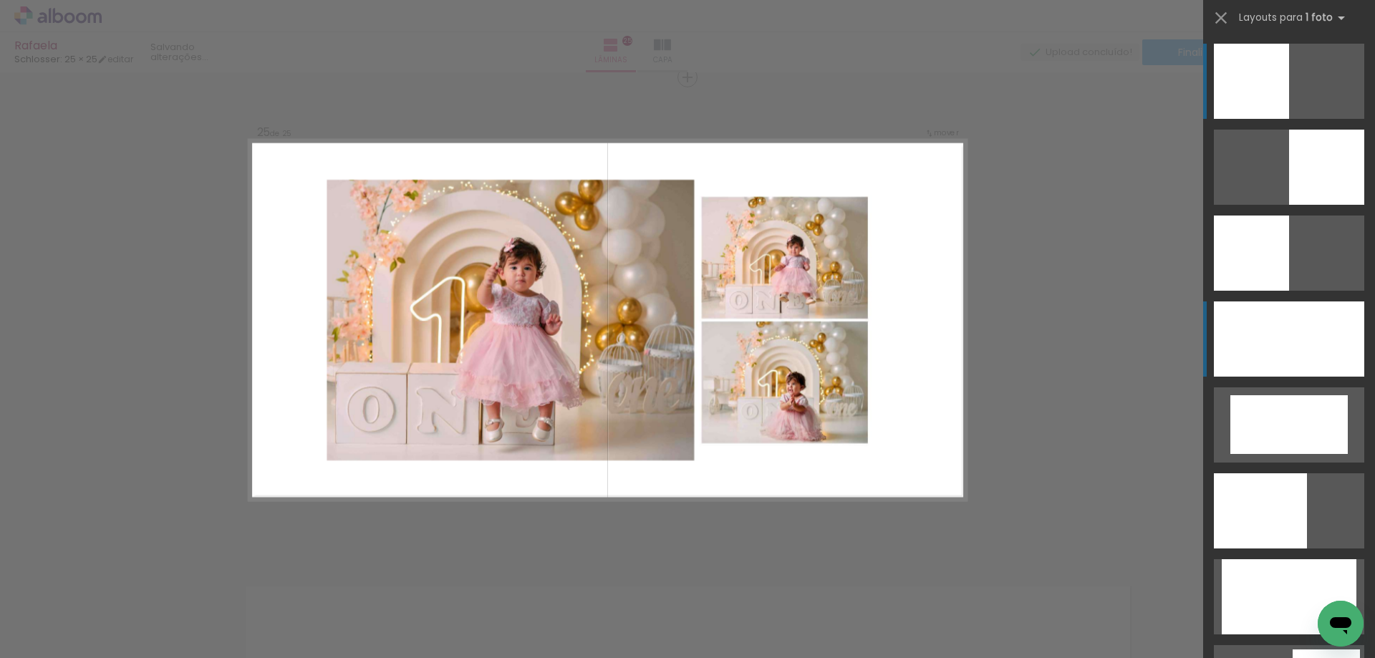
click at [1314, 347] on div at bounding box center [1288, 338] width 150 height 75
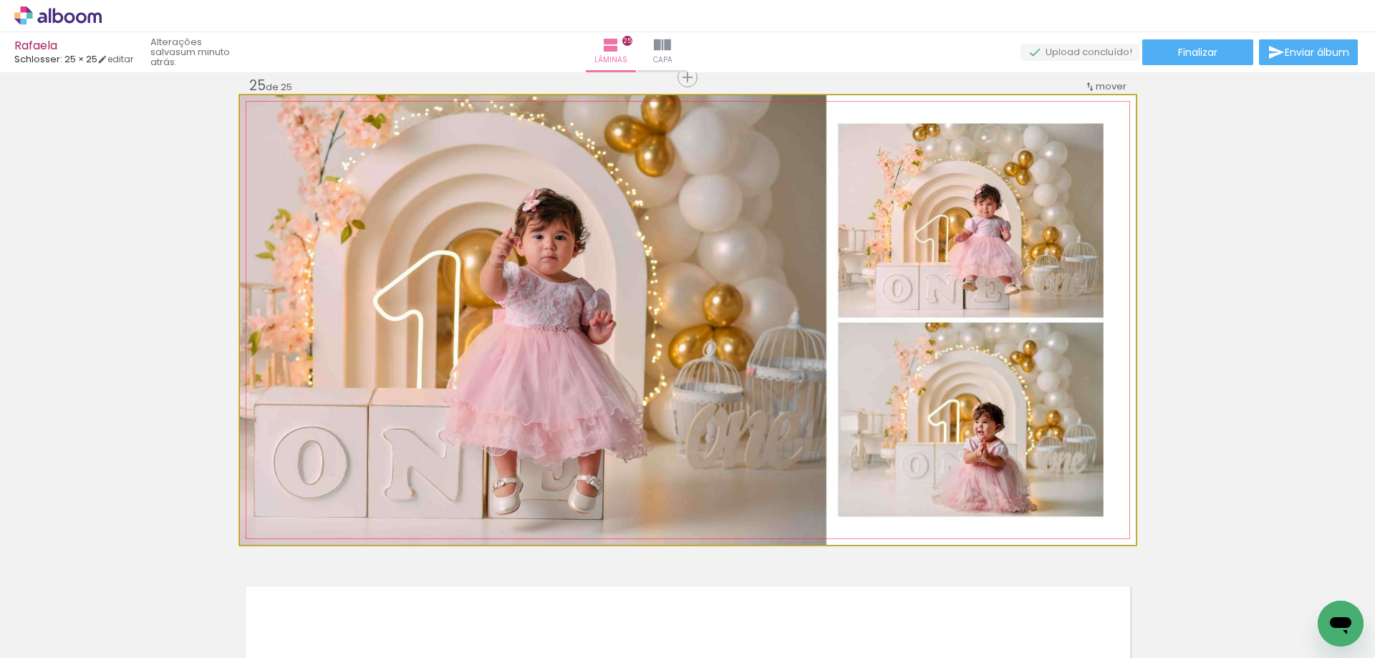
scroll to position [0, 832]
click at [921, 374] on quentale-photo at bounding box center [688, 320] width 896 height 450
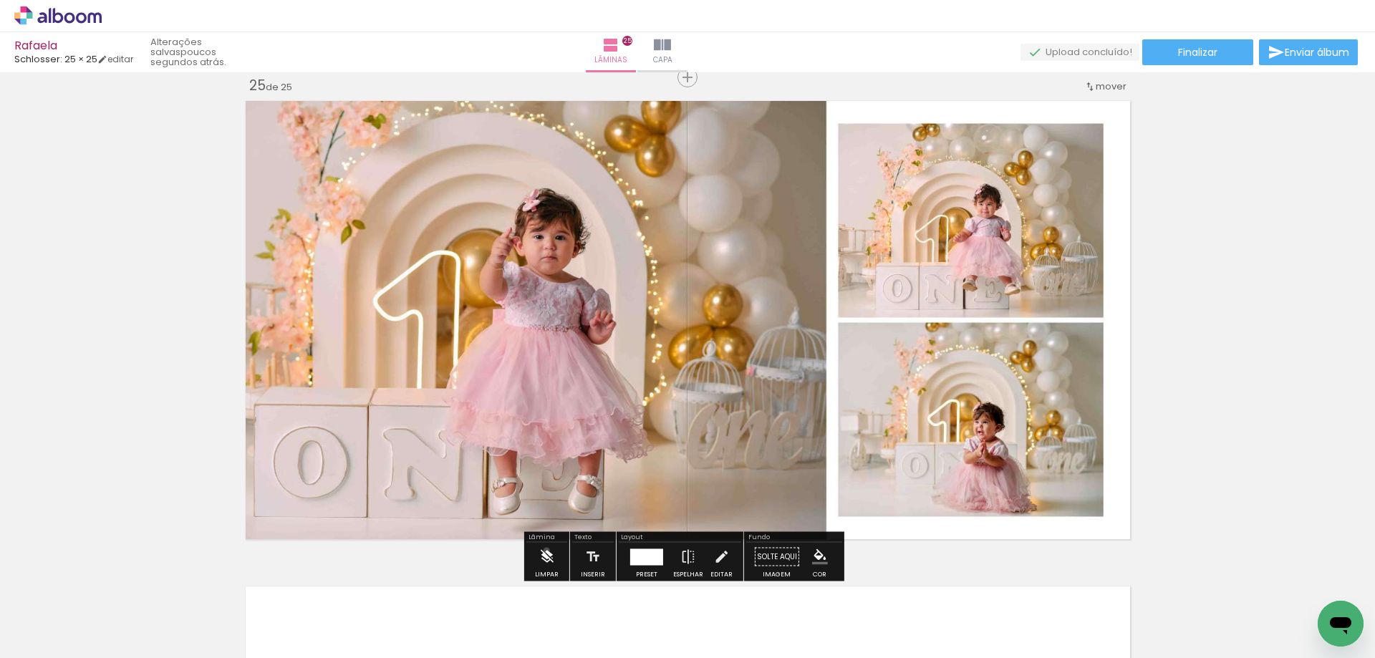
click at [546, 551] on iron-icon at bounding box center [546, 557] width 16 height 29
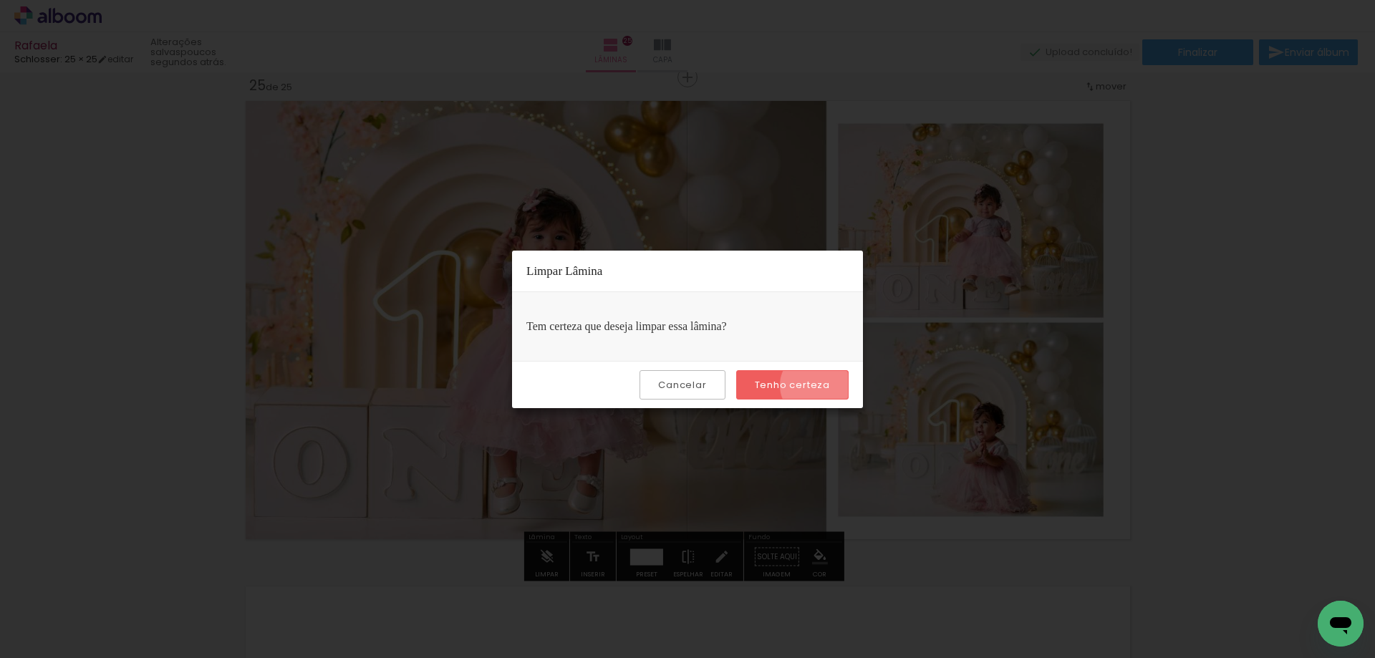
click at [0, 0] on slot "Tenho certeza" at bounding box center [0, 0] width 0 height 0
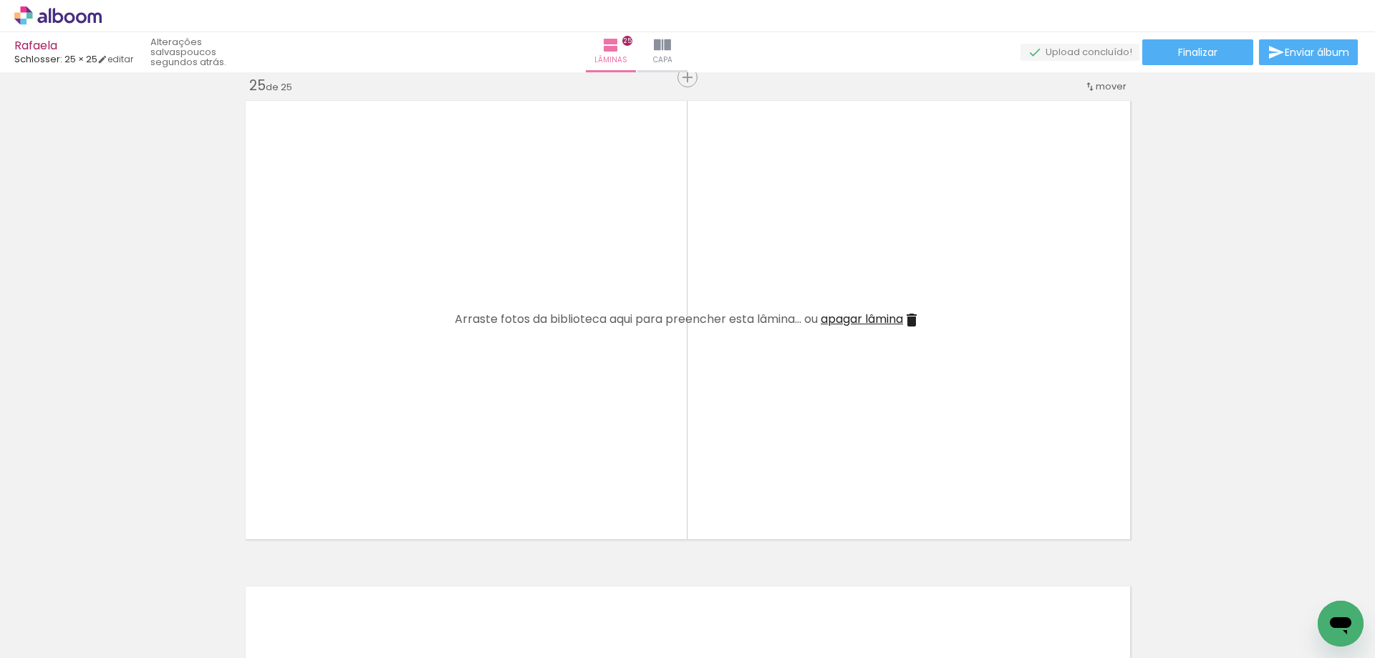
click at [44, 639] on span "Adicionar Fotos" at bounding box center [50, 639] width 43 height 16
click at [0, 0] on input "file" at bounding box center [0, 0] width 0 height 0
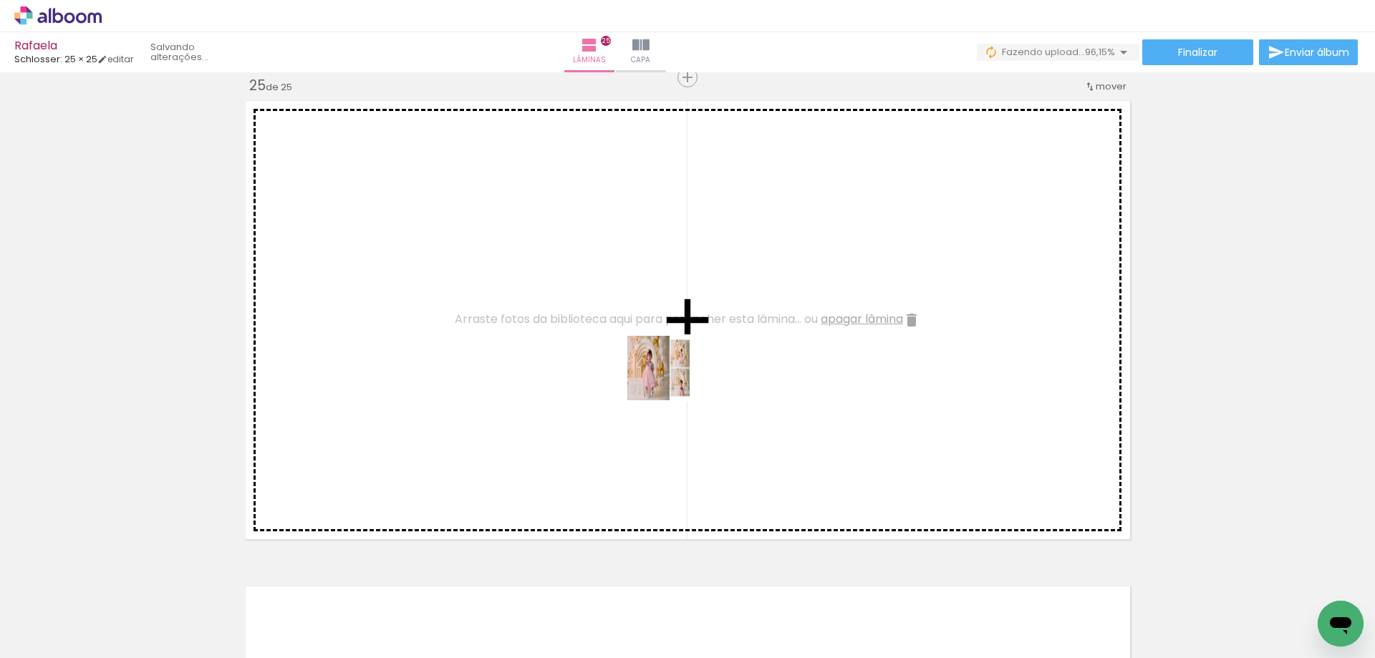
drag, startPoint x: 1246, startPoint y: 623, endPoint x: 543, endPoint y: 353, distance: 753.7
click at [543, 353] on quentale-workspace at bounding box center [687, 329] width 1375 height 658
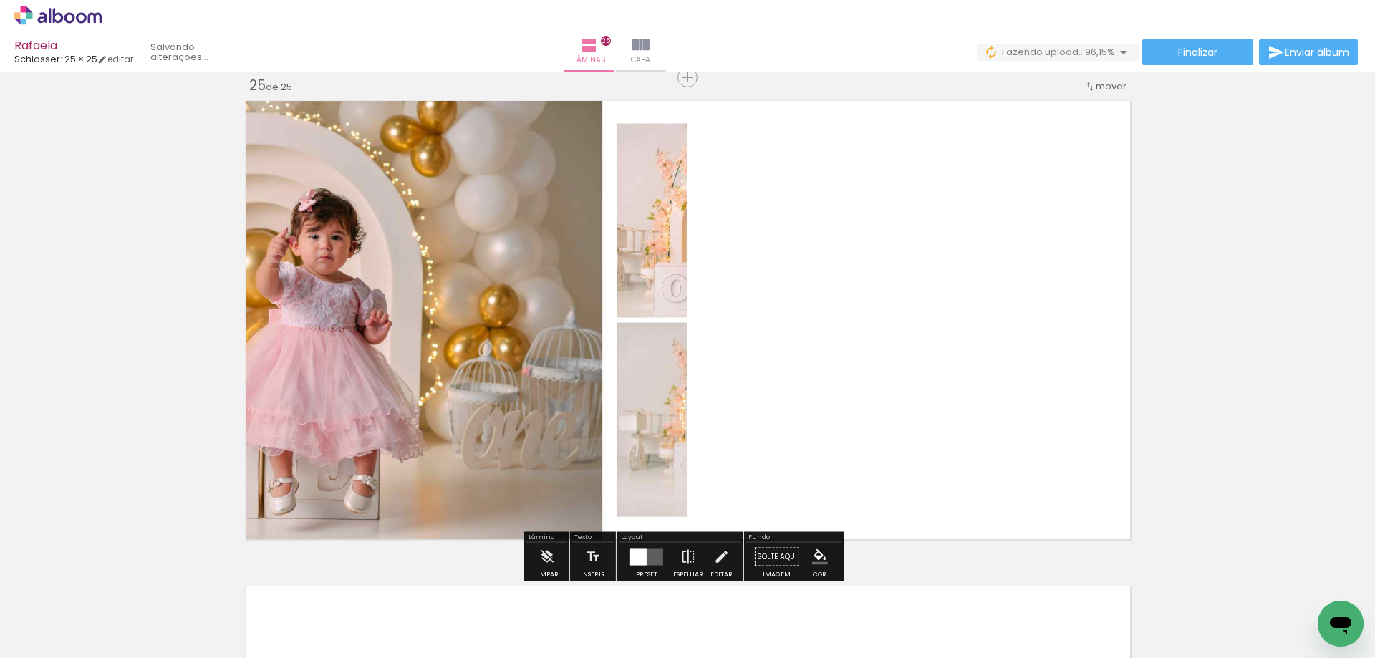
click at [645, 551] on quentale-layouter at bounding box center [646, 556] width 33 height 16
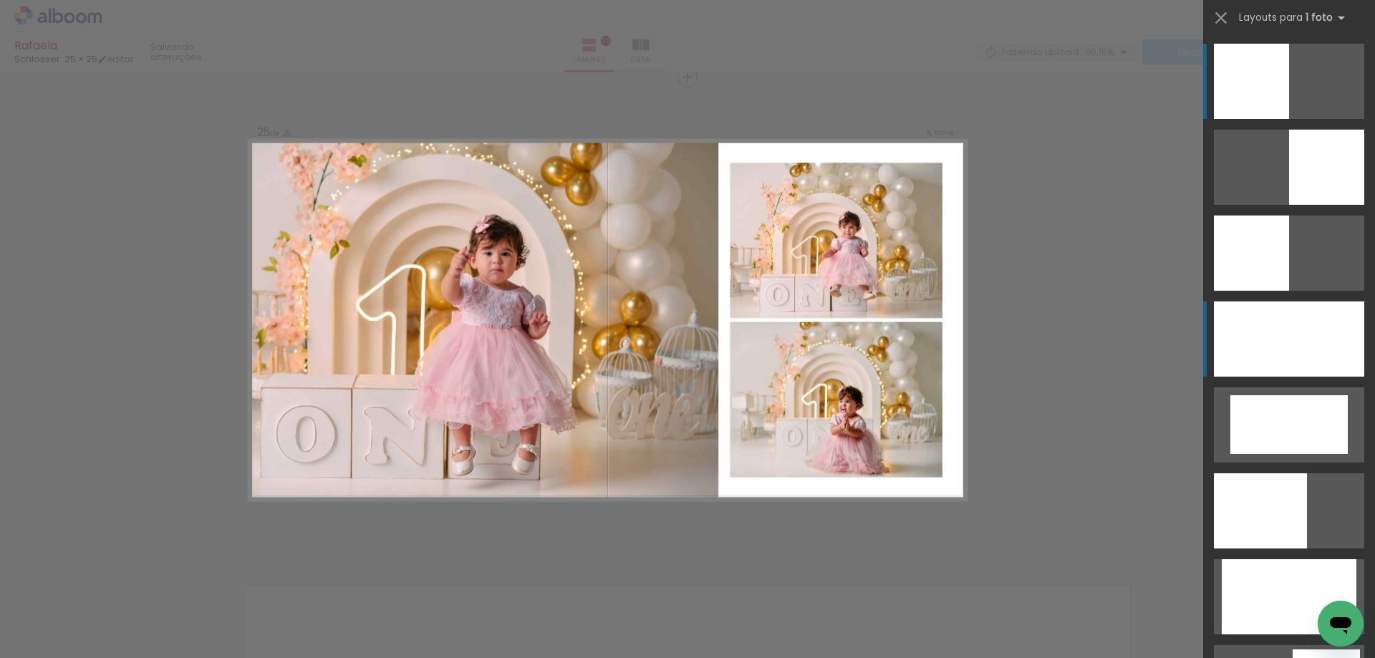
click at [1278, 338] on div at bounding box center [1288, 338] width 150 height 75
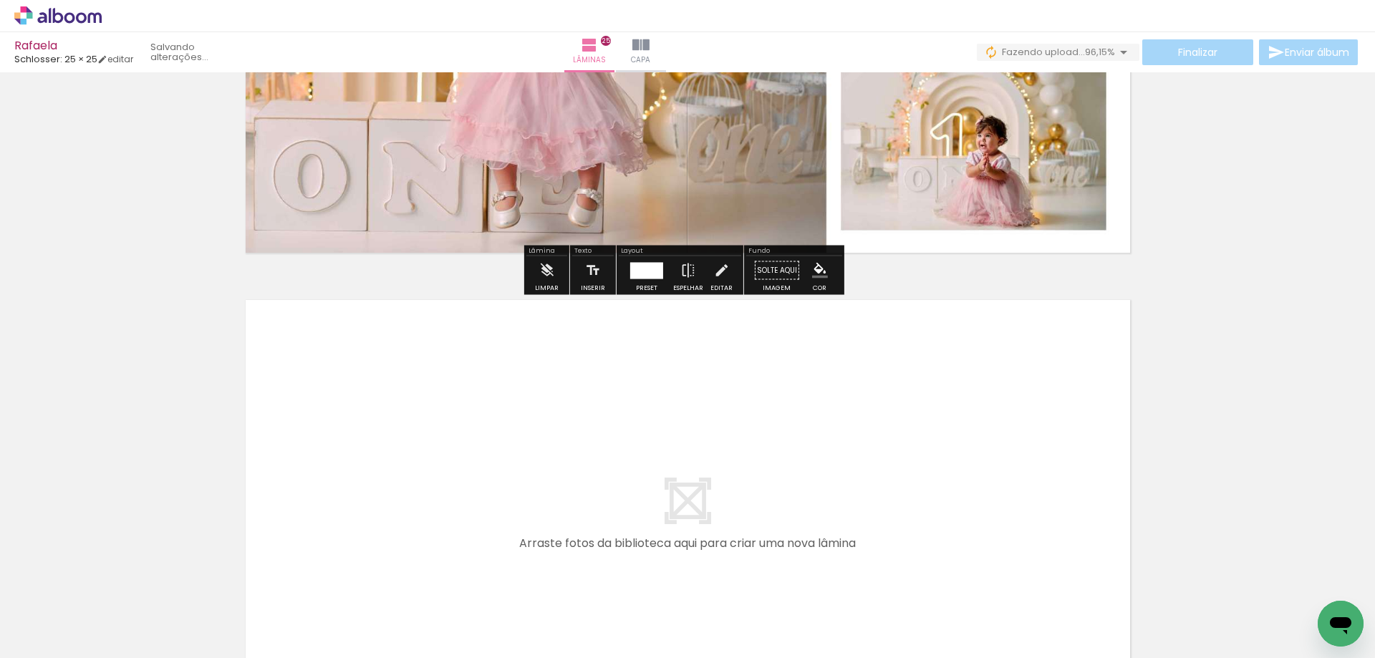
scroll to position [12098, 0]
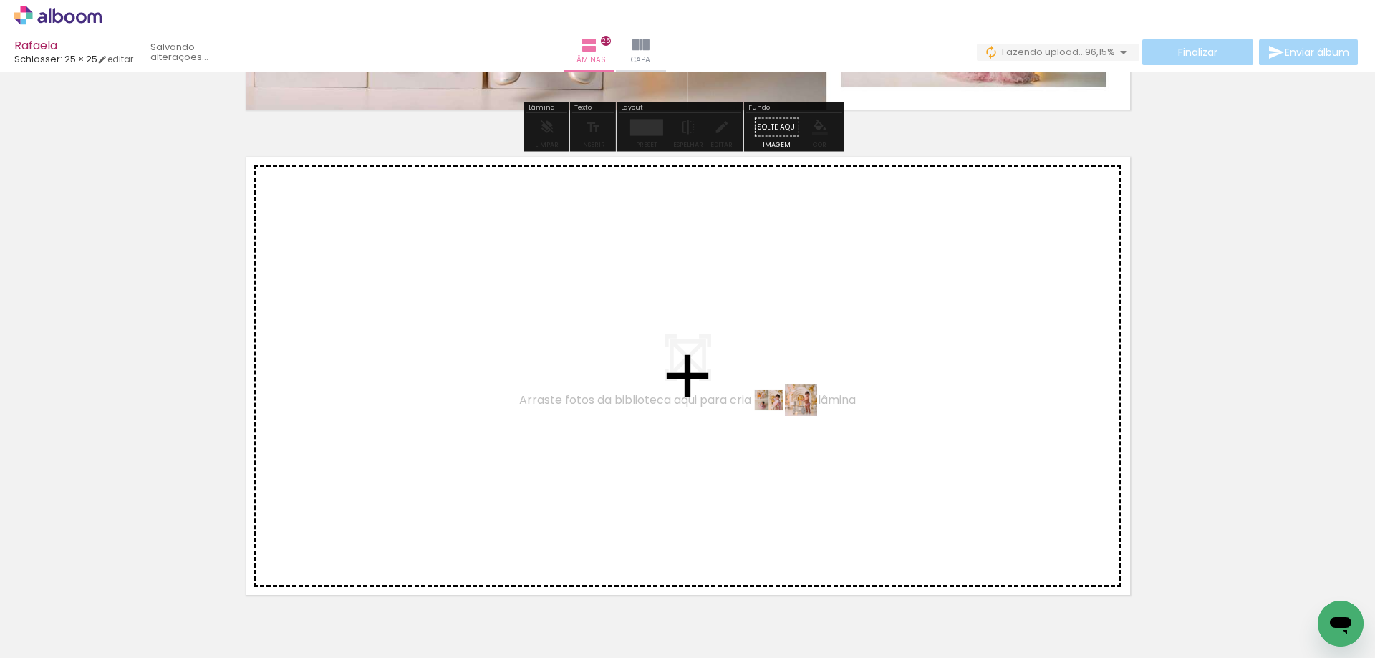
drag, startPoint x: 1298, startPoint y: 614, endPoint x: 795, endPoint y: 427, distance: 536.4
click at [795, 427] on quentale-workspace at bounding box center [687, 329] width 1375 height 658
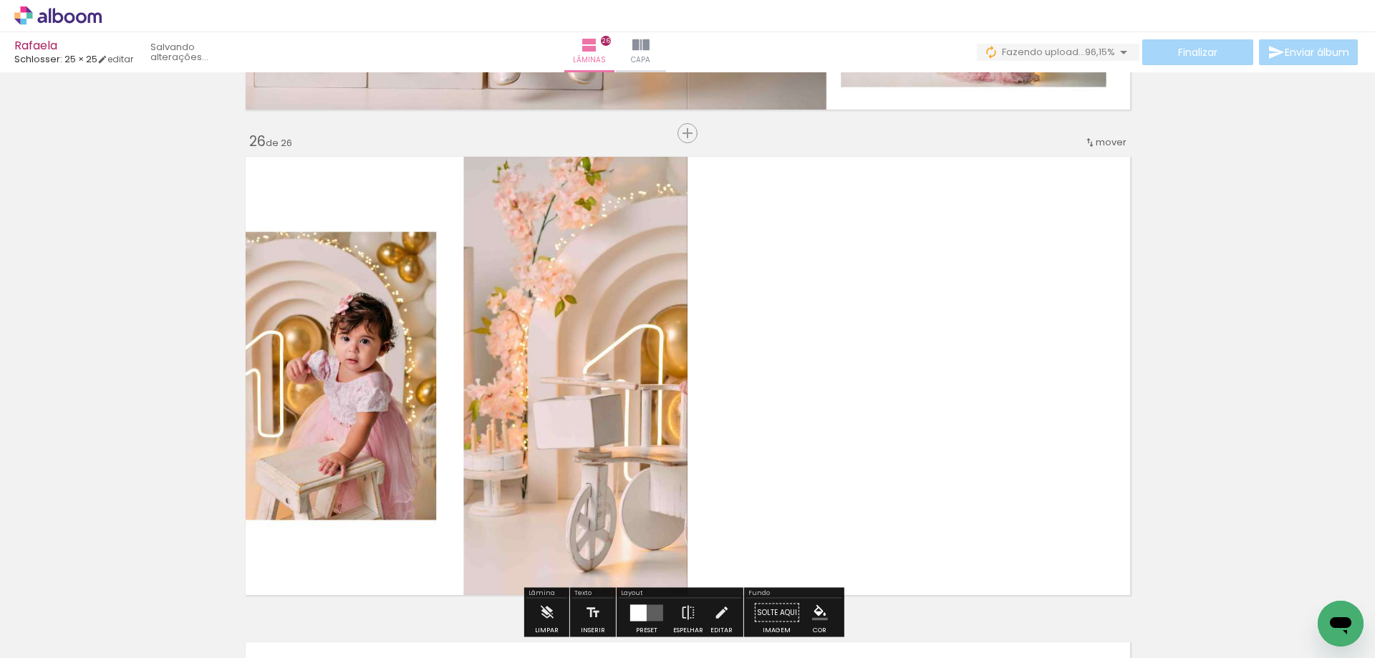
scroll to position [12154, 0]
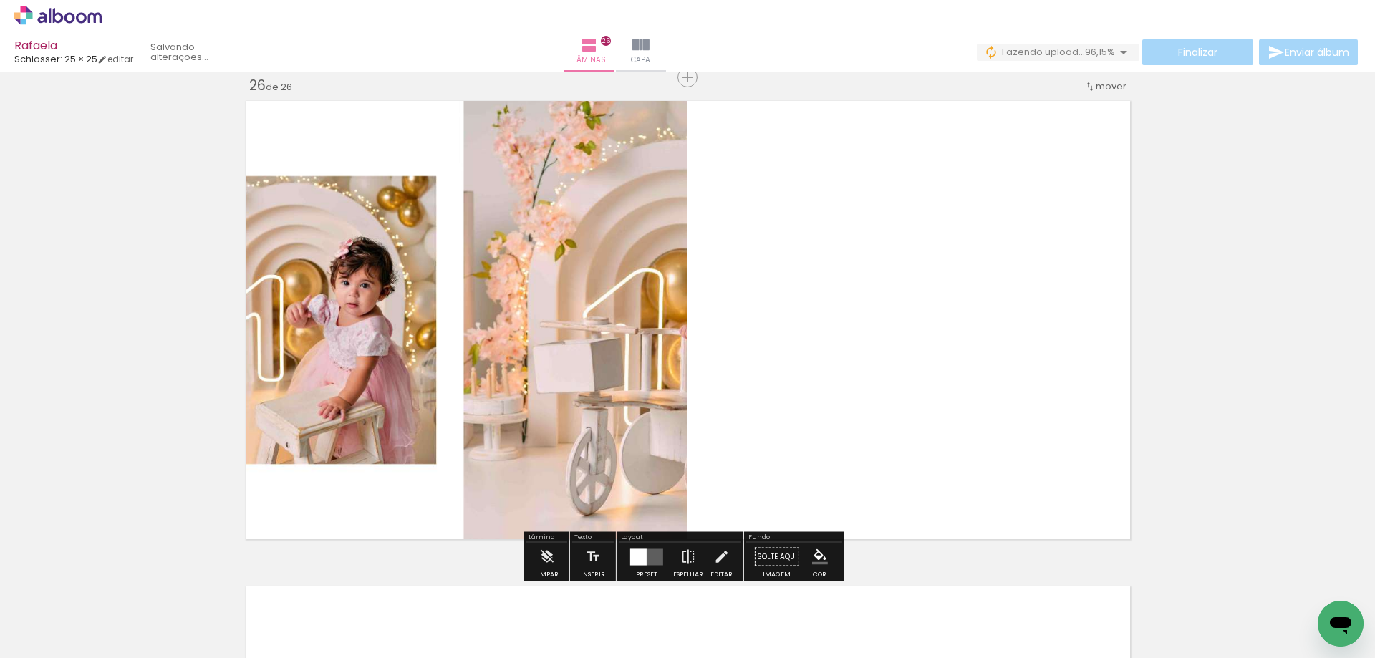
click at [636, 551] on div at bounding box center [638, 556] width 16 height 16
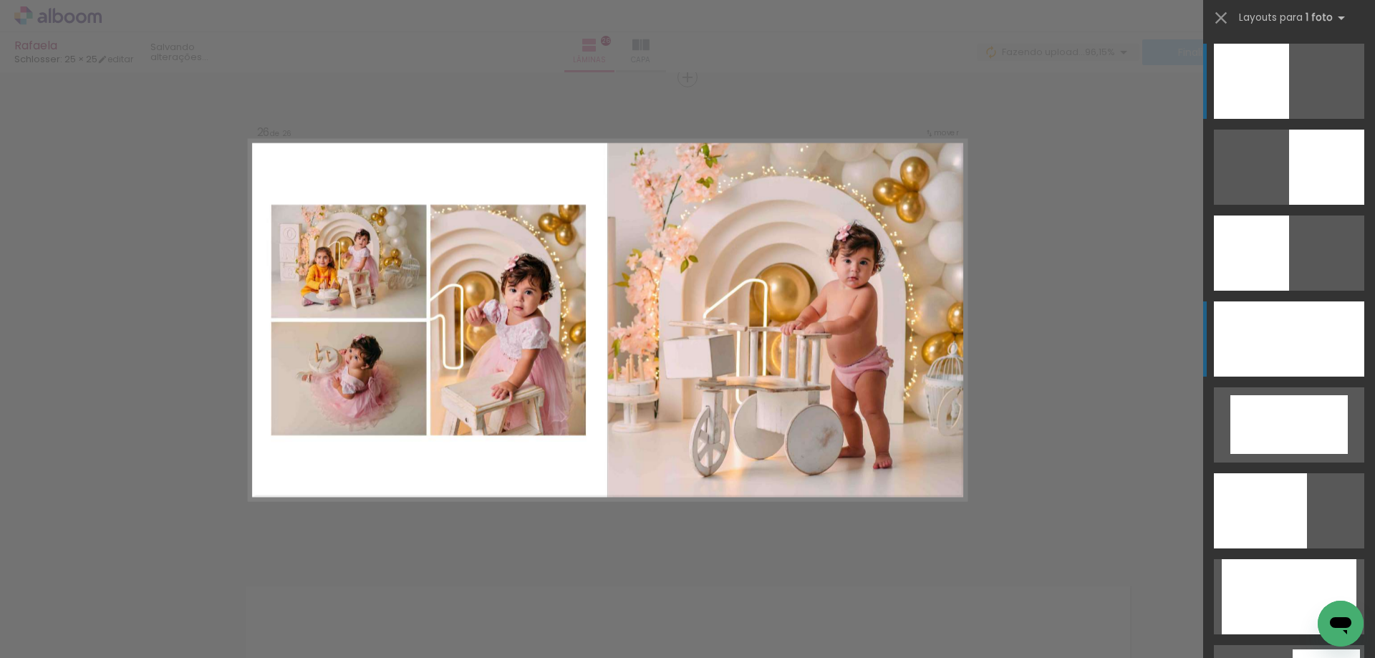
click at [1304, 351] on div at bounding box center [1288, 338] width 150 height 75
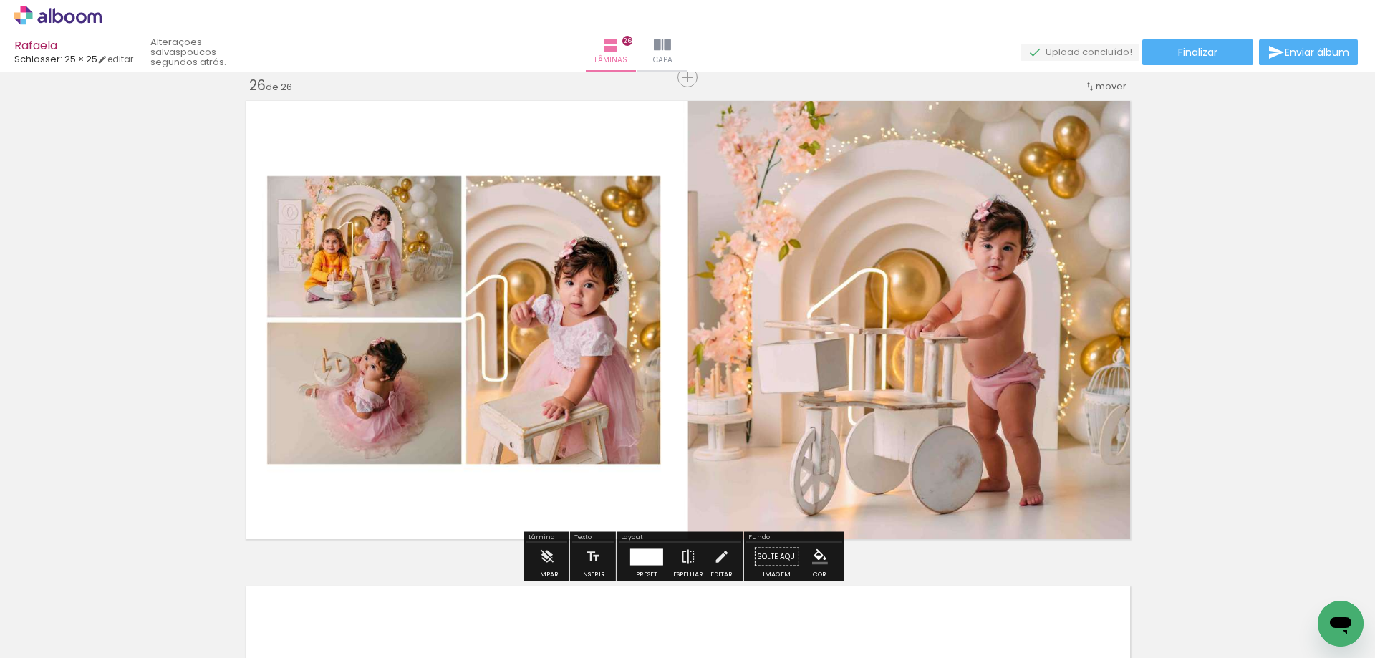
scroll to position [0, 832]
click at [1207, 53] on span "Finalizar" at bounding box center [1197, 52] width 39 height 10
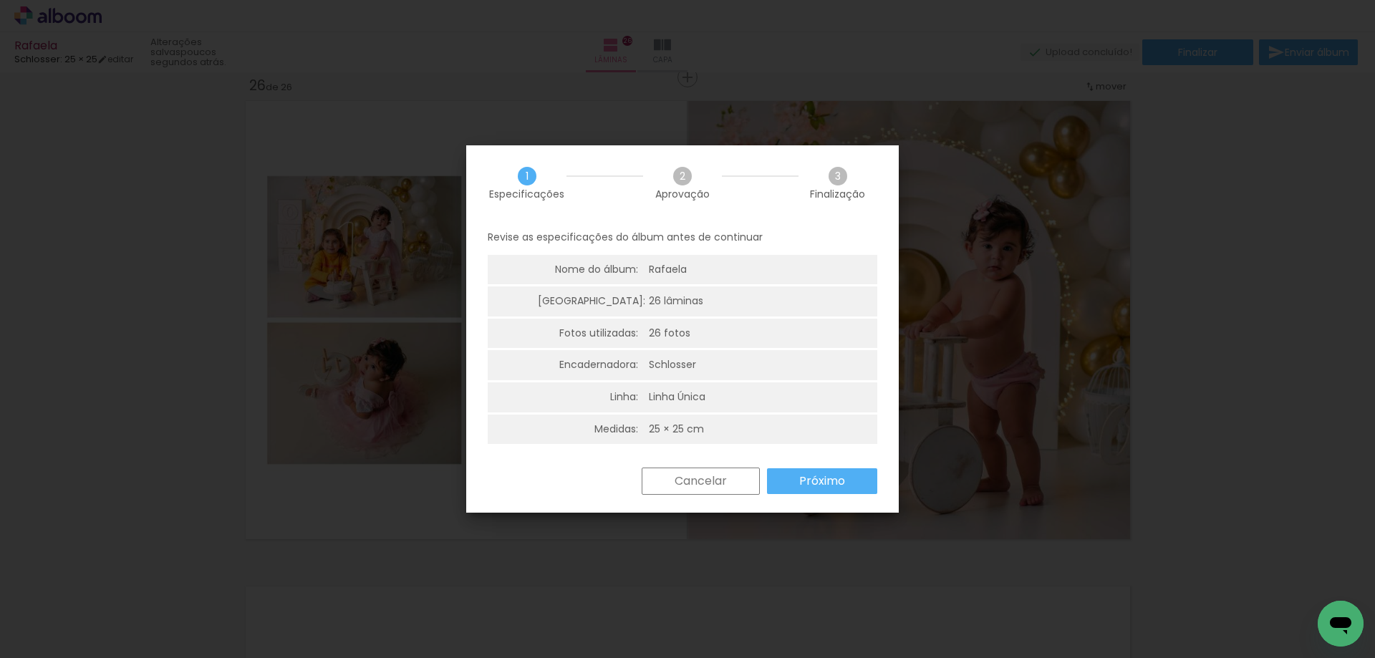
click at [0, 0] on slot "Próximo" at bounding box center [0, 0] width 0 height 0
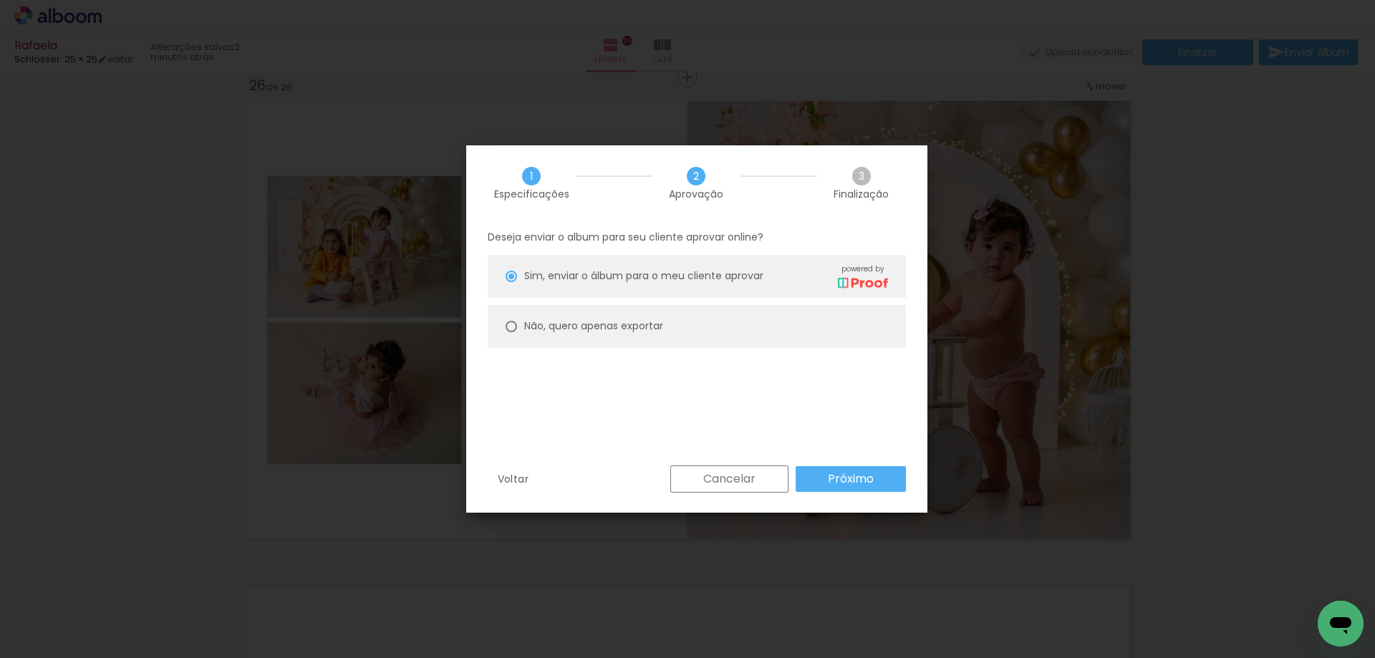
click at [0, 0] on slot "Próximo" at bounding box center [0, 0] width 0 height 0
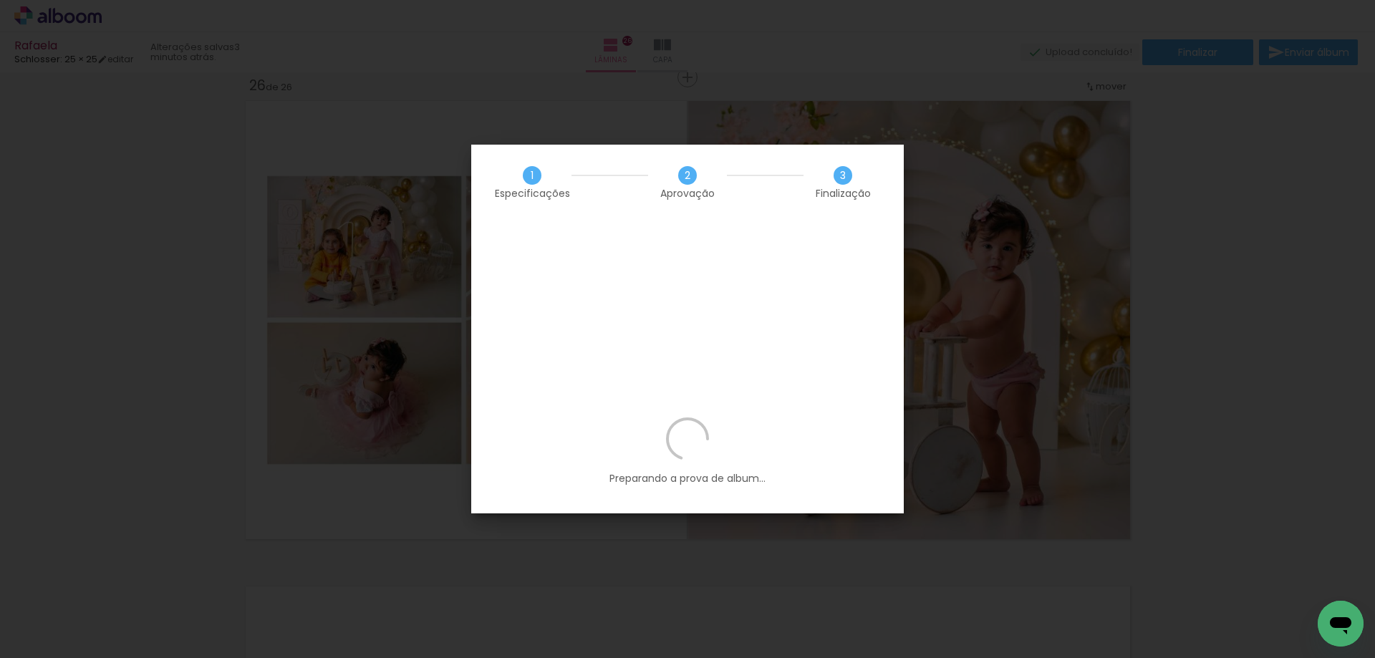
scroll to position [0, 832]
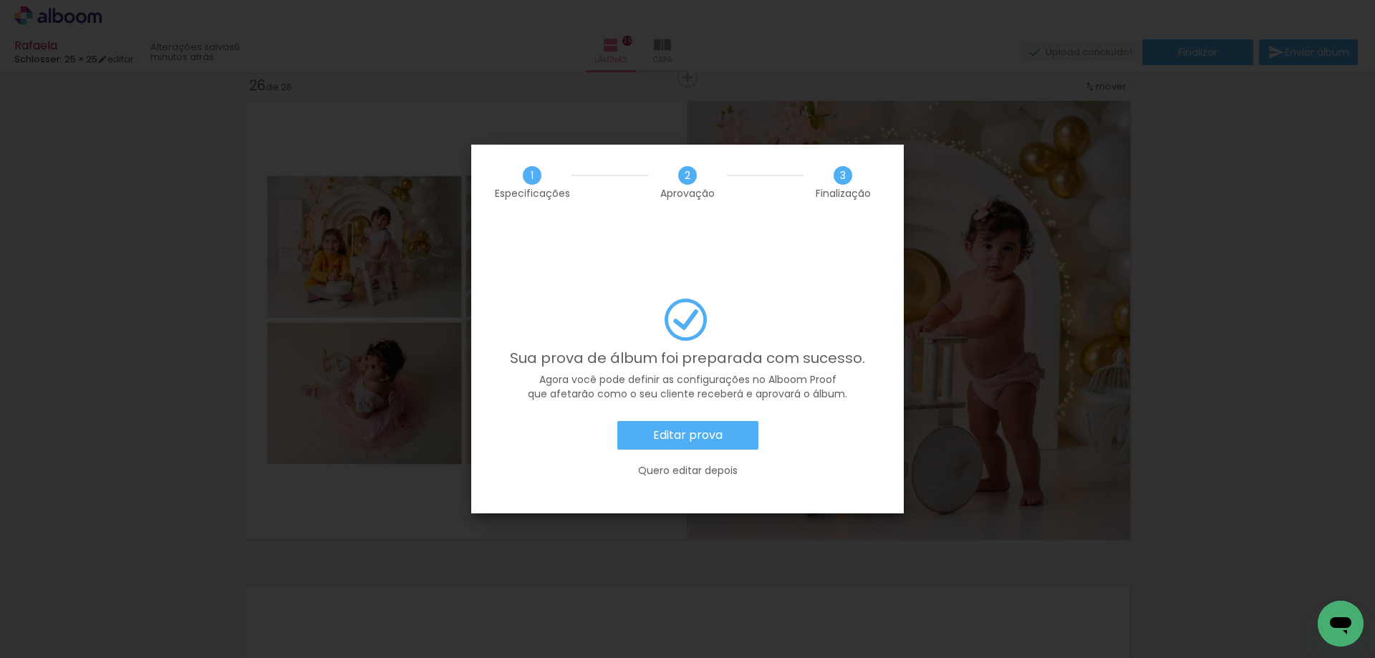
click at [722, 421] on paper-button "Editar prova" at bounding box center [687, 435] width 141 height 29
